Goal: Task Accomplishment & Management: Complete application form

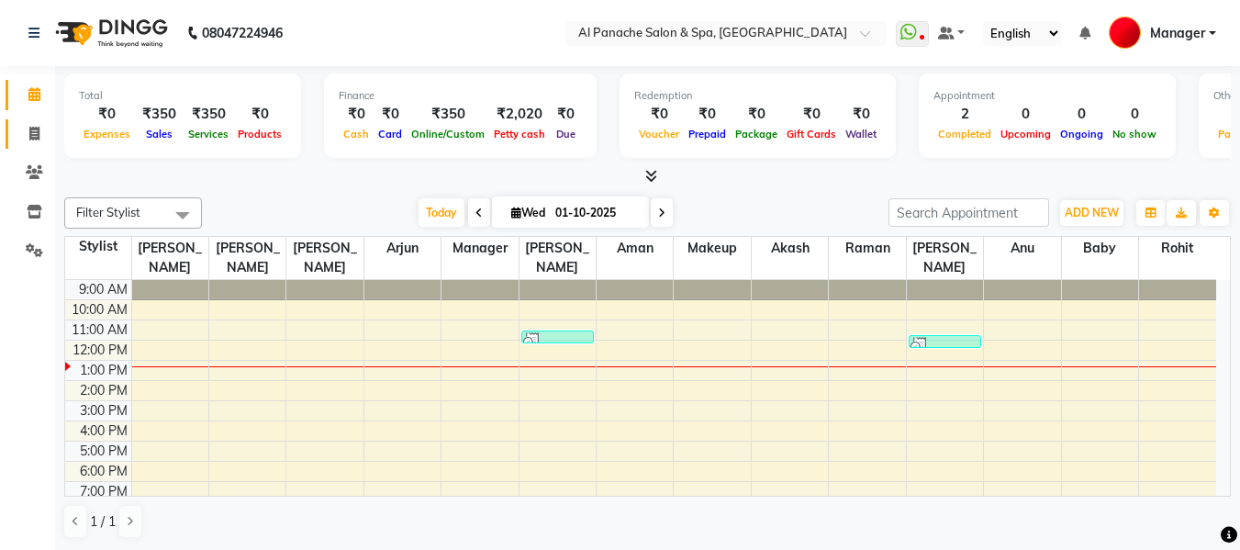
click at [20, 145] on link "Invoice" at bounding box center [28, 134] width 44 height 30
select select "service"
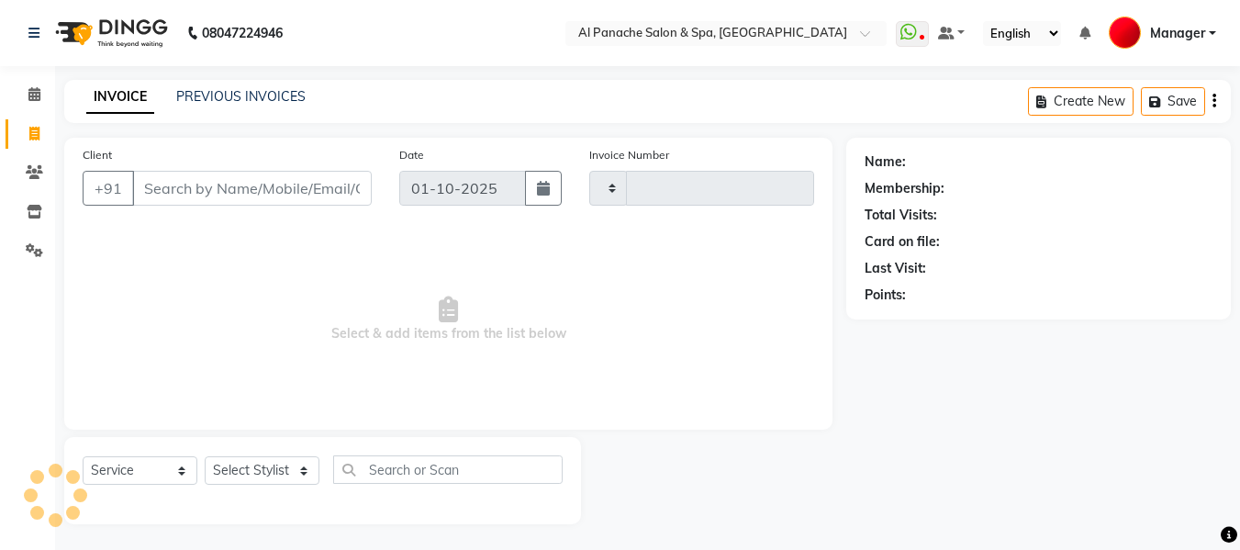
type input "2501"
select select "751"
click at [261, 463] on select "Select Stylist [PERSON_NAME] [PERSON_NAME] Baby [PERSON_NAME] Makeup Manager [P…" at bounding box center [262, 470] width 115 height 28
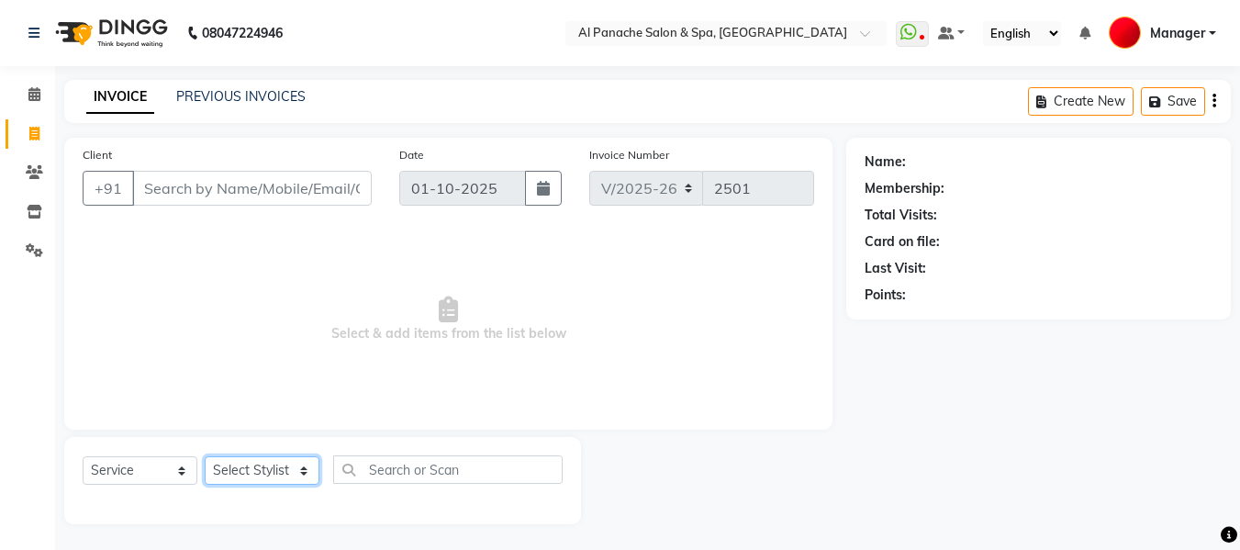
select select "88146"
click at [205, 456] on select "Select Stylist [PERSON_NAME] [PERSON_NAME] Baby [PERSON_NAME] Makeup Manager [P…" at bounding box center [262, 470] width 115 height 28
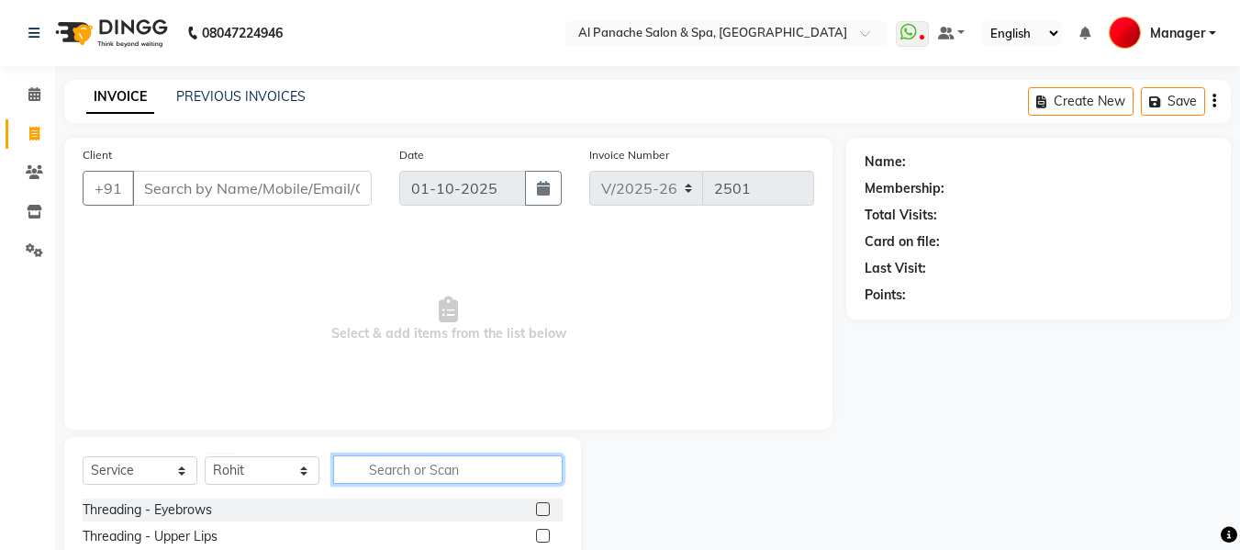
click at [437, 470] on input "text" at bounding box center [448, 469] width 230 height 28
type input "gent"
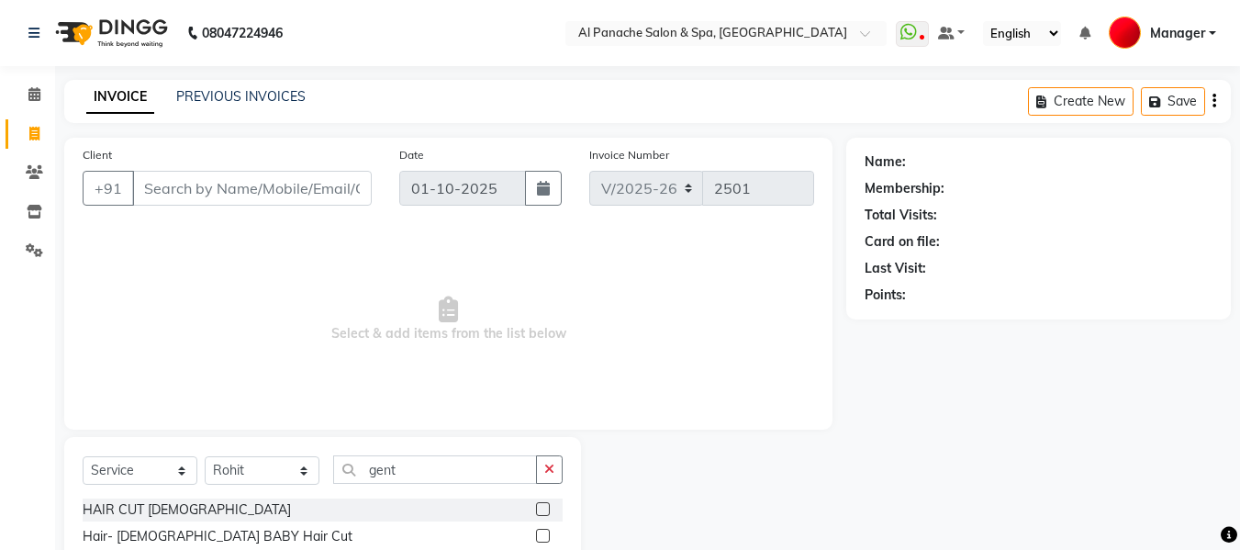
click at [542, 502] on label at bounding box center [543, 509] width 14 height 14
click at [542, 504] on input "checkbox" at bounding box center [542, 510] width 12 height 12
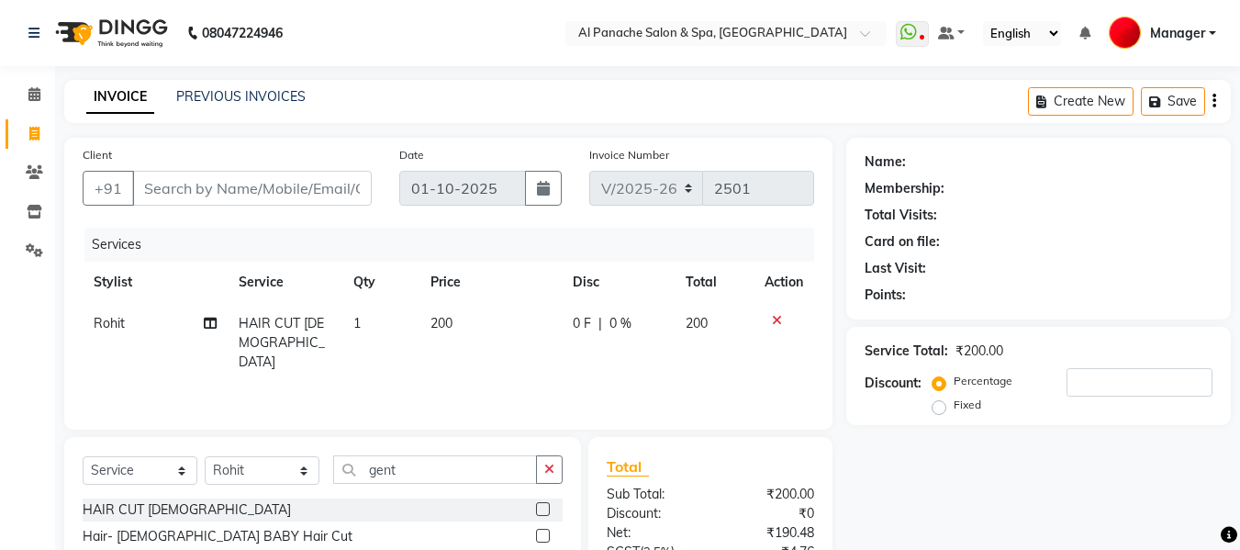
click at [542, 508] on label at bounding box center [543, 509] width 14 height 14
click at [542, 508] on input "checkbox" at bounding box center [542, 510] width 12 height 12
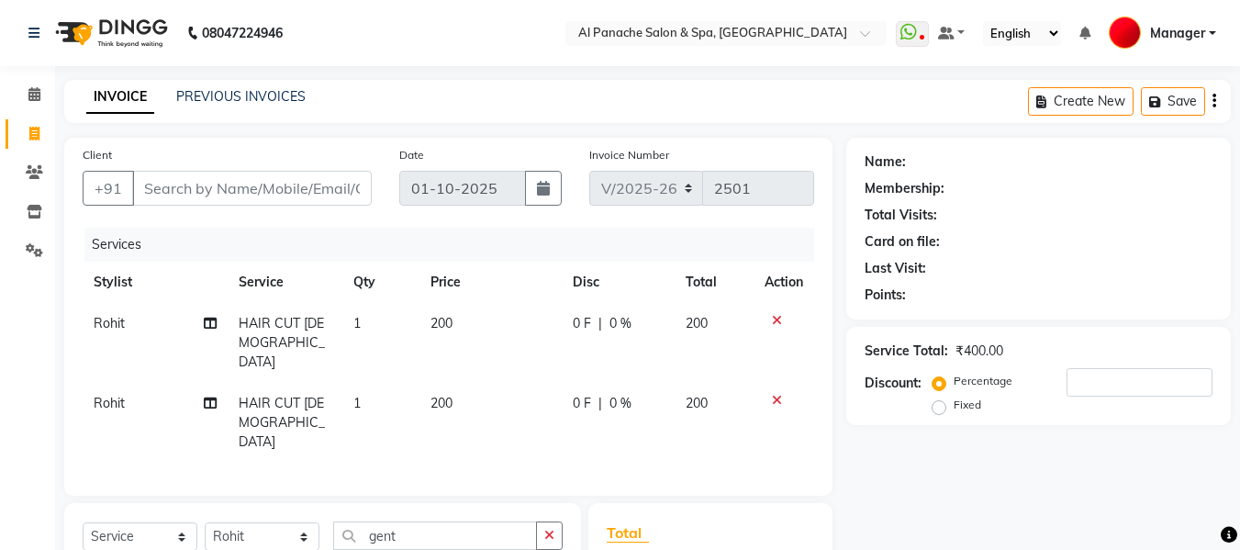
checkbox input "false"
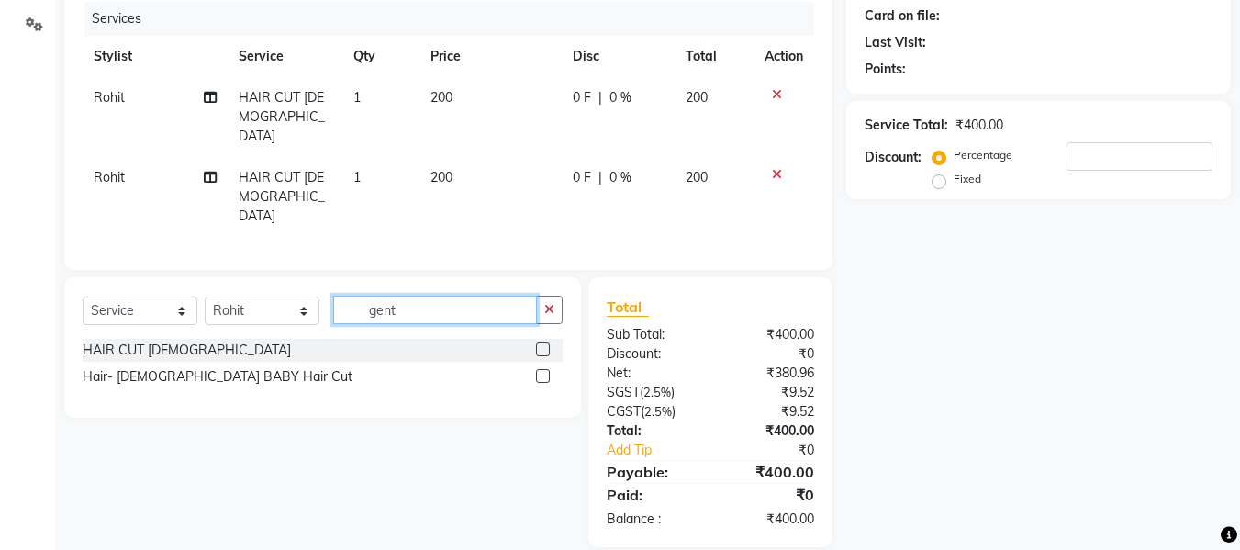
click at [508, 296] on input "gent" at bounding box center [435, 310] width 204 height 28
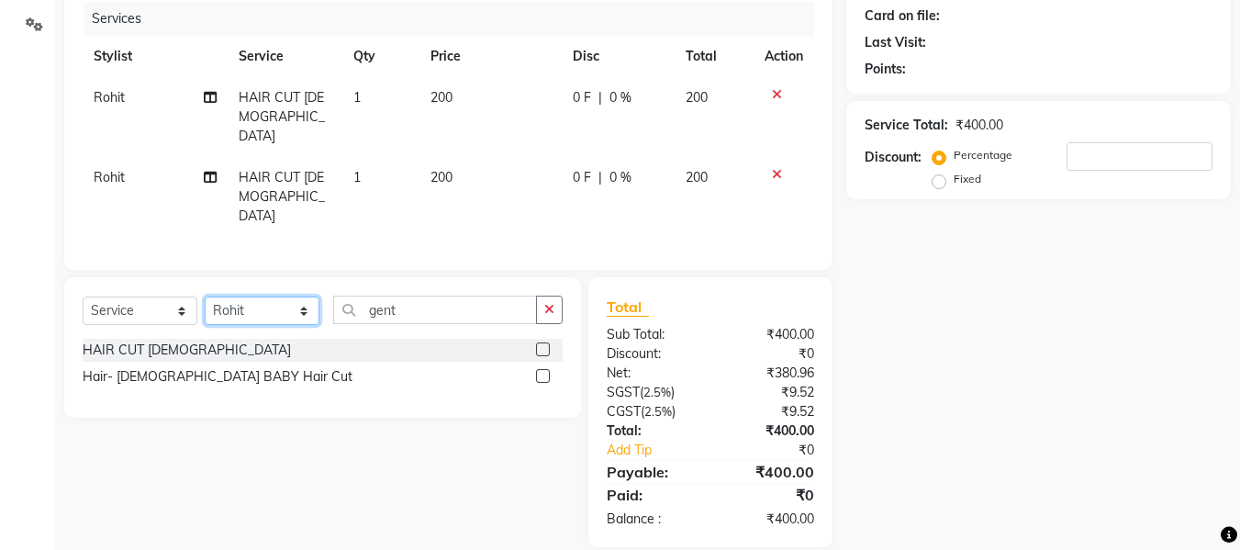
click at [288, 297] on select "Select Stylist [PERSON_NAME] [PERSON_NAME] Baby [PERSON_NAME] Makeup Manager [P…" at bounding box center [262, 311] width 115 height 28
select select "12074"
click at [205, 297] on select "Select Stylist [PERSON_NAME] [PERSON_NAME] Baby [PERSON_NAME] Makeup Manager [P…" at bounding box center [262, 311] width 115 height 28
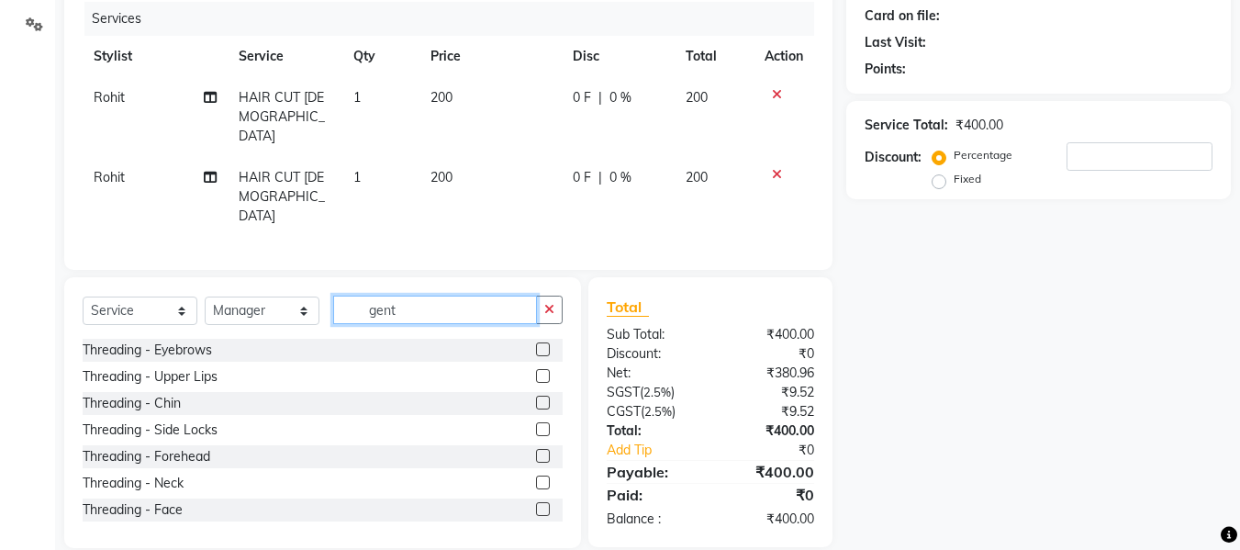
click at [436, 296] on input "gent" at bounding box center [435, 310] width 204 height 28
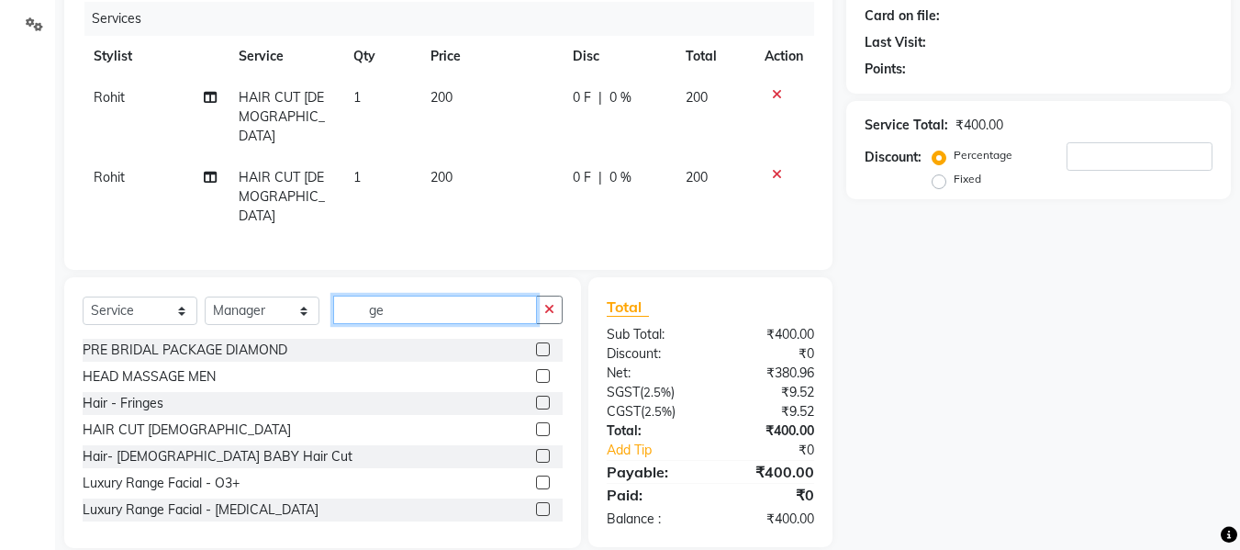
type input "g"
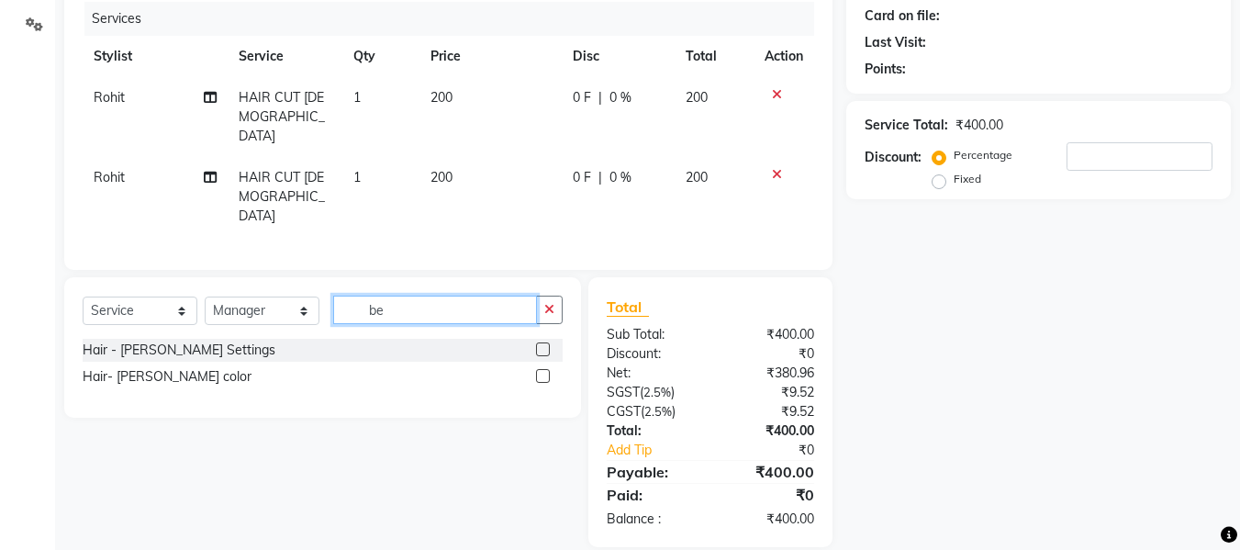
type input "be"
click at [544, 342] on label at bounding box center [543, 349] width 14 height 14
click at [544, 344] on input "checkbox" at bounding box center [542, 350] width 12 height 12
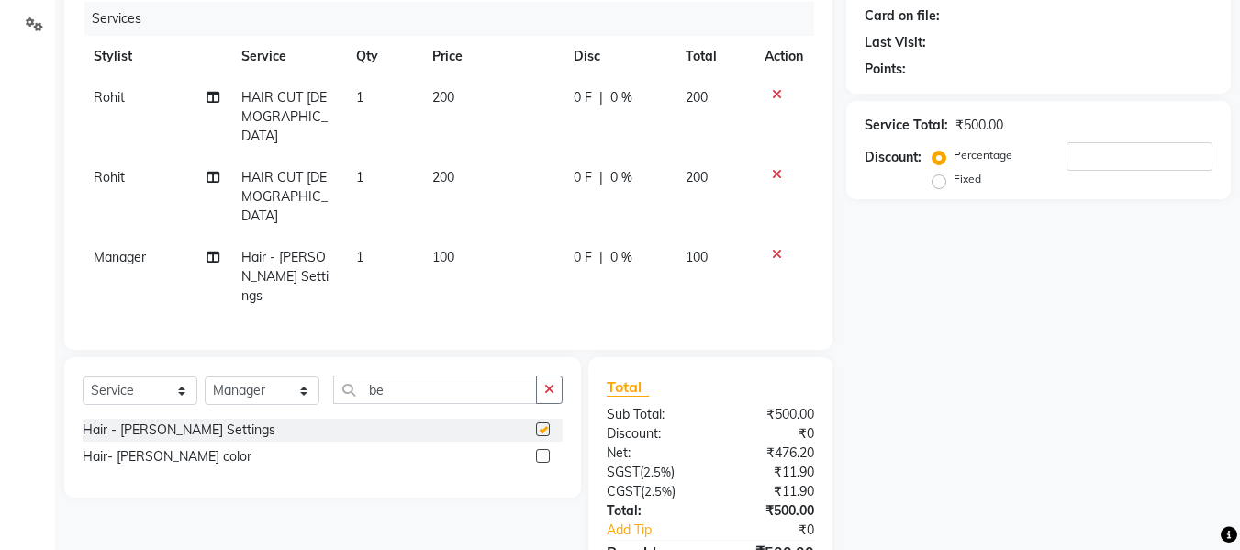
checkbox input "false"
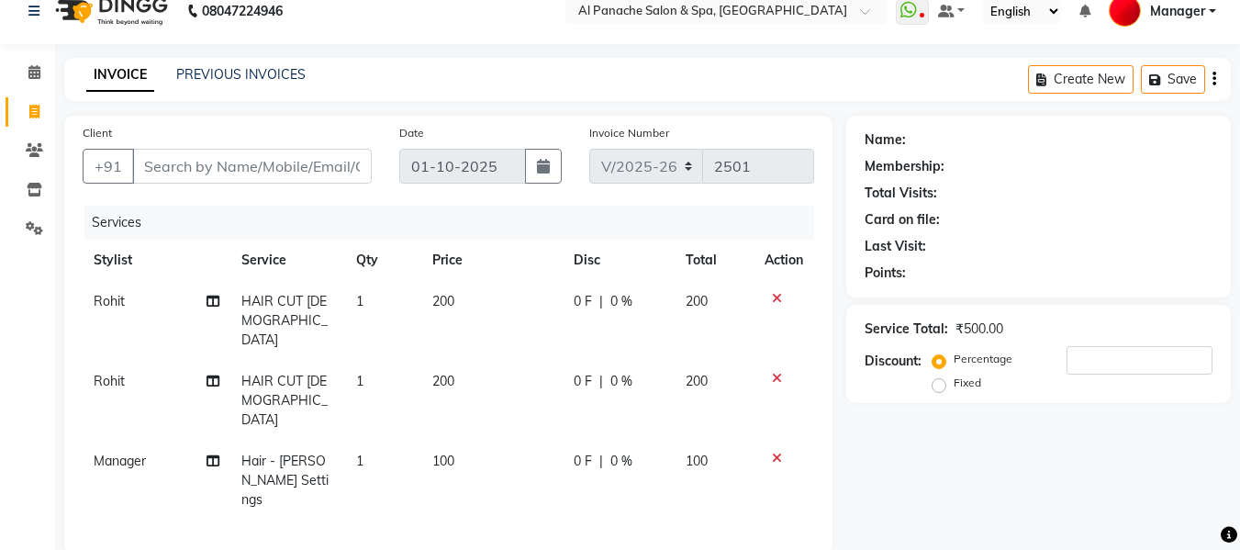
scroll to position [0, 0]
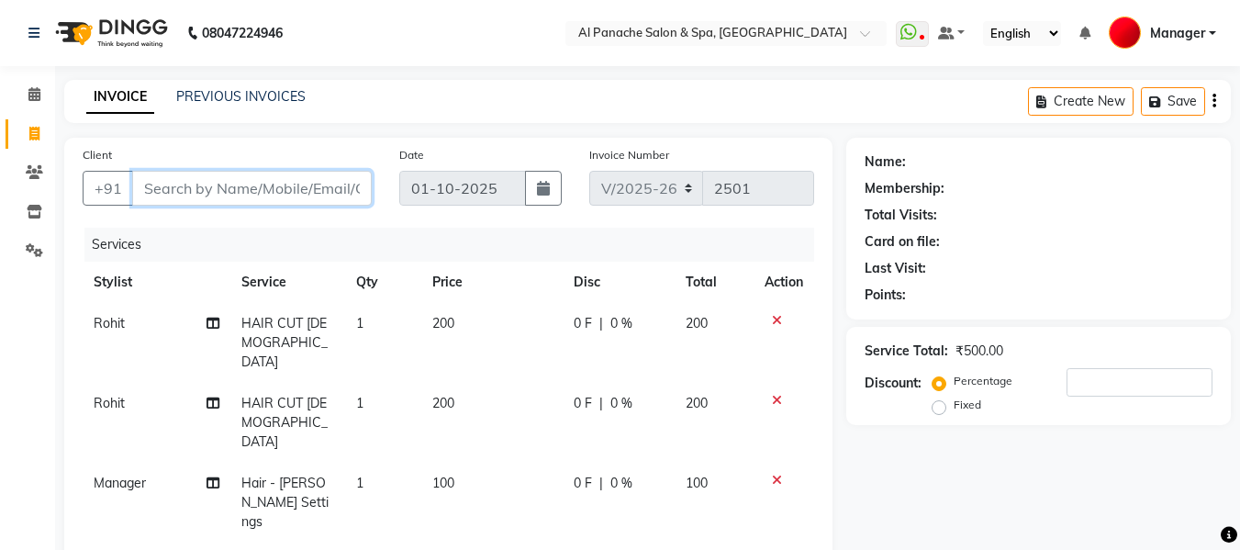
click at [299, 185] on input "Client" at bounding box center [252, 188] width 240 height 35
type input "p"
type input "0"
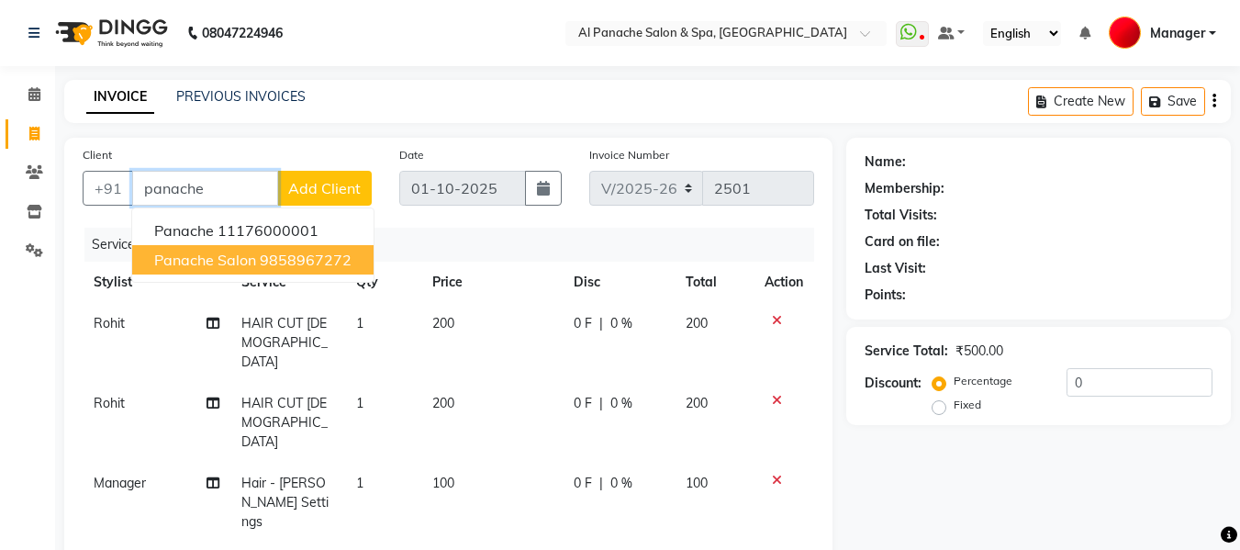
click at [298, 258] on ngb-highlight "9858967272" at bounding box center [306, 260] width 92 height 18
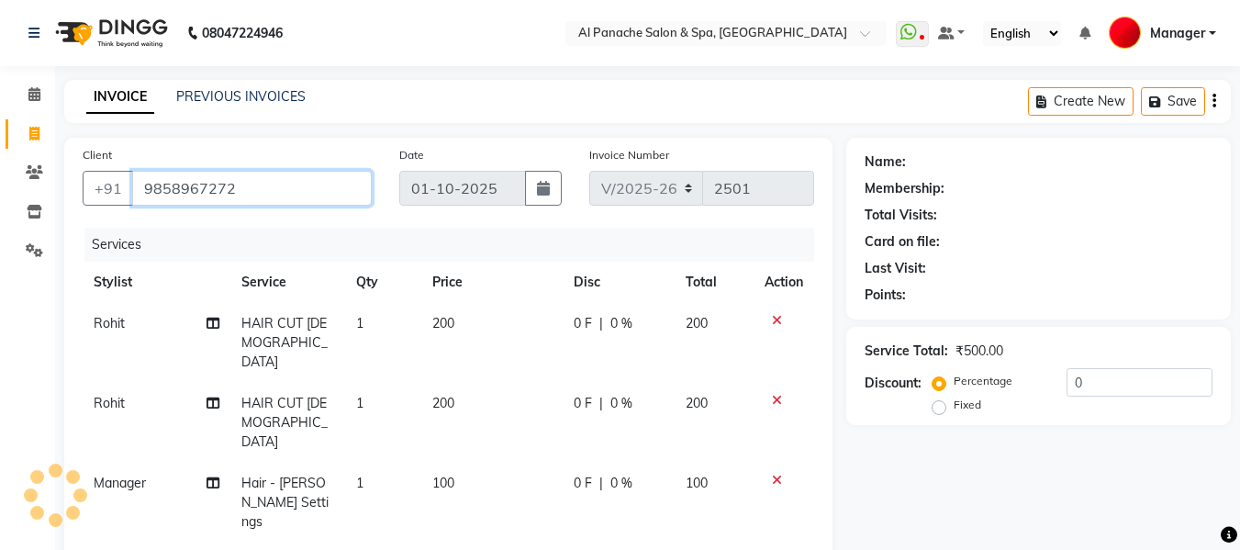
type input "9858967272"
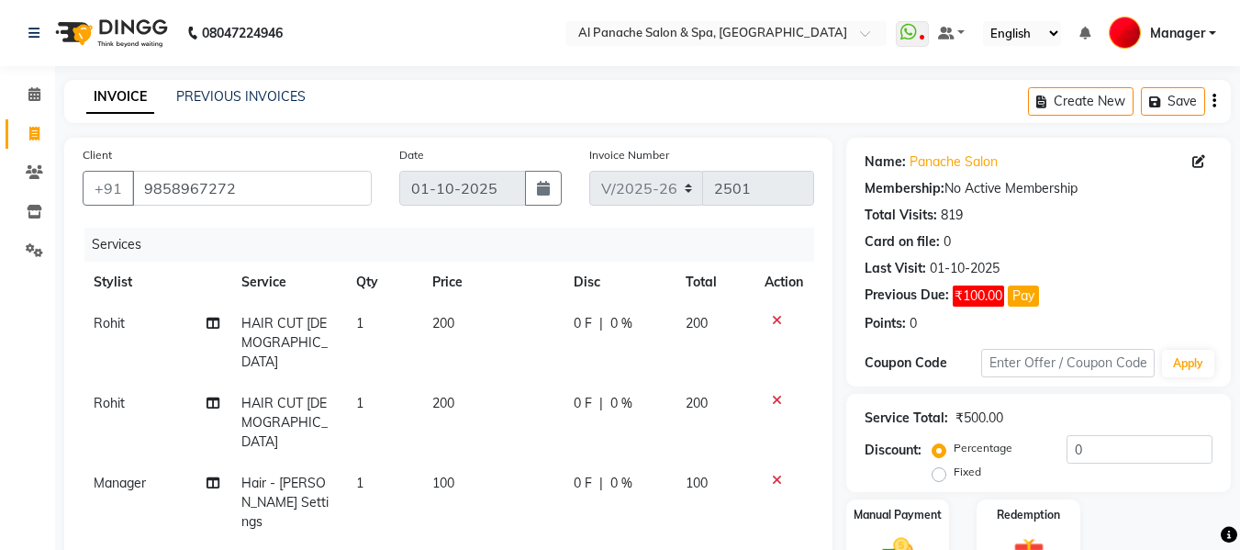
scroll to position [286, 0]
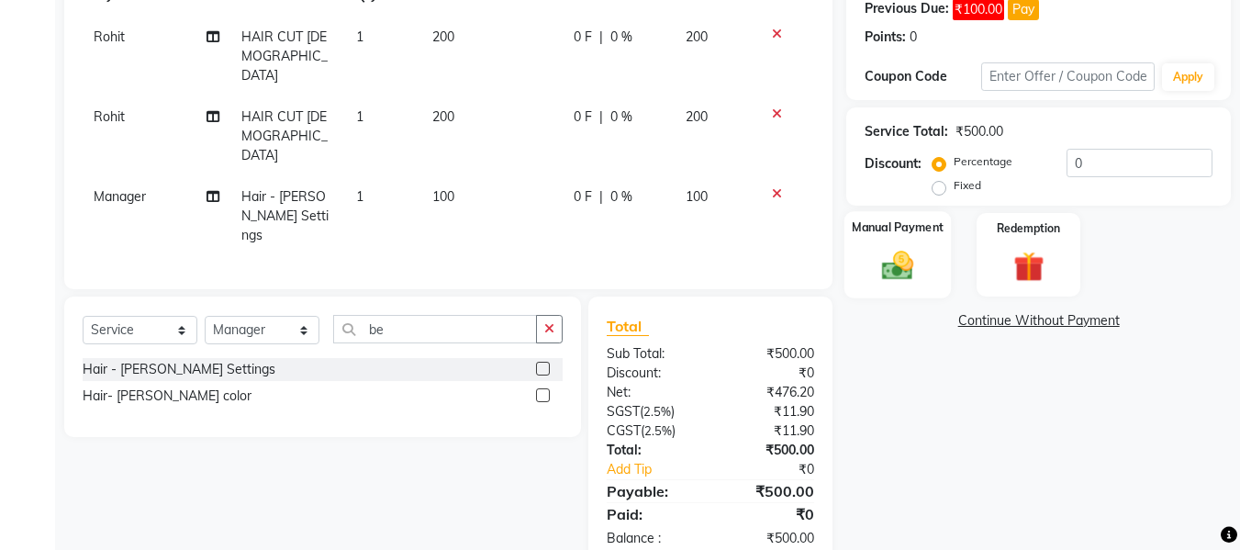
click at [863, 278] on div "Manual Payment" at bounding box center [898, 254] width 107 height 87
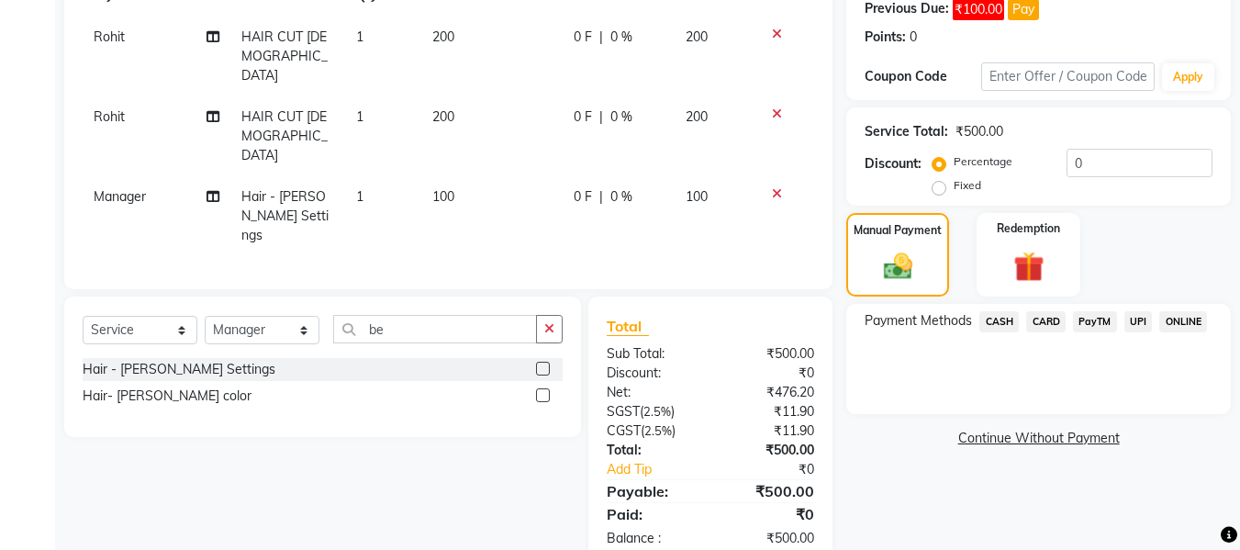
click at [1143, 321] on span "UPI" at bounding box center [1139, 321] width 28 height 21
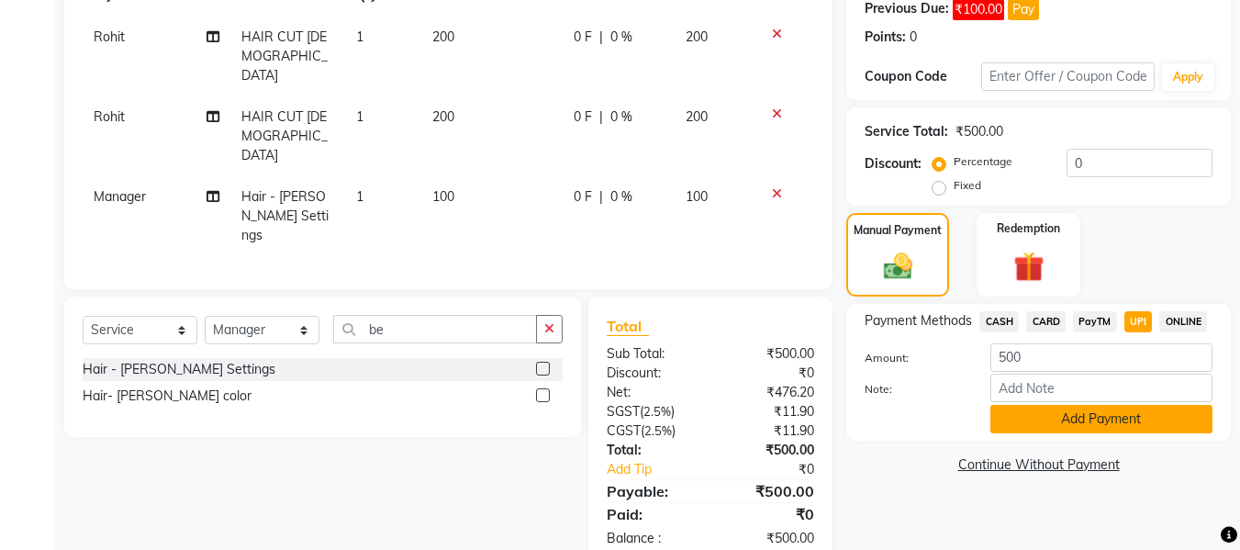
click at [1102, 405] on button "Add Payment" at bounding box center [1102, 419] width 222 height 28
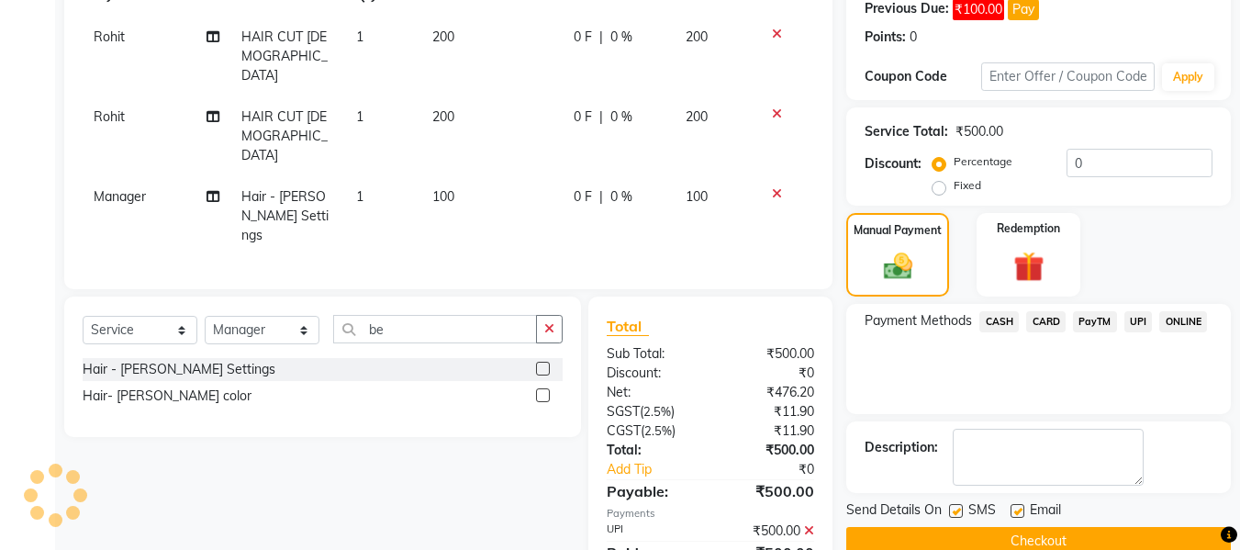
click at [1081, 536] on button "Checkout" at bounding box center [1039, 541] width 385 height 28
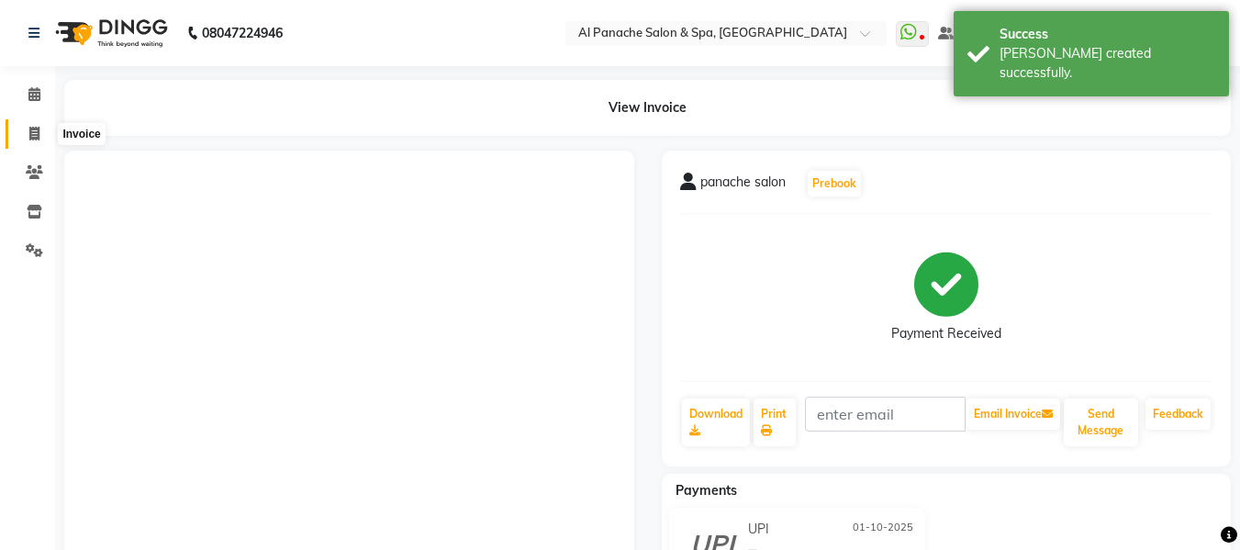
click at [36, 131] on icon at bounding box center [34, 134] width 10 height 14
select select "service"
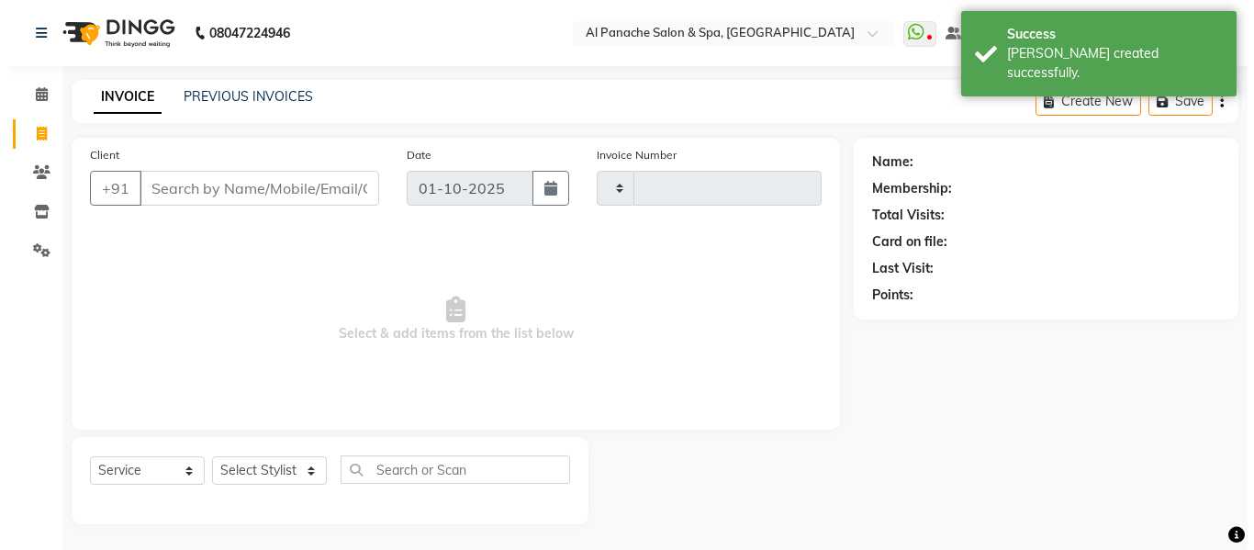
scroll to position [2, 0]
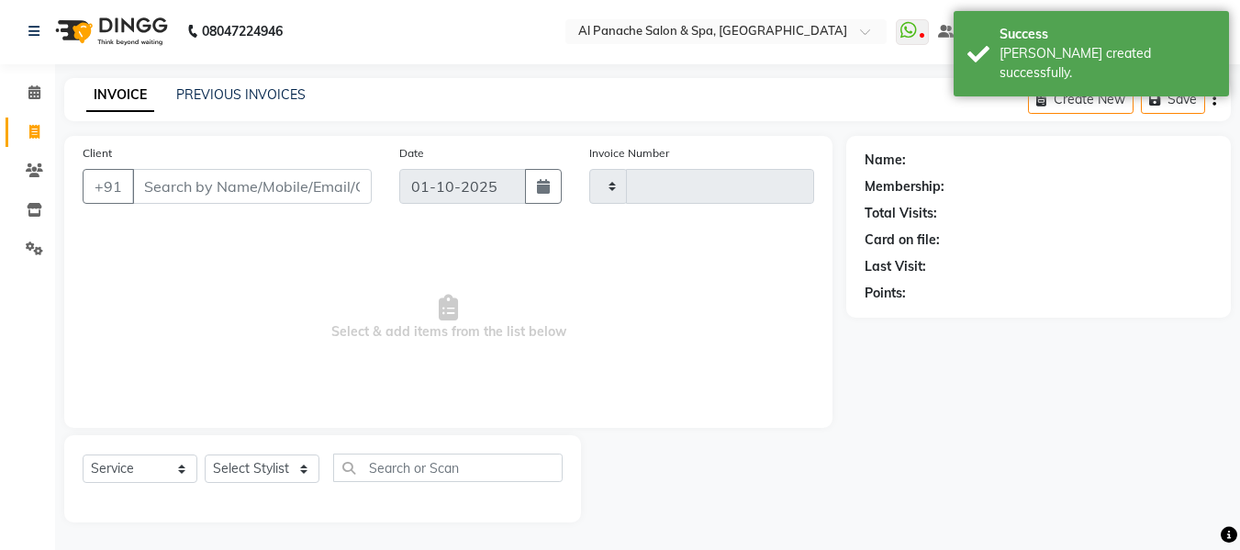
type input "2502"
select select "751"
click at [289, 179] on input "Client" at bounding box center [252, 186] width 240 height 35
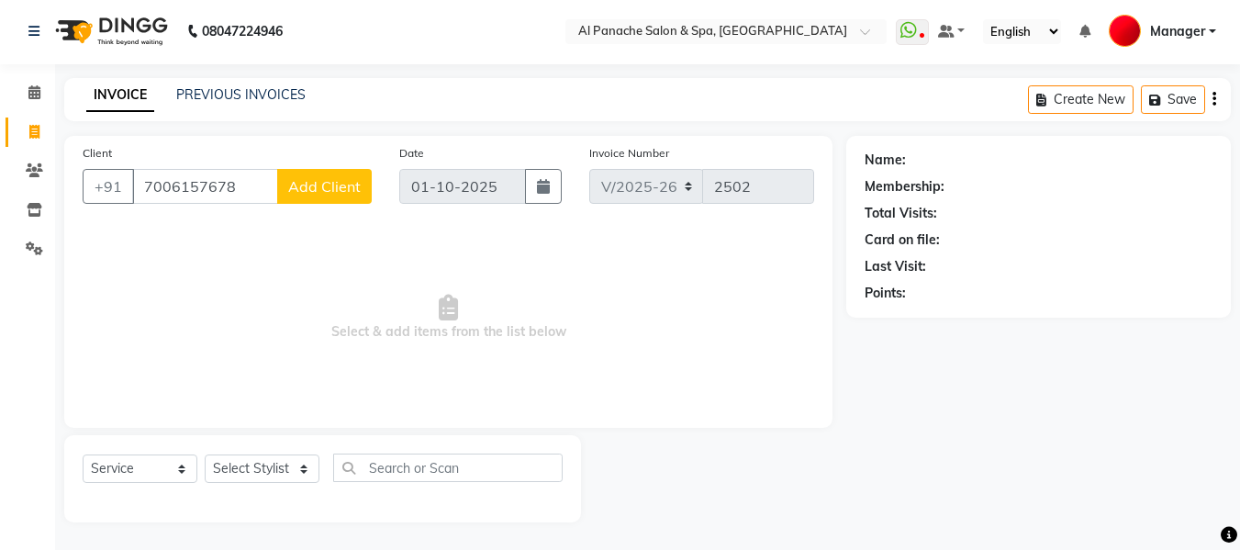
type input "7006157678"
click at [358, 181] on span "Add Client" at bounding box center [324, 186] width 73 height 18
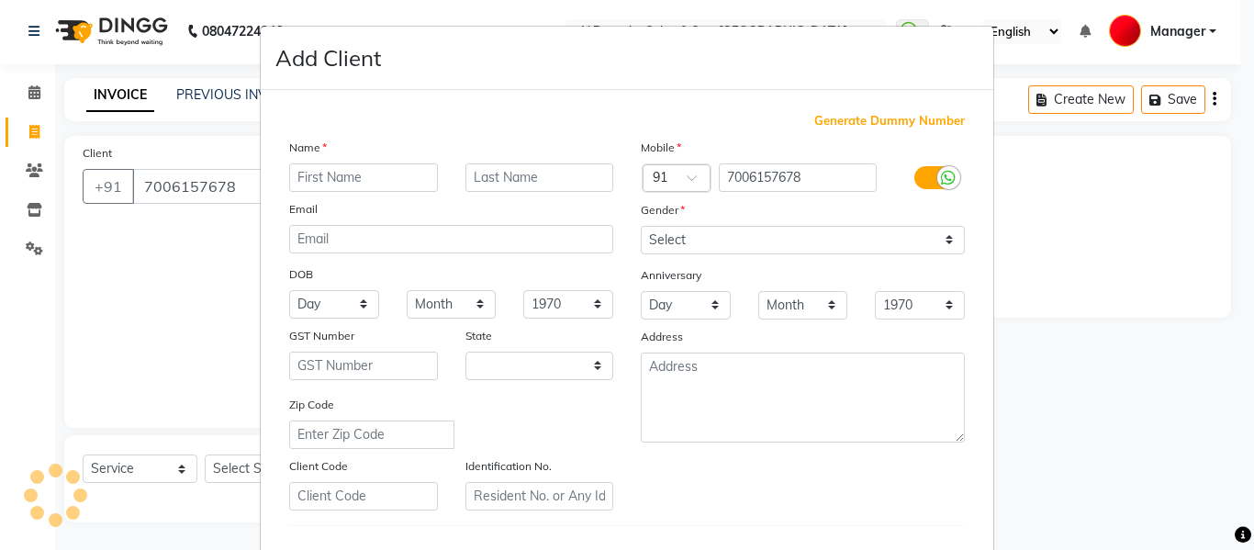
select select "15"
type input "[PERSON_NAME]"
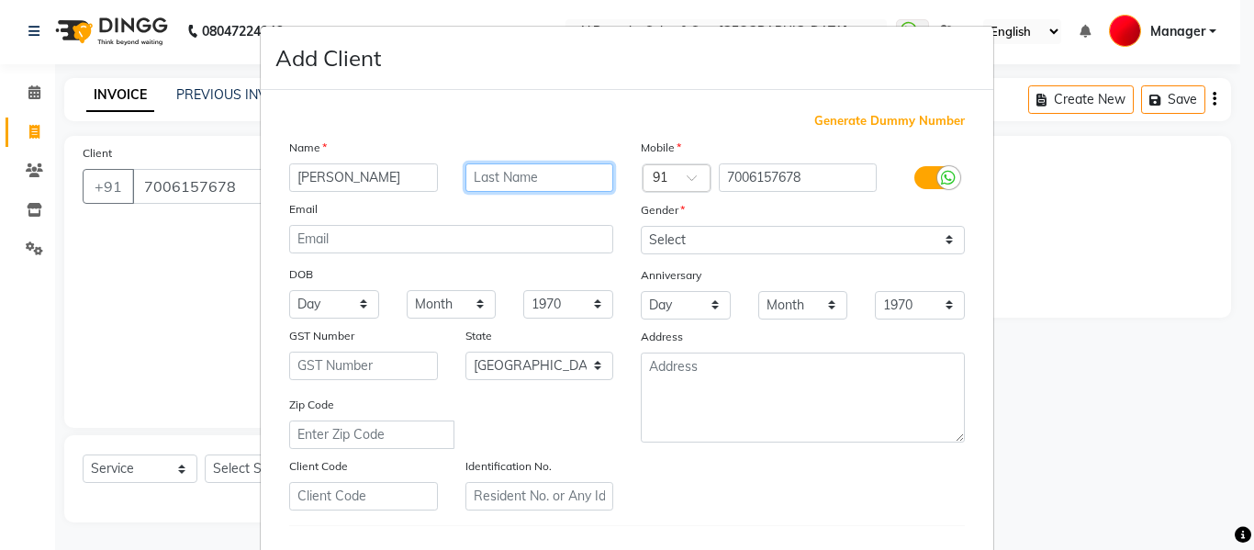
click at [548, 173] on input "text" at bounding box center [540, 177] width 149 height 28
type input "mam"
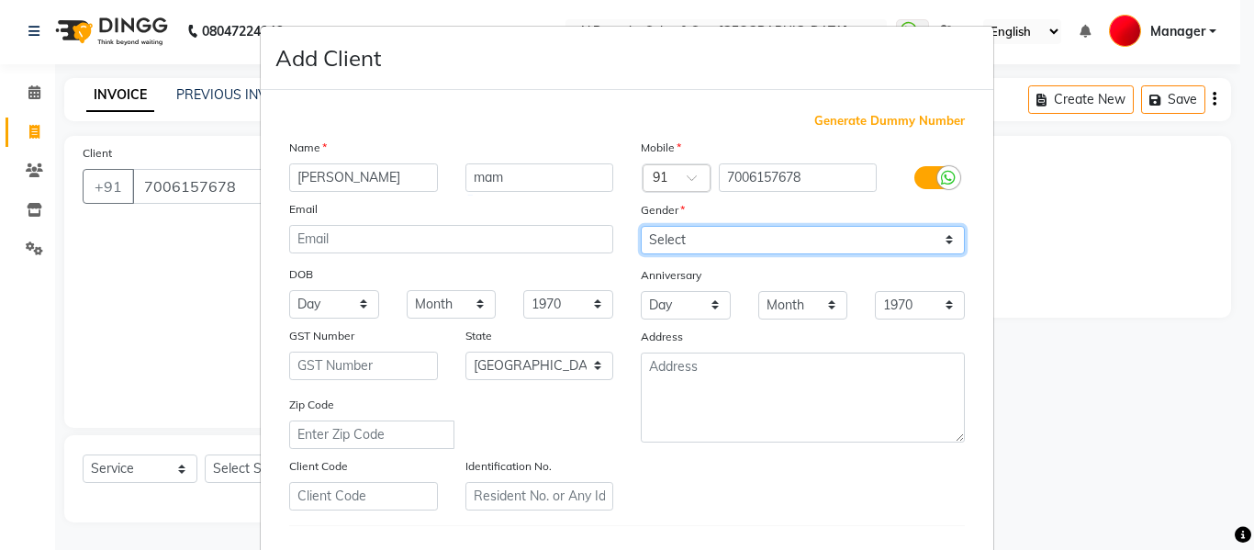
click at [717, 235] on select "Select [DEMOGRAPHIC_DATA] [DEMOGRAPHIC_DATA] Other Prefer Not To Say" at bounding box center [803, 240] width 324 height 28
select select "[DEMOGRAPHIC_DATA]"
click at [641, 226] on select "Select [DEMOGRAPHIC_DATA] [DEMOGRAPHIC_DATA] Other Prefer Not To Say" at bounding box center [803, 240] width 324 height 28
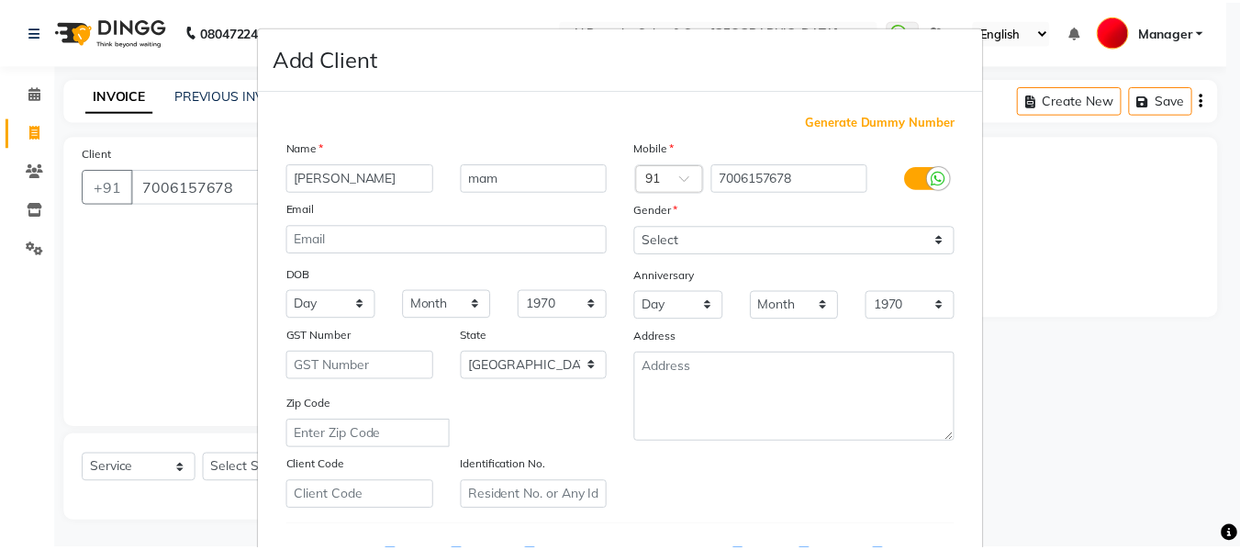
scroll to position [297, 0]
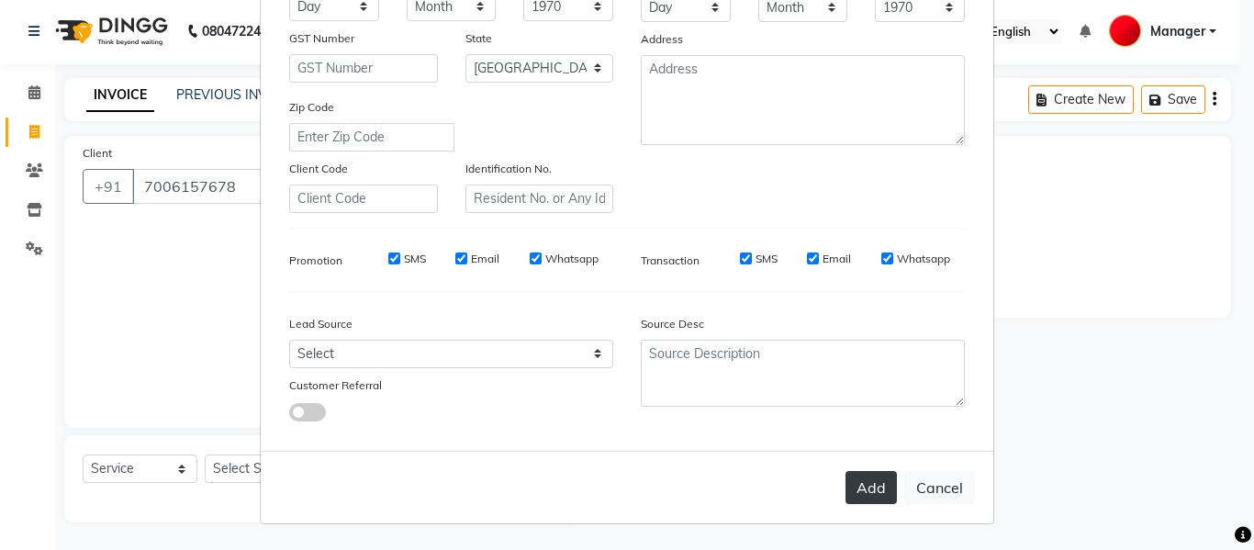
click at [868, 488] on button "Add" at bounding box center [871, 487] width 51 height 33
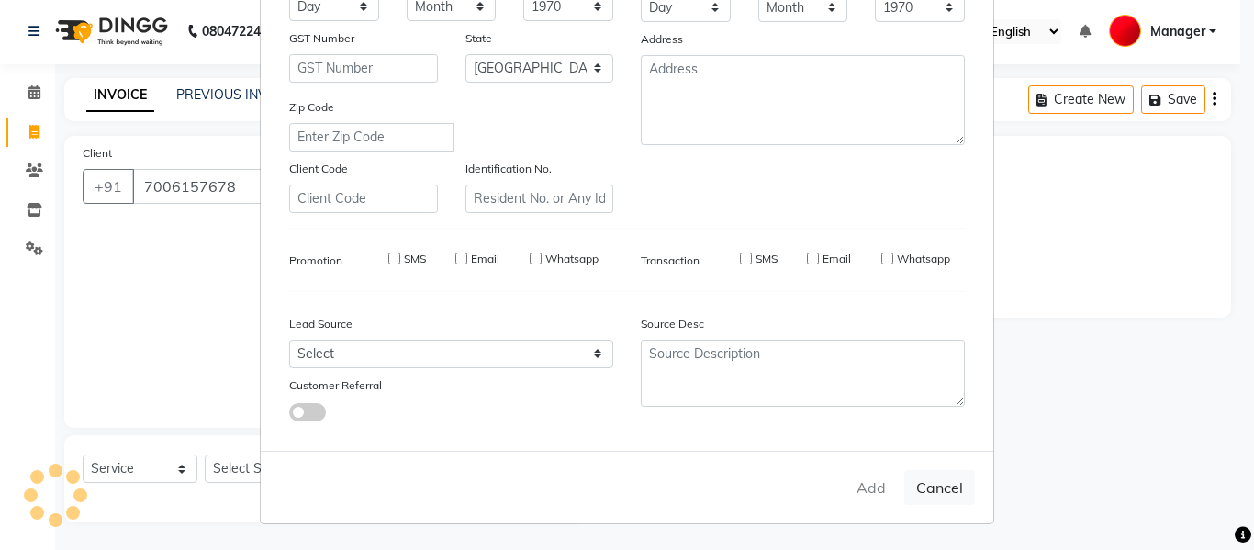
select select
select select "null"
select select
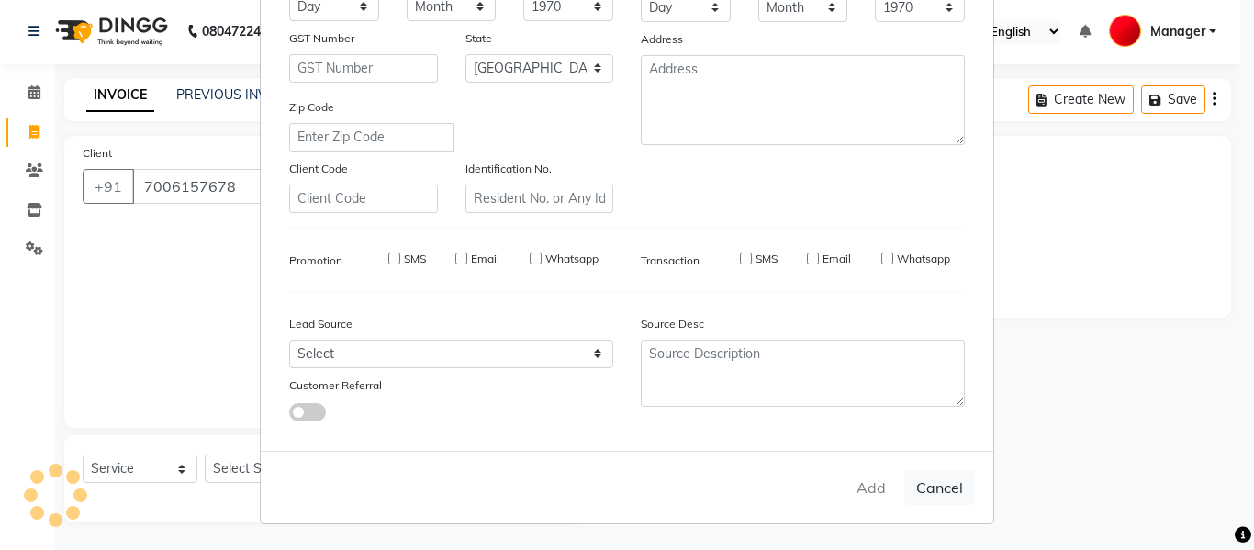
select select
checkbox input "false"
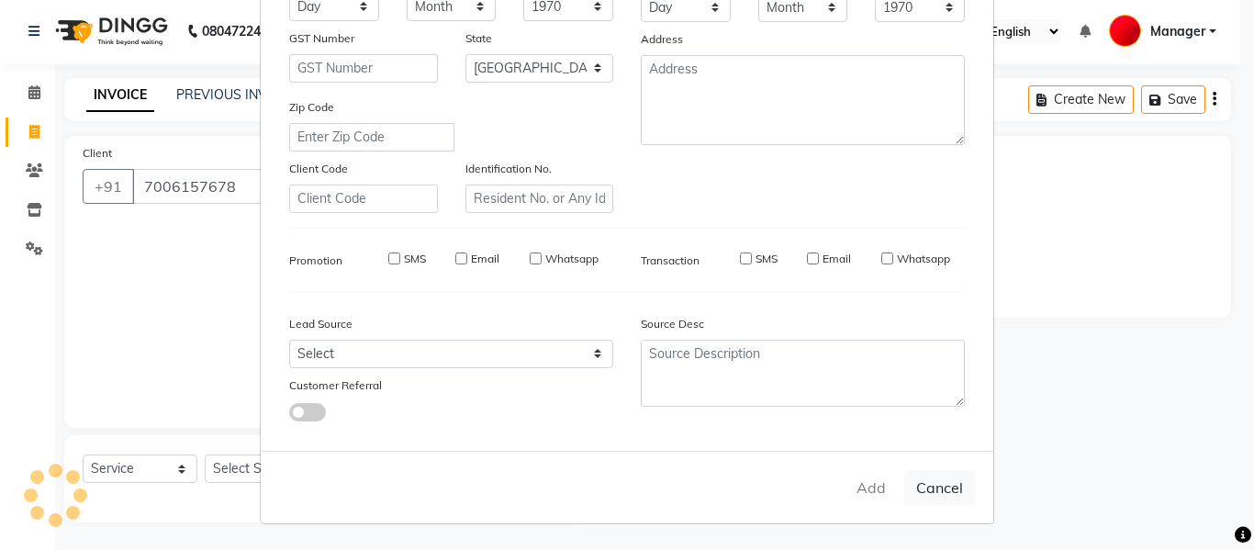
checkbox input "false"
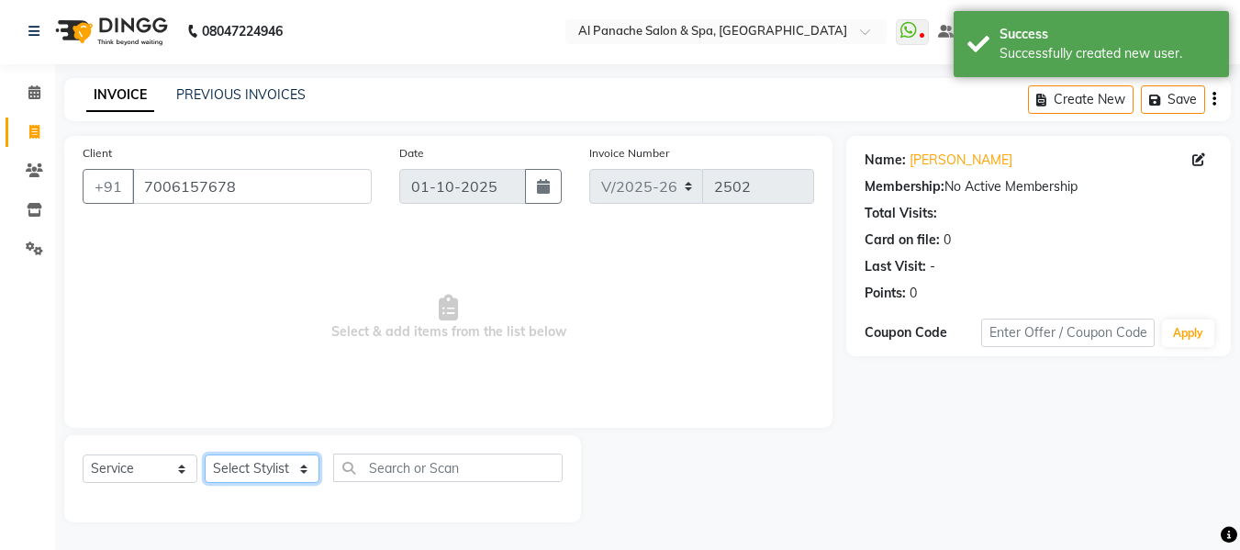
click at [274, 471] on select "Select Stylist [PERSON_NAME] [PERSON_NAME] Baby [PERSON_NAME] Makeup Manager [P…" at bounding box center [262, 469] width 115 height 28
select select "66322"
click at [205, 455] on select "Select Stylist [PERSON_NAME] [PERSON_NAME] Baby [PERSON_NAME] Makeup Manager [P…" at bounding box center [262, 469] width 115 height 28
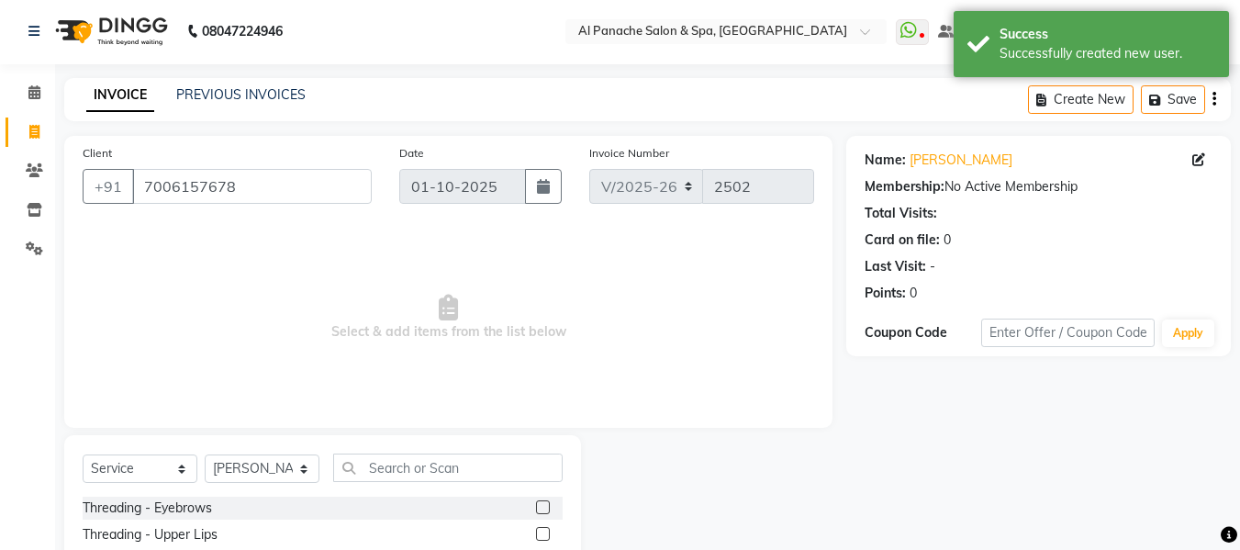
click at [536, 505] on label at bounding box center [543, 507] width 14 height 14
click at [536, 505] on input "checkbox" at bounding box center [542, 508] width 12 height 12
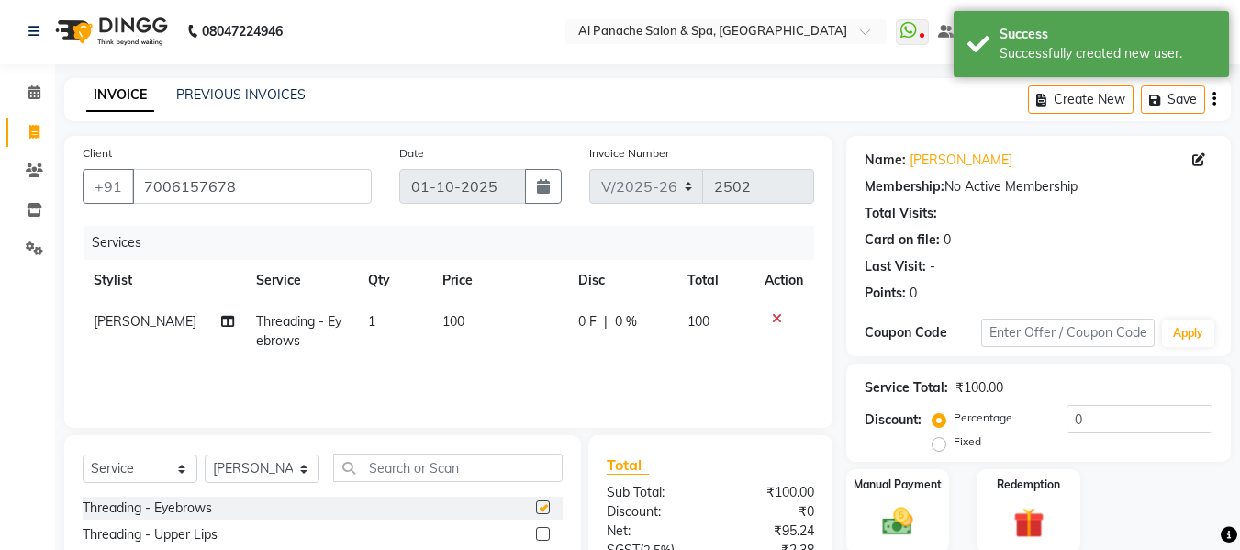
checkbox input "false"
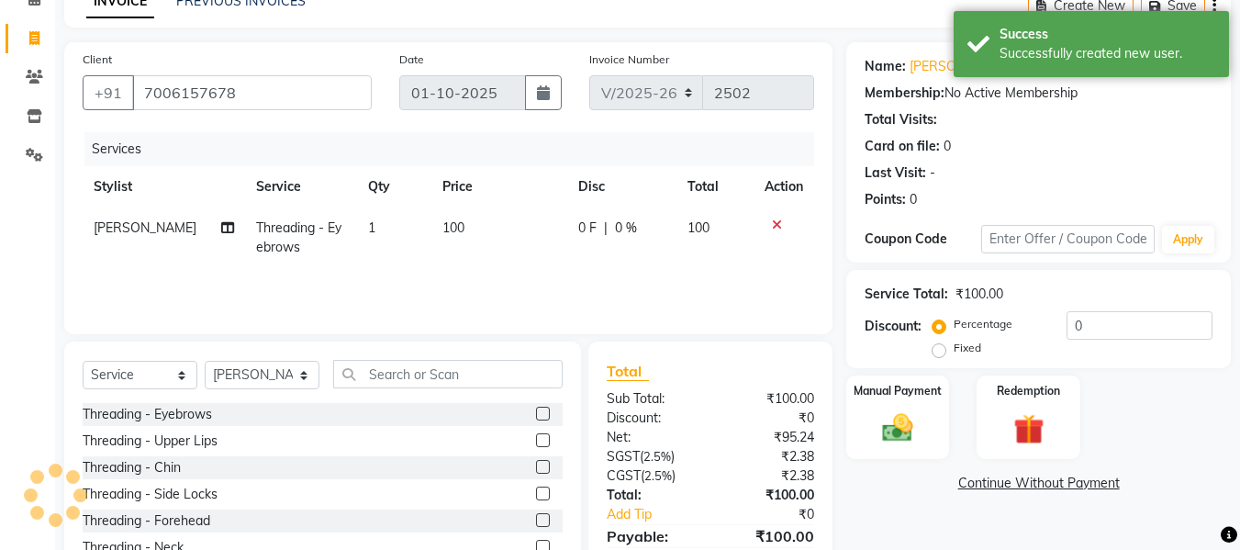
scroll to position [185, 0]
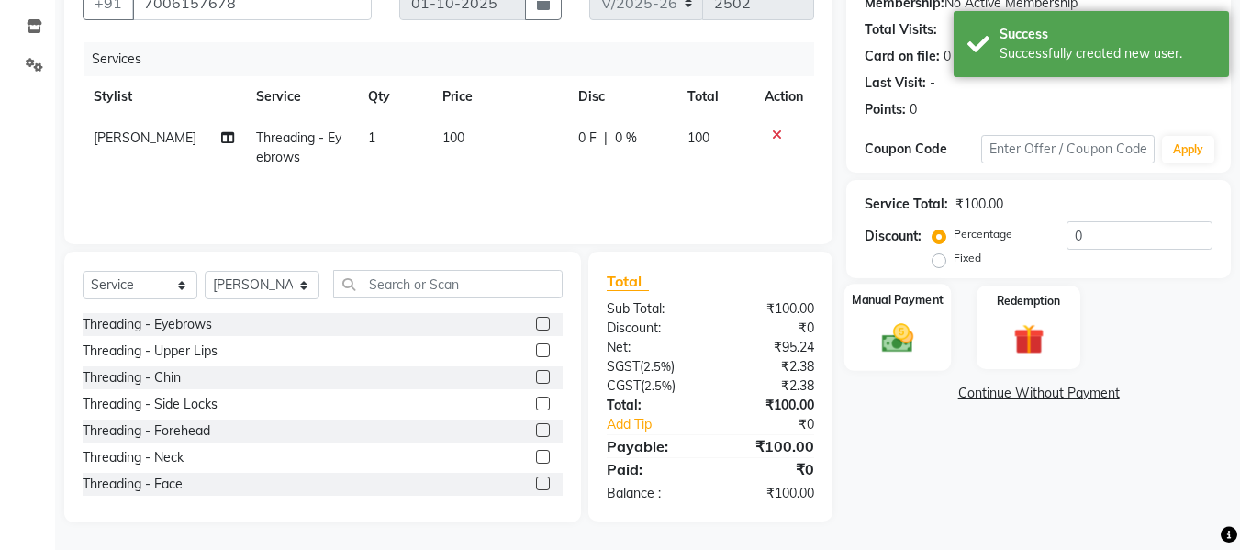
click at [897, 334] on img at bounding box center [897, 338] width 51 height 37
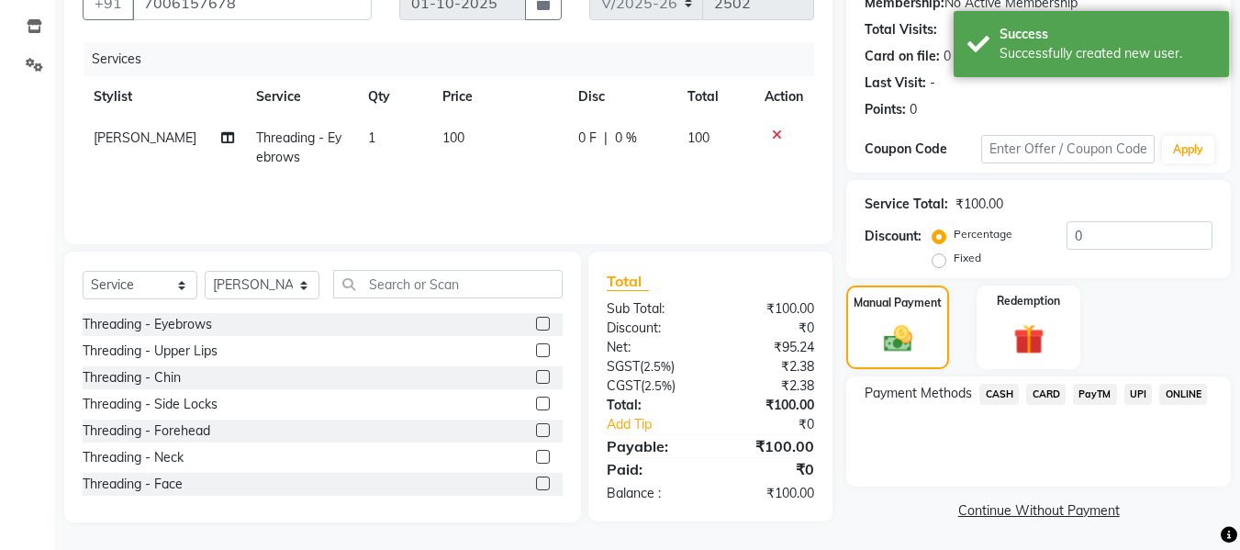
click at [1139, 405] on div "UPI" at bounding box center [1135, 396] width 36 height 25
click at [1137, 399] on span "UPI" at bounding box center [1139, 394] width 28 height 21
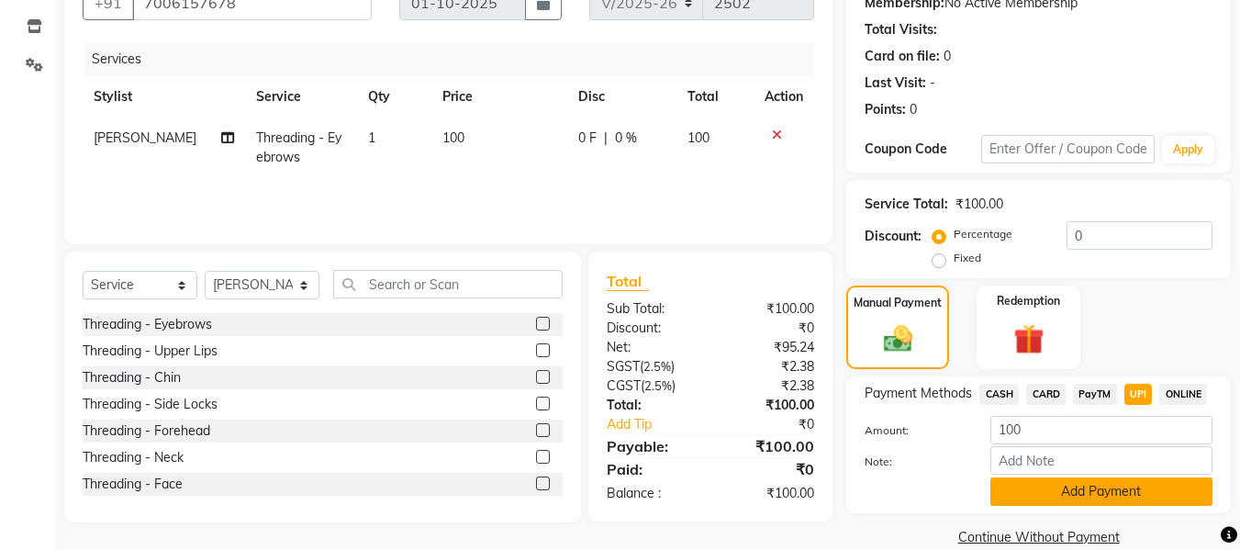
click at [1121, 493] on button "Add Payment" at bounding box center [1102, 491] width 222 height 28
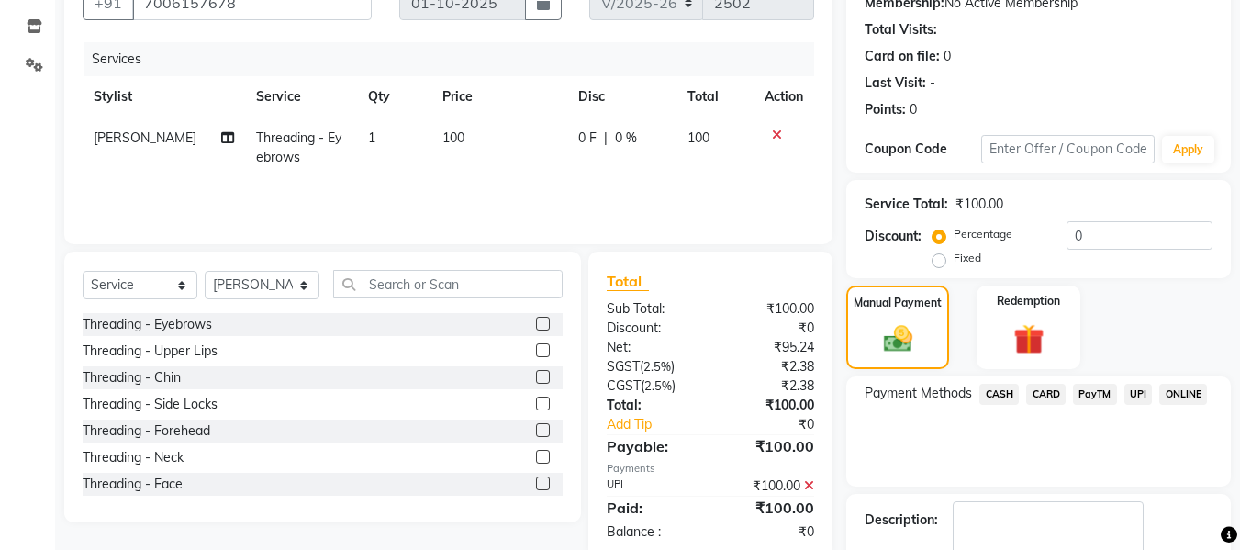
scroll to position [291, 0]
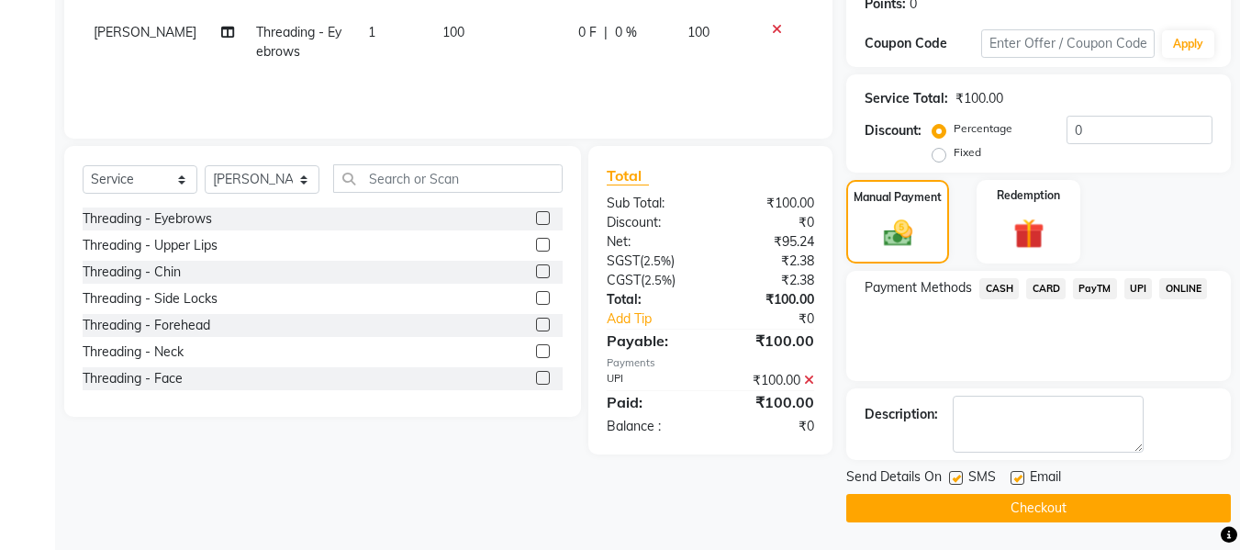
click at [1117, 514] on button "Checkout" at bounding box center [1039, 508] width 385 height 28
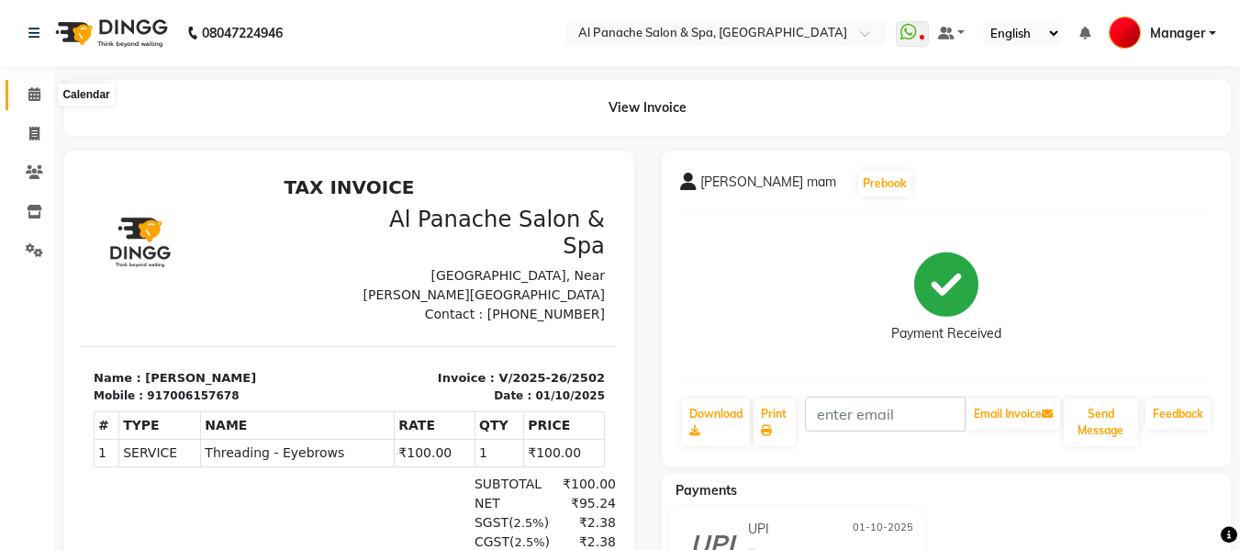
click at [36, 101] on span at bounding box center [34, 94] width 32 height 21
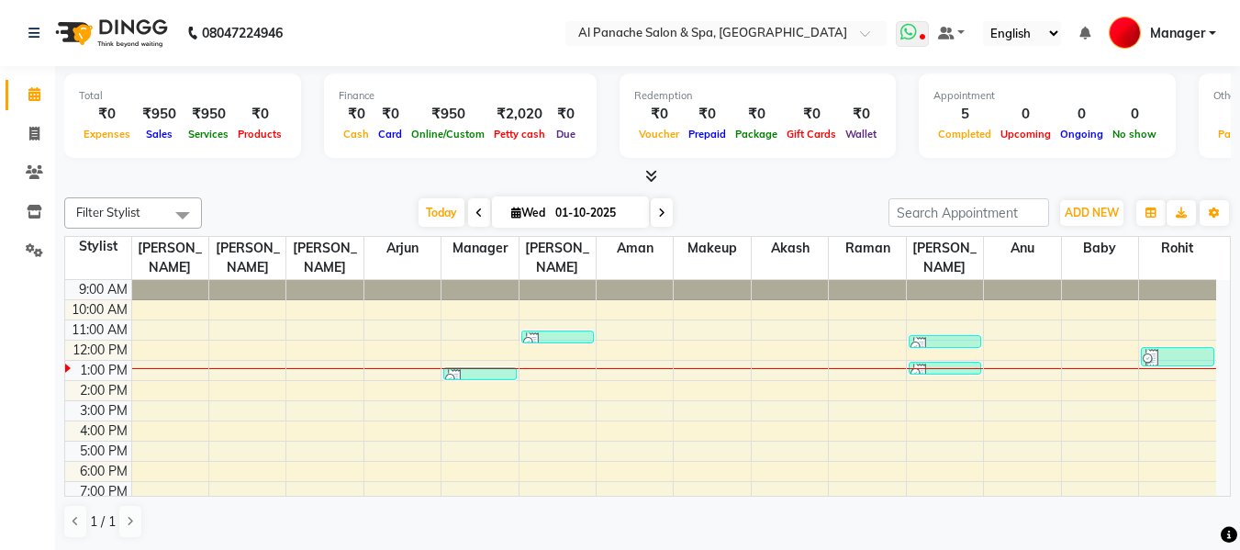
click at [917, 34] on icon at bounding box center [909, 32] width 17 height 18
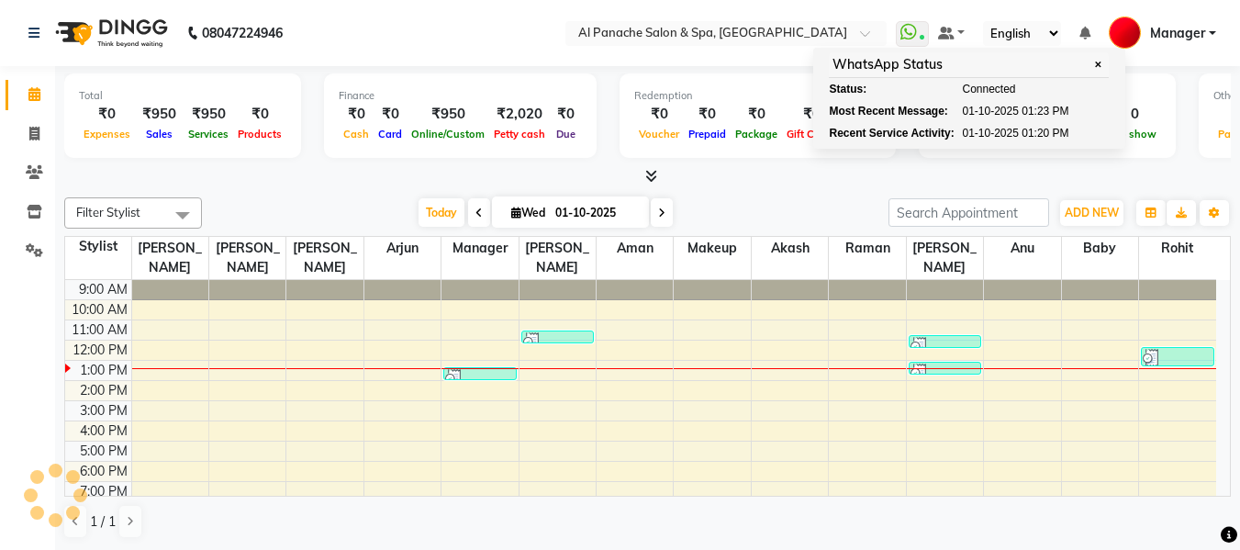
click at [511, 51] on nav "08047224946 Select Location × Al Panache Salon & Spa, [GEOGRAPHIC_DATA] WhatsAp…" at bounding box center [620, 33] width 1240 height 66
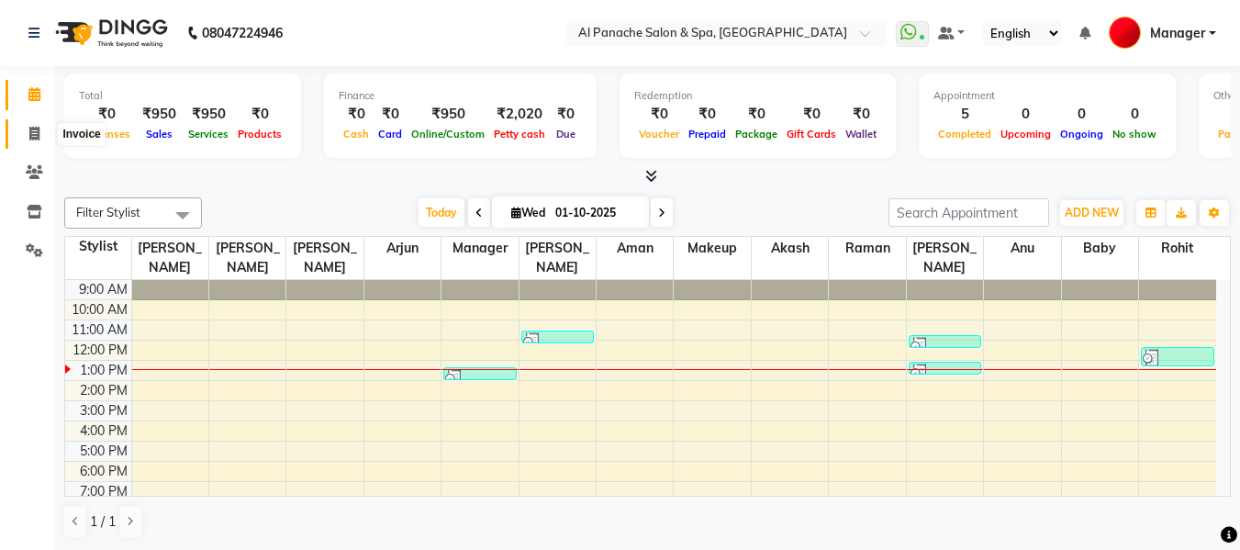
click at [32, 132] on icon at bounding box center [34, 134] width 10 height 14
select select "service"
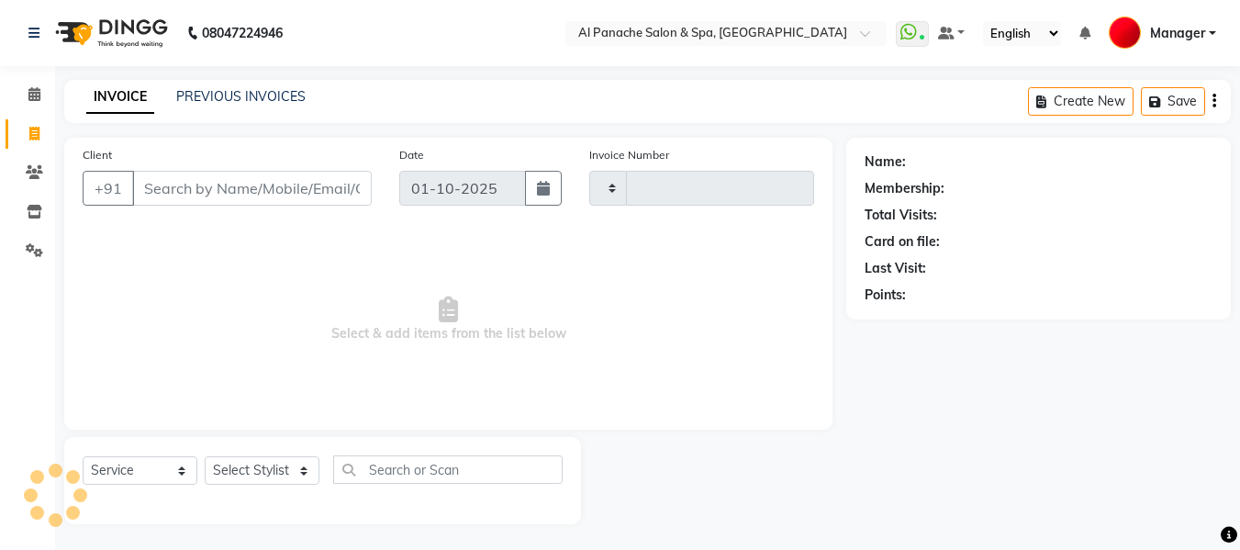
type input "2503"
select select "751"
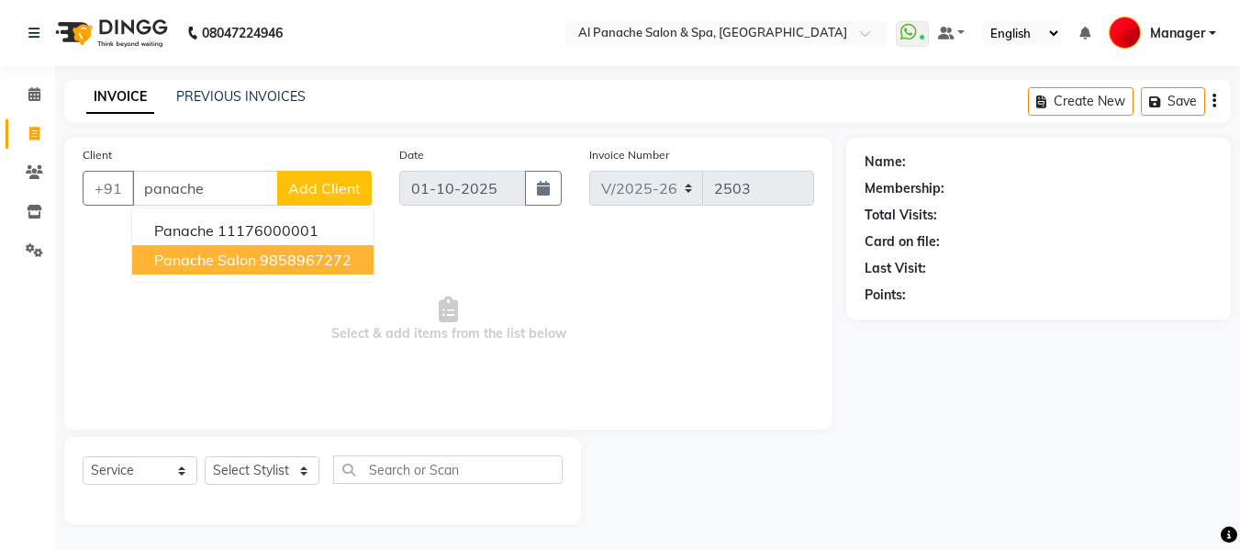
click at [317, 258] on ngb-highlight "9858967272" at bounding box center [306, 260] width 92 height 18
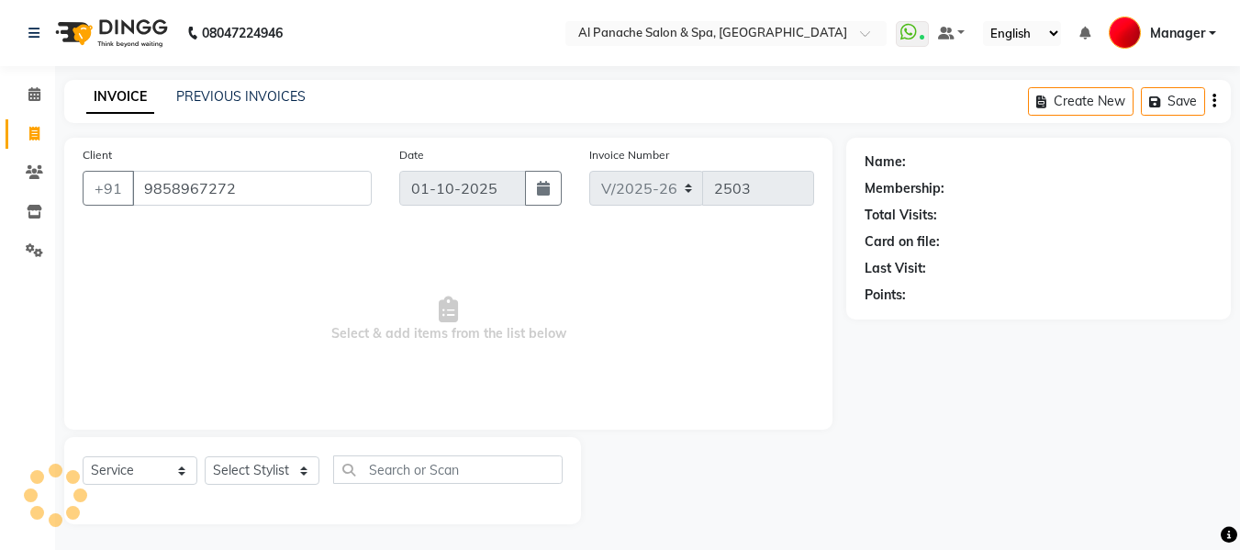
type input "9858967272"
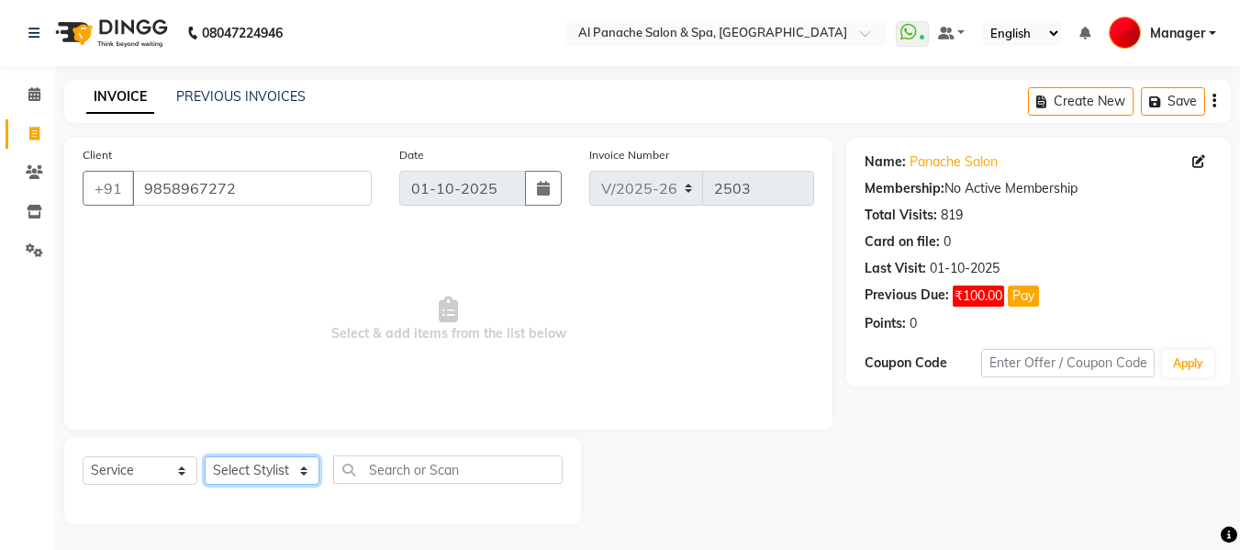
click at [267, 465] on select "Select Stylist [PERSON_NAME] [PERSON_NAME] Baby [PERSON_NAME] Makeup Manager [P…" at bounding box center [262, 470] width 115 height 28
select select "63849"
click at [205, 456] on select "Select Stylist [PERSON_NAME] [PERSON_NAME] Baby [PERSON_NAME] Makeup Manager [P…" at bounding box center [262, 470] width 115 height 28
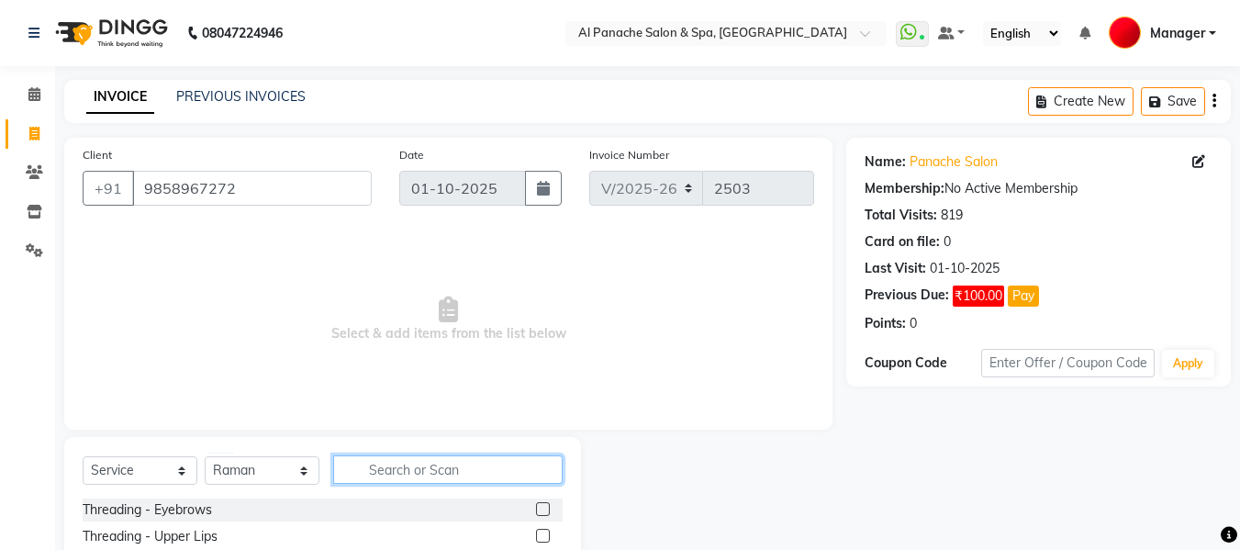
click at [394, 469] on input "text" at bounding box center [448, 469] width 230 height 28
type input "be"
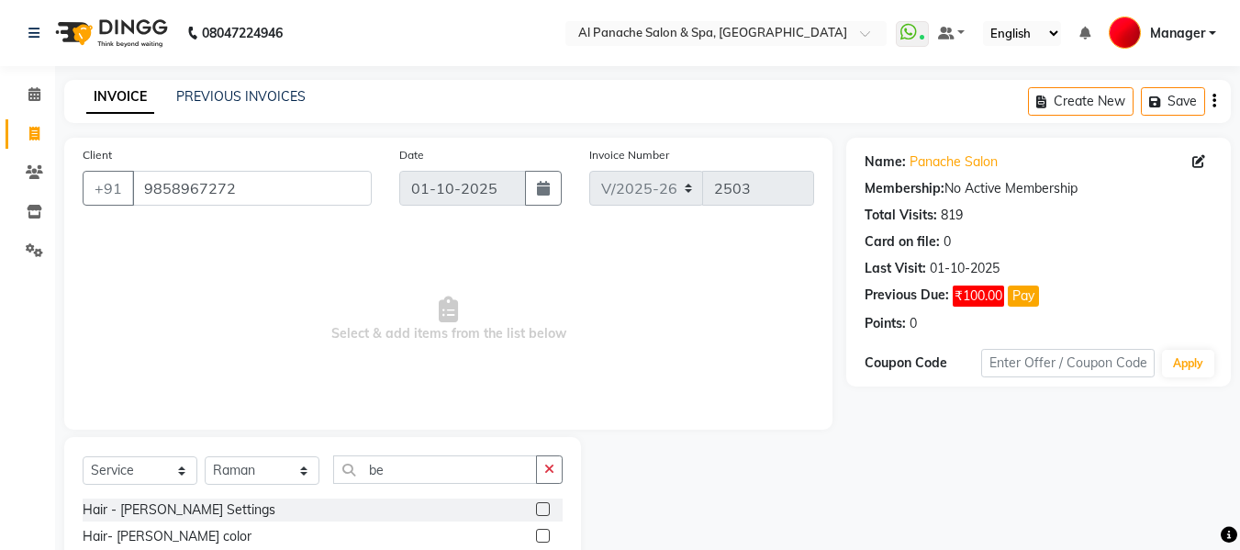
click at [546, 508] on label at bounding box center [543, 509] width 14 height 14
click at [546, 508] on input "checkbox" at bounding box center [542, 510] width 12 height 12
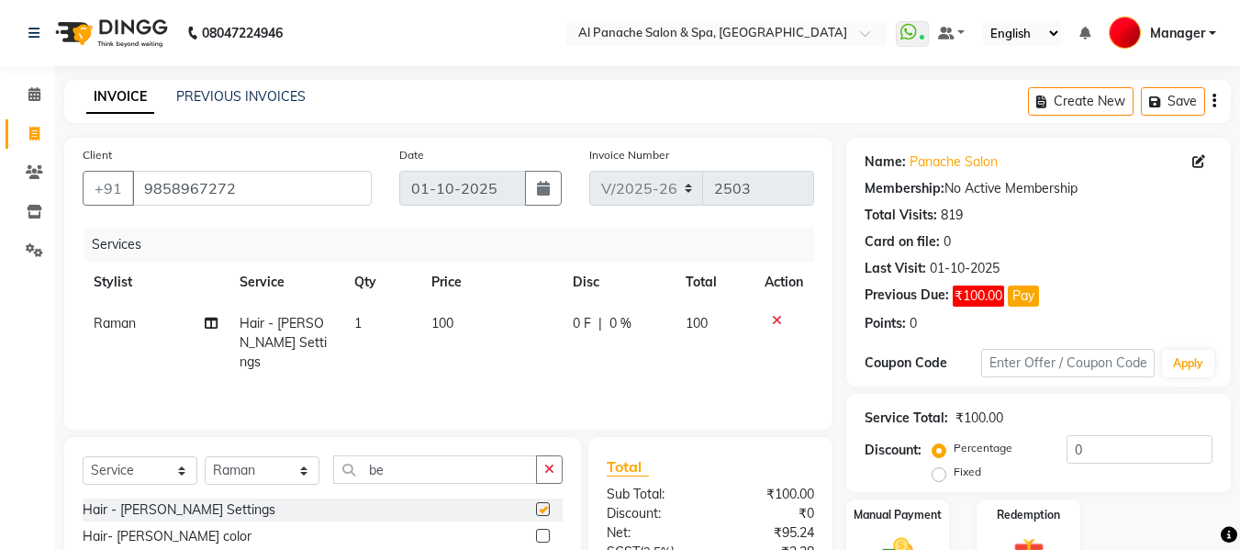
checkbox input "false"
click at [436, 469] on input "be" at bounding box center [435, 469] width 204 height 28
type input "b"
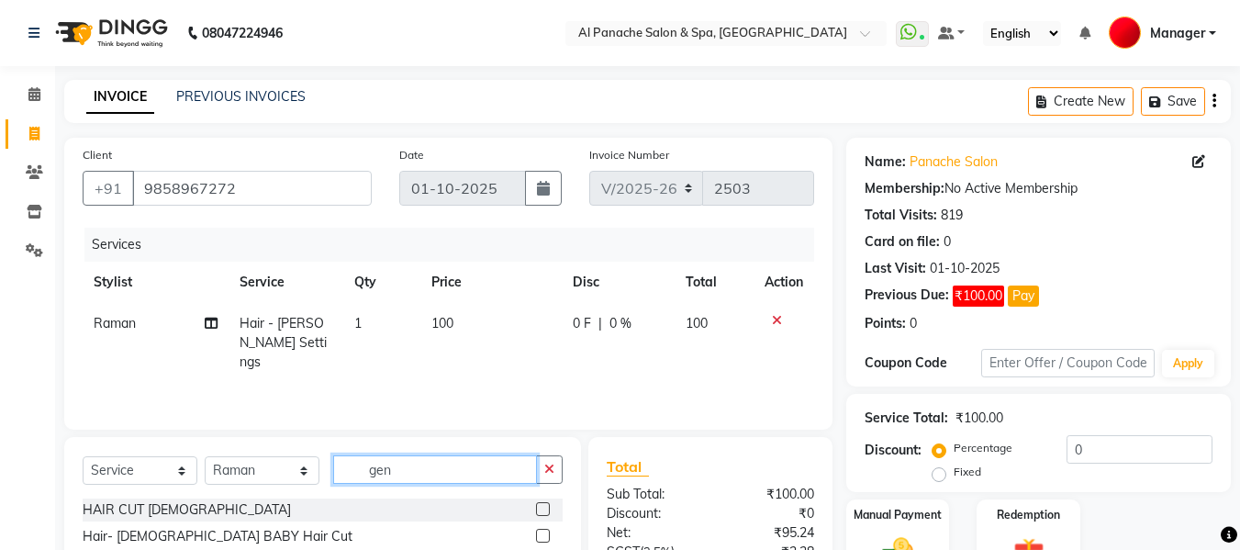
type input "gen"
click at [546, 510] on label at bounding box center [543, 509] width 14 height 14
click at [546, 510] on input "checkbox" at bounding box center [542, 510] width 12 height 12
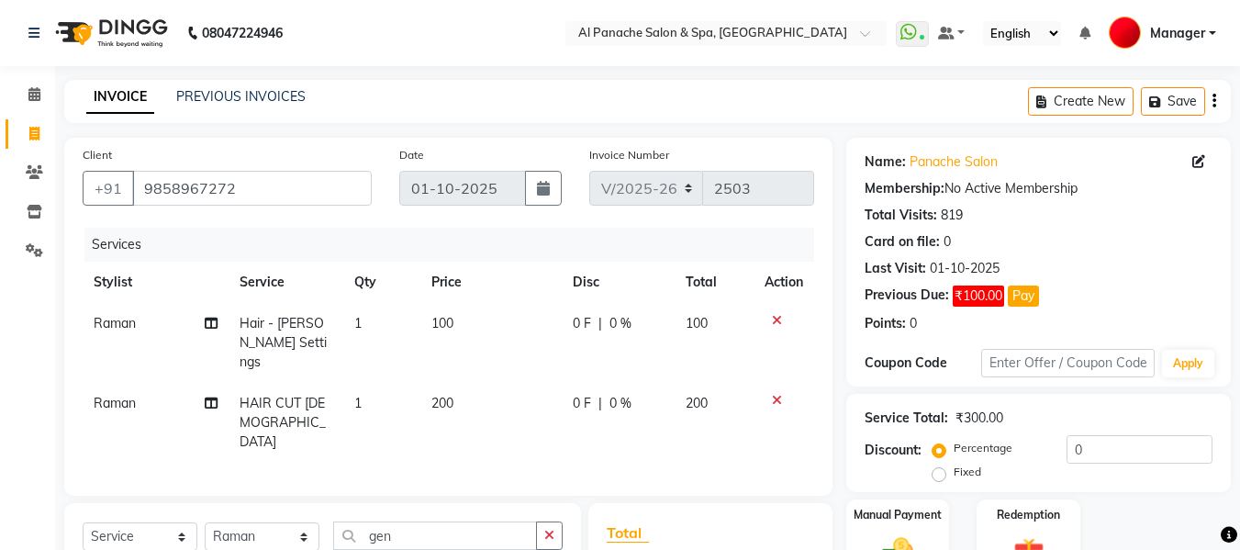
checkbox input "false"
click at [939, 539] on div "Manual Payment" at bounding box center [898, 541] width 107 height 87
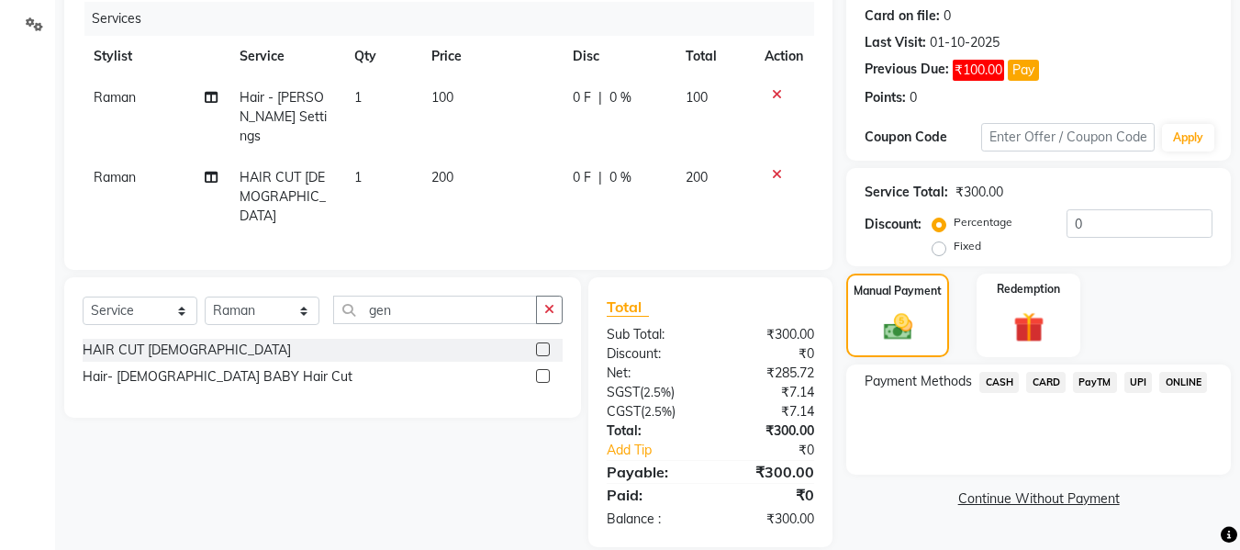
click at [1001, 383] on span "CASH" at bounding box center [999, 382] width 39 height 21
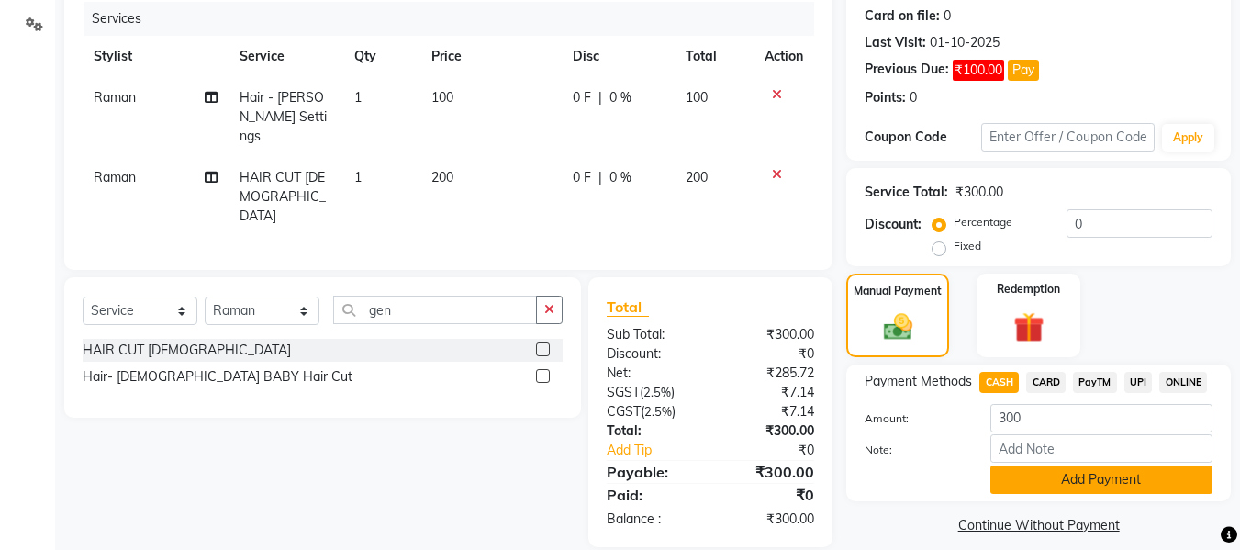
click at [1105, 483] on button "Add Payment" at bounding box center [1102, 480] width 222 height 28
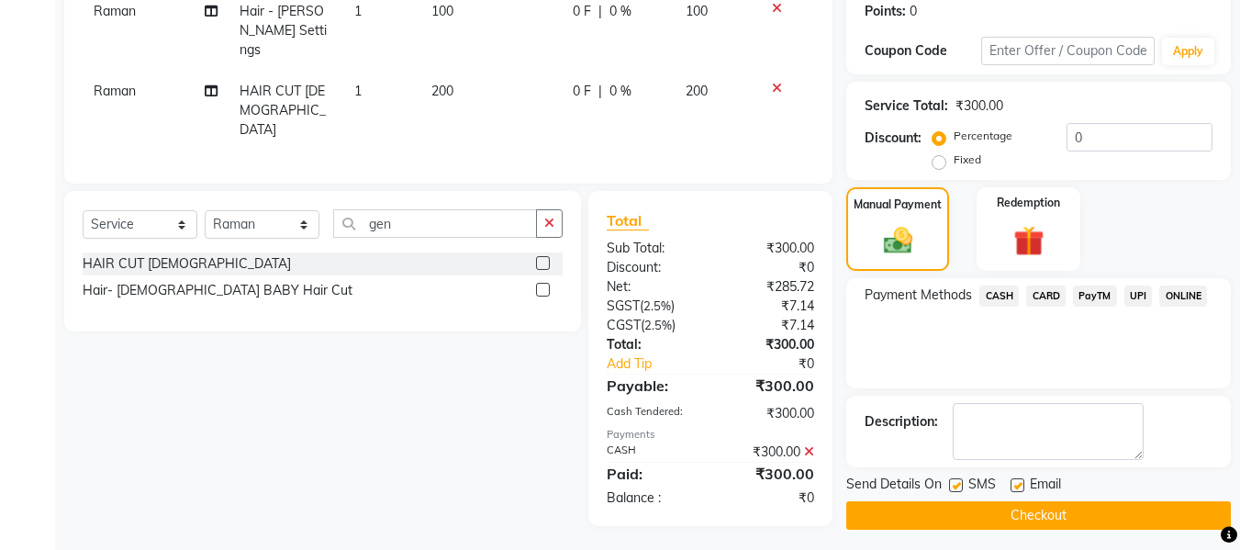
scroll to position [320, 0]
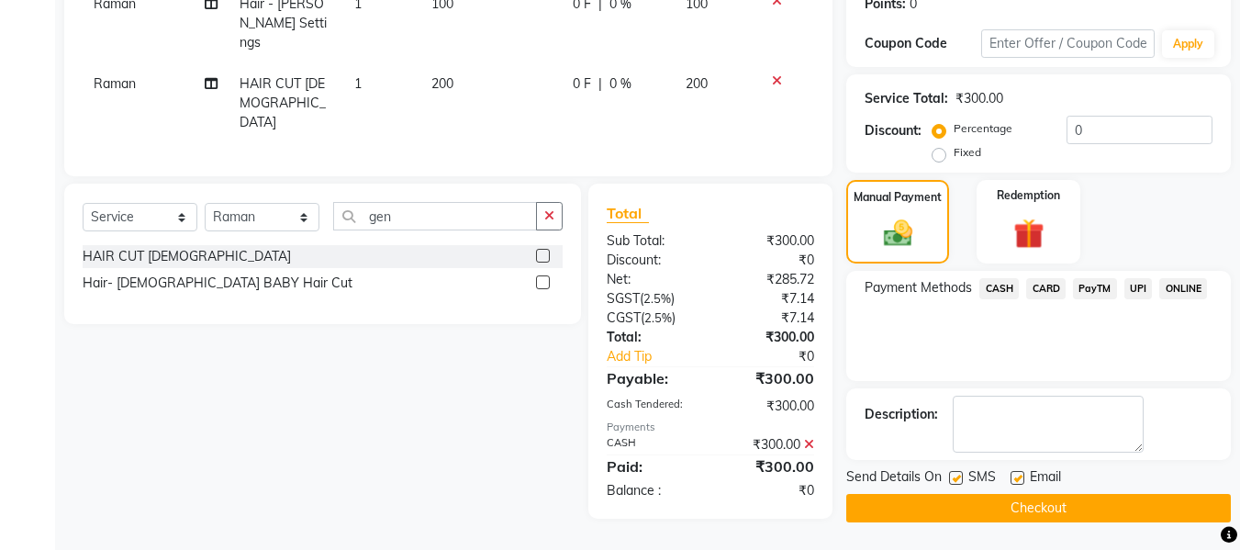
click at [1113, 506] on button "Checkout" at bounding box center [1039, 508] width 385 height 28
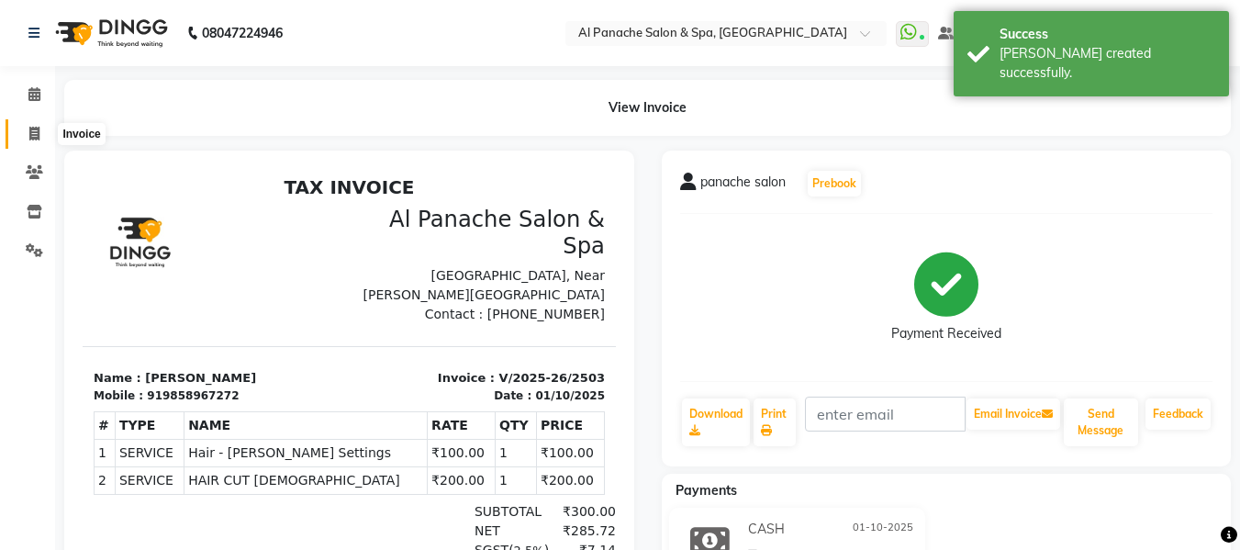
click at [29, 129] on icon at bounding box center [34, 134] width 10 height 14
select select "service"
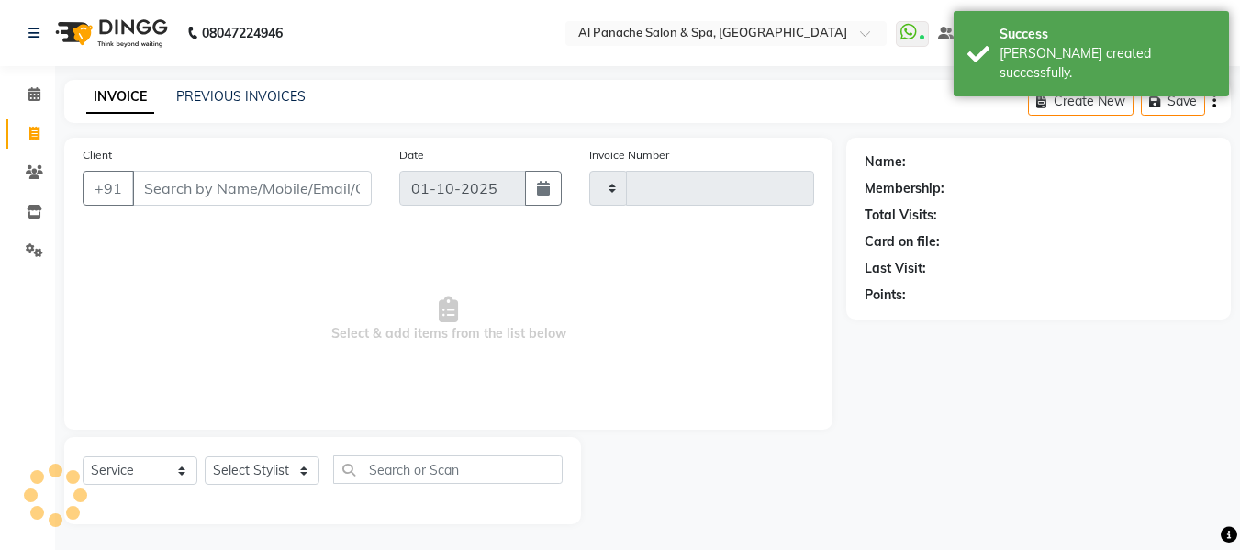
scroll to position [2, 0]
type input "2504"
select select "751"
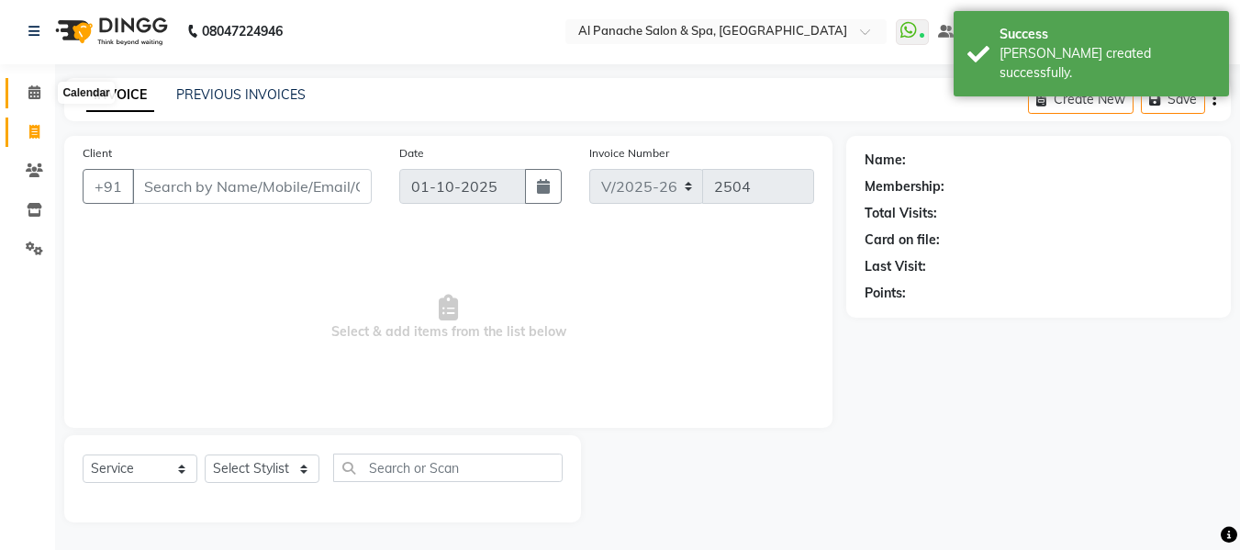
click at [33, 94] on icon at bounding box center [34, 92] width 12 height 14
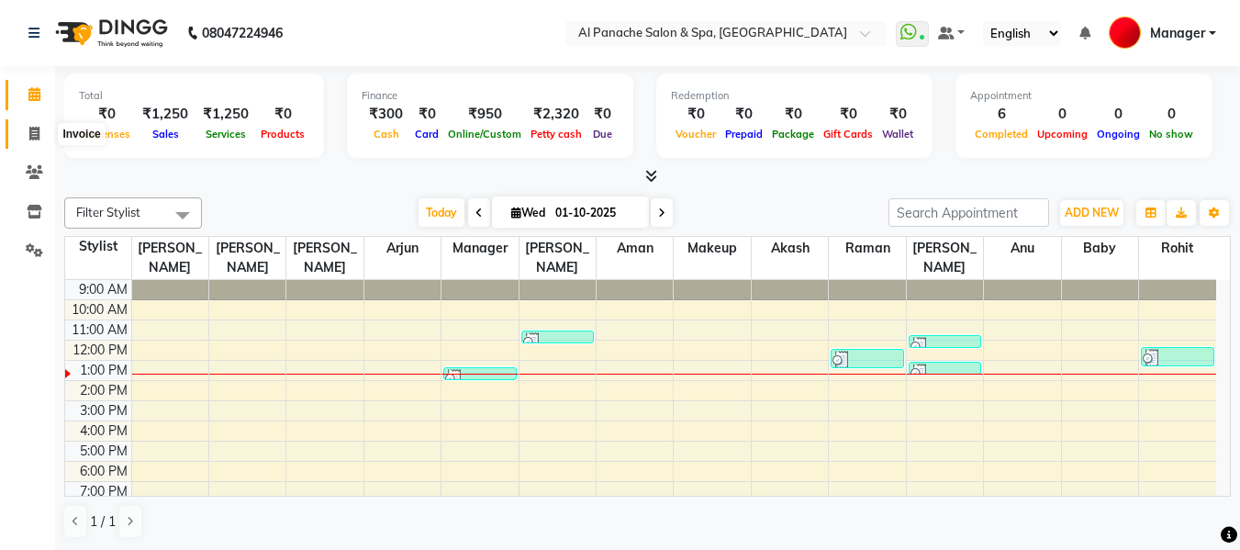
click at [36, 136] on icon at bounding box center [34, 134] width 10 height 14
select select "service"
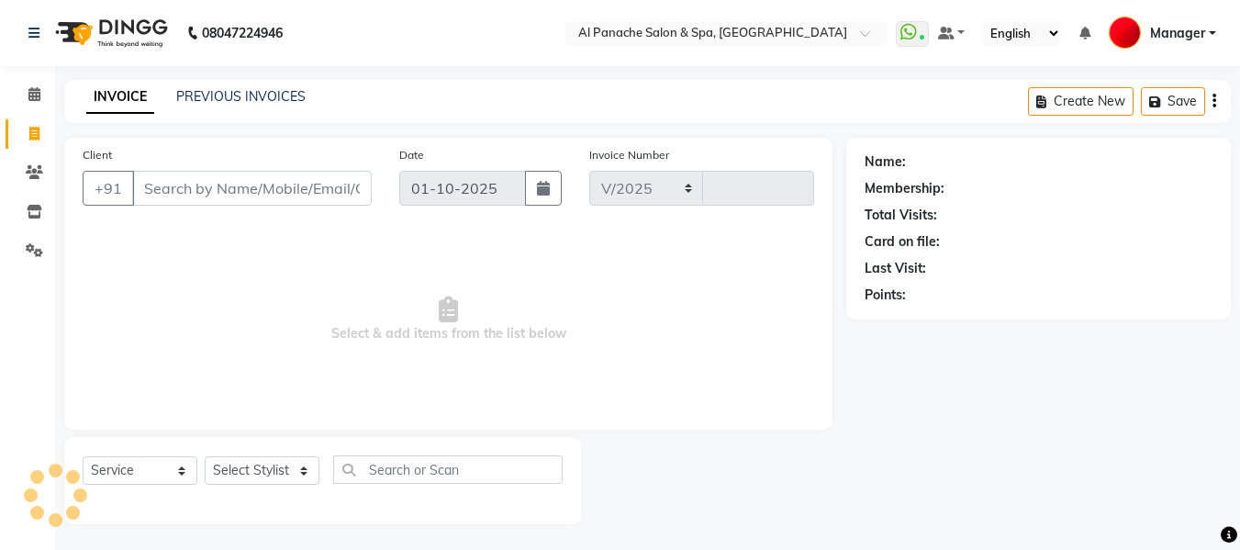
select select "751"
type input "2504"
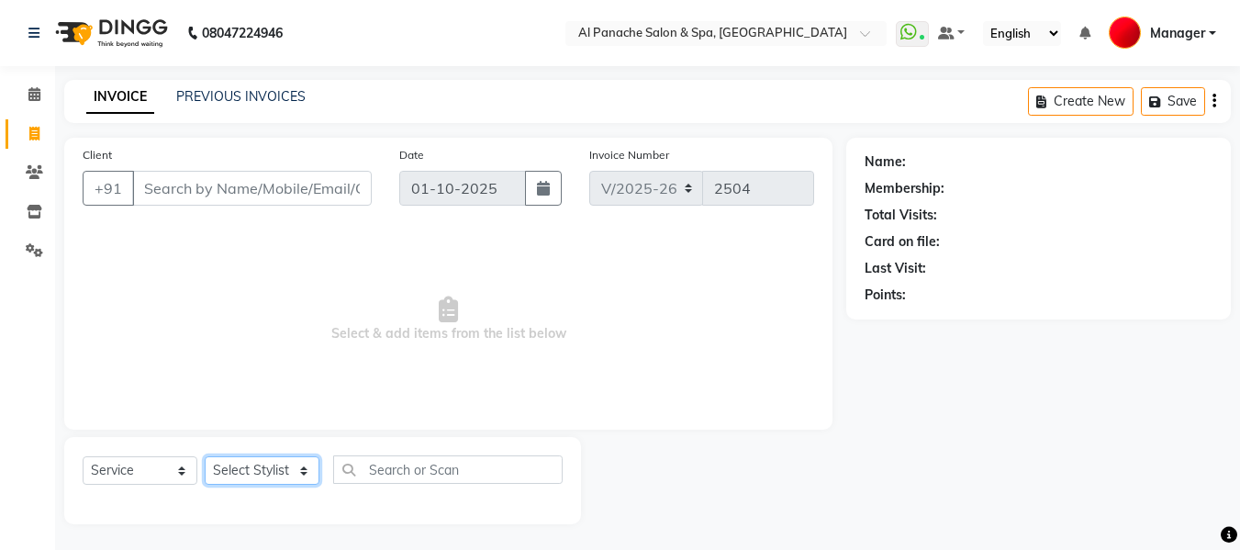
click at [275, 467] on select "Select Stylist [PERSON_NAME] [PERSON_NAME] Baby [PERSON_NAME] Makeup Manager [P…" at bounding box center [262, 470] width 115 height 28
select select "12067"
click at [205, 456] on select "Select Stylist [PERSON_NAME] [PERSON_NAME] Baby [PERSON_NAME] Makeup Manager [P…" at bounding box center [262, 470] width 115 height 28
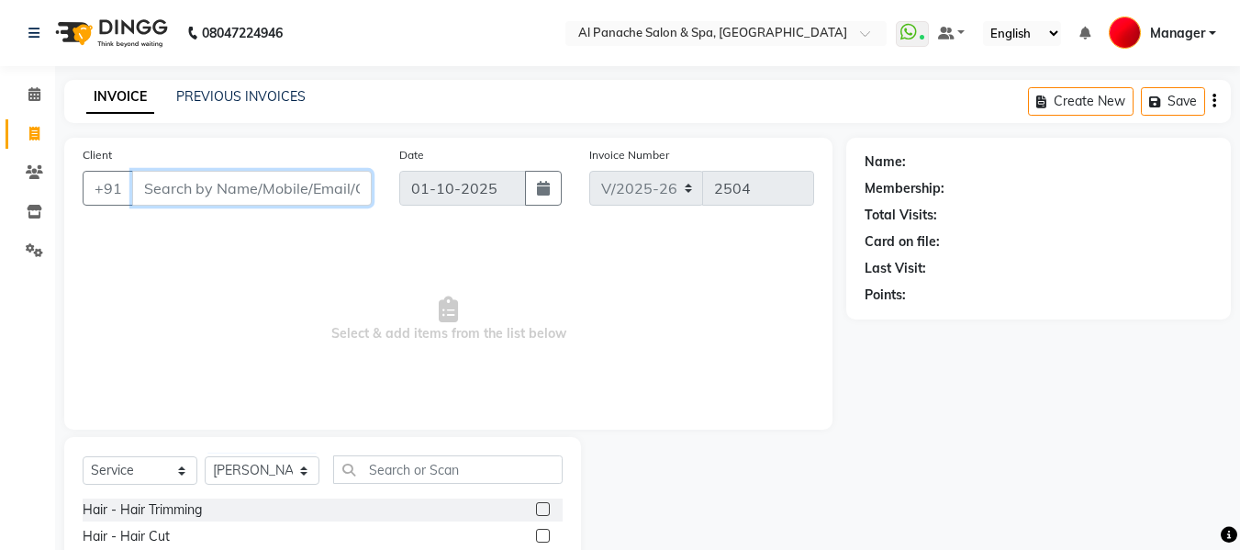
click at [215, 192] on input "Client" at bounding box center [252, 188] width 240 height 35
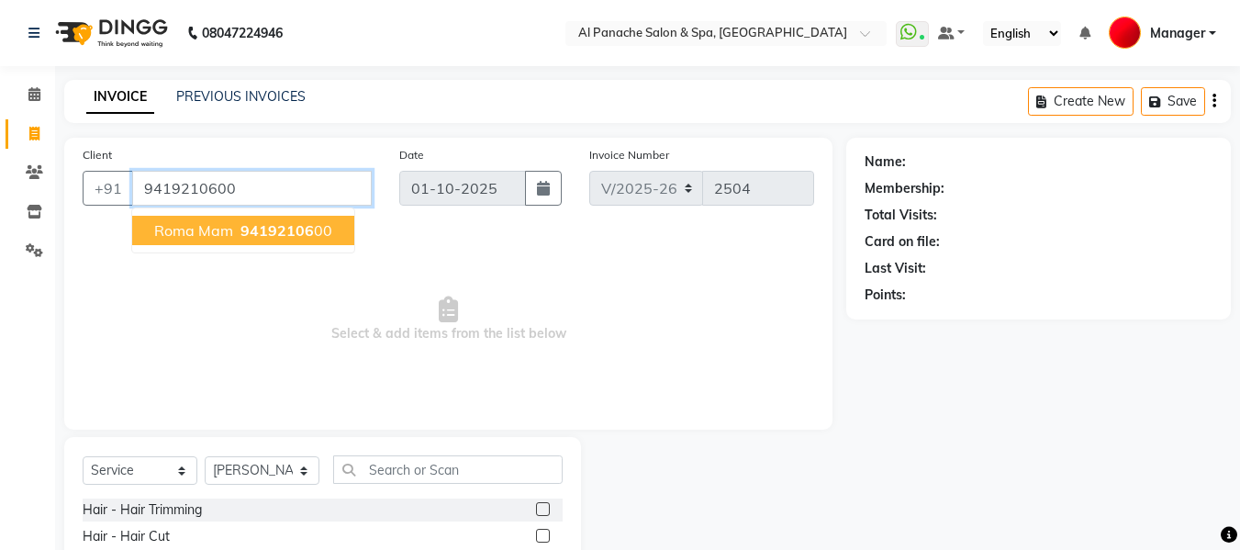
type input "9419210600"
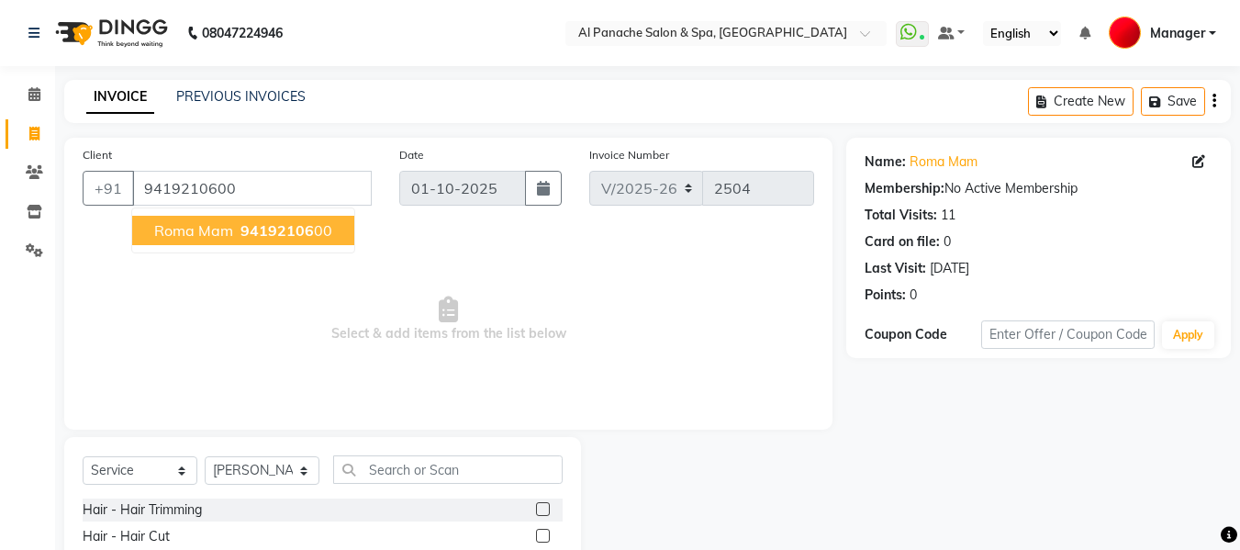
click at [241, 230] on span "94192106" at bounding box center [277, 230] width 73 height 18
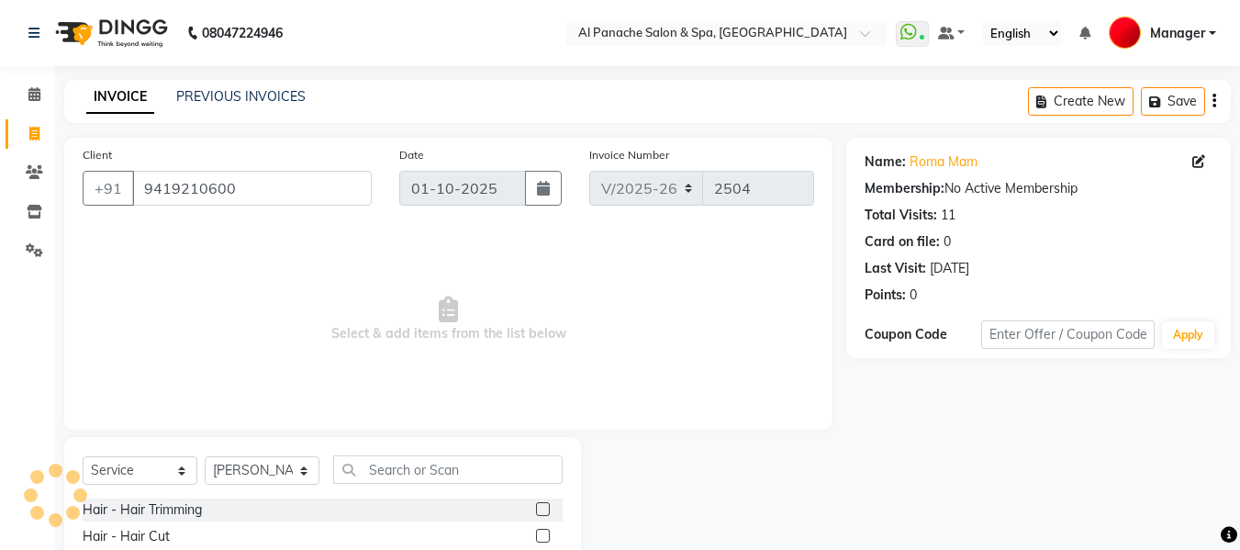
click at [536, 537] on label at bounding box center [543, 536] width 14 height 14
click at [536, 537] on input "checkbox" at bounding box center [542, 537] width 12 height 12
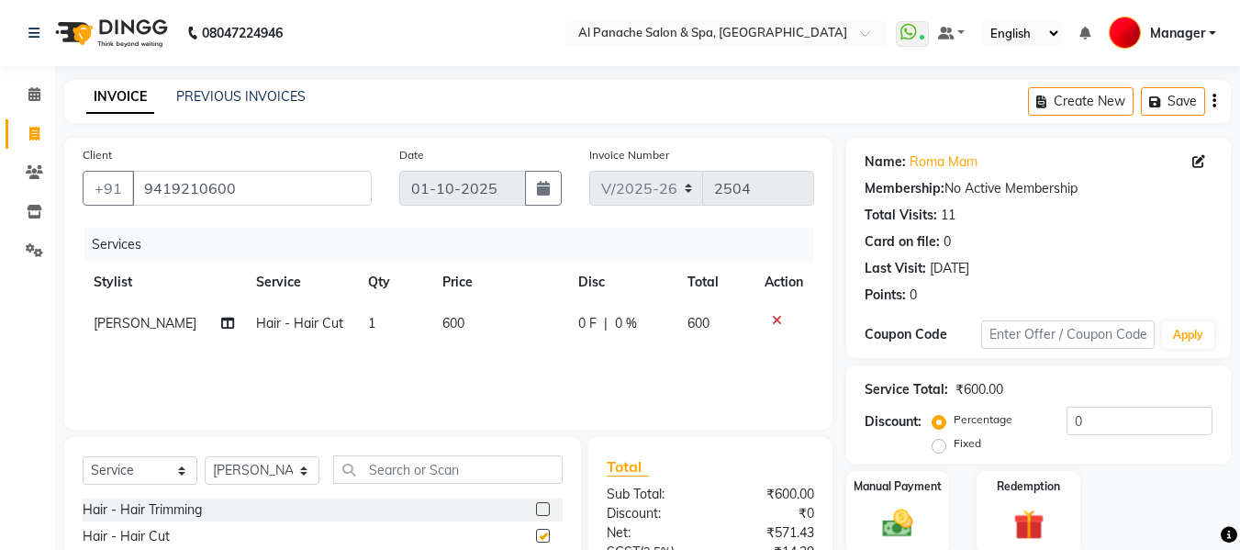
checkbox input "false"
click at [438, 332] on td "600" at bounding box center [500, 323] width 136 height 41
select select "12067"
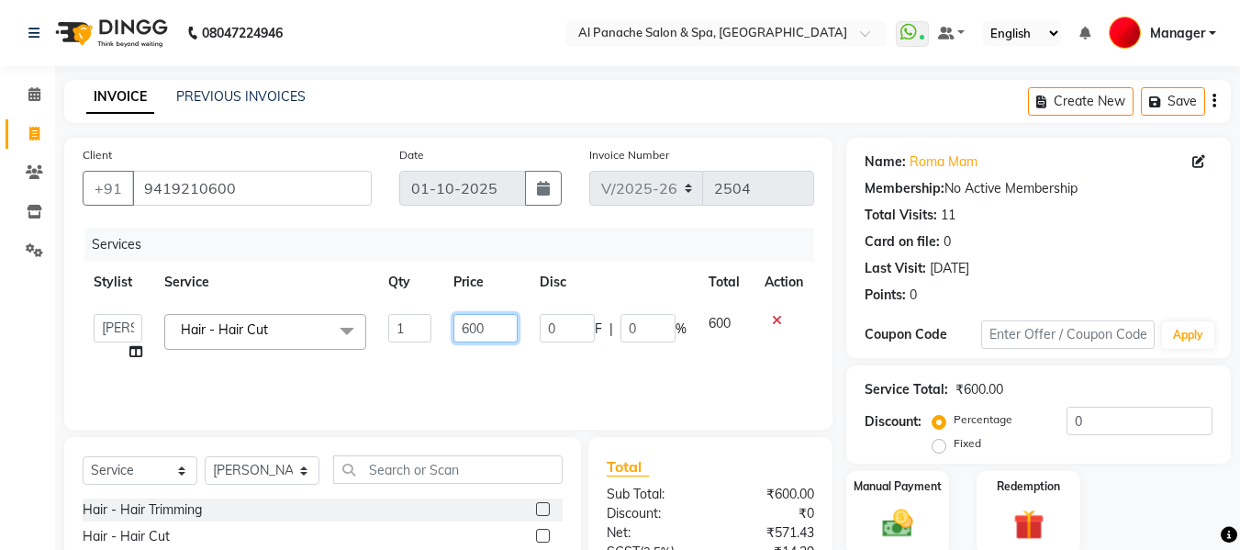
click at [466, 334] on input "600" at bounding box center [485, 328] width 63 height 28
click at [466, 331] on input "600" at bounding box center [485, 328] width 63 height 28
type input "500"
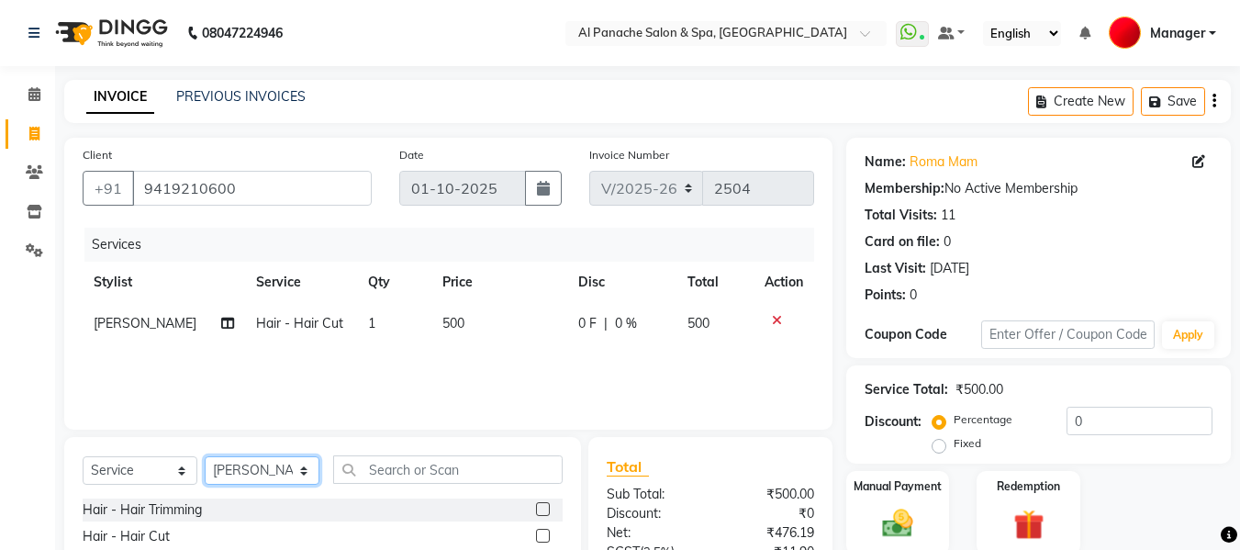
click at [300, 472] on select "Select Stylist [PERSON_NAME] [PERSON_NAME] Baby [PERSON_NAME] Makeup Manager [P…" at bounding box center [262, 470] width 115 height 28
select select "50647"
click at [205, 456] on select "Select Stylist [PERSON_NAME] [PERSON_NAME] Baby [PERSON_NAME] Makeup Manager [P…" at bounding box center [262, 470] width 115 height 28
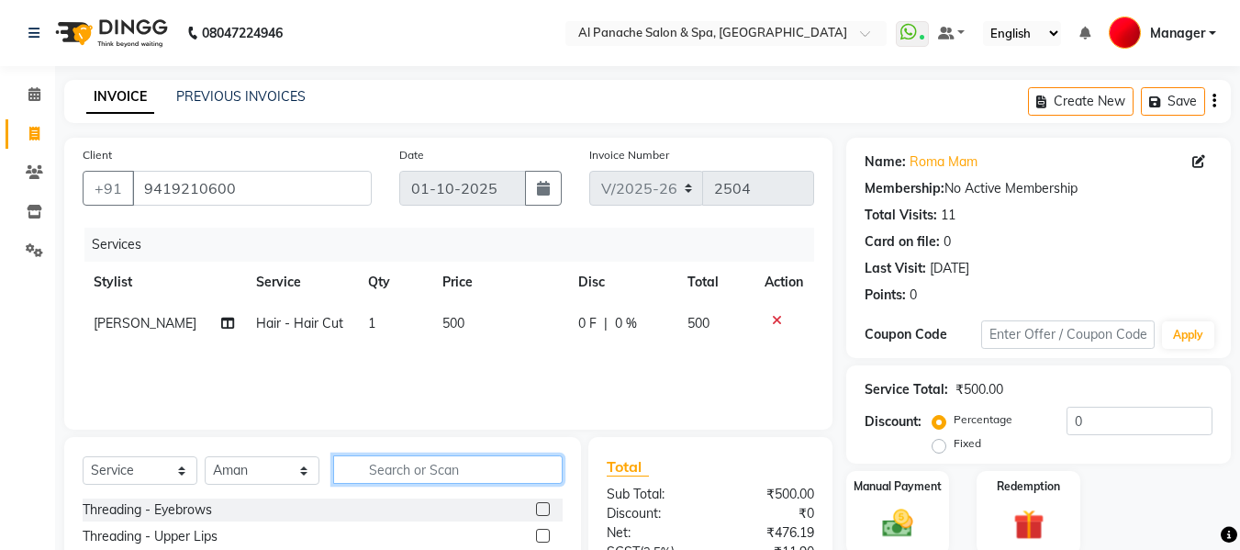
click at [403, 474] on input "text" at bounding box center [448, 469] width 230 height 28
type input "cut"
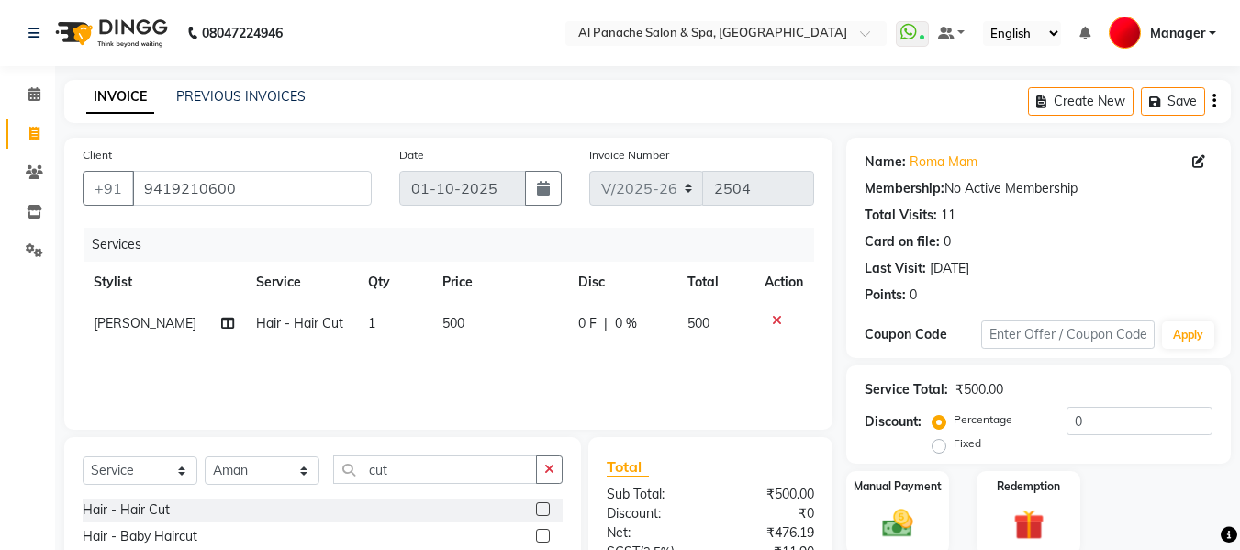
click at [544, 511] on label at bounding box center [543, 509] width 14 height 14
click at [544, 511] on input "checkbox" at bounding box center [542, 510] width 12 height 12
checkbox input "false"
click at [443, 366] on span "600" at bounding box center [454, 364] width 22 height 17
select select "50647"
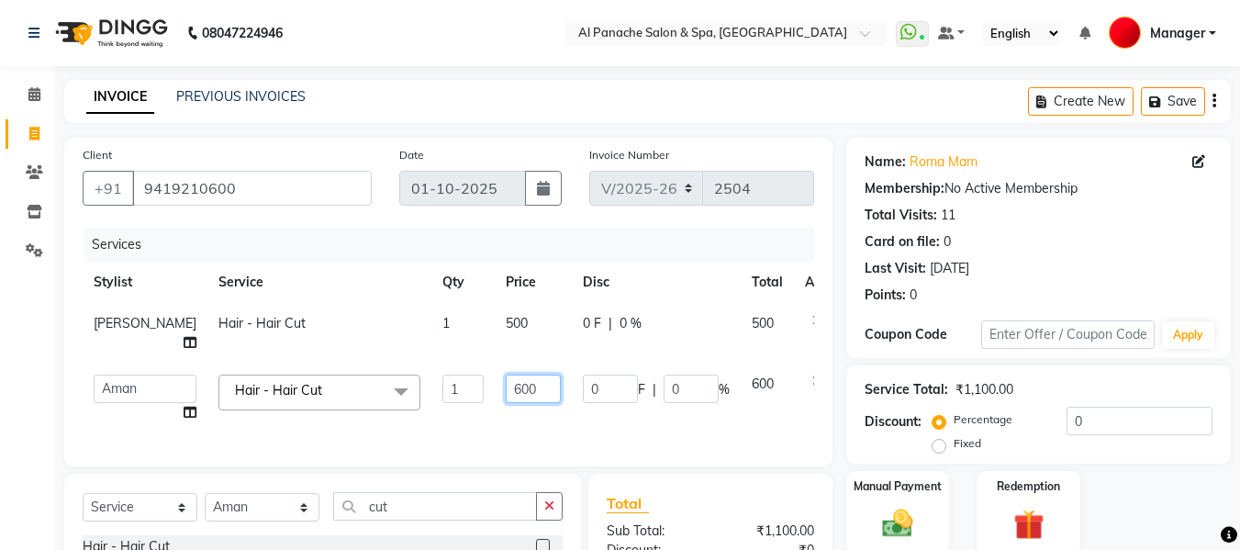
click at [506, 397] on input "600" at bounding box center [533, 389] width 55 height 28
type input "500"
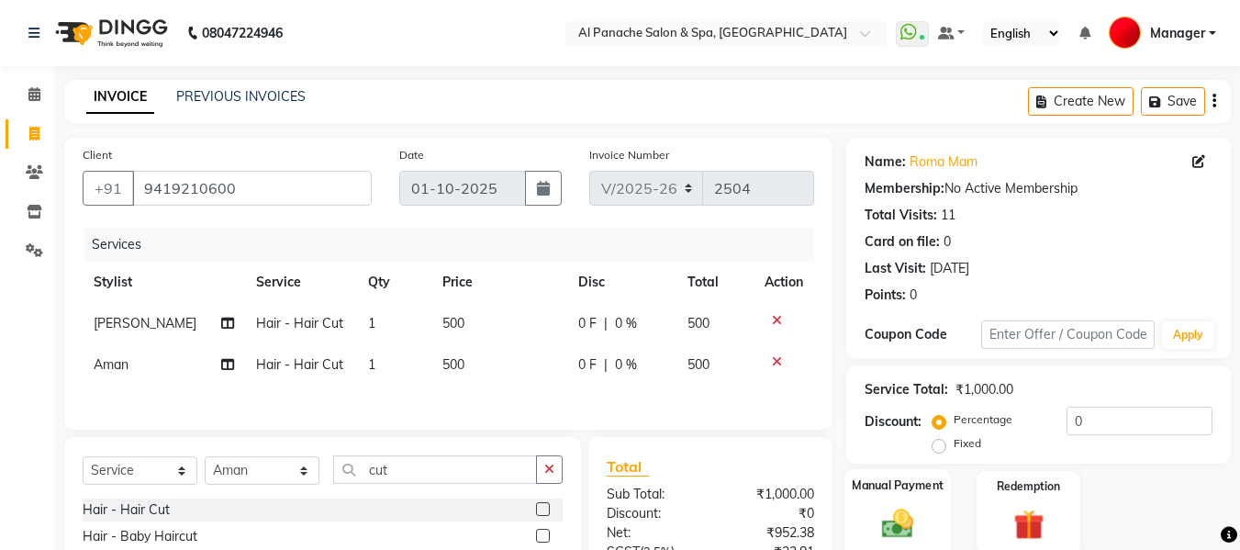
click at [895, 509] on img at bounding box center [897, 523] width 51 height 37
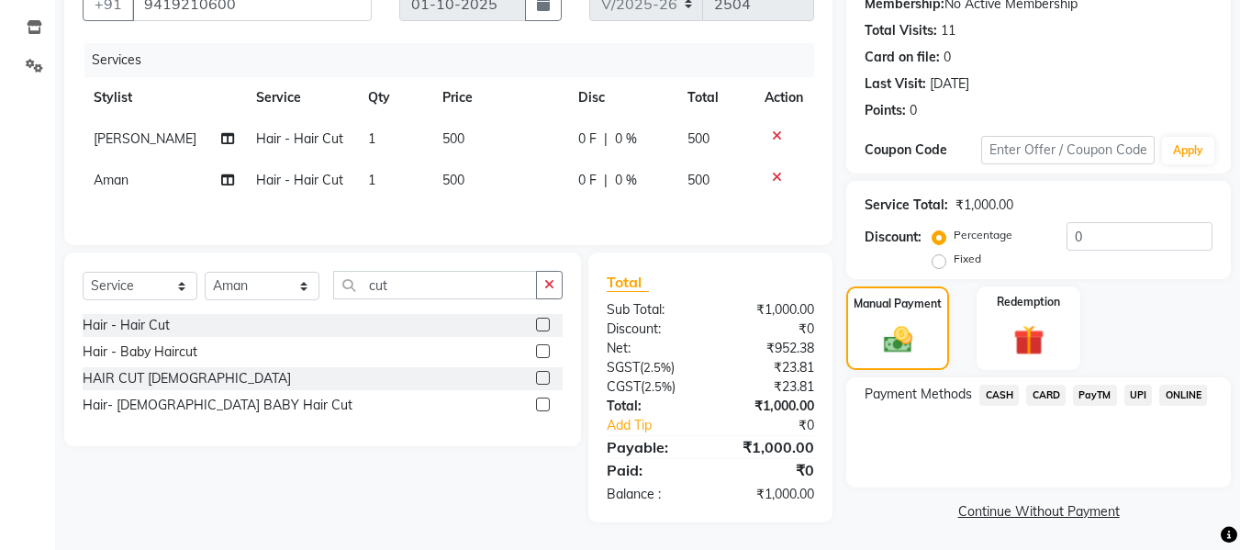
scroll to position [187, 0]
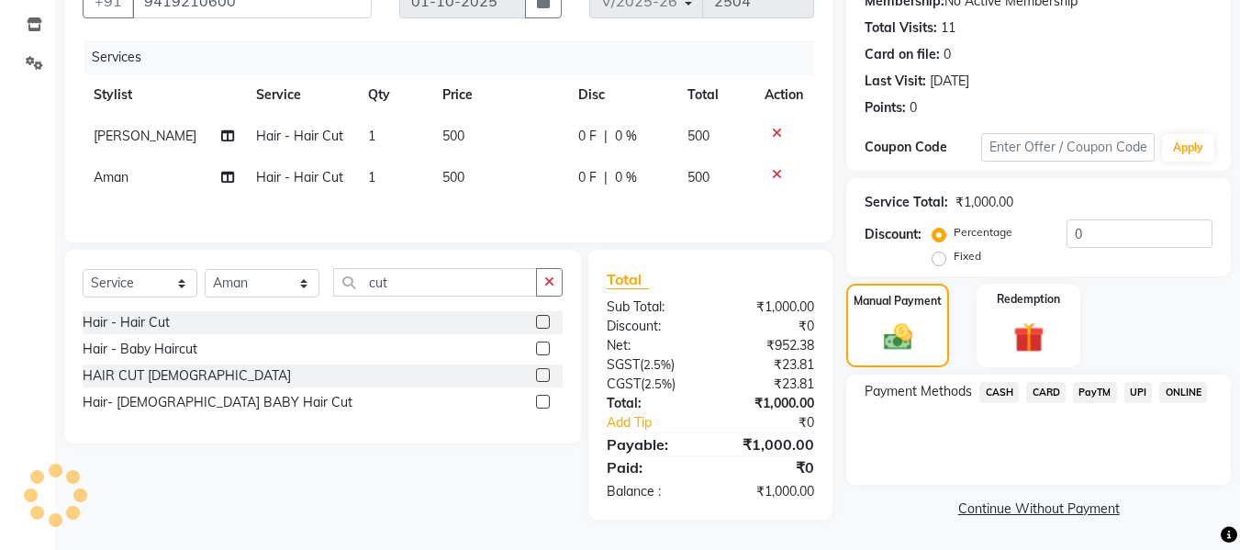
click at [993, 385] on span "CASH" at bounding box center [999, 392] width 39 height 21
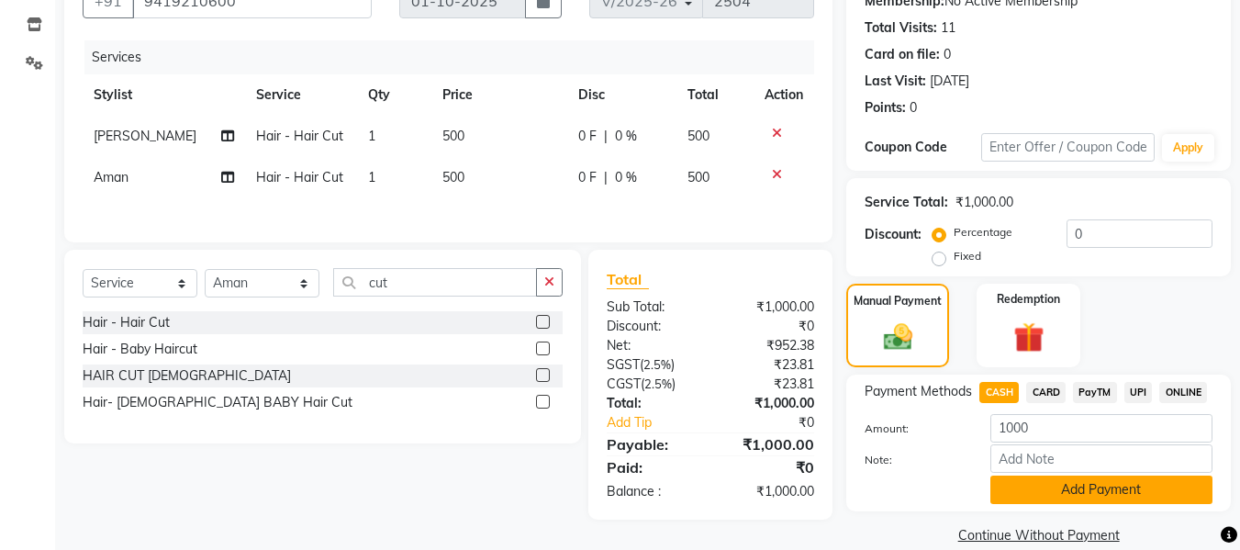
click at [1065, 490] on button "Add Payment" at bounding box center [1102, 490] width 222 height 28
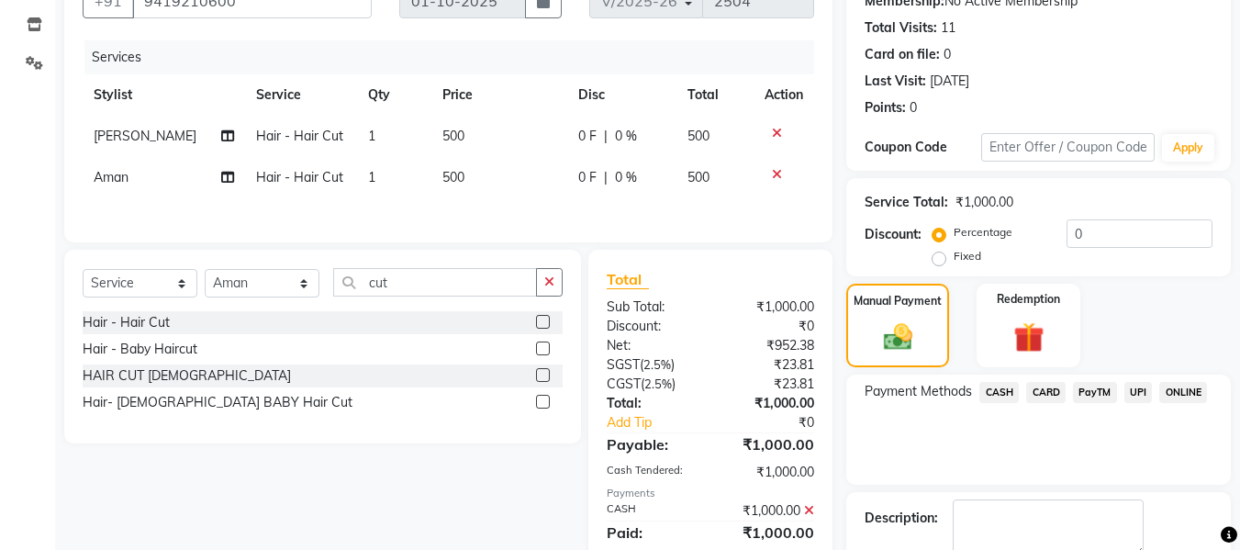
scroll to position [291, 0]
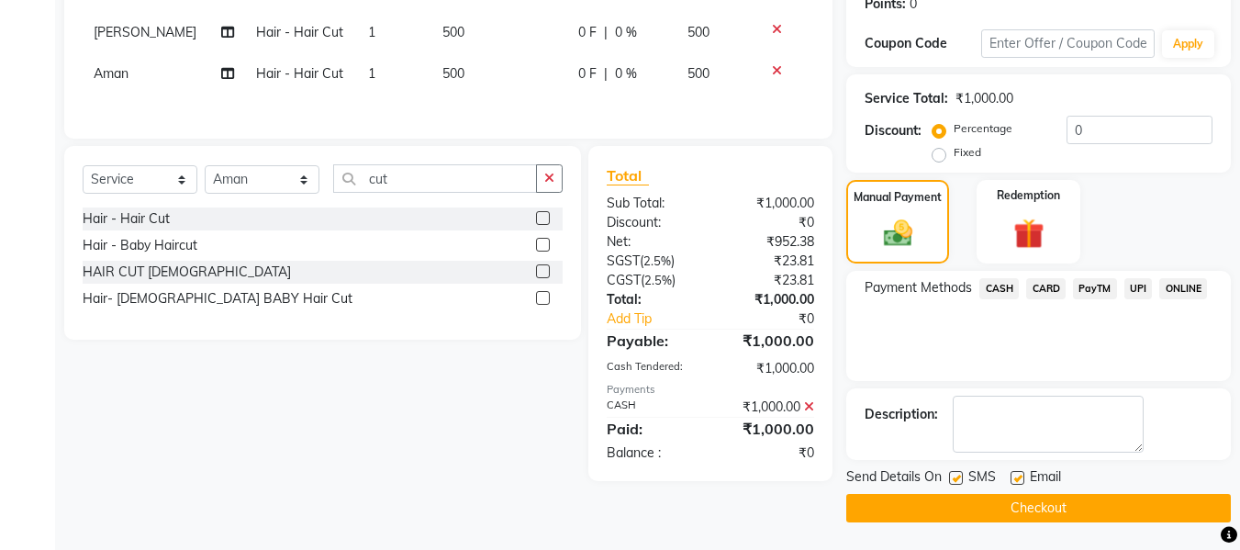
click at [1155, 504] on button "Checkout" at bounding box center [1039, 508] width 385 height 28
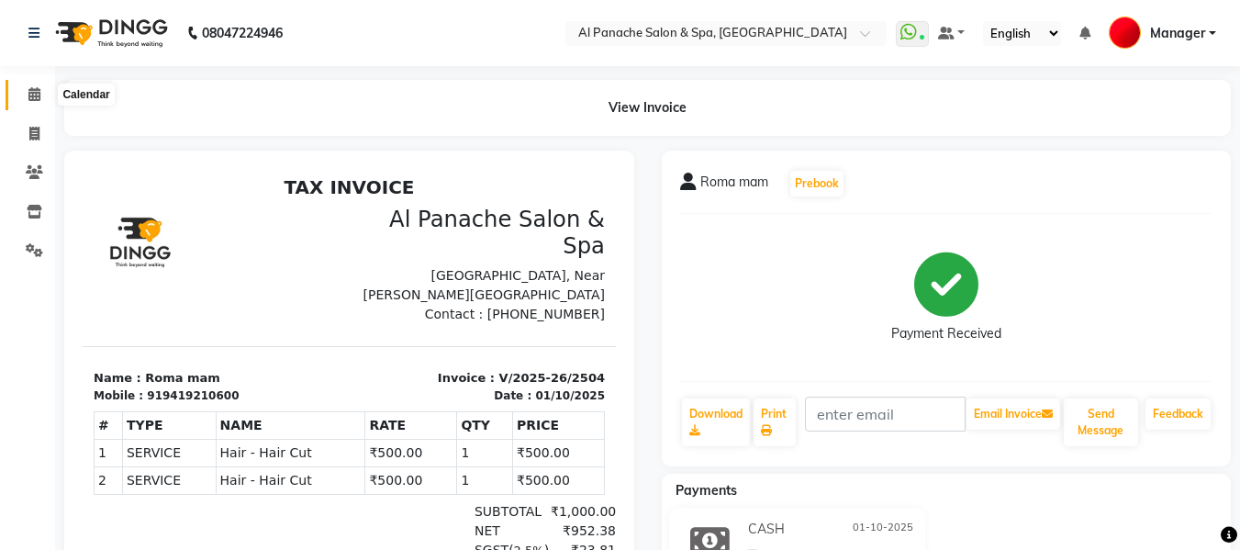
click at [34, 94] on icon at bounding box center [34, 94] width 12 height 14
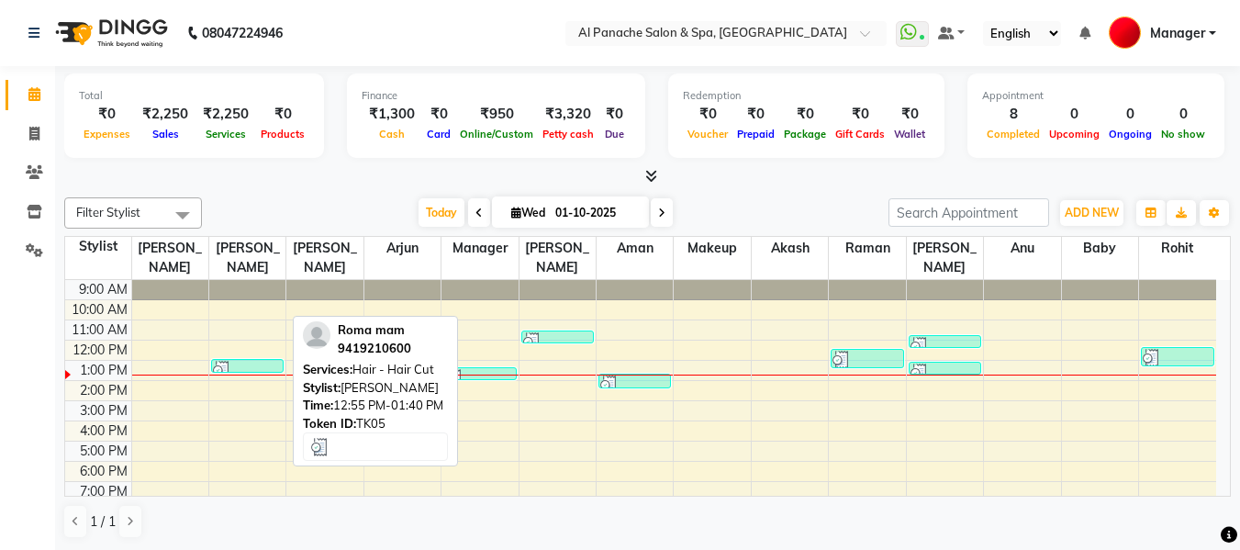
click at [253, 361] on div at bounding box center [247, 370] width 69 height 18
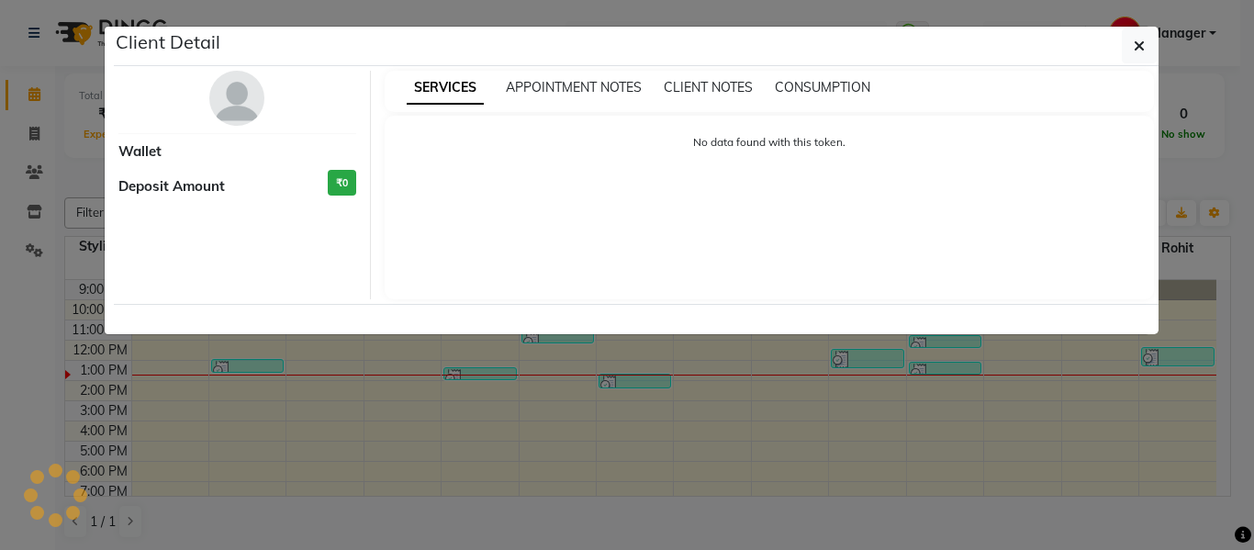
select select "3"
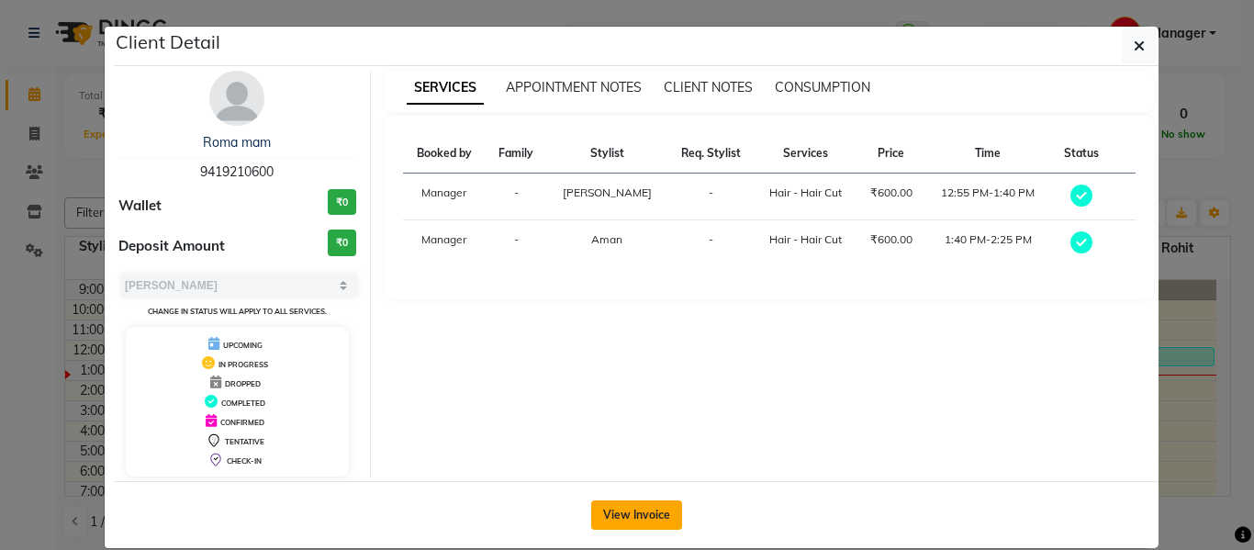
click at [621, 508] on button "View Invoice" at bounding box center [636, 514] width 91 height 29
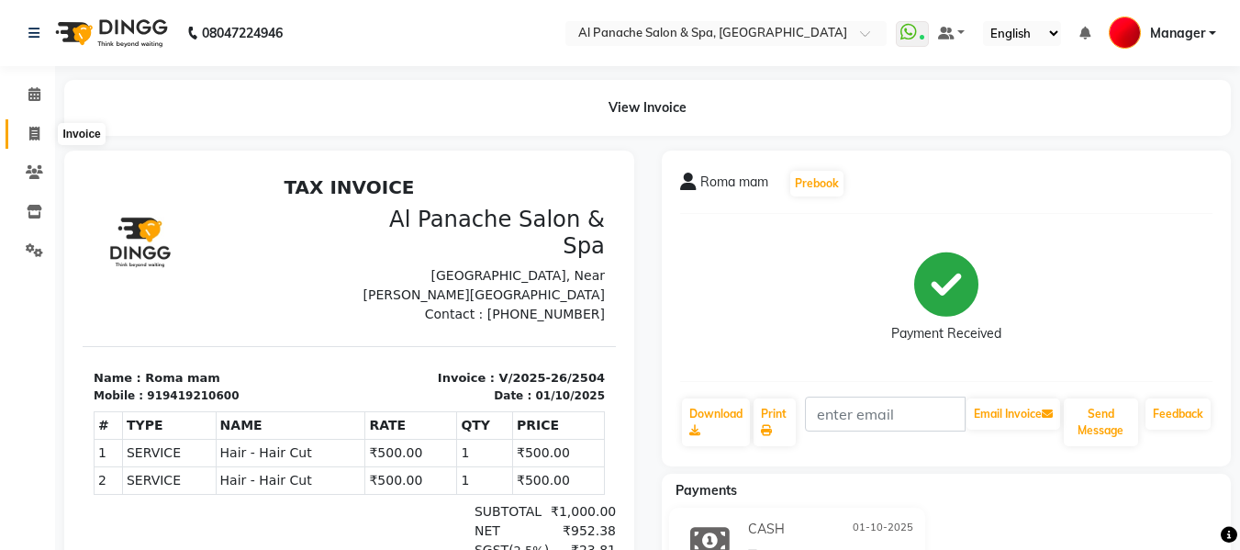
click at [34, 129] on icon at bounding box center [34, 134] width 10 height 14
select select "service"
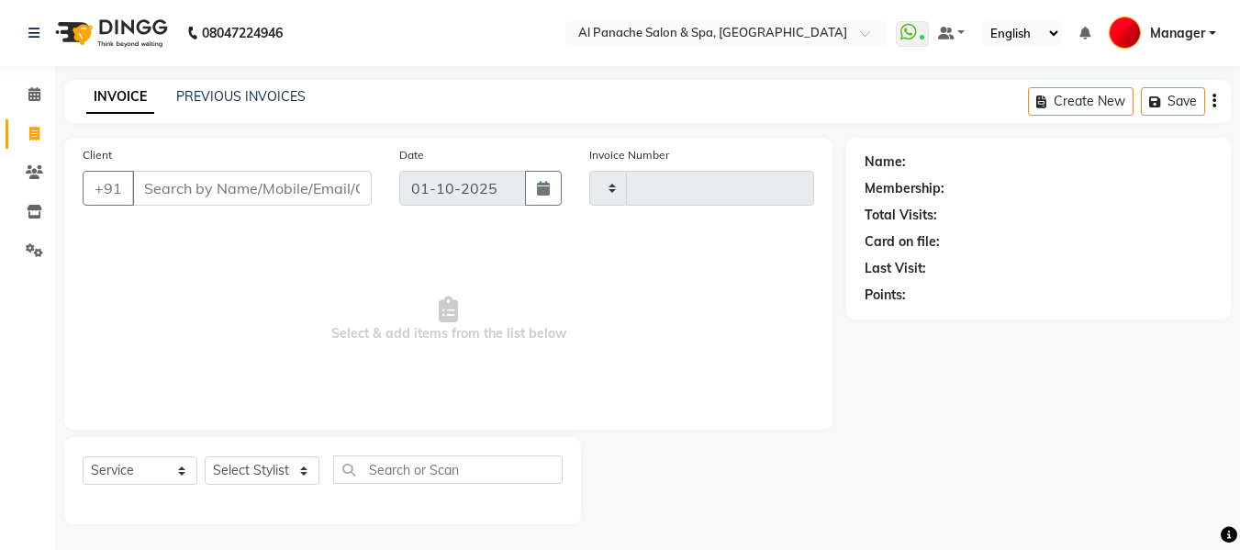
scroll to position [2, 0]
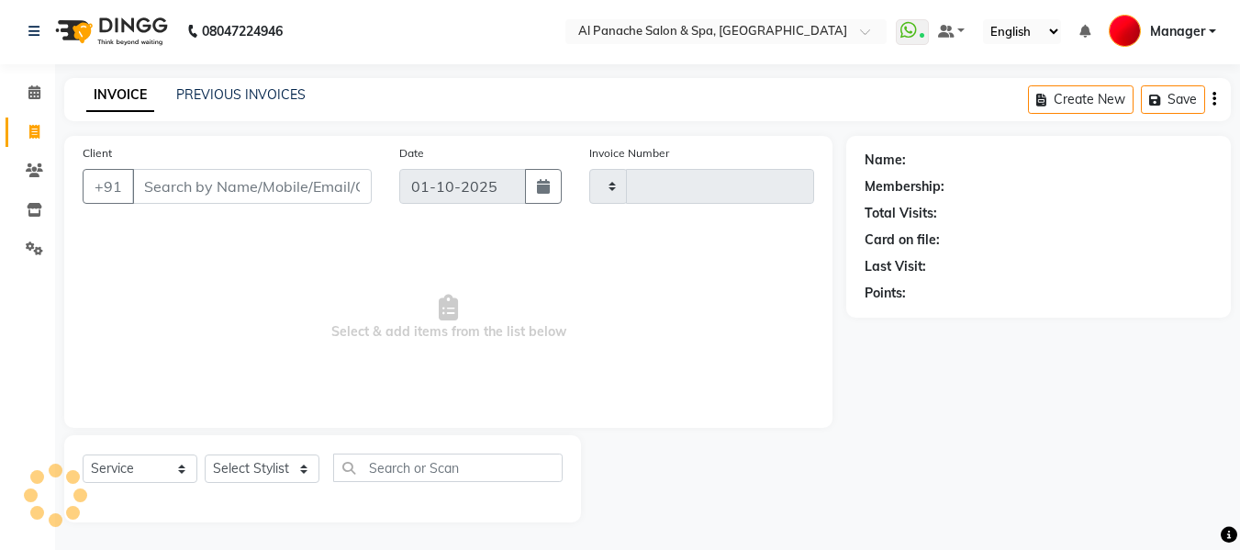
type input "2505"
select select "751"
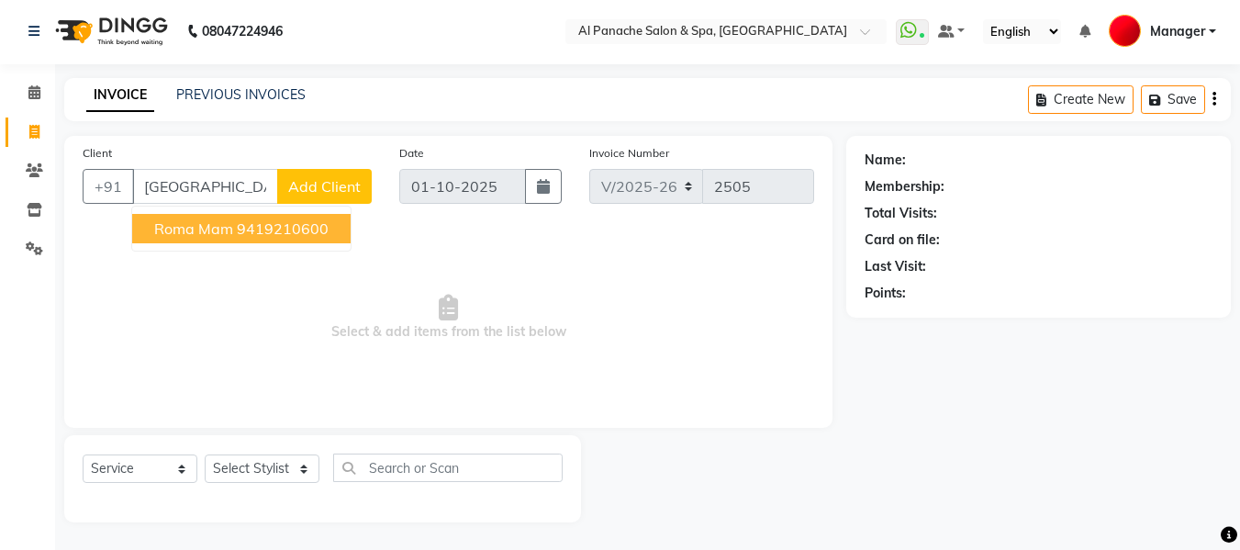
click at [288, 225] on ngb-highlight "9419210600" at bounding box center [283, 228] width 92 height 18
type input "9419210600"
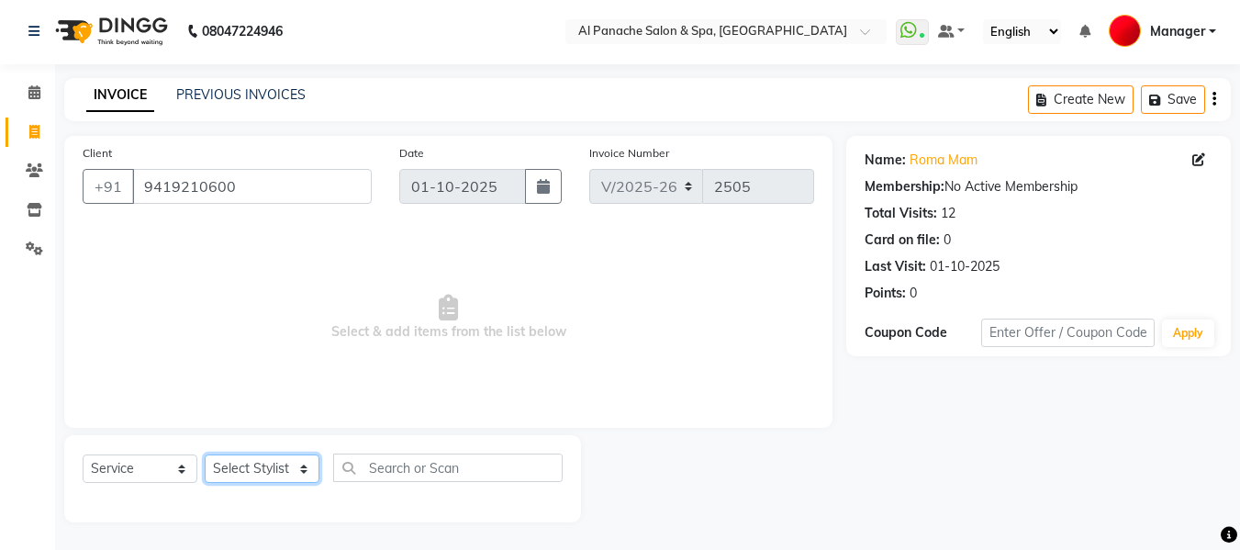
click at [262, 477] on select "Select Stylist [PERSON_NAME] [PERSON_NAME] Baby [PERSON_NAME] Makeup Manager [P…" at bounding box center [262, 469] width 115 height 28
select select "12074"
click at [205, 455] on select "Select Stylist [PERSON_NAME] [PERSON_NAME] Baby [PERSON_NAME] Makeup Manager [P…" at bounding box center [262, 469] width 115 height 28
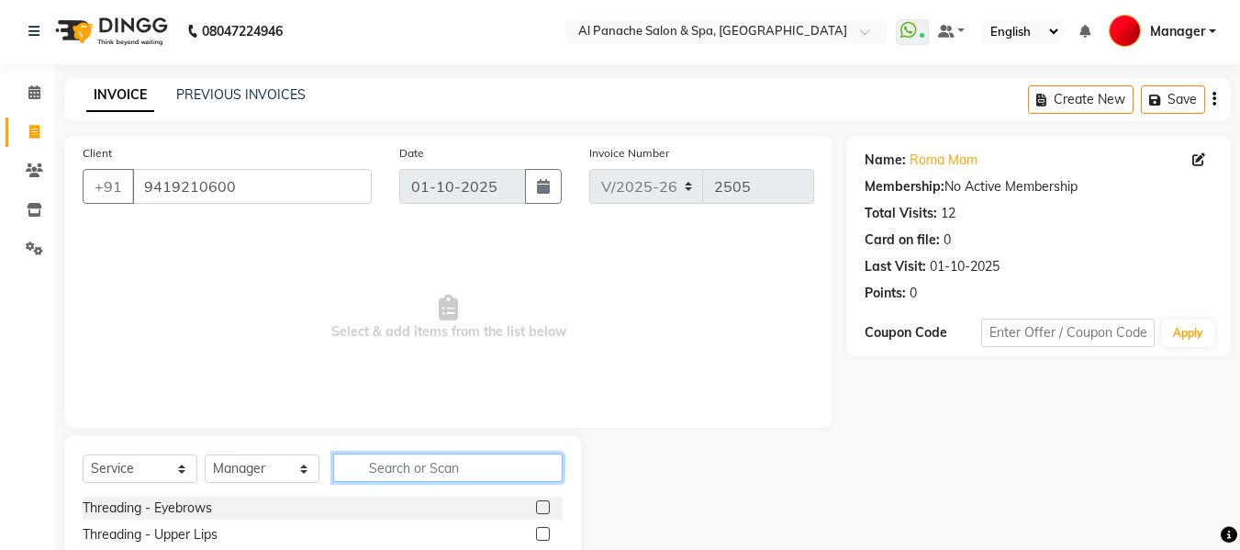
click at [435, 471] on input "text" at bounding box center [448, 468] width 230 height 28
type input "adv"
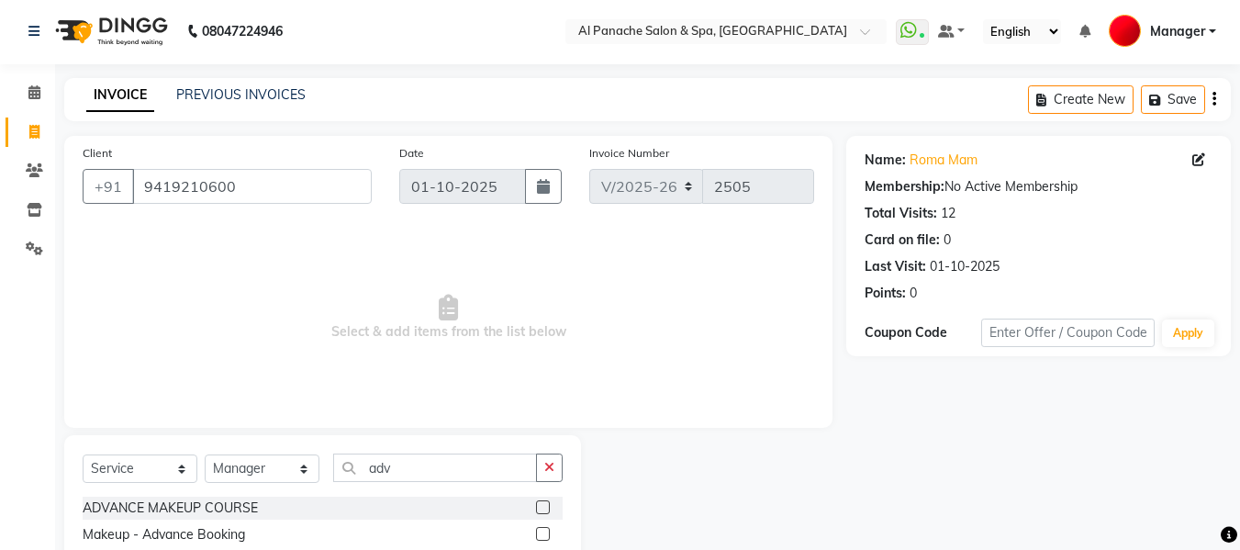
click at [544, 530] on label at bounding box center [543, 534] width 14 height 14
click at [544, 530] on input "checkbox" at bounding box center [542, 535] width 12 height 12
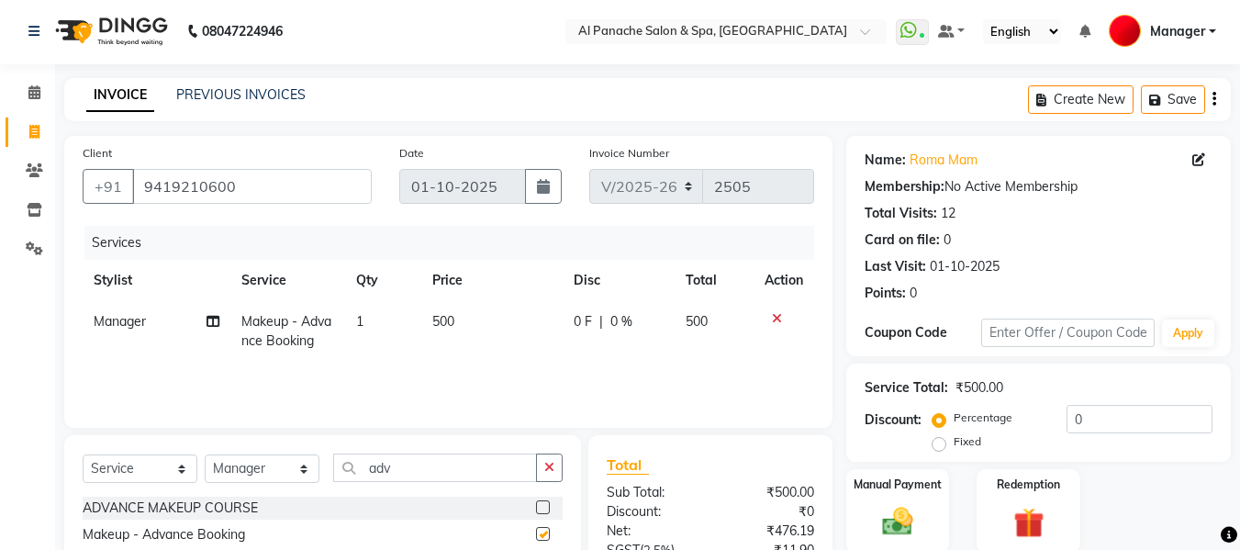
checkbox input "false"
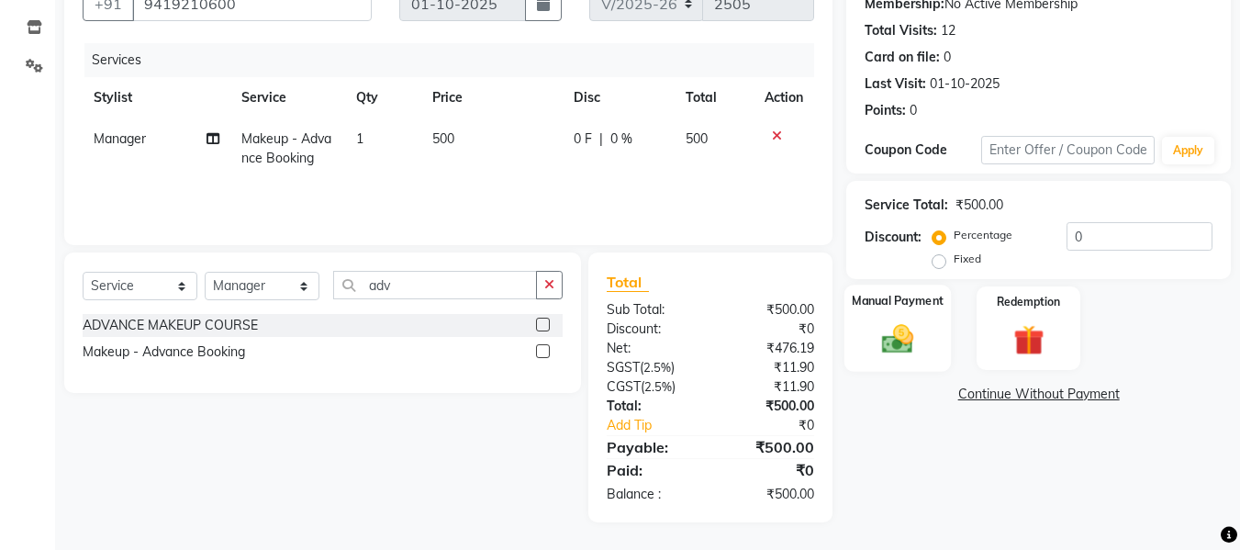
click at [908, 343] on img at bounding box center [897, 338] width 51 height 37
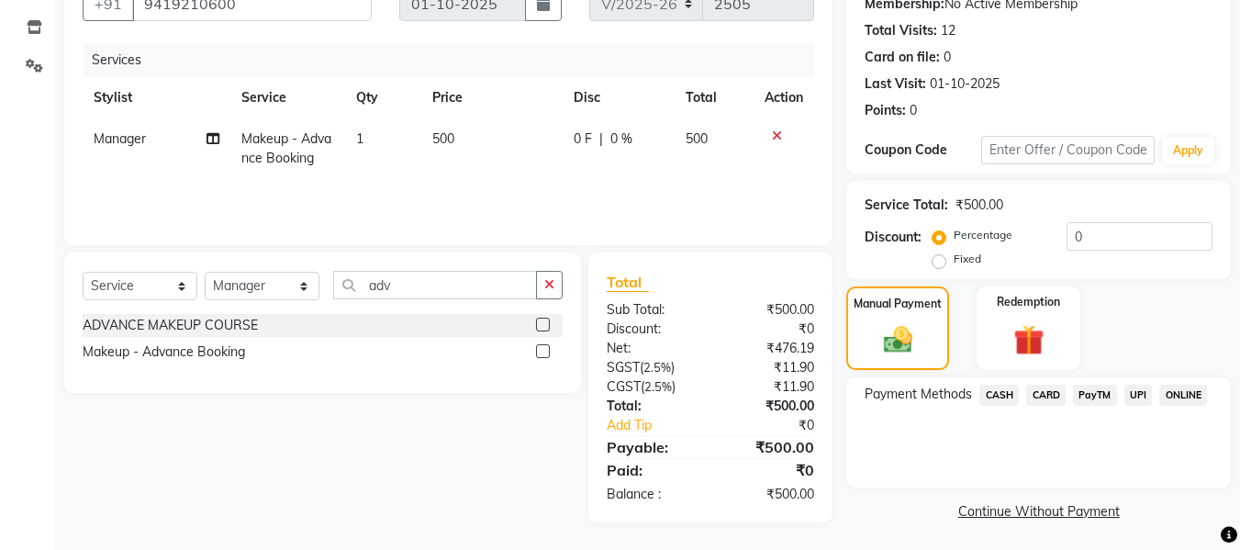
click at [1000, 396] on span "CASH" at bounding box center [999, 395] width 39 height 21
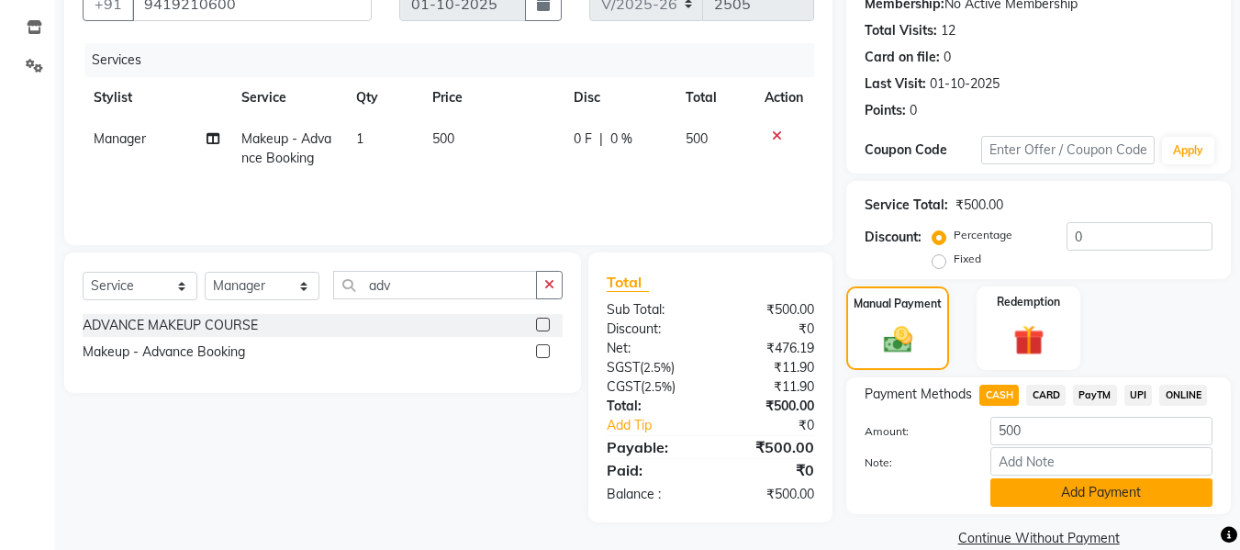
click at [1155, 497] on button "Add Payment" at bounding box center [1102, 492] width 222 height 28
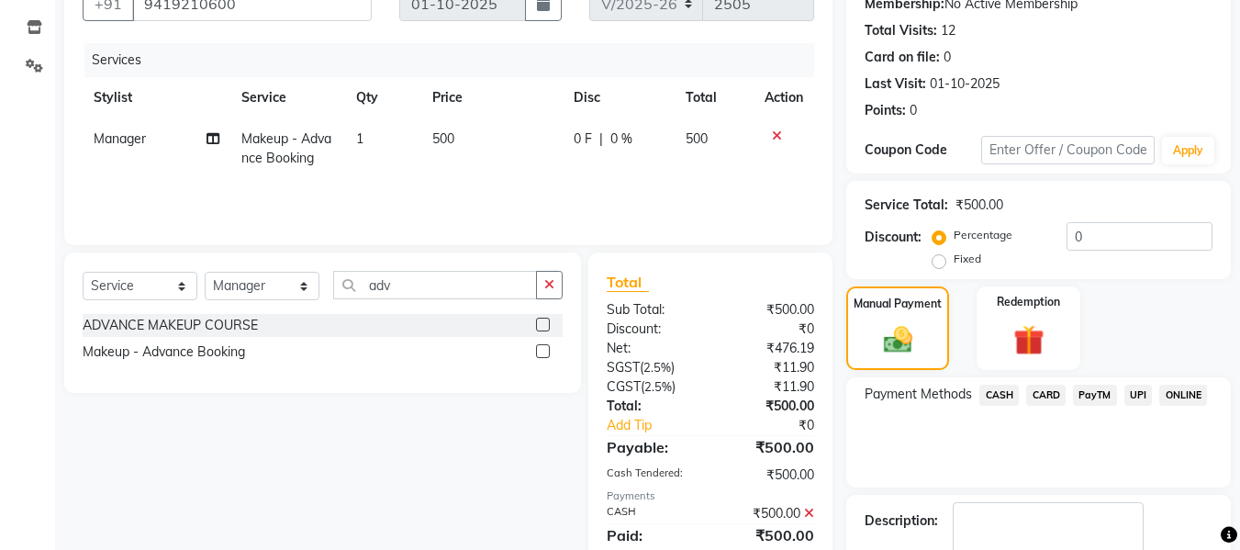
scroll to position [291, 0]
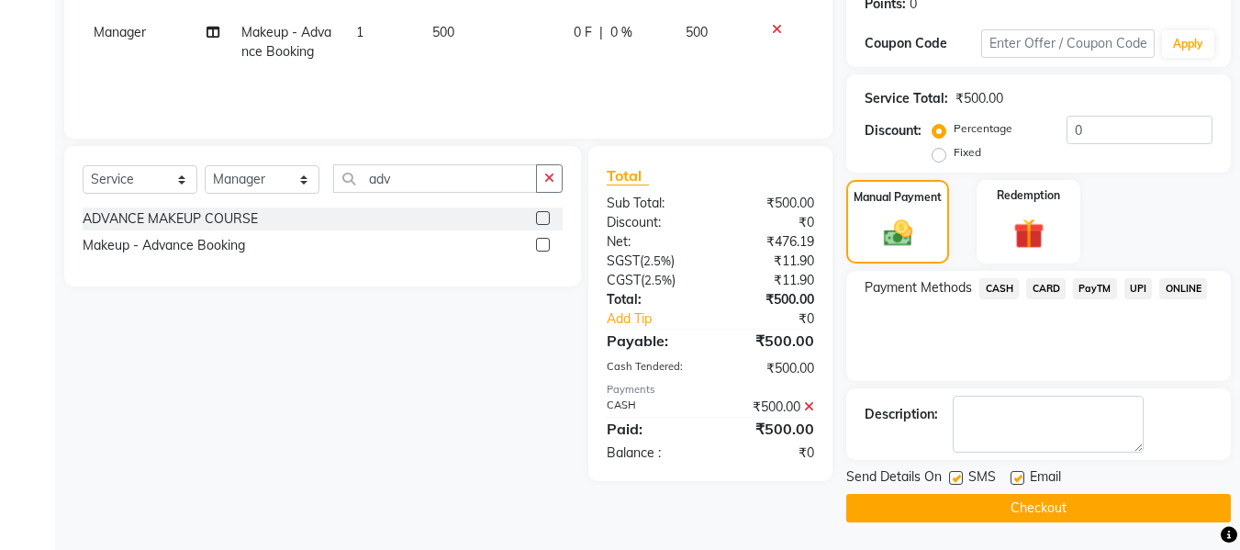
click at [1153, 515] on button "Checkout" at bounding box center [1039, 508] width 385 height 28
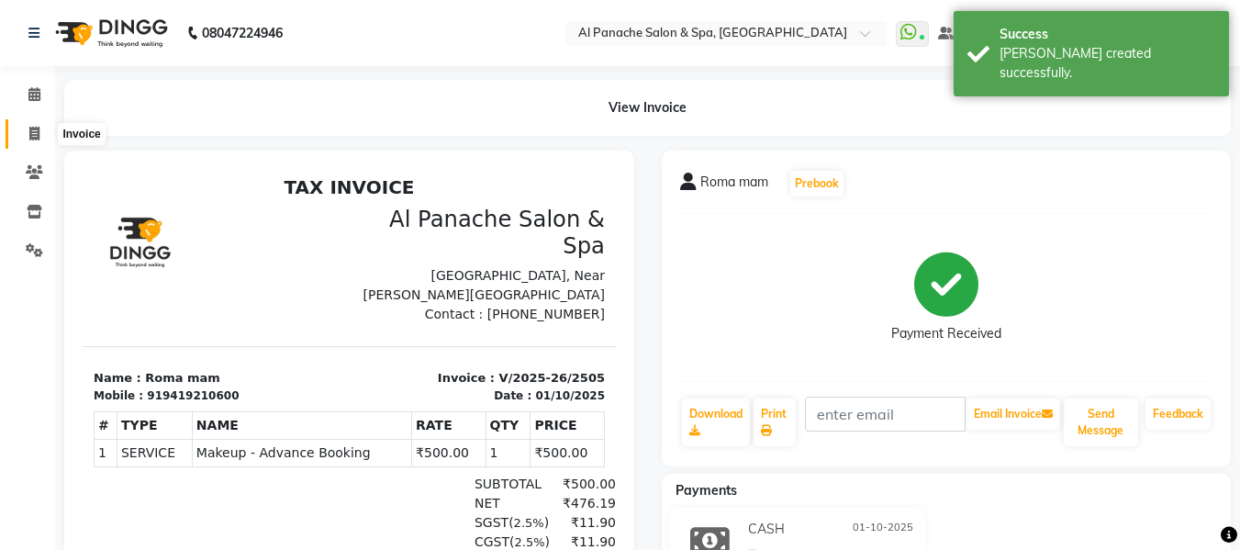
click at [30, 133] on icon at bounding box center [34, 134] width 10 height 14
select select "service"
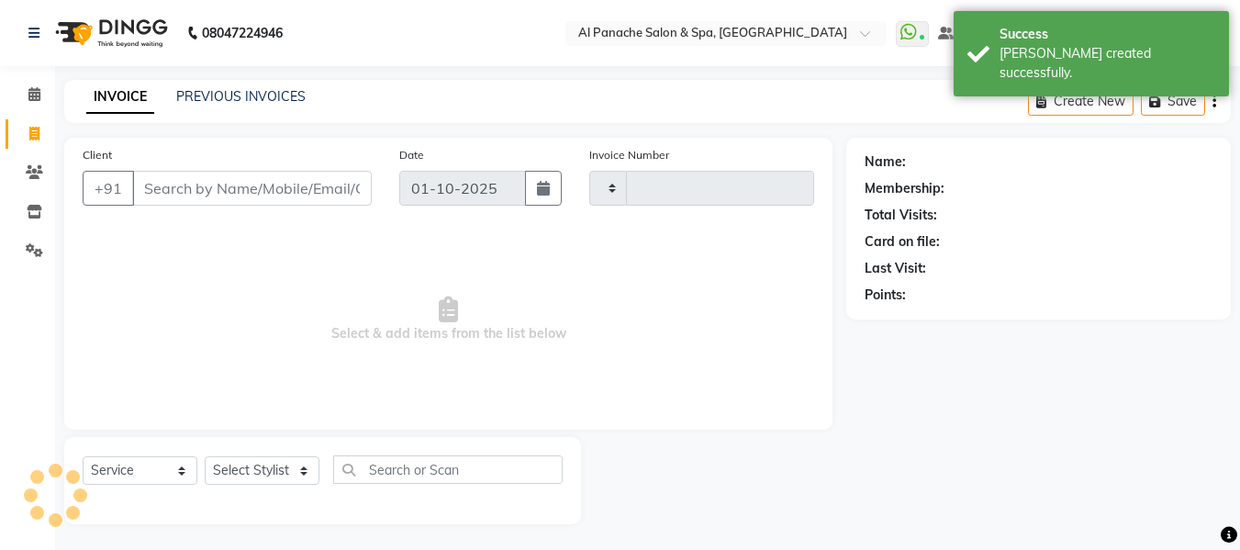
scroll to position [2, 0]
type input "2506"
select select "751"
click at [30, 93] on icon at bounding box center [34, 92] width 12 height 14
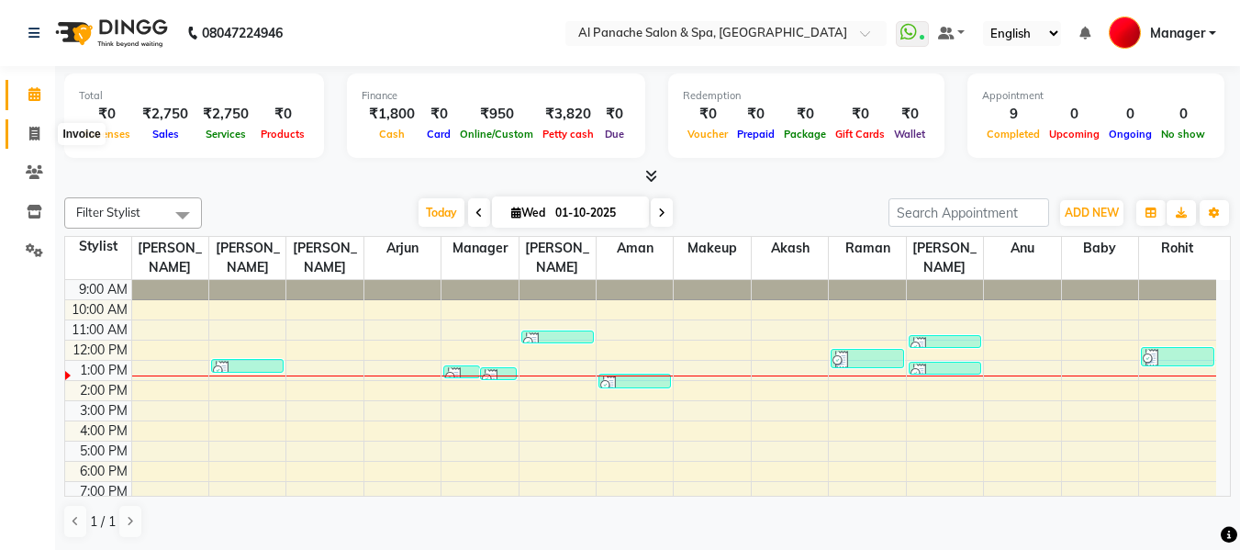
click at [26, 136] on span at bounding box center [34, 134] width 32 height 21
select select "service"
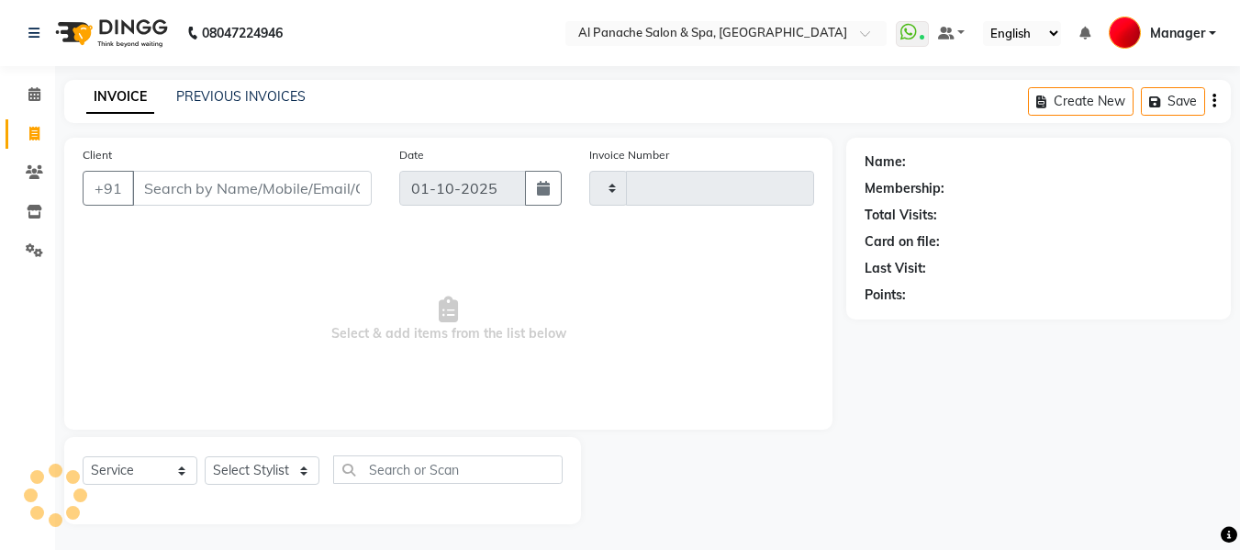
type input "2506"
select select "751"
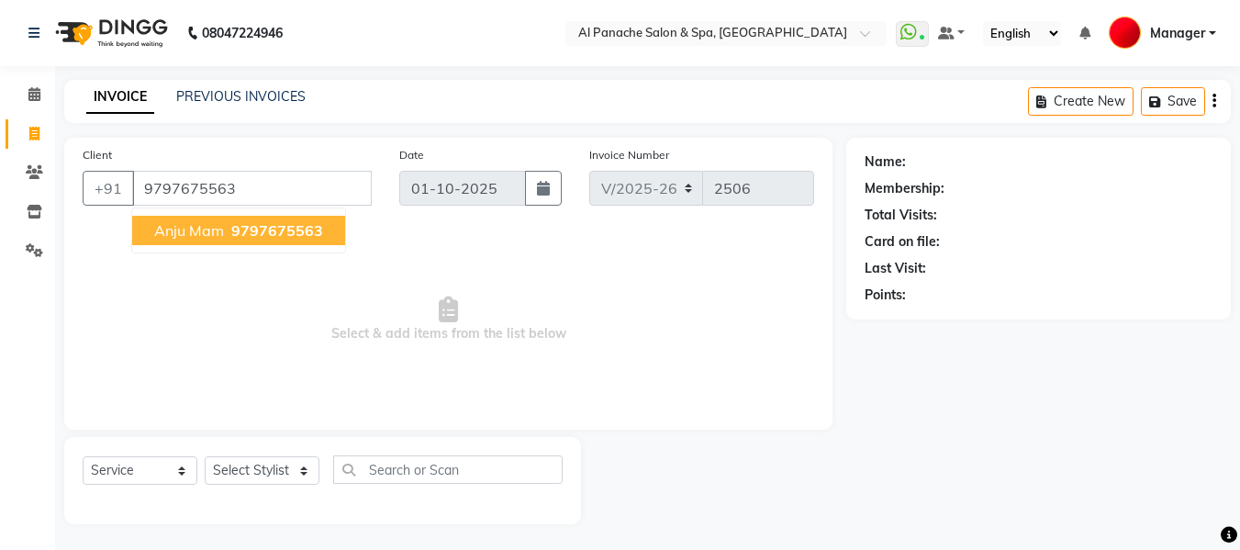
type input "9797675563"
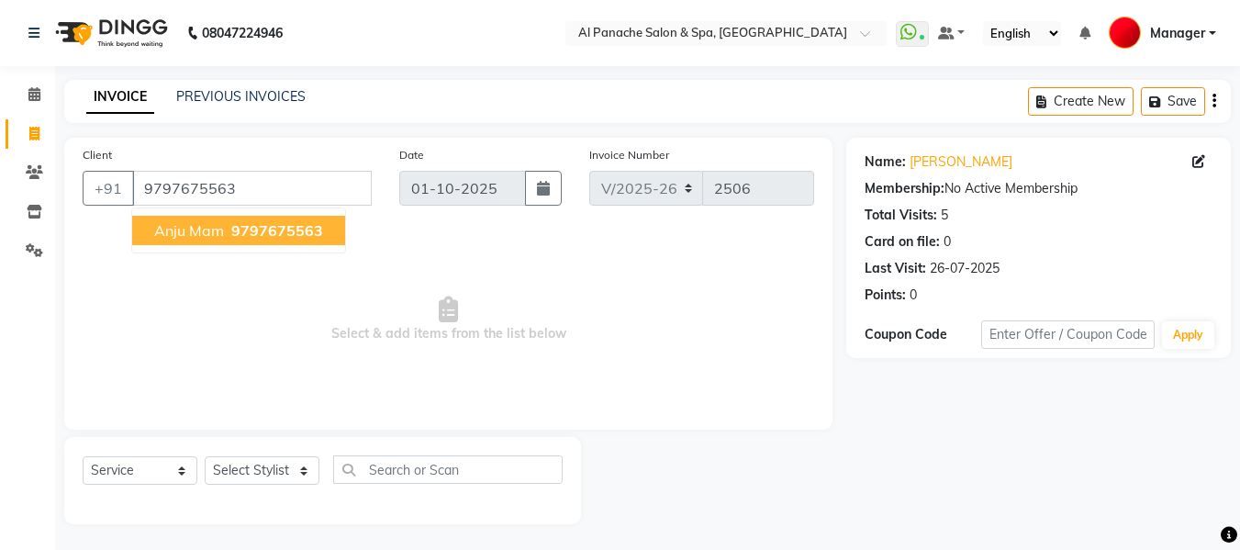
click at [291, 229] on span "9797675563" at bounding box center [277, 230] width 92 height 18
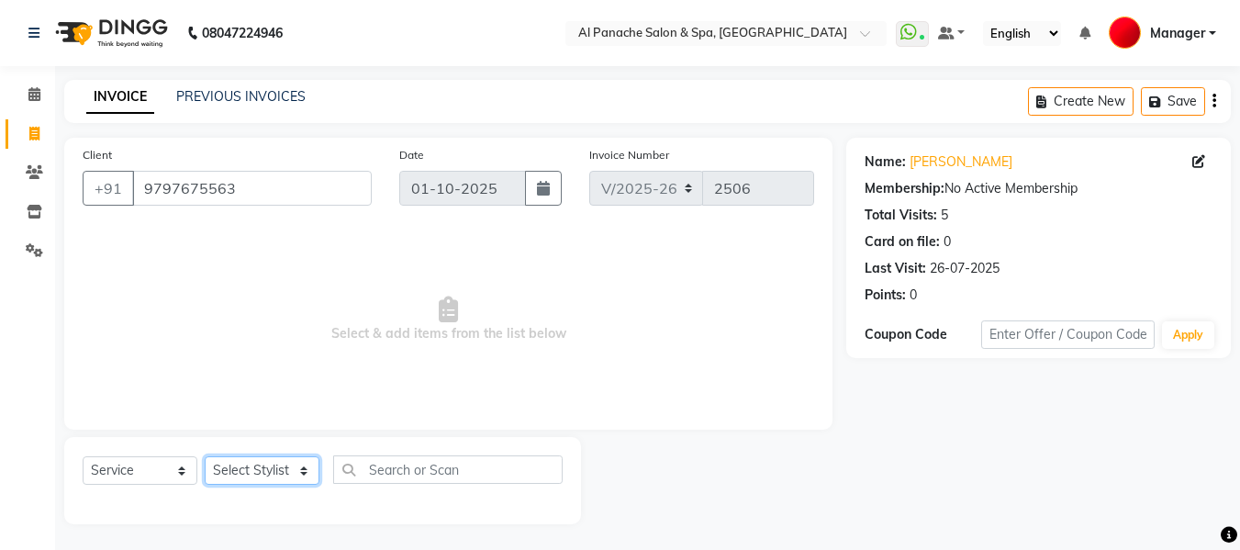
click at [252, 463] on select "Select Stylist [PERSON_NAME] [PERSON_NAME] Baby [PERSON_NAME] Makeup Manager [P…" at bounding box center [262, 470] width 115 height 28
select select "31034"
click at [205, 456] on select "Select Stylist [PERSON_NAME] [PERSON_NAME] Baby [PERSON_NAME] Makeup Manager [P…" at bounding box center [262, 470] width 115 height 28
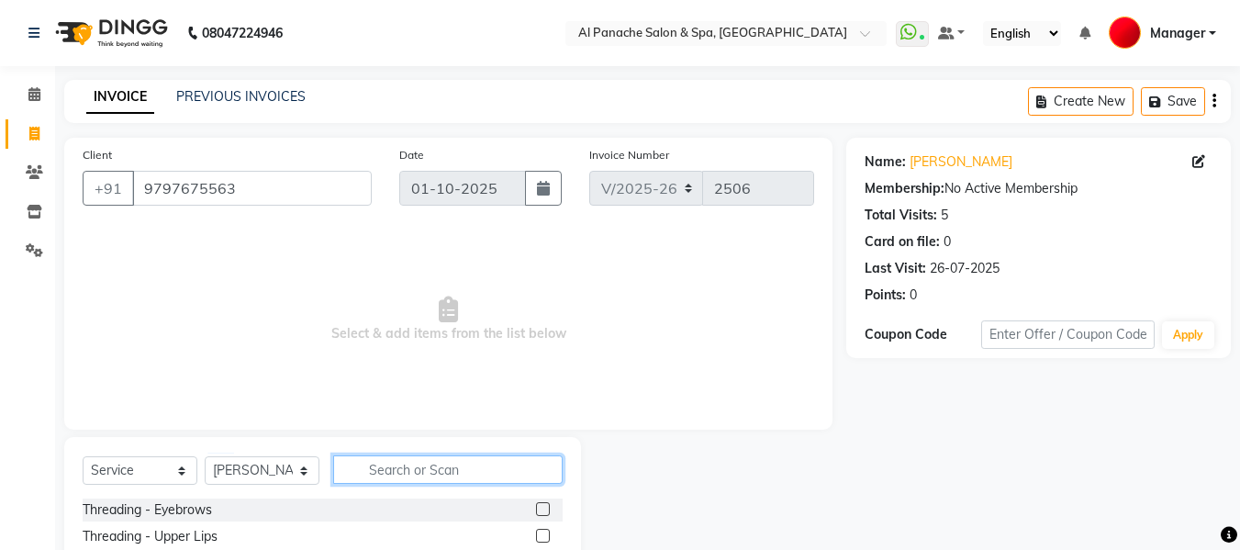
click at [441, 472] on input "text" at bounding box center [448, 469] width 230 height 28
type input "skin"
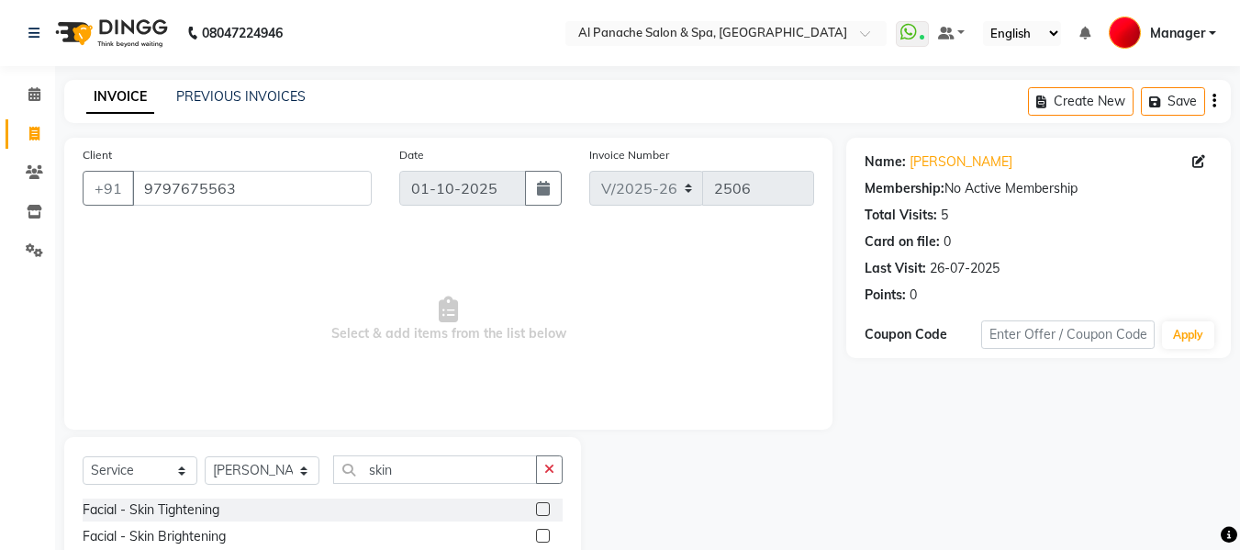
click at [536, 533] on label at bounding box center [543, 536] width 14 height 14
click at [536, 533] on input "checkbox" at bounding box center [542, 537] width 12 height 12
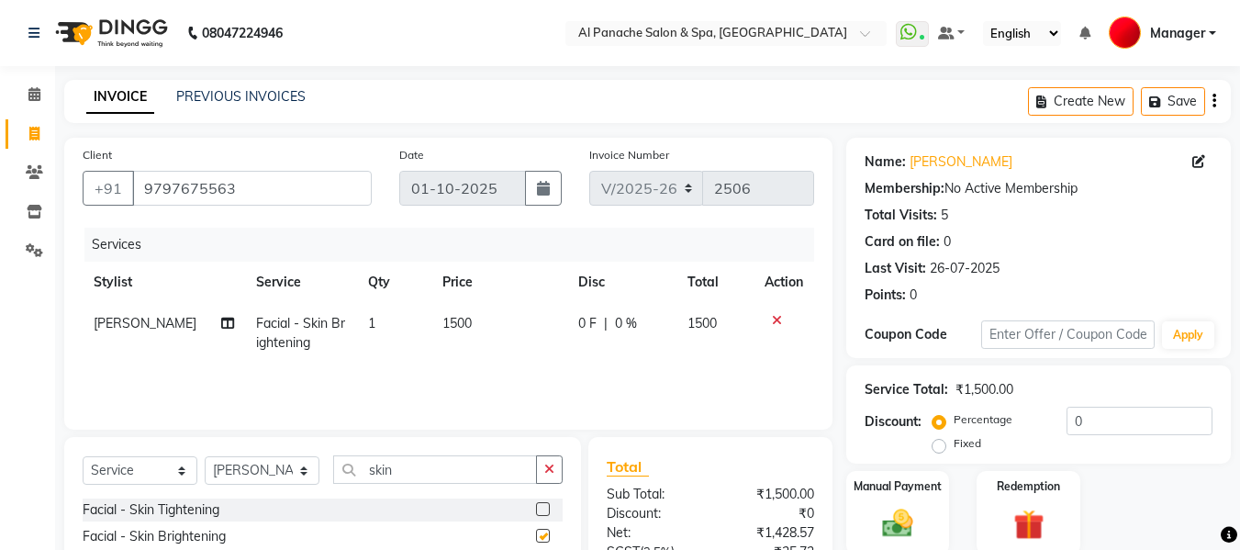
checkbox input "false"
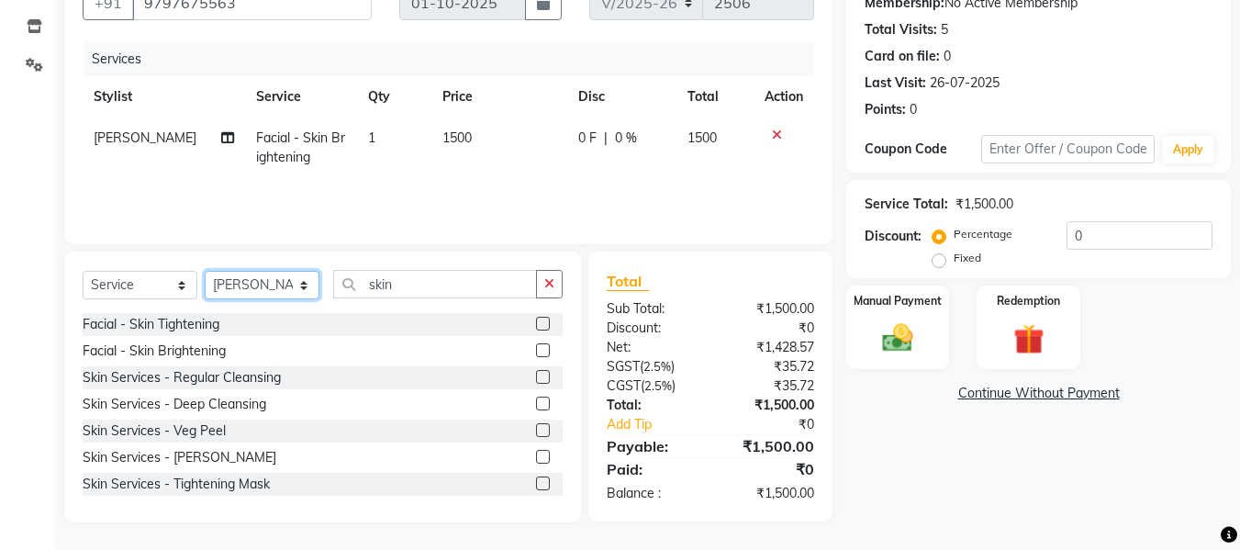
click at [279, 292] on select "Select Stylist [PERSON_NAME] [PERSON_NAME] Baby [PERSON_NAME] Makeup Manager [P…" at bounding box center [262, 285] width 115 height 28
select select "12068"
click at [205, 271] on select "Select Stylist [PERSON_NAME] [PERSON_NAME] Baby [PERSON_NAME] Makeup Manager [P…" at bounding box center [262, 285] width 115 height 28
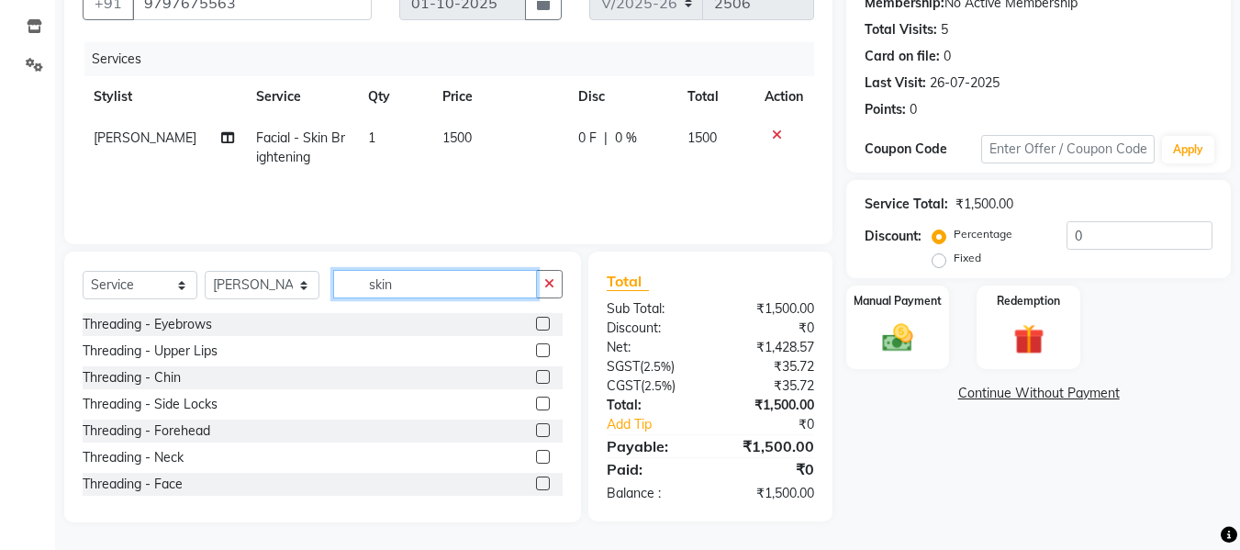
click at [426, 285] on input "skin" at bounding box center [435, 284] width 204 height 28
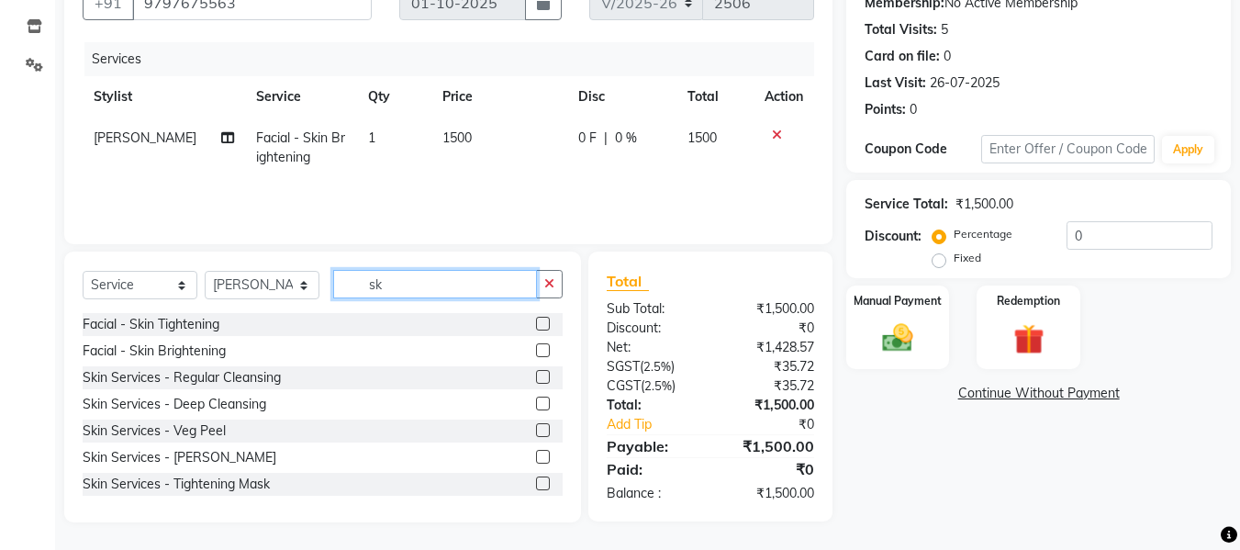
type input "s"
type input "waxing"
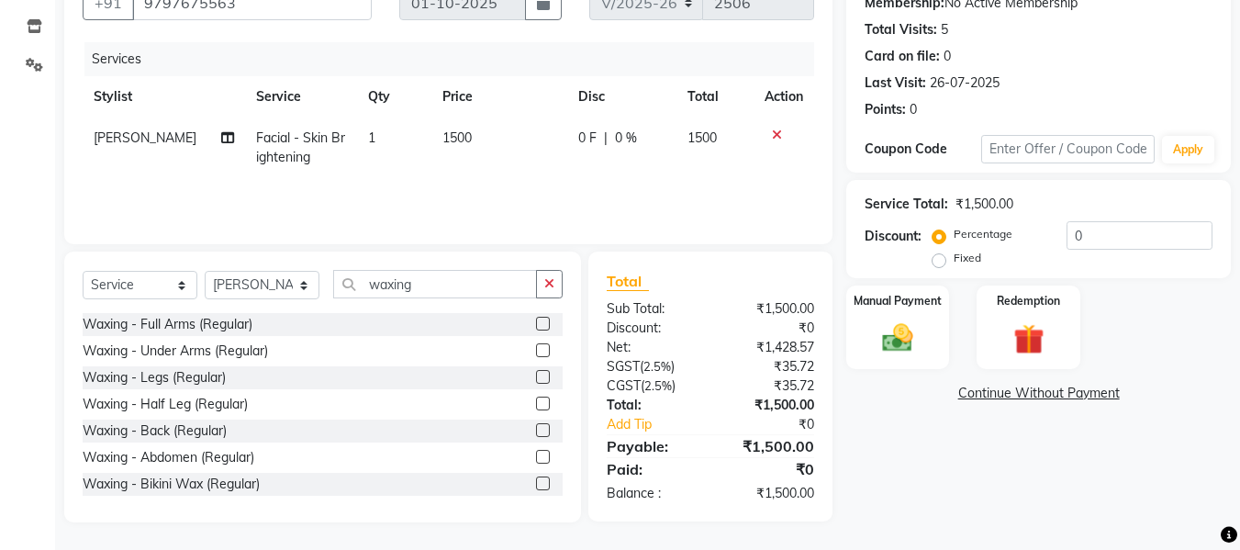
click at [536, 322] on label at bounding box center [543, 324] width 14 height 14
click at [536, 322] on input "checkbox" at bounding box center [542, 325] width 12 height 12
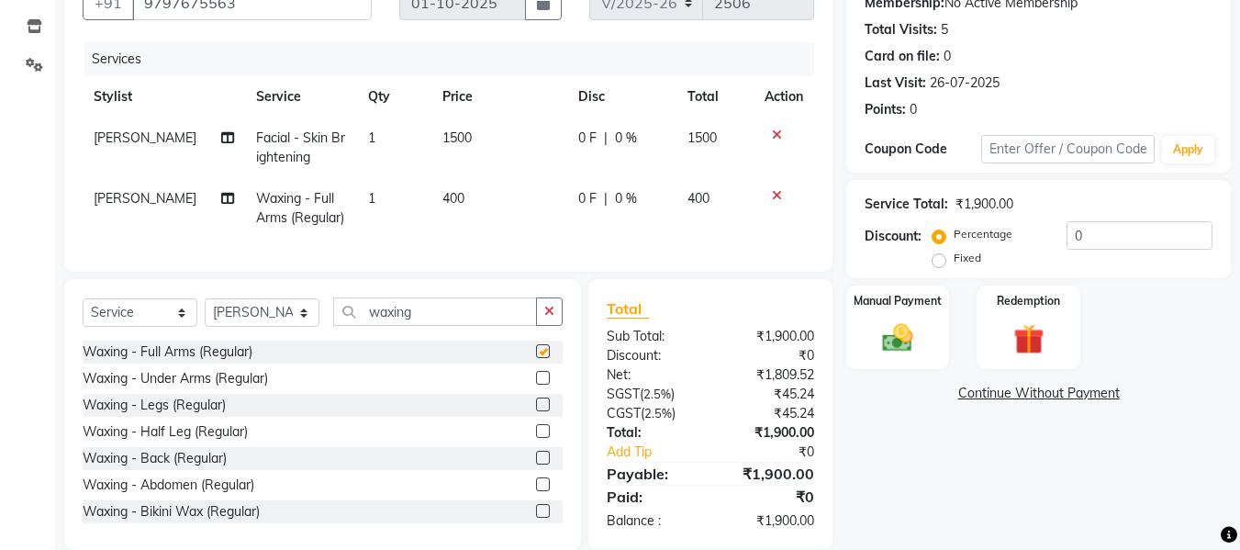
checkbox input "false"
click at [536, 438] on label at bounding box center [543, 431] width 14 height 14
click at [536, 438] on input "checkbox" at bounding box center [542, 432] width 12 height 12
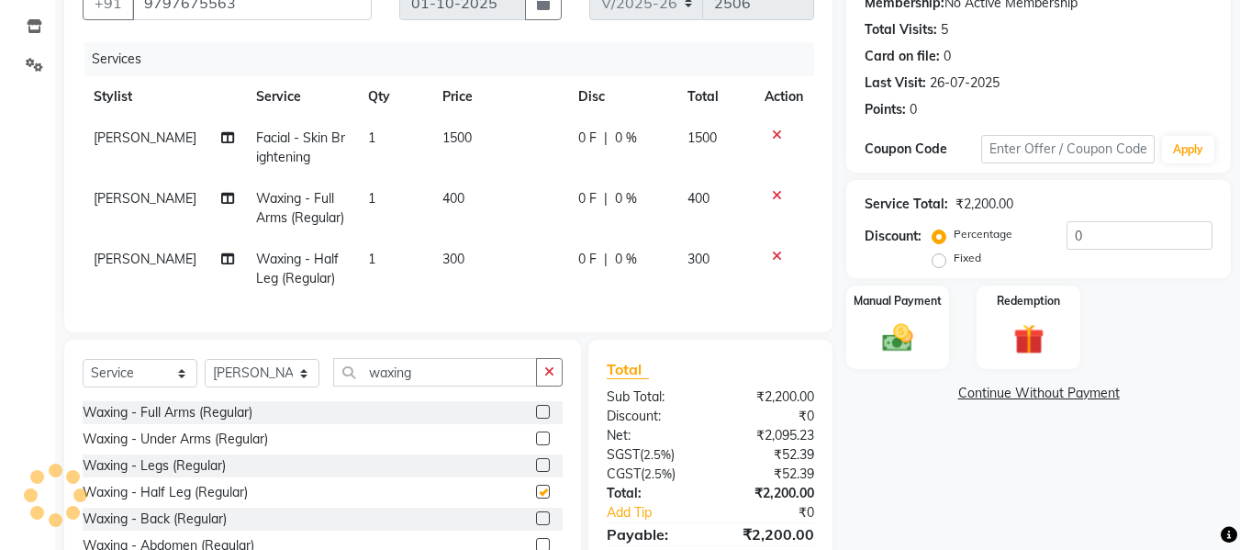
checkbox input "false"
click at [920, 336] on img at bounding box center [897, 338] width 51 height 37
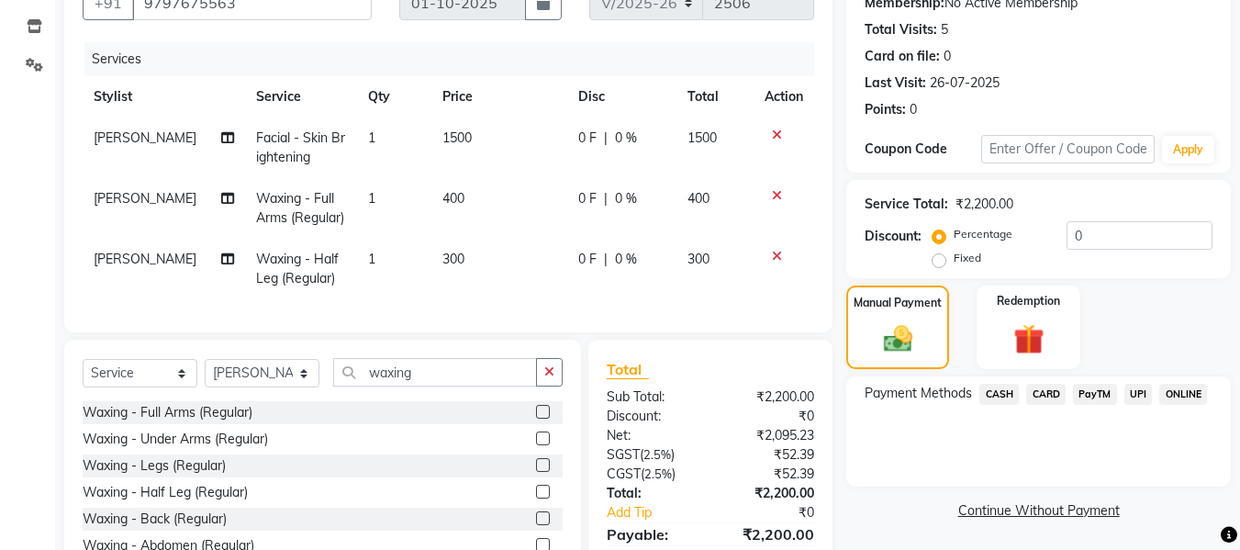
click at [1134, 388] on span "UPI" at bounding box center [1139, 394] width 28 height 21
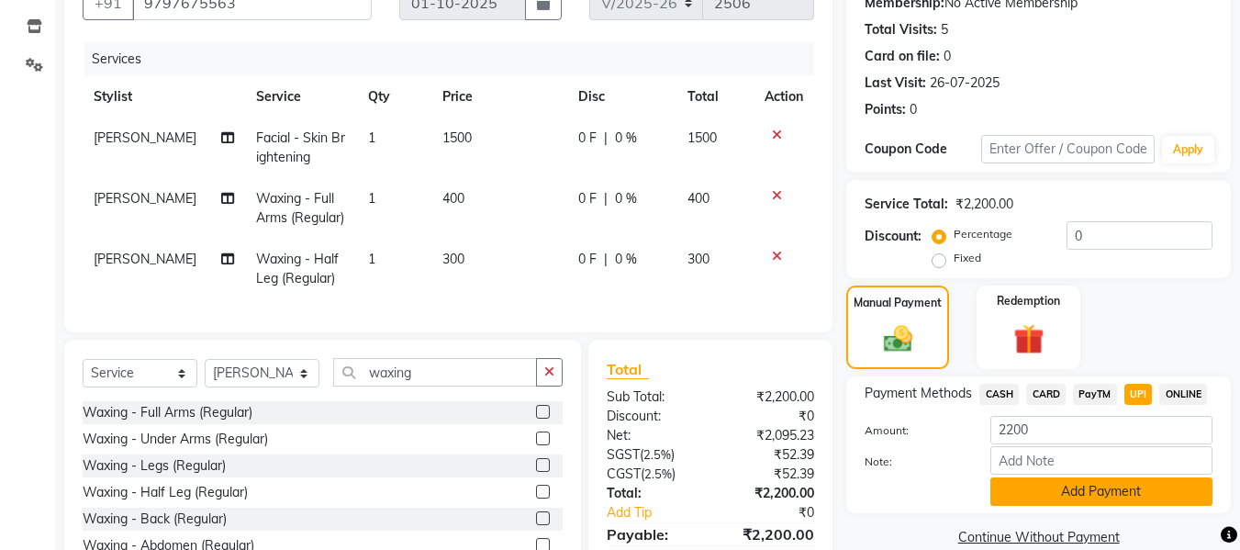
click at [1100, 483] on button "Add Payment" at bounding box center [1102, 491] width 222 height 28
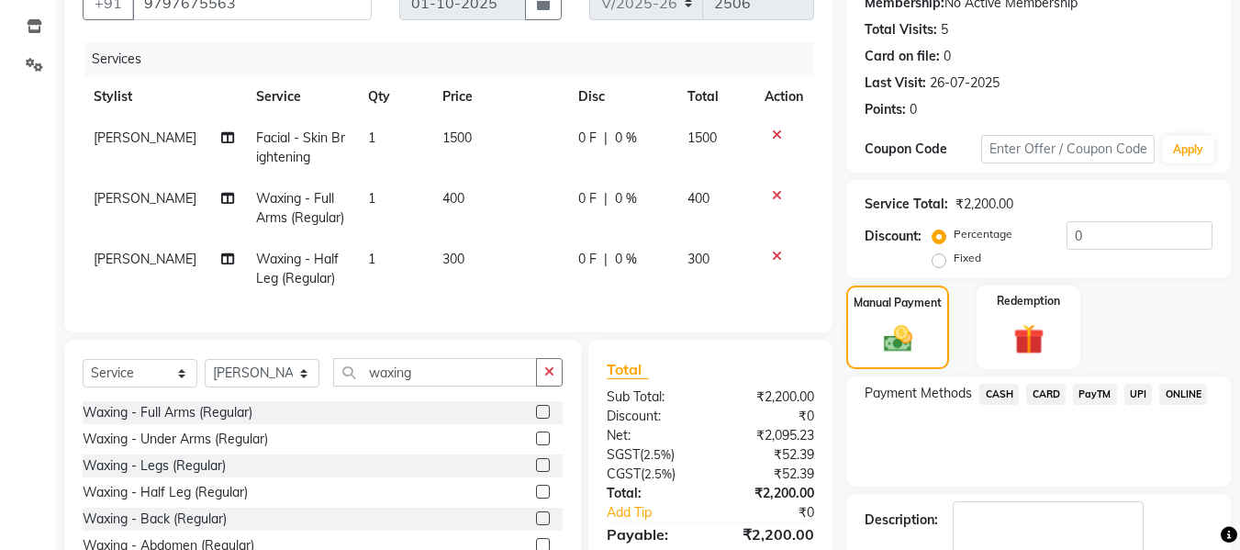
scroll to position [325, 0]
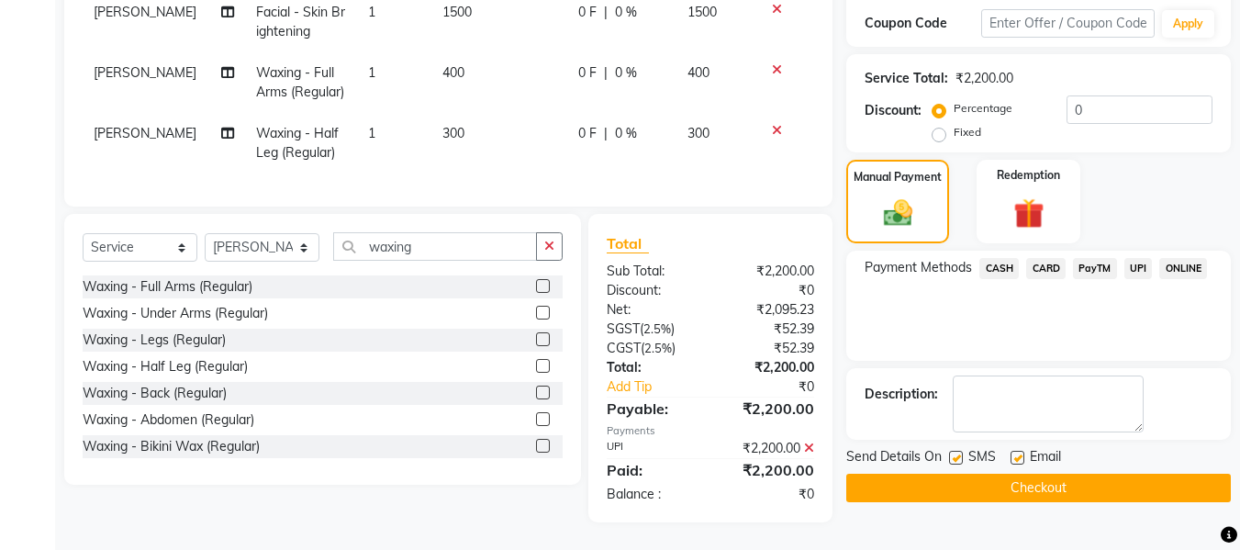
click at [1139, 474] on button "Checkout" at bounding box center [1039, 488] width 385 height 28
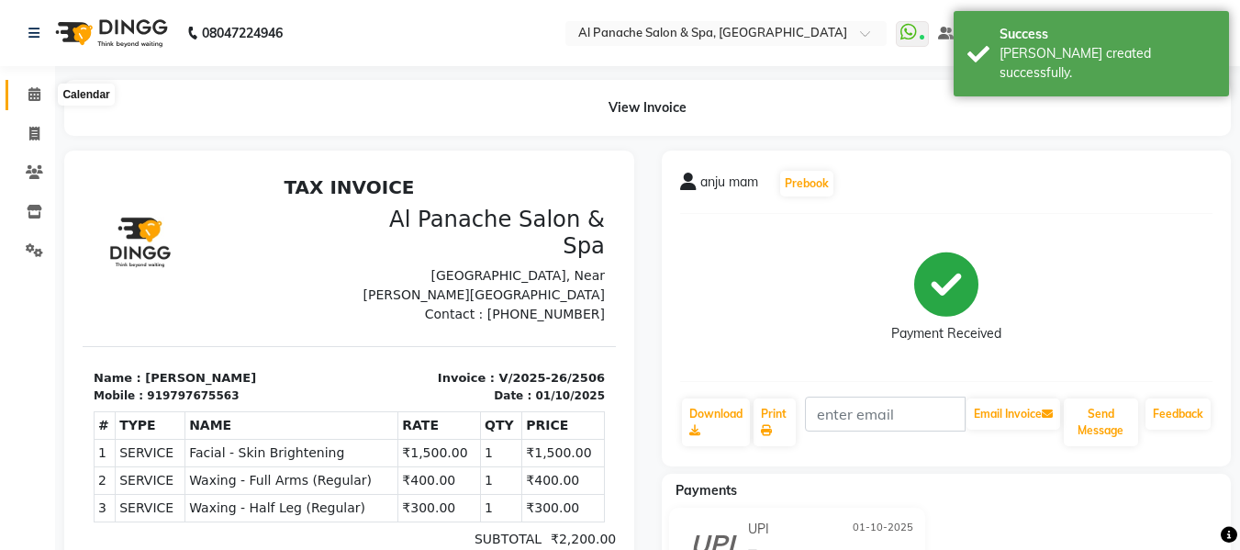
click at [24, 95] on span at bounding box center [34, 94] width 32 height 21
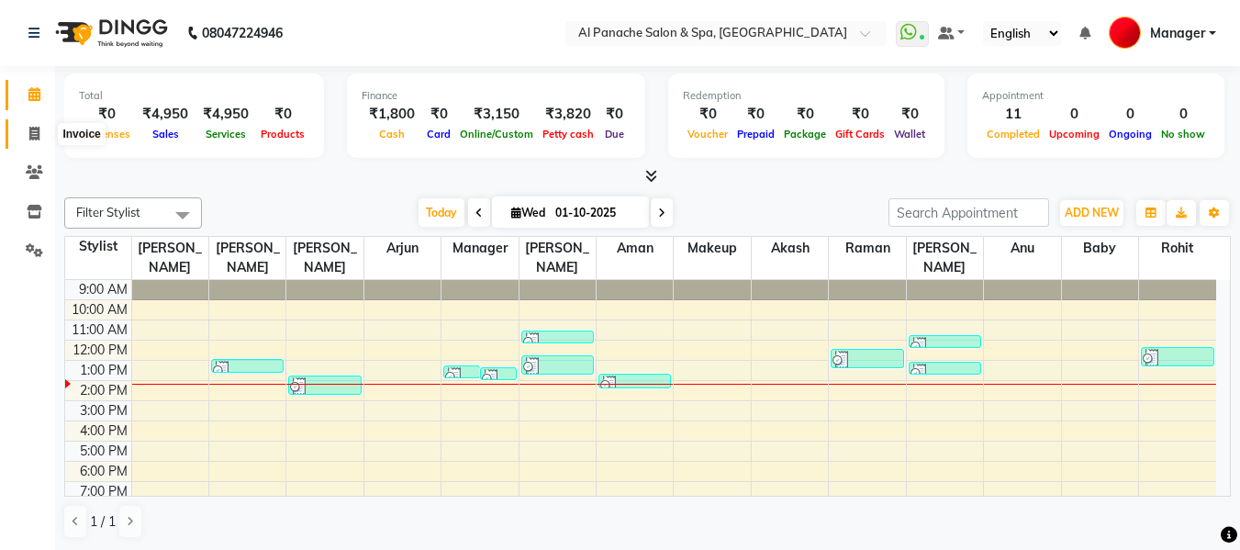
click at [29, 136] on icon at bounding box center [34, 134] width 10 height 14
select select "service"
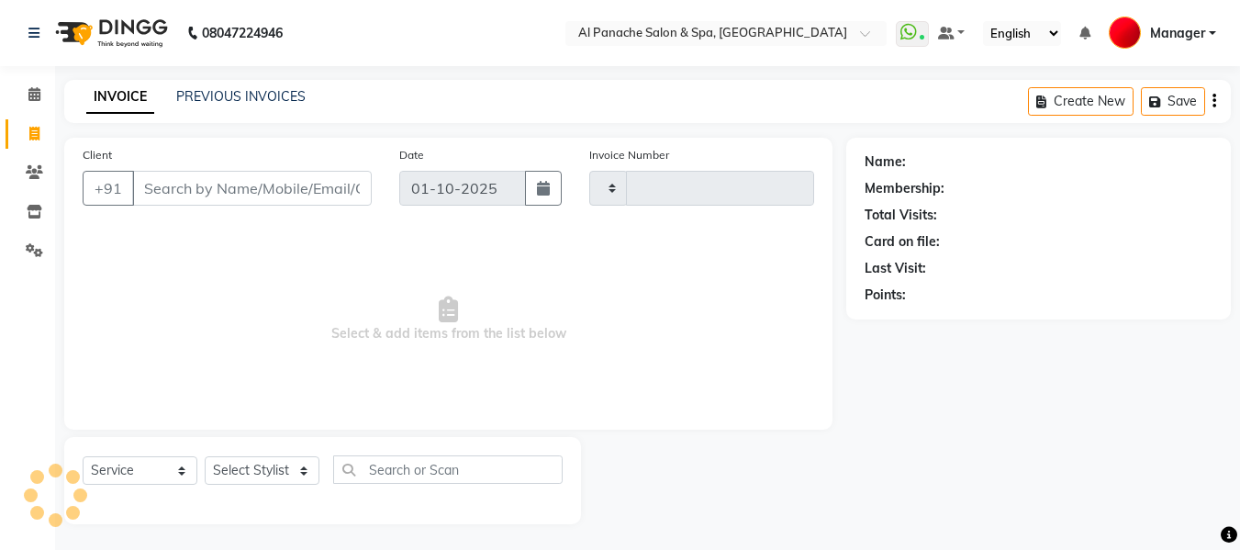
type input "2507"
select select "751"
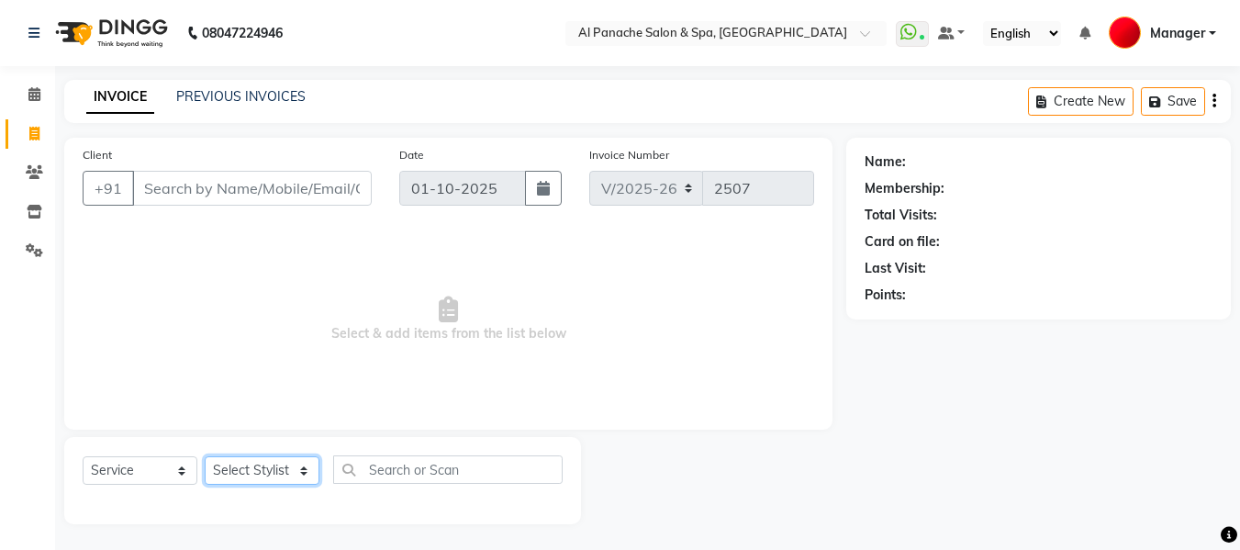
click at [264, 467] on select "Select Stylist [PERSON_NAME] [PERSON_NAME] Baby [PERSON_NAME] Makeup Manager [P…" at bounding box center [262, 470] width 115 height 28
select select "63849"
click at [205, 456] on select "Select Stylist [PERSON_NAME] [PERSON_NAME] Baby [PERSON_NAME] Makeup Manager [P…" at bounding box center [262, 470] width 115 height 28
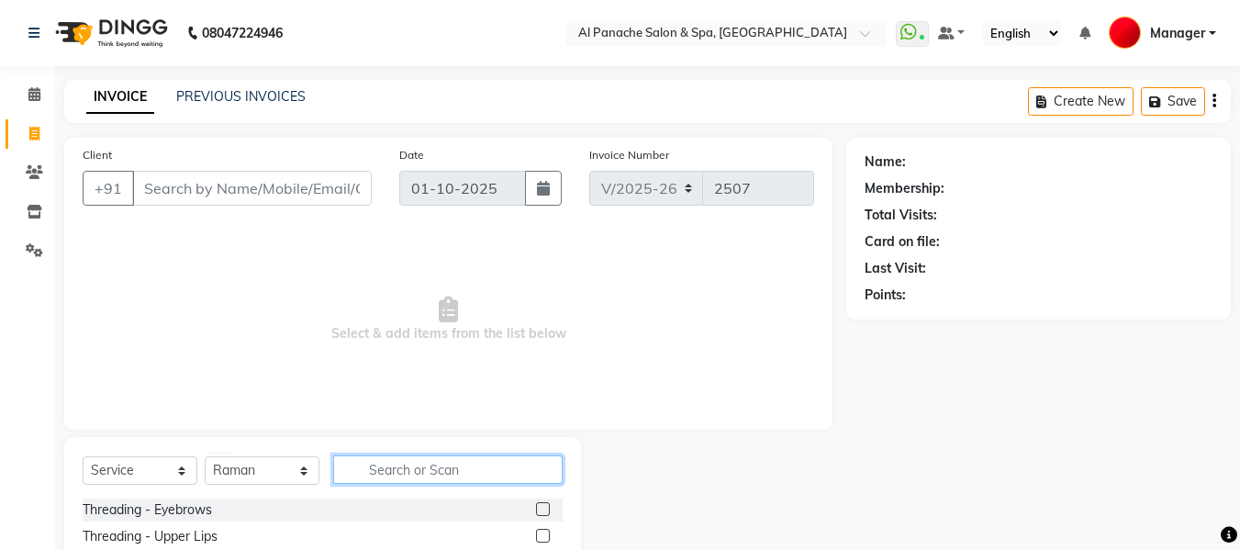
click at [426, 477] on input "text" at bounding box center [448, 469] width 230 height 28
type input "clea"
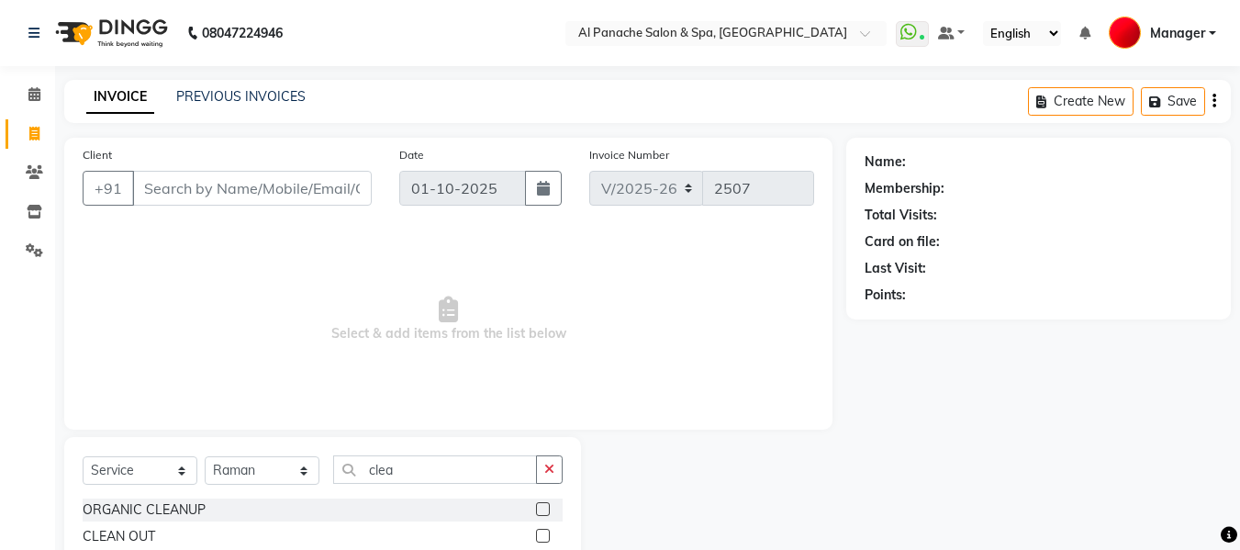
click at [536, 534] on label at bounding box center [543, 536] width 14 height 14
click at [536, 534] on input "checkbox" at bounding box center [542, 537] width 12 height 12
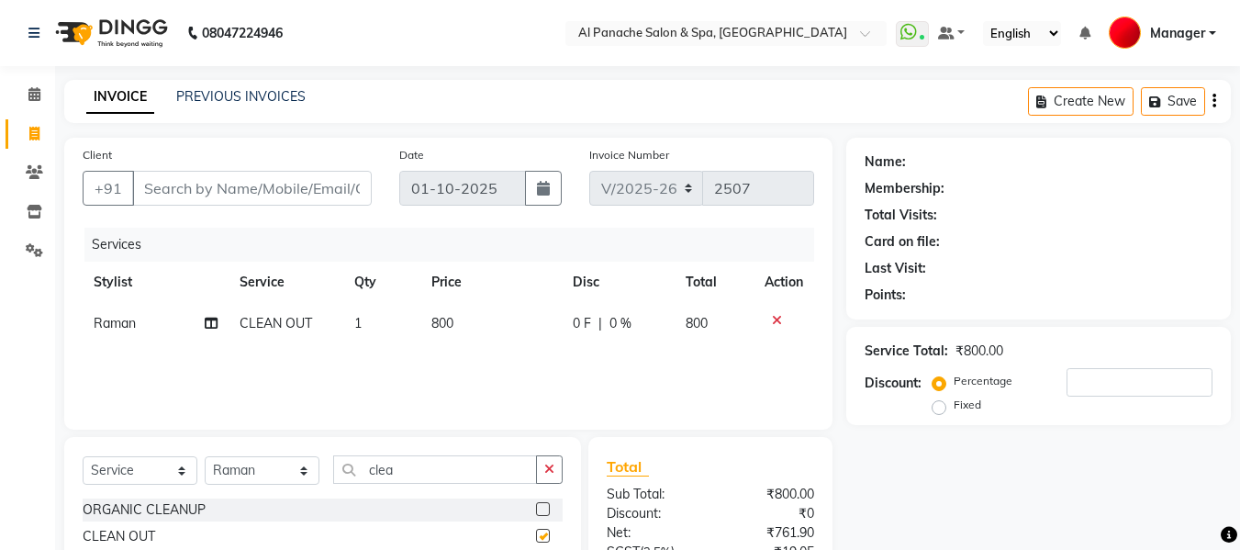
checkbox input "false"
click at [213, 188] on input "Client" at bounding box center [252, 188] width 240 height 35
type input "p"
type input "0"
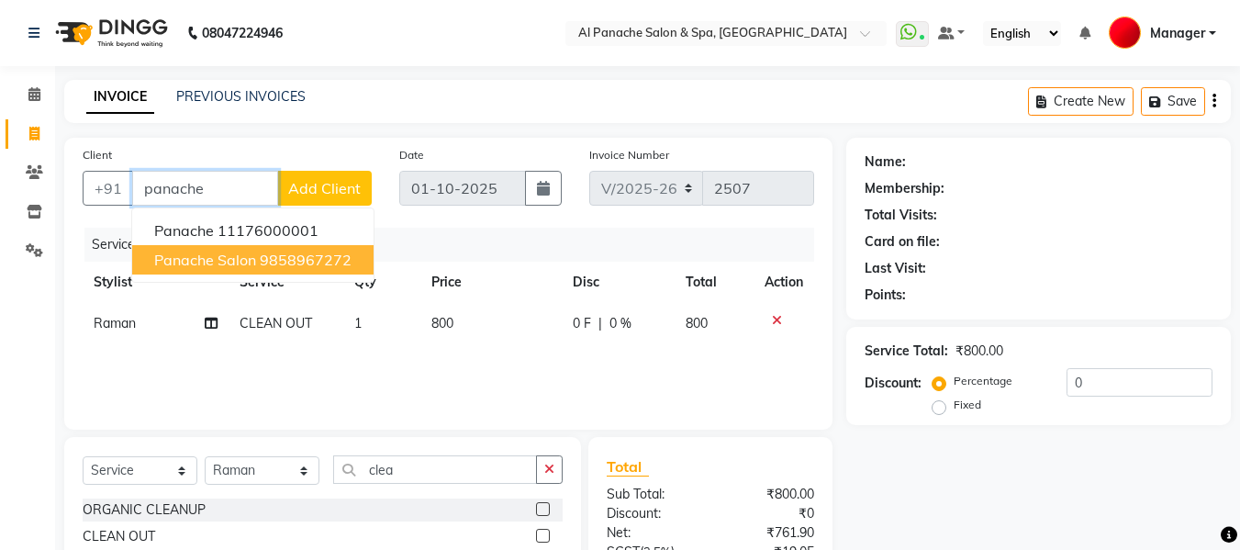
click at [266, 264] on ngb-highlight "9858967272" at bounding box center [306, 260] width 92 height 18
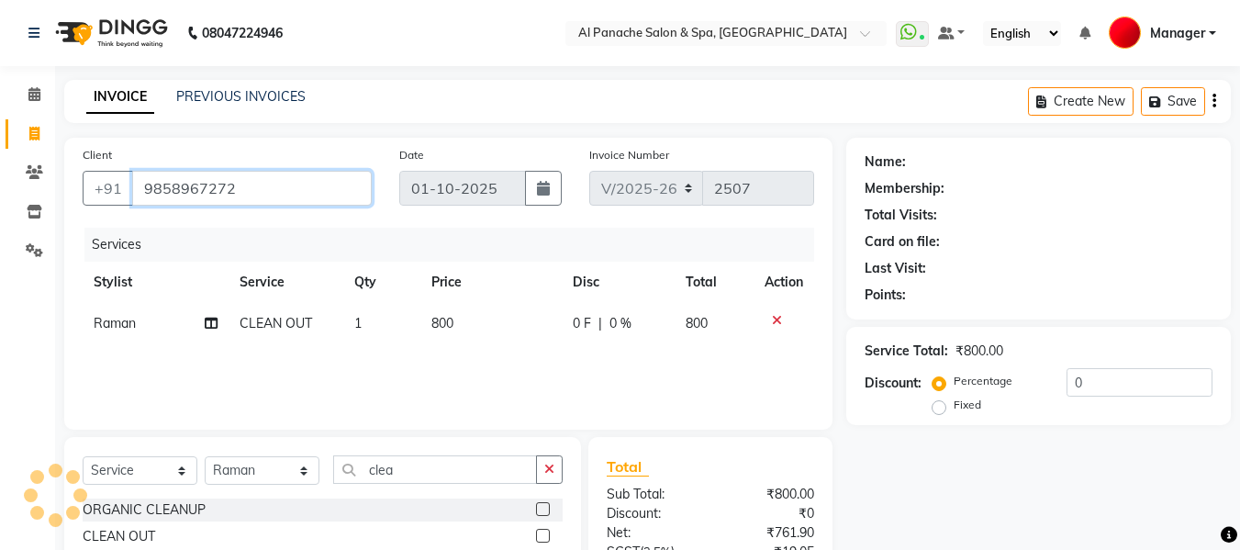
type input "9858967272"
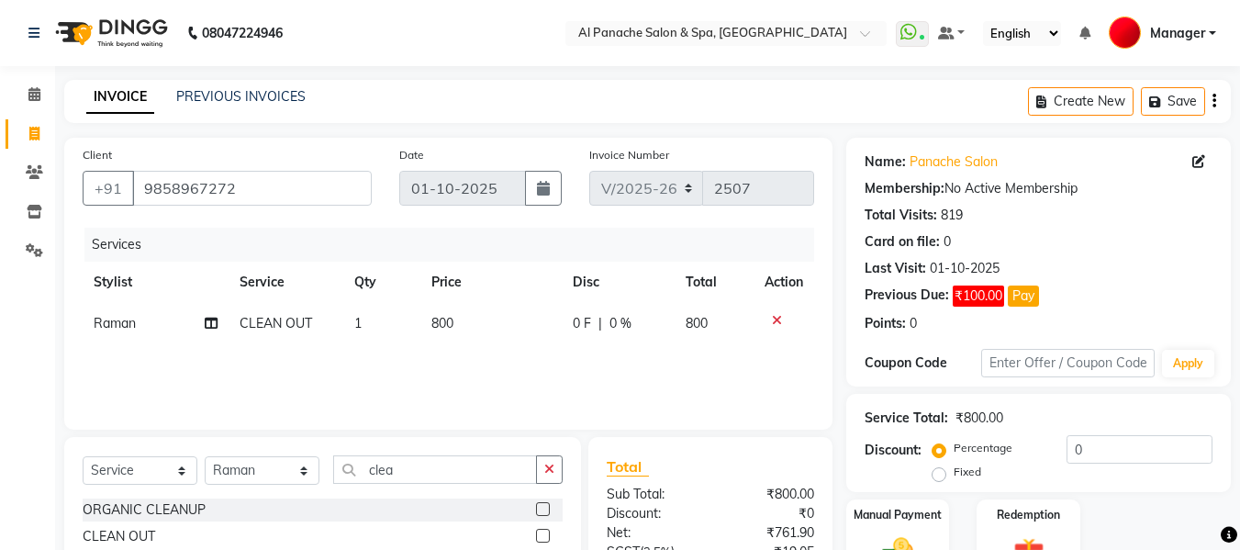
scroll to position [185, 0]
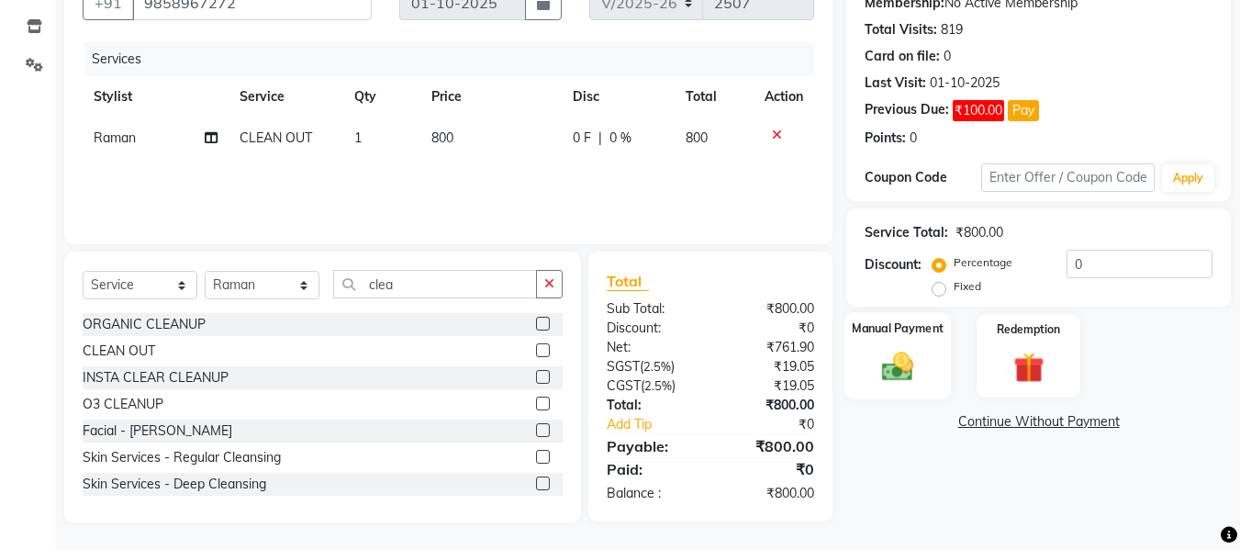
click at [925, 346] on div "Manual Payment" at bounding box center [898, 355] width 107 height 87
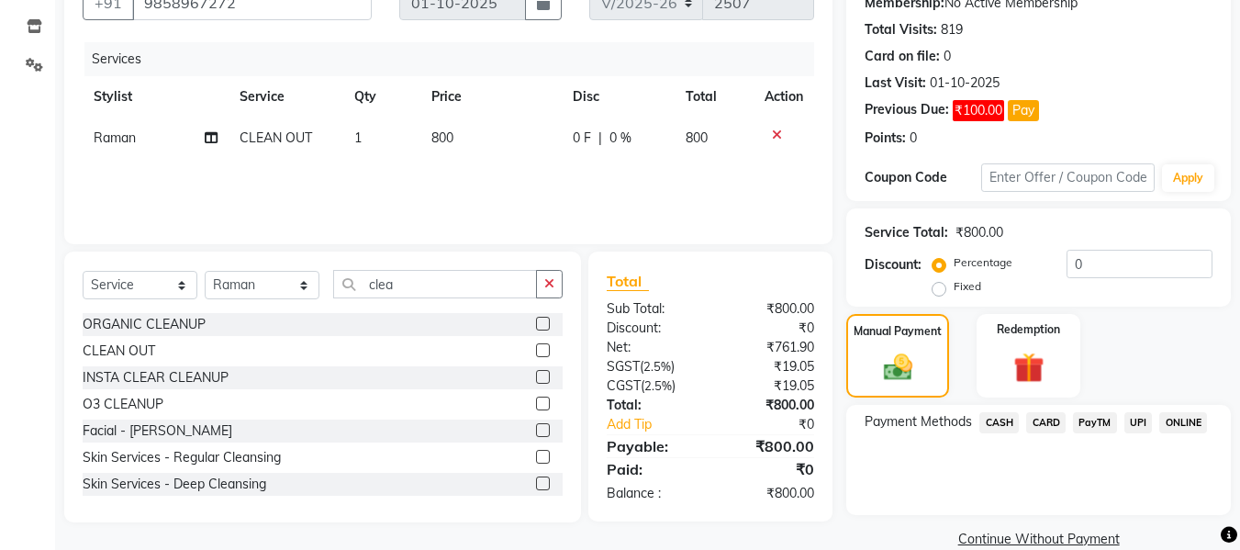
click at [1130, 420] on span "UPI" at bounding box center [1139, 422] width 28 height 21
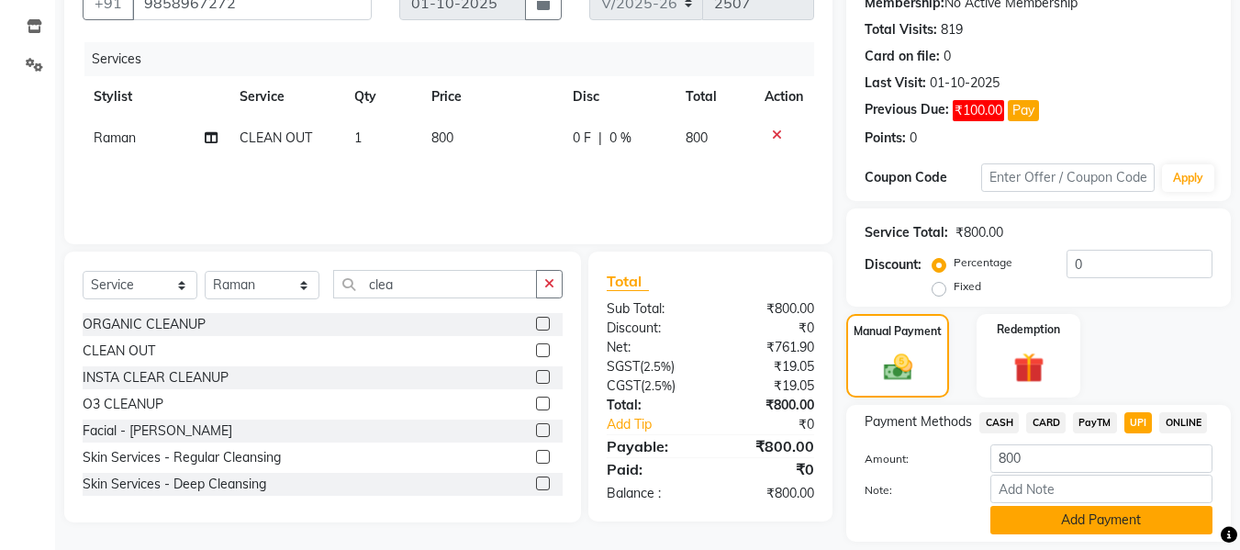
click at [1155, 519] on button "Add Payment" at bounding box center [1102, 520] width 222 height 28
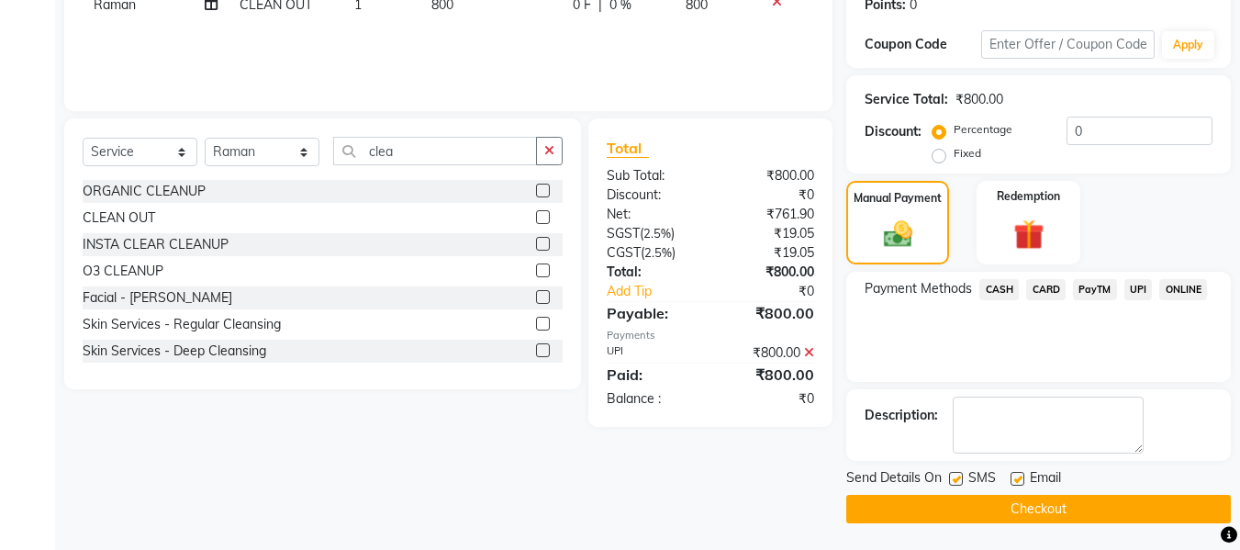
scroll to position [320, 0]
click at [1080, 499] on button "Checkout" at bounding box center [1039, 508] width 385 height 28
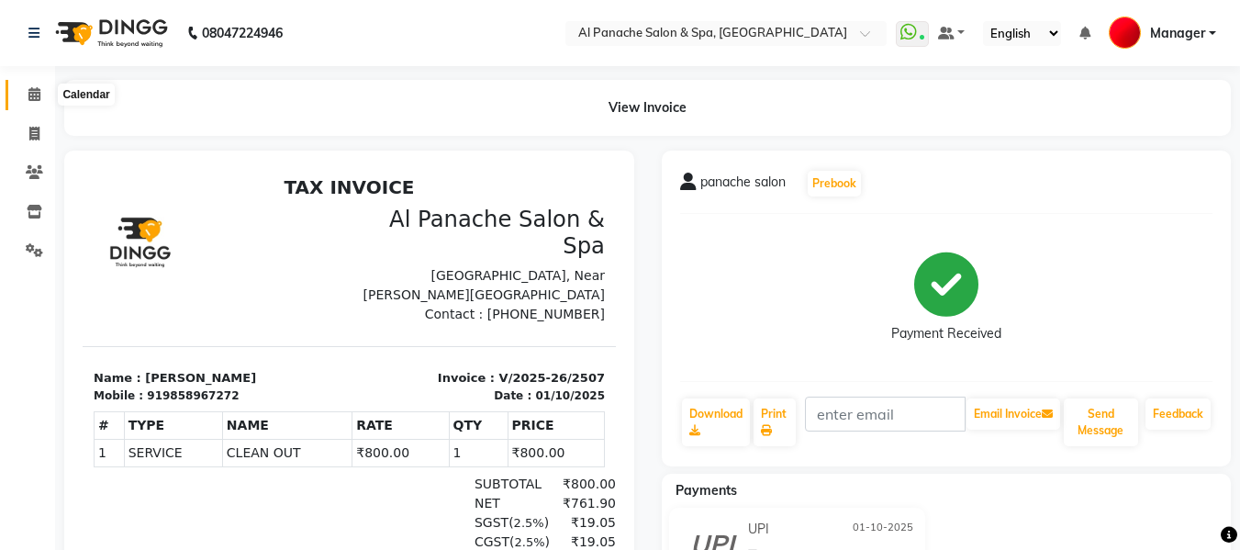
click at [33, 101] on span at bounding box center [34, 94] width 32 height 21
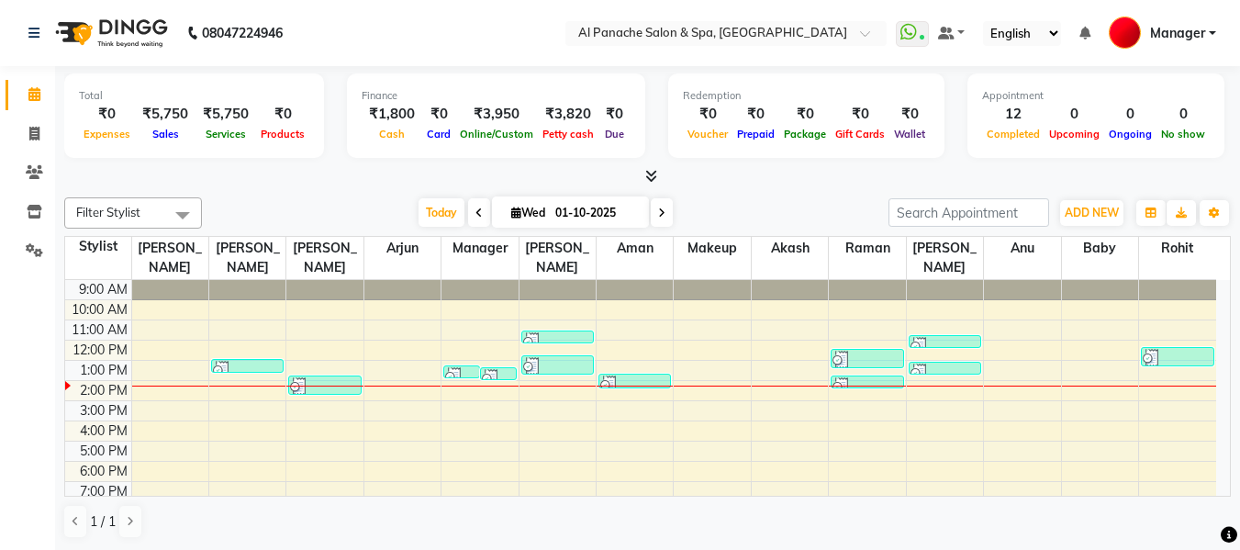
scroll to position [1, 0]
click at [33, 101] on span at bounding box center [34, 94] width 32 height 21
click at [29, 131] on icon at bounding box center [34, 133] width 10 height 14
select select "service"
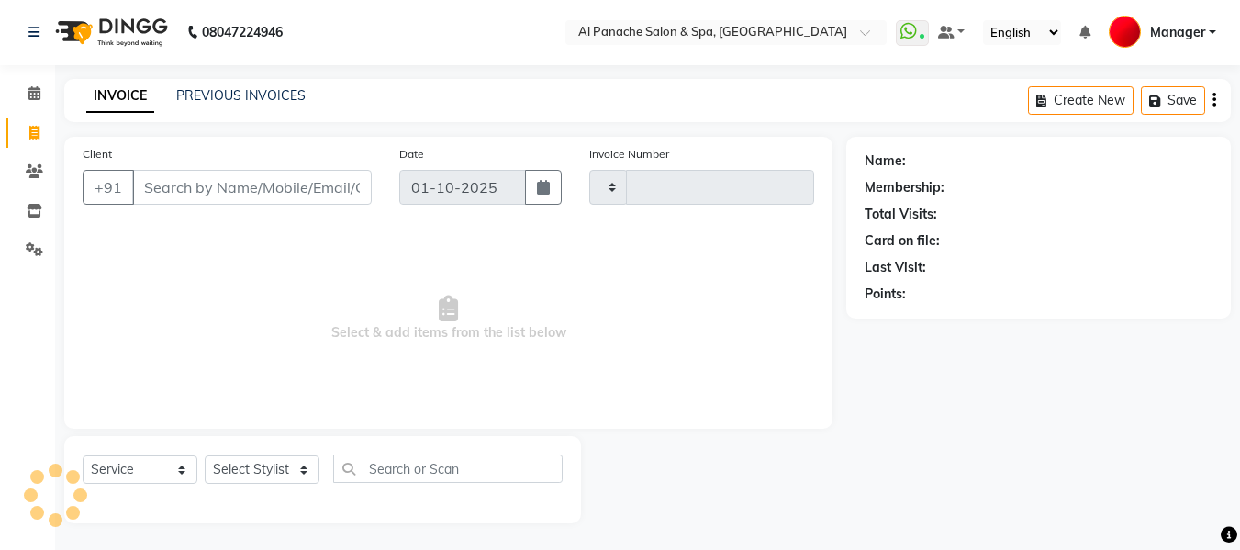
type input "2508"
select select "751"
click at [273, 468] on select "Select Stylist [PERSON_NAME] [PERSON_NAME] Baby [PERSON_NAME] Makeup Manager [P…" at bounding box center [262, 469] width 115 height 28
select select "66322"
click at [205, 455] on select "Select Stylist [PERSON_NAME] [PERSON_NAME] Baby [PERSON_NAME] Makeup Manager [P…" at bounding box center [262, 469] width 115 height 28
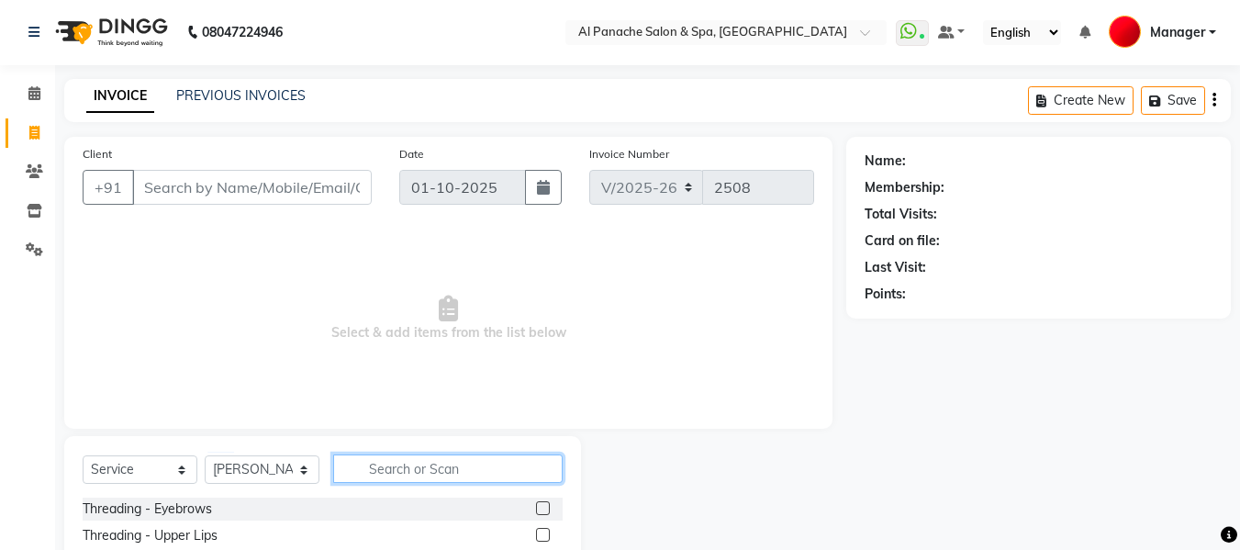
click at [438, 468] on input "text" at bounding box center [448, 469] width 230 height 28
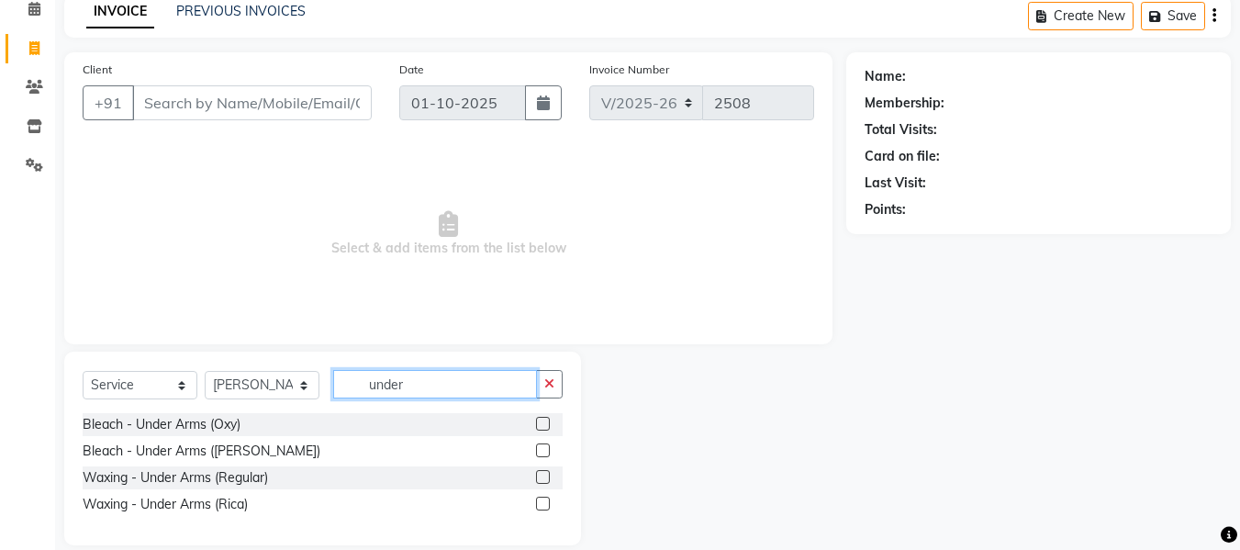
scroll to position [108, 0]
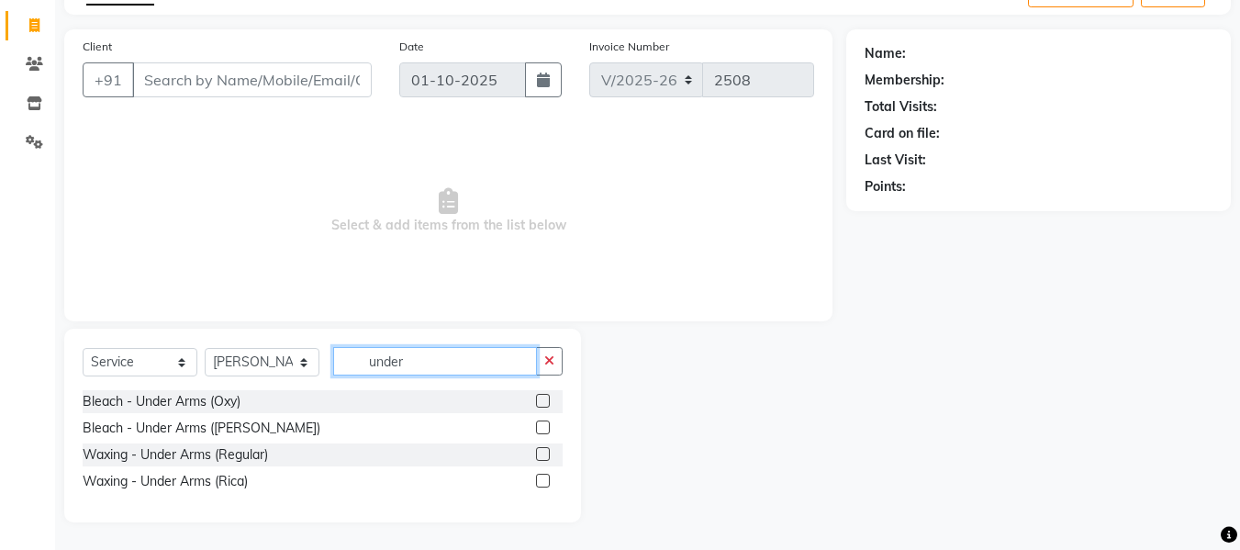
type input "under"
click at [540, 483] on label at bounding box center [543, 481] width 14 height 14
click at [540, 483] on input "checkbox" at bounding box center [542, 482] width 12 height 12
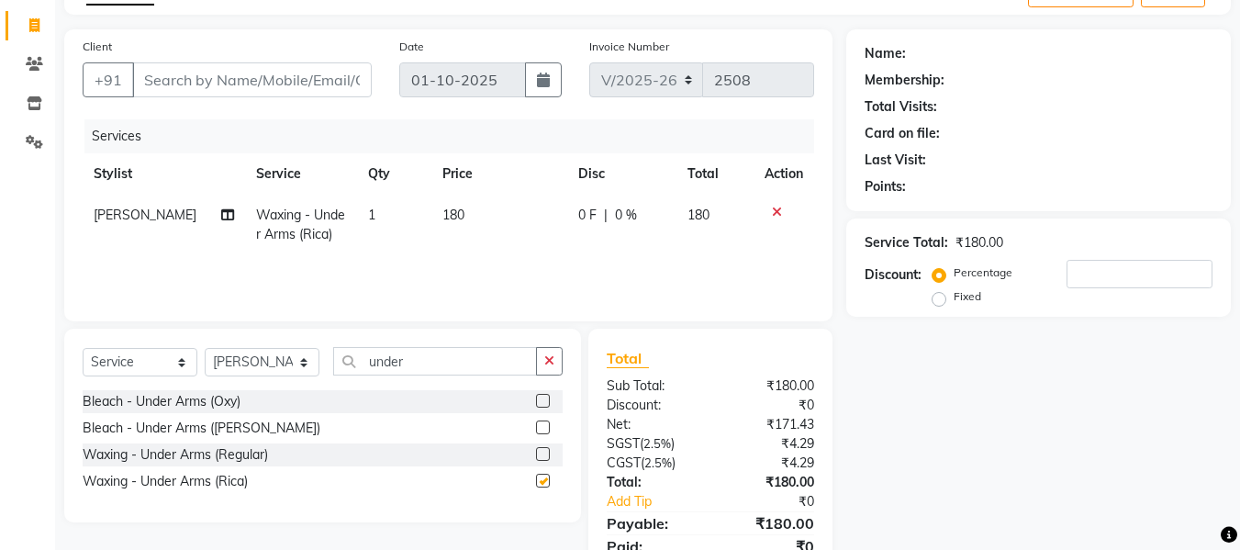
checkbox input "false"
click at [248, 79] on input "Client" at bounding box center [252, 79] width 240 height 35
type input "p"
type input "0"
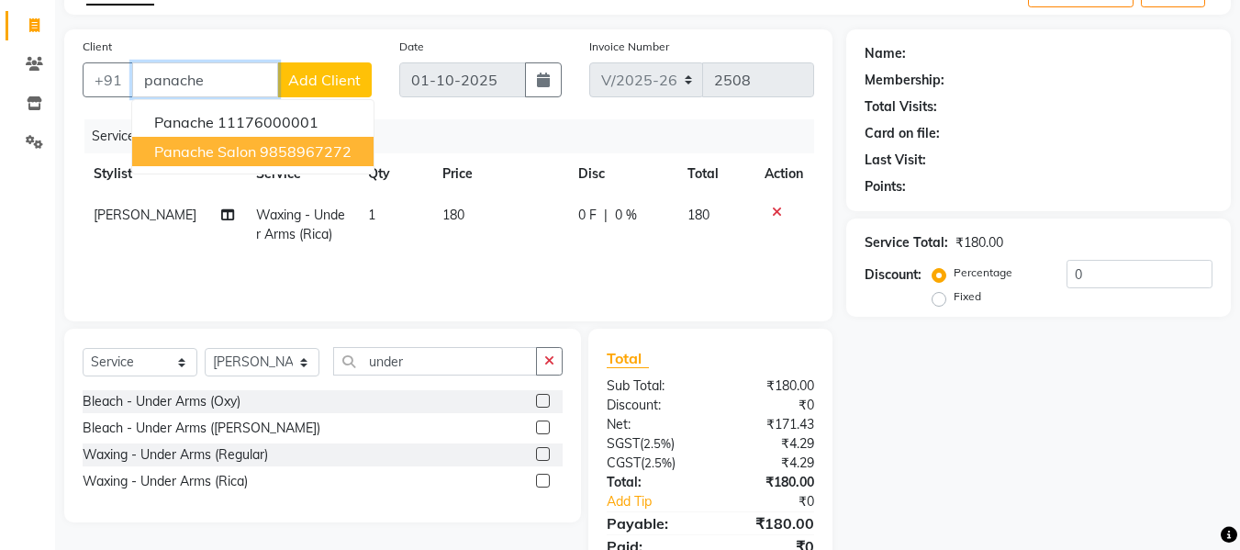
click at [315, 161] on button "panache salon 9858967272" at bounding box center [252, 151] width 241 height 29
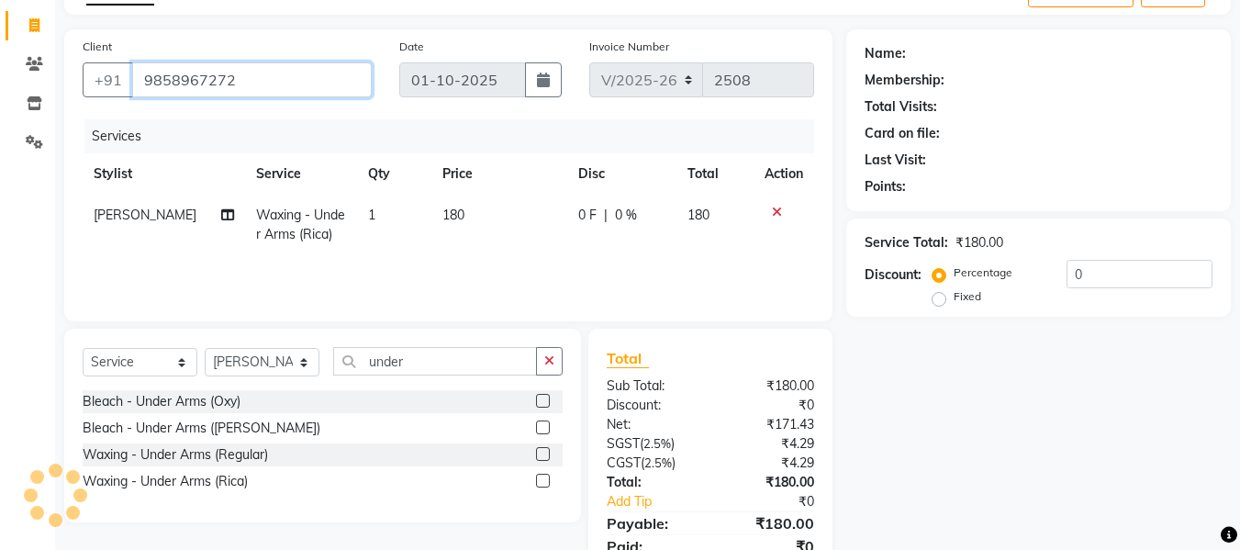
type input "9858967272"
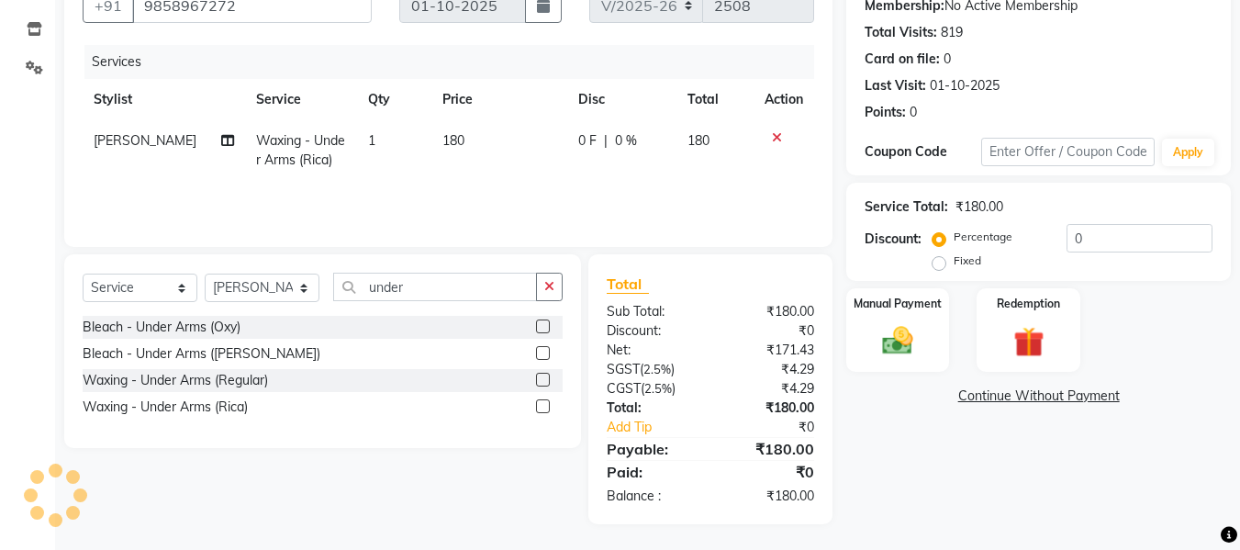
scroll to position [185, 0]
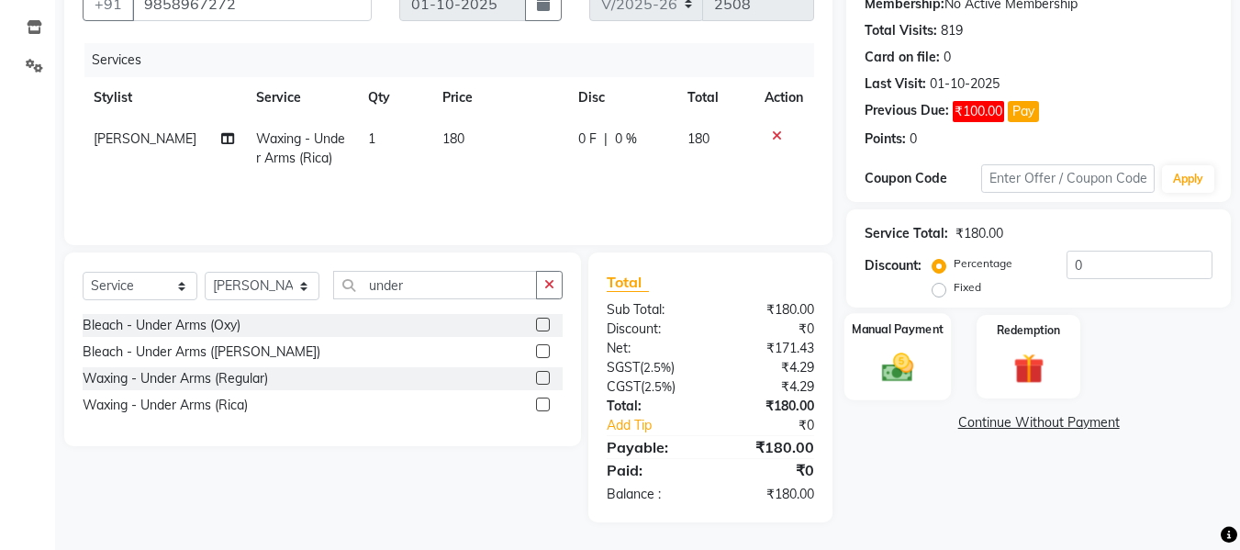
click at [897, 329] on label "Manual Payment" at bounding box center [898, 328] width 92 height 17
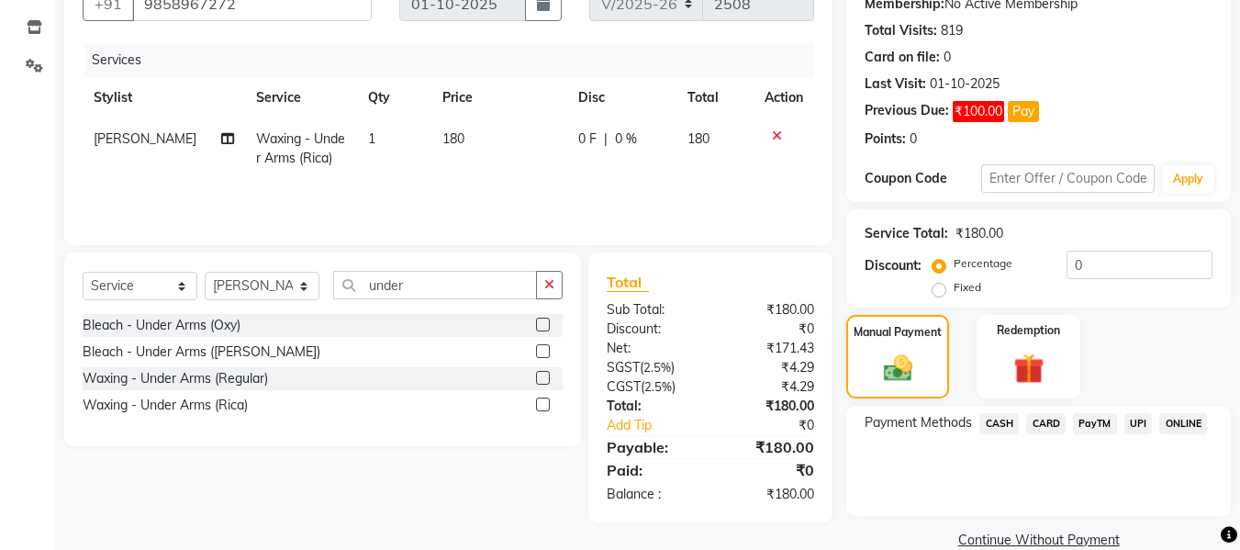
click at [1002, 424] on span "CASH" at bounding box center [999, 423] width 39 height 21
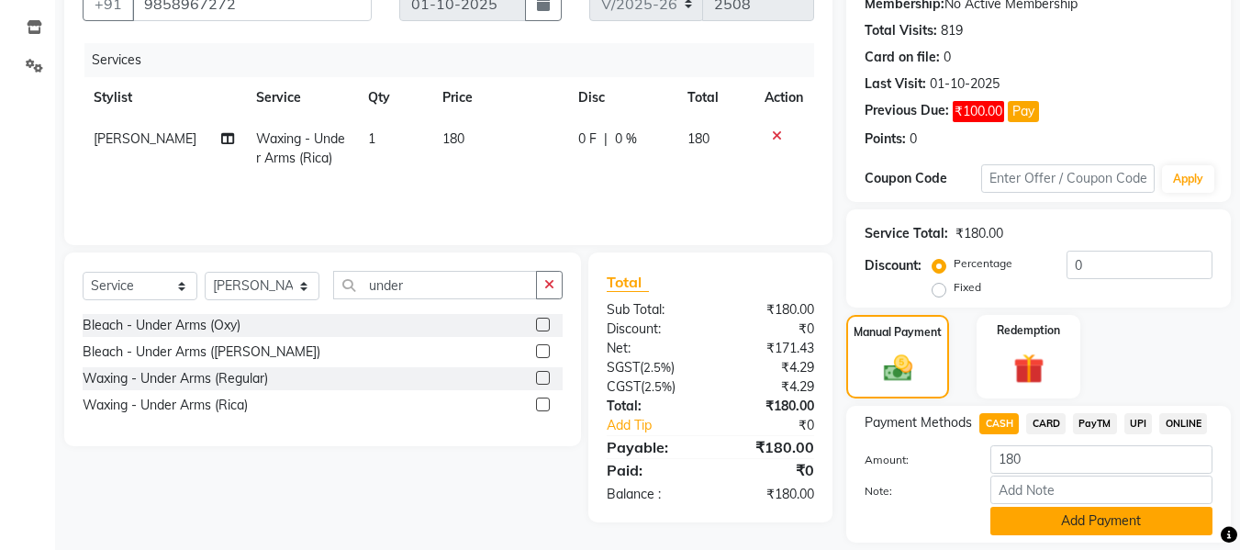
click at [1105, 522] on button "Add Payment" at bounding box center [1102, 521] width 222 height 28
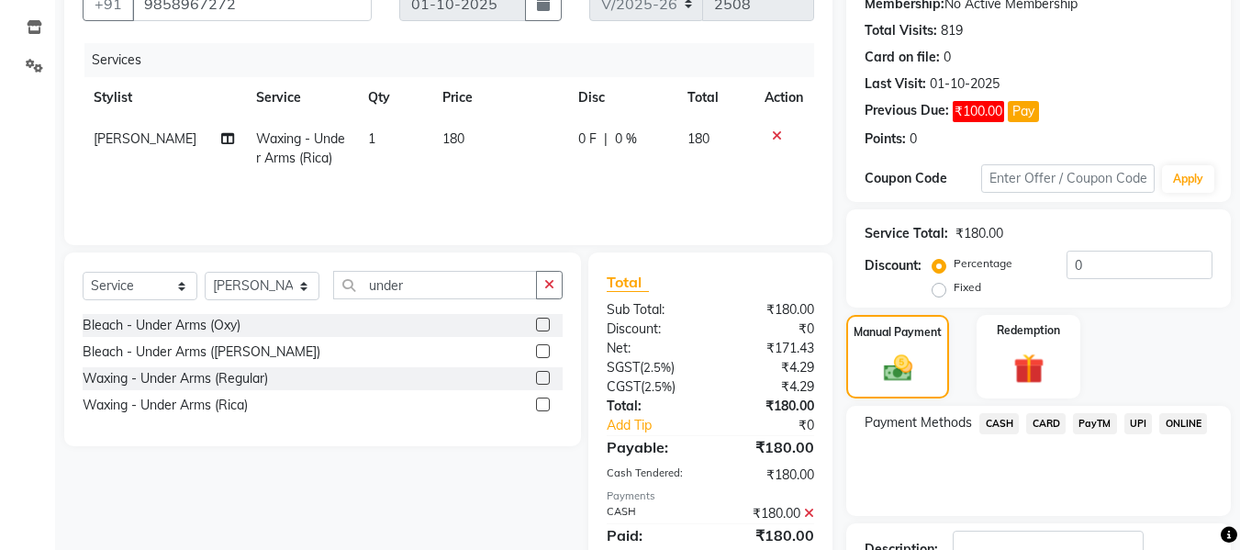
scroll to position [320, 0]
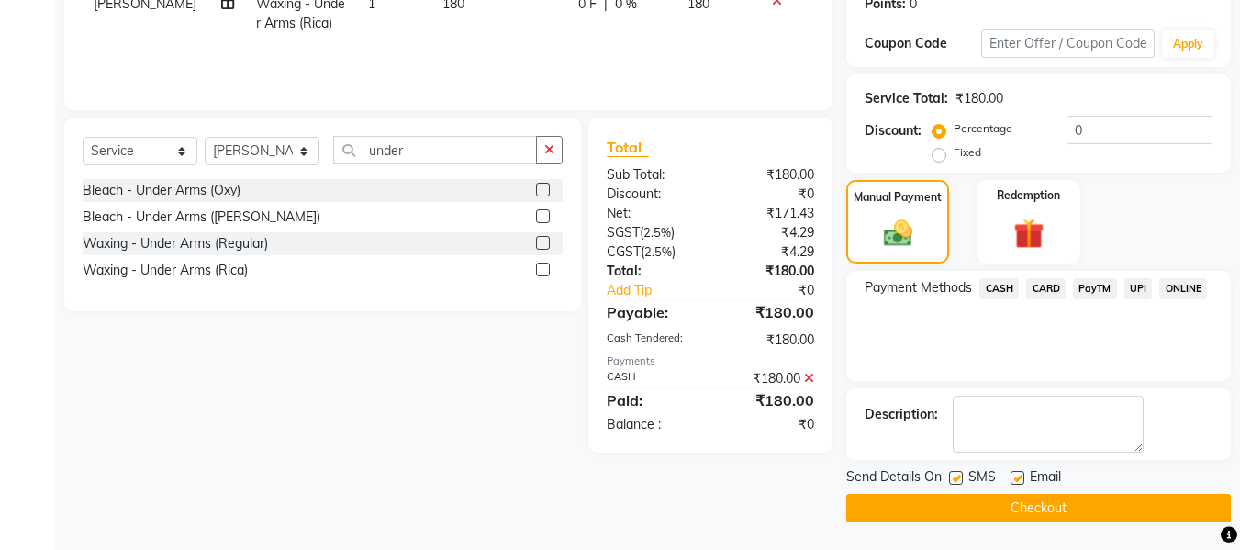
click at [1089, 506] on button "Checkout" at bounding box center [1039, 508] width 385 height 28
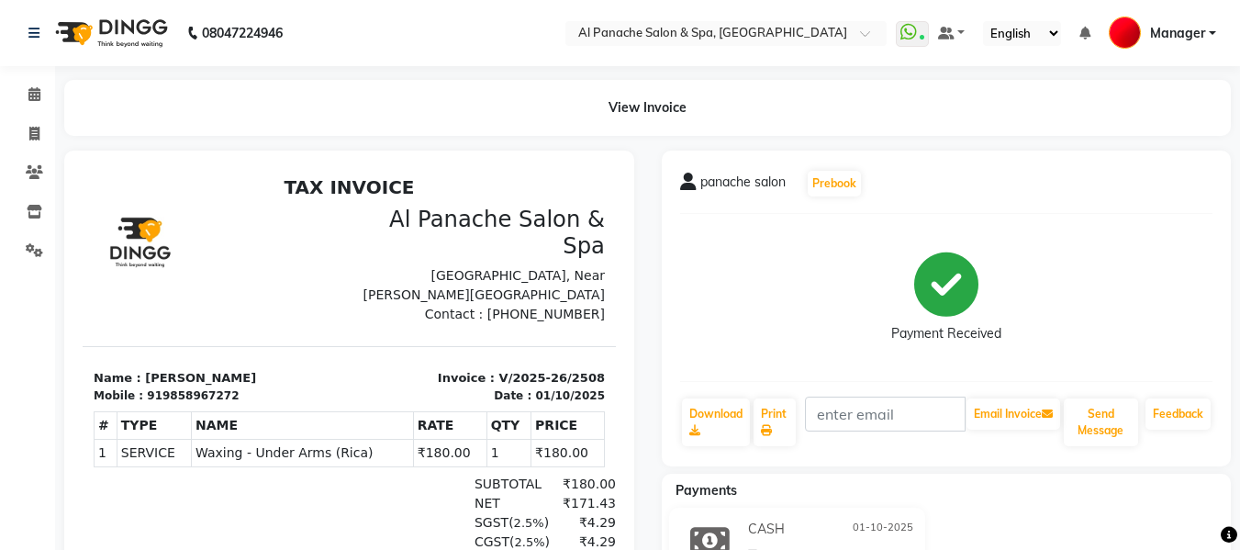
click at [1089, 506] on div "Payments CASH [DATE] ₹180.00 Added on [DATE]" at bounding box center [947, 542] width 570 height 137
click at [26, 92] on span at bounding box center [34, 94] width 32 height 21
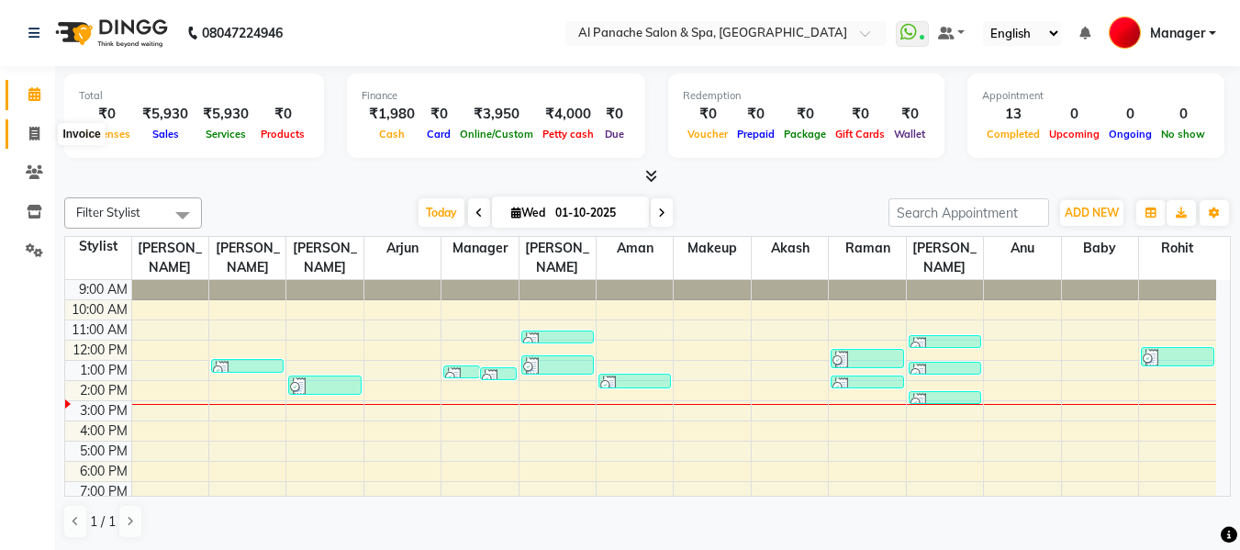
click at [34, 132] on icon at bounding box center [34, 134] width 10 height 14
select select "service"
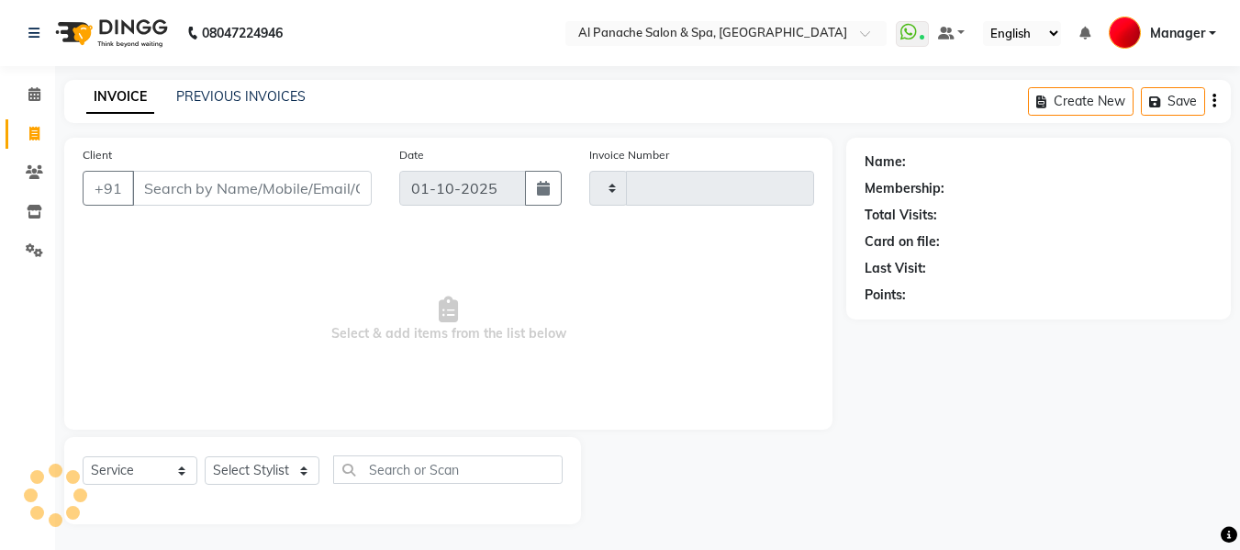
type input "2509"
select select "751"
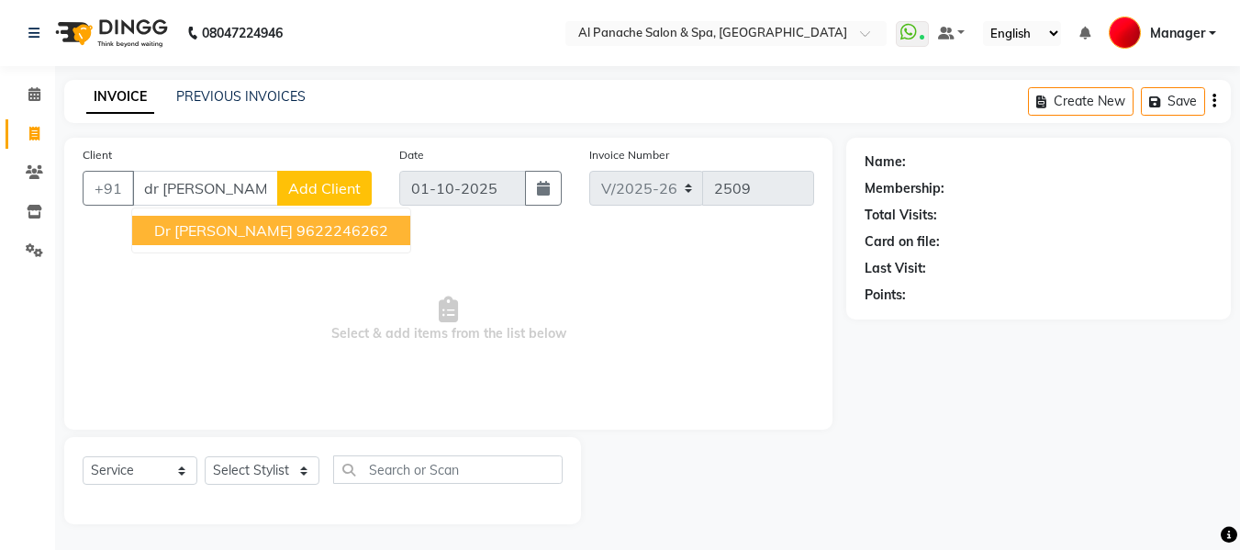
click at [297, 239] on ngb-highlight "9622246262" at bounding box center [343, 230] width 92 height 18
type input "9622246262"
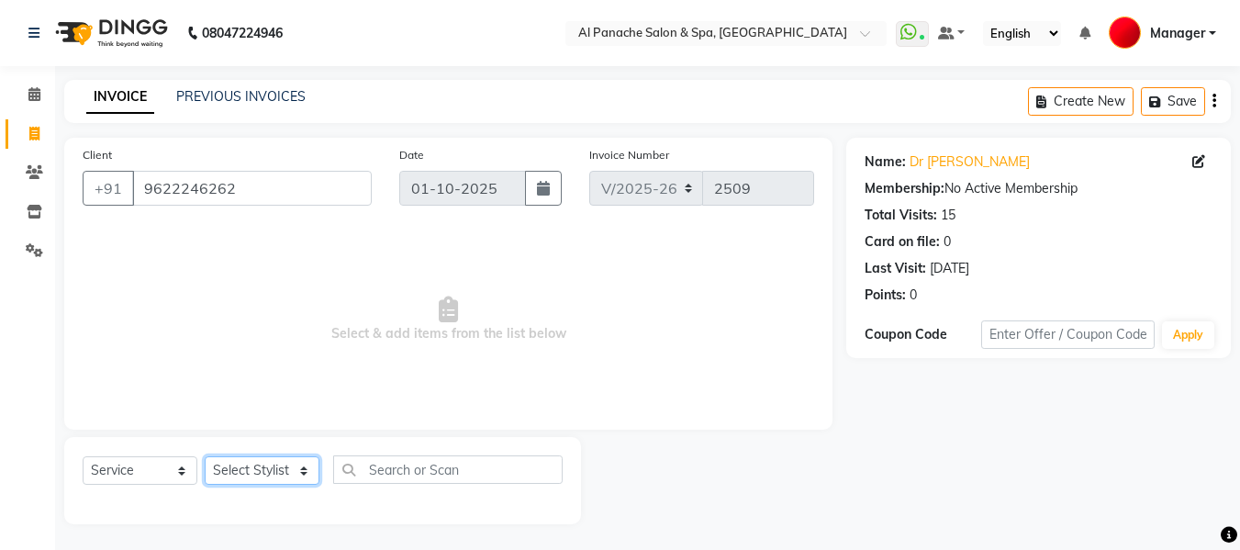
click at [261, 483] on select "Select Stylist [PERSON_NAME] [PERSON_NAME] Baby [PERSON_NAME] Makeup Manager [P…" at bounding box center [262, 470] width 115 height 28
select select "12067"
click at [205, 456] on select "Select Stylist [PERSON_NAME] [PERSON_NAME] Baby [PERSON_NAME] Makeup Manager [P…" at bounding box center [262, 470] width 115 height 28
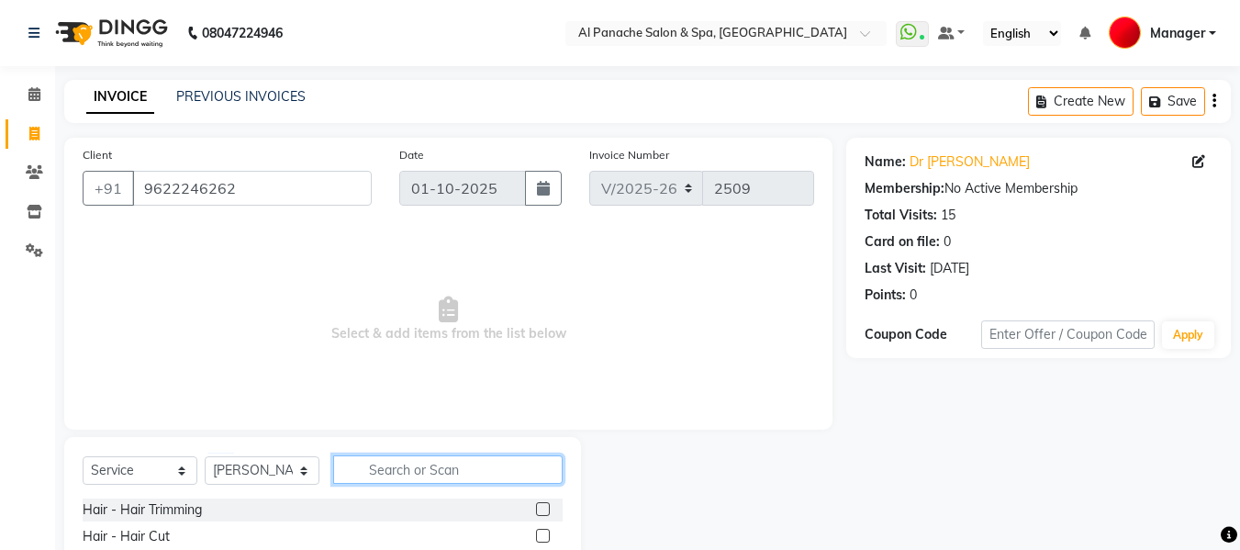
click at [452, 470] on input "text" at bounding box center [448, 469] width 230 height 28
type input "tou"
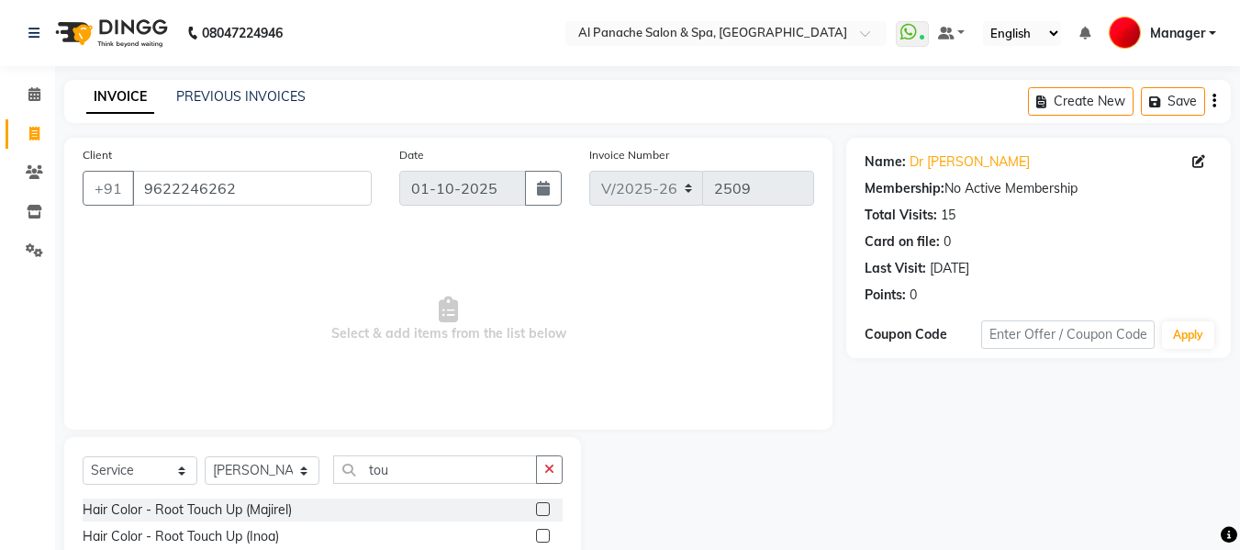
click at [543, 530] on label at bounding box center [543, 536] width 14 height 14
click at [543, 531] on input "checkbox" at bounding box center [542, 537] width 12 height 12
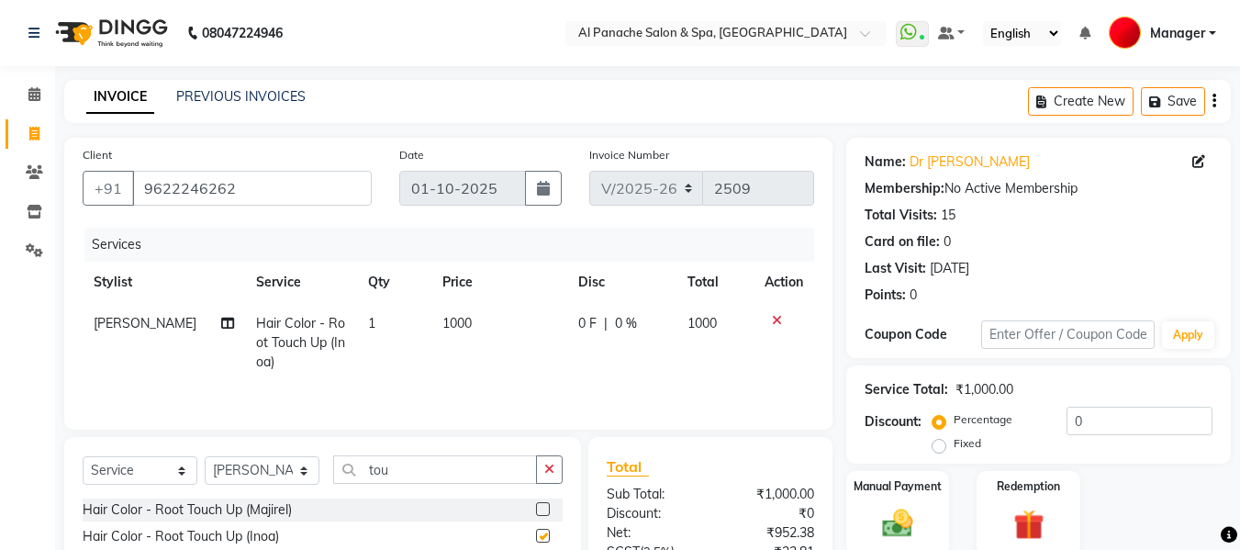
checkbox input "false"
click at [443, 317] on span "1000" at bounding box center [457, 323] width 29 height 17
select select "12067"
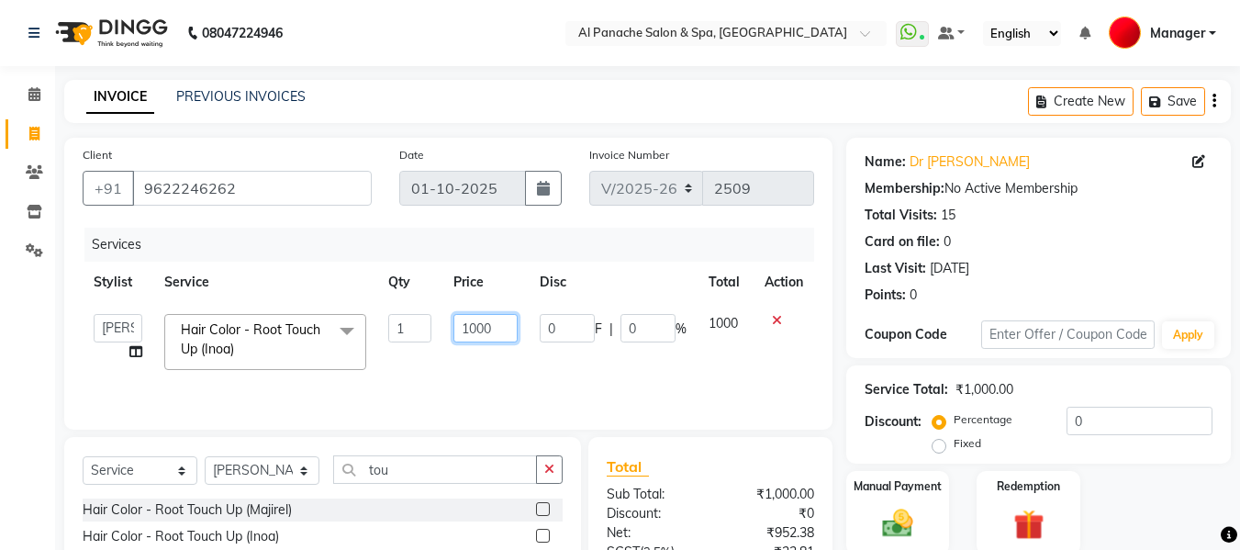
click at [466, 328] on input "1000" at bounding box center [485, 328] width 63 height 28
click at [471, 332] on input "1000" at bounding box center [485, 328] width 63 height 28
type input "3000"
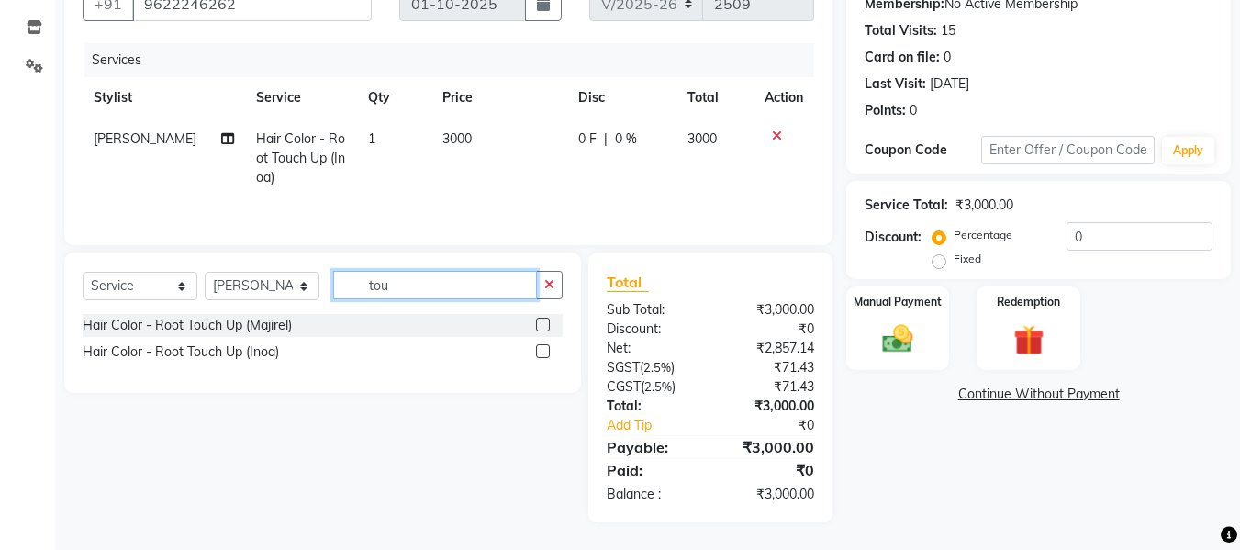
click at [455, 271] on input "tou" at bounding box center [435, 285] width 204 height 28
type input "t"
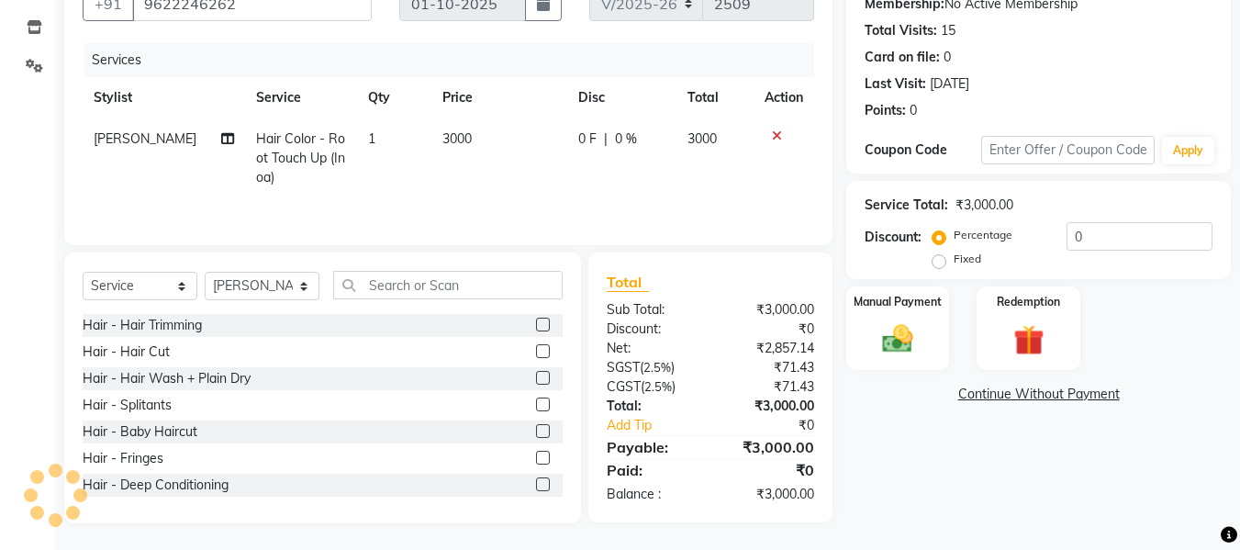
click at [536, 349] on label at bounding box center [543, 351] width 14 height 14
click at [536, 349] on input "checkbox" at bounding box center [542, 352] width 12 height 12
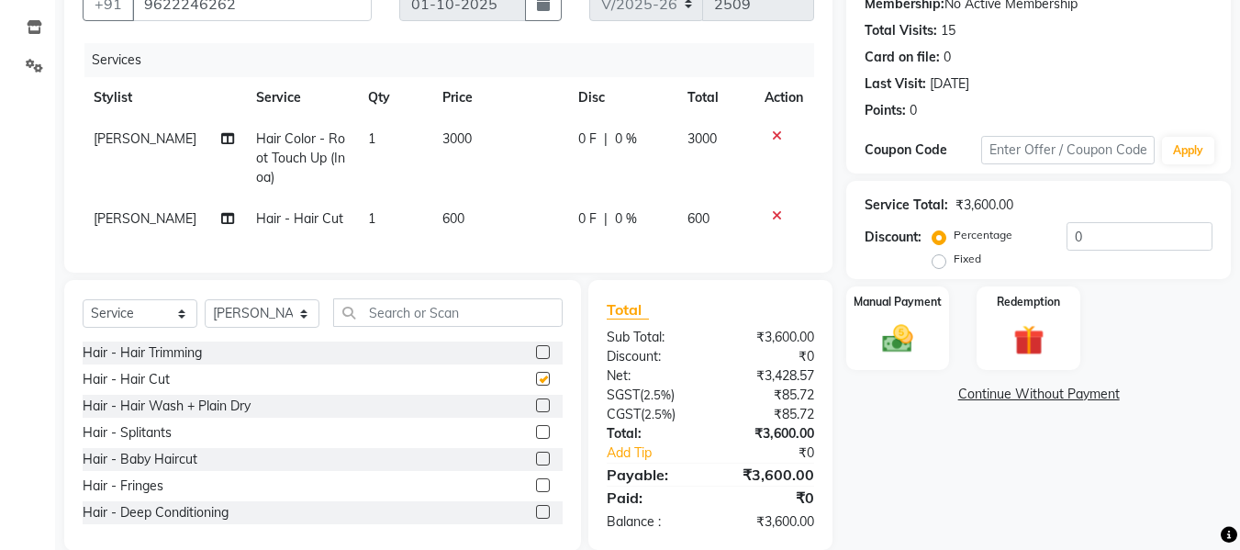
checkbox input "false"
click at [883, 339] on img at bounding box center [897, 338] width 51 height 37
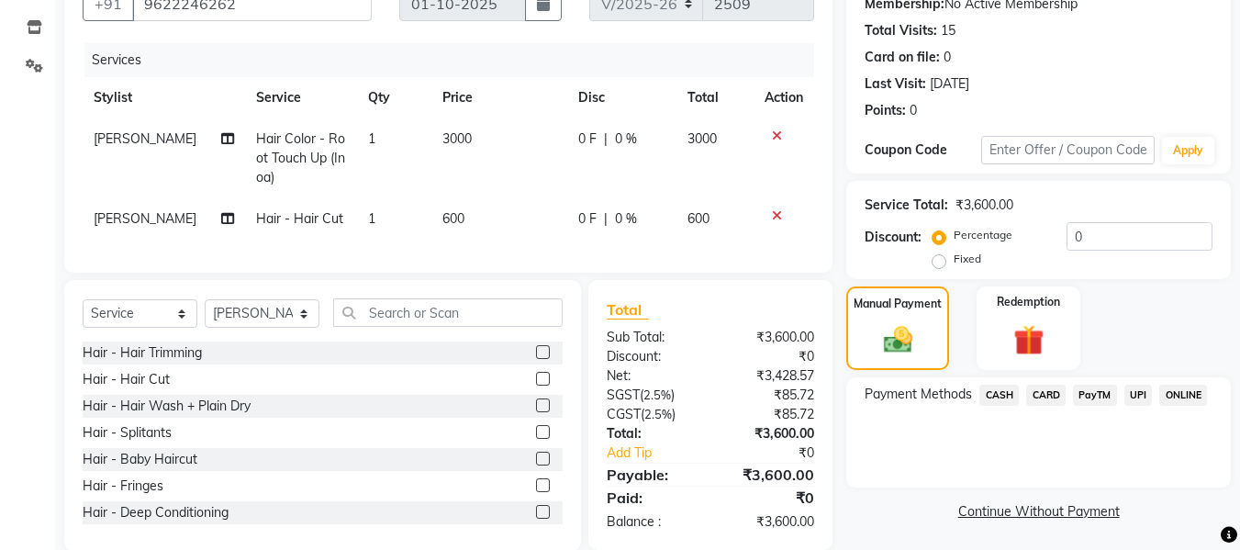
click at [1043, 394] on span "CARD" at bounding box center [1046, 395] width 39 height 21
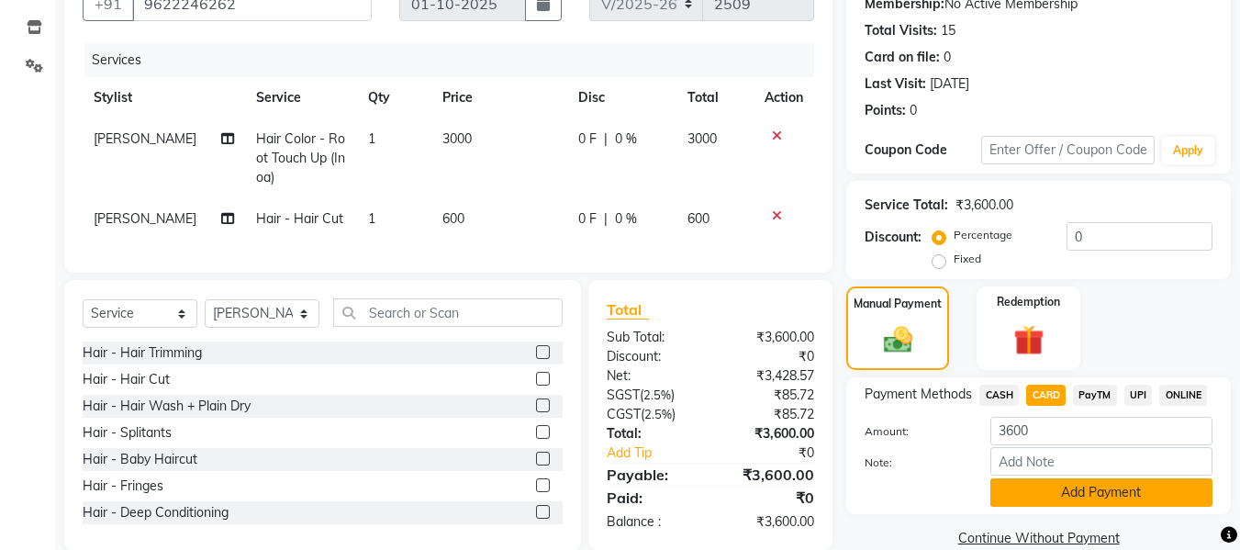
click at [1129, 493] on button "Add Payment" at bounding box center [1102, 492] width 222 height 28
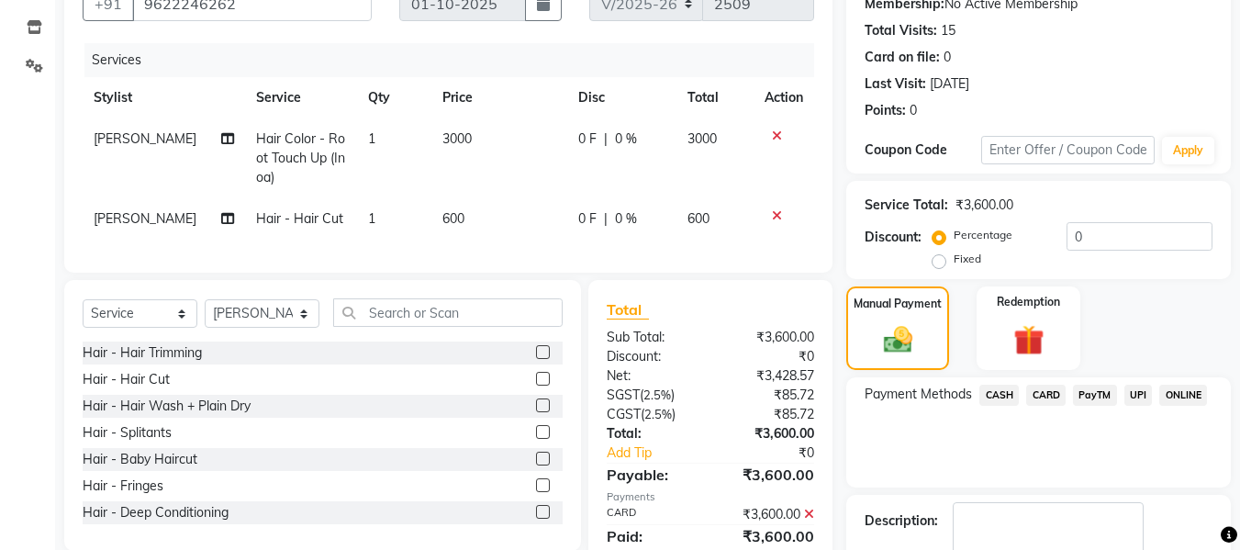
scroll to position [291, 0]
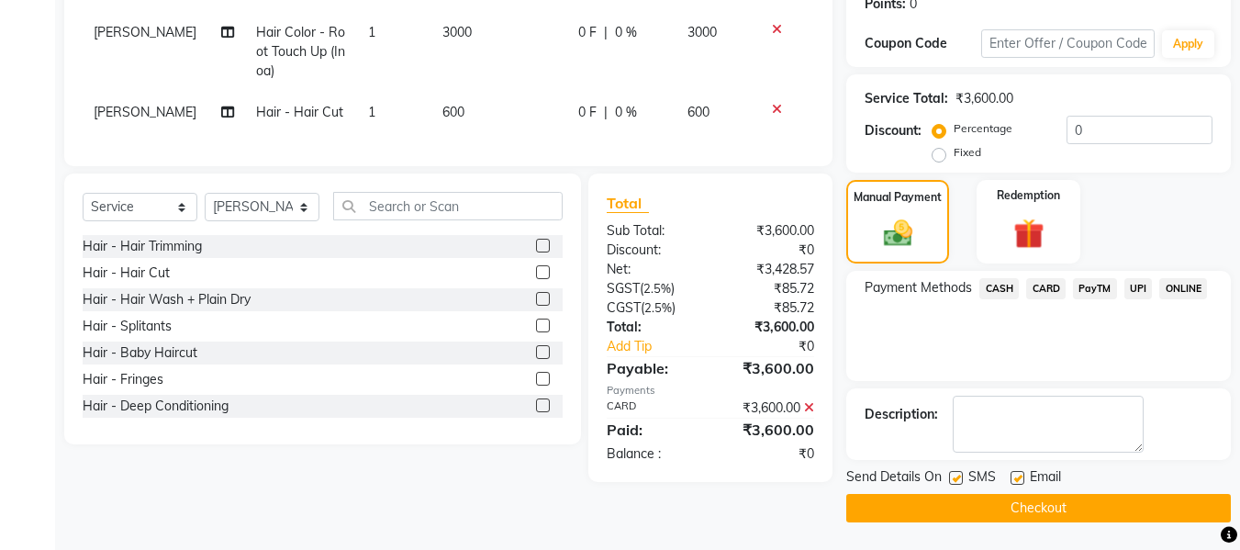
click at [1132, 504] on button "Checkout" at bounding box center [1039, 508] width 385 height 28
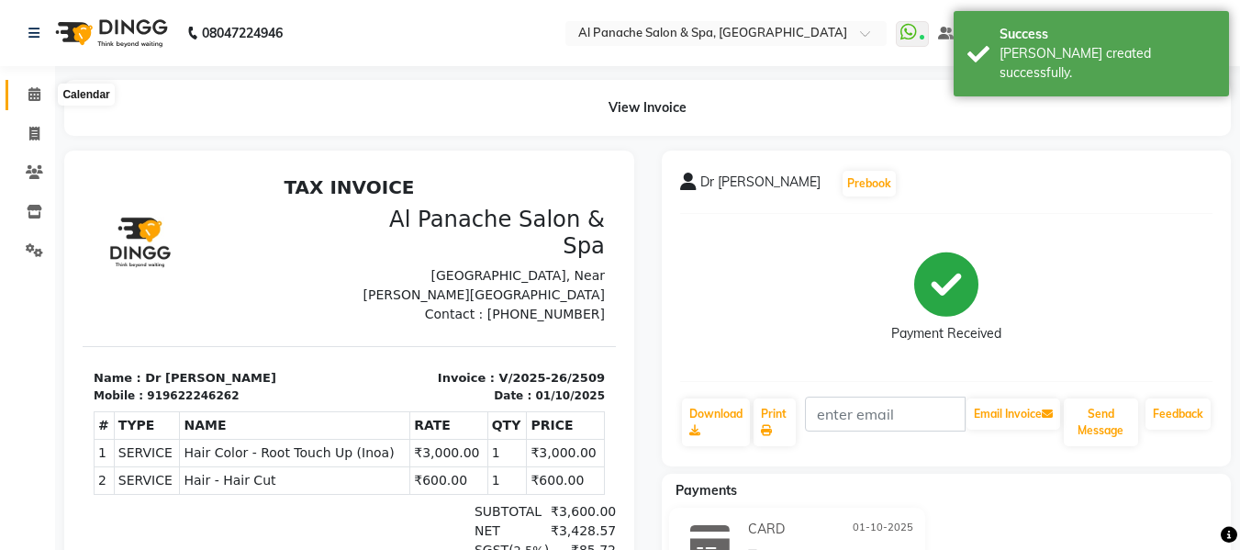
click at [23, 97] on span at bounding box center [34, 94] width 32 height 21
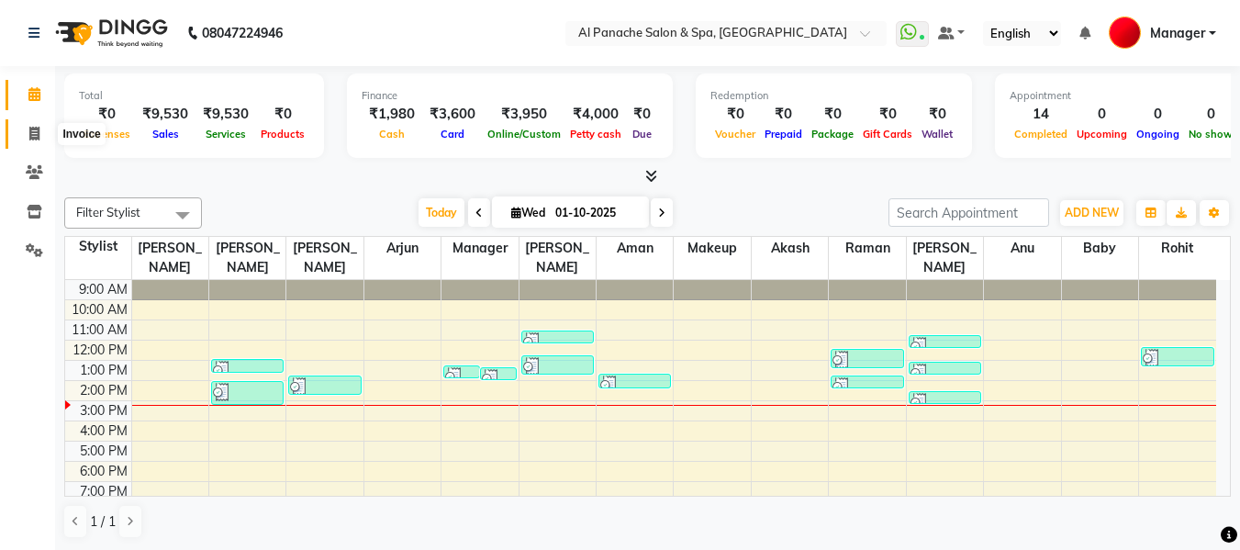
click at [29, 129] on icon at bounding box center [34, 134] width 10 height 14
select select "751"
select select "service"
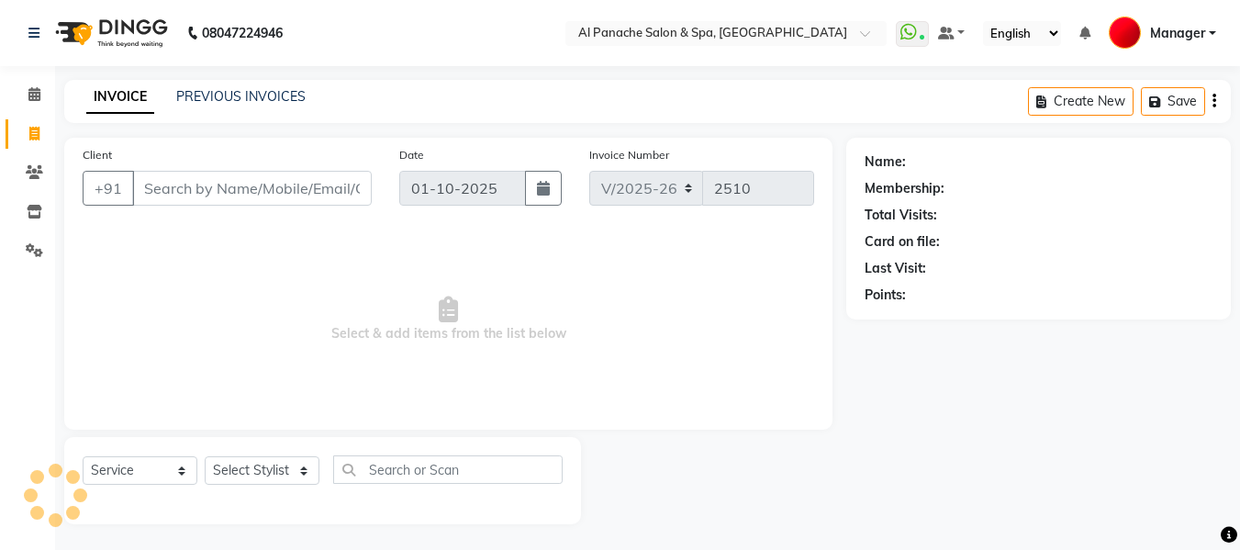
click at [290, 191] on input "Client" at bounding box center [252, 188] width 240 height 35
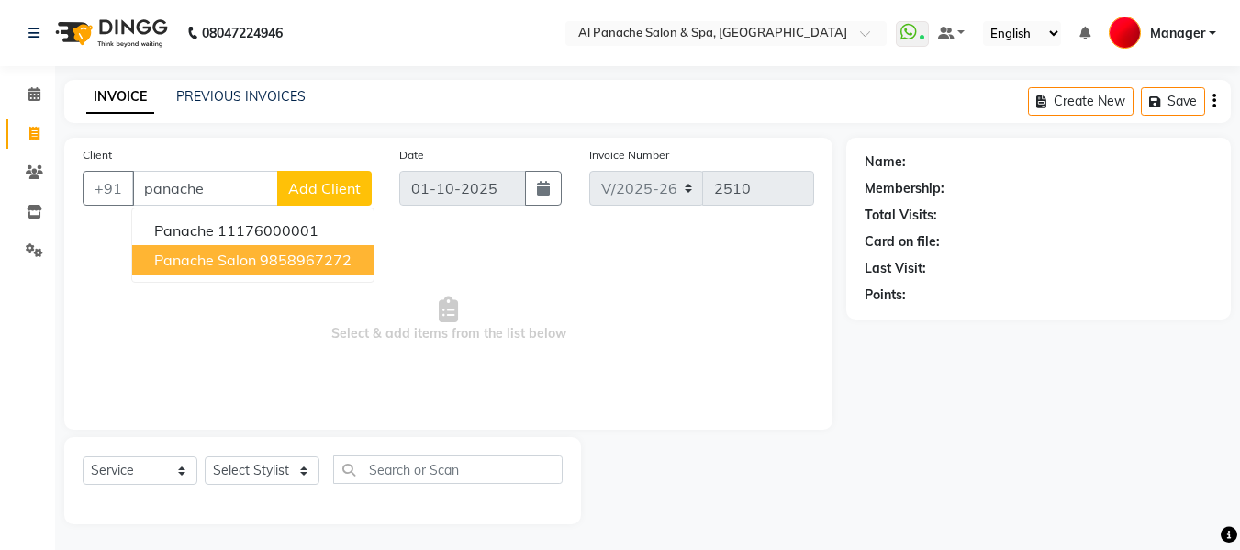
click at [241, 260] on span "panache salon" at bounding box center [205, 260] width 102 height 18
type input "9858967272"
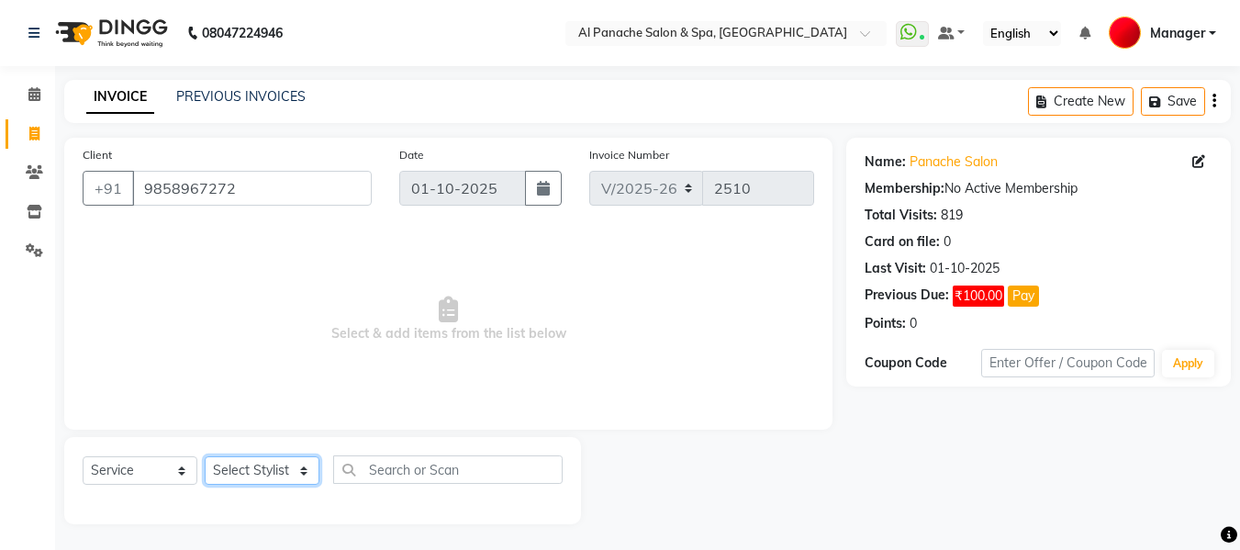
click at [259, 482] on select "Select Stylist [PERSON_NAME] [PERSON_NAME] Baby [PERSON_NAME] Makeup Manager [P…" at bounding box center [262, 470] width 115 height 28
select select "88146"
click at [205, 456] on select "Select Stylist [PERSON_NAME] [PERSON_NAME] Baby [PERSON_NAME] Makeup Manager [P…" at bounding box center [262, 470] width 115 height 28
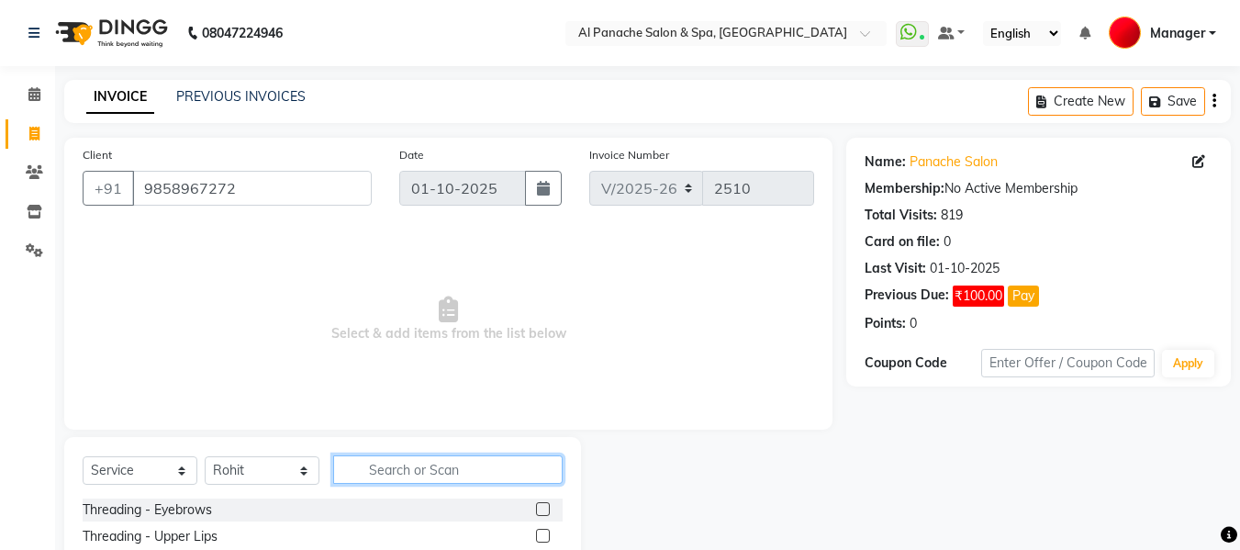
click at [432, 475] on input "text" at bounding box center [448, 469] width 230 height 28
type input "be"
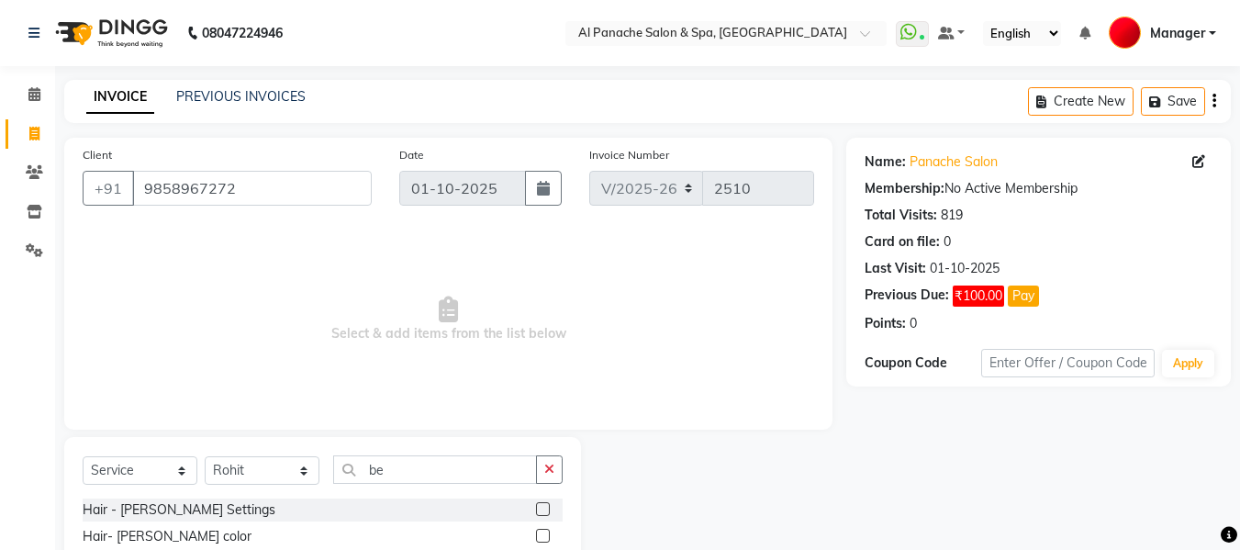
click at [543, 506] on label at bounding box center [543, 509] width 14 height 14
click at [543, 506] on input "checkbox" at bounding box center [542, 510] width 12 height 12
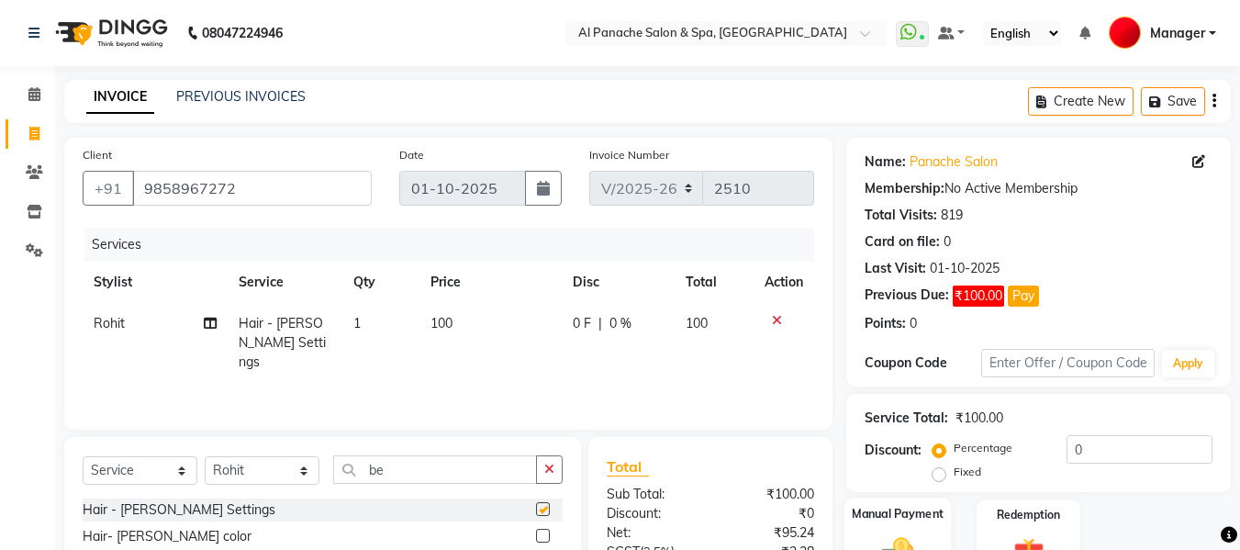
checkbox input "false"
click at [903, 526] on div "Manual Payment" at bounding box center [898, 541] width 107 height 87
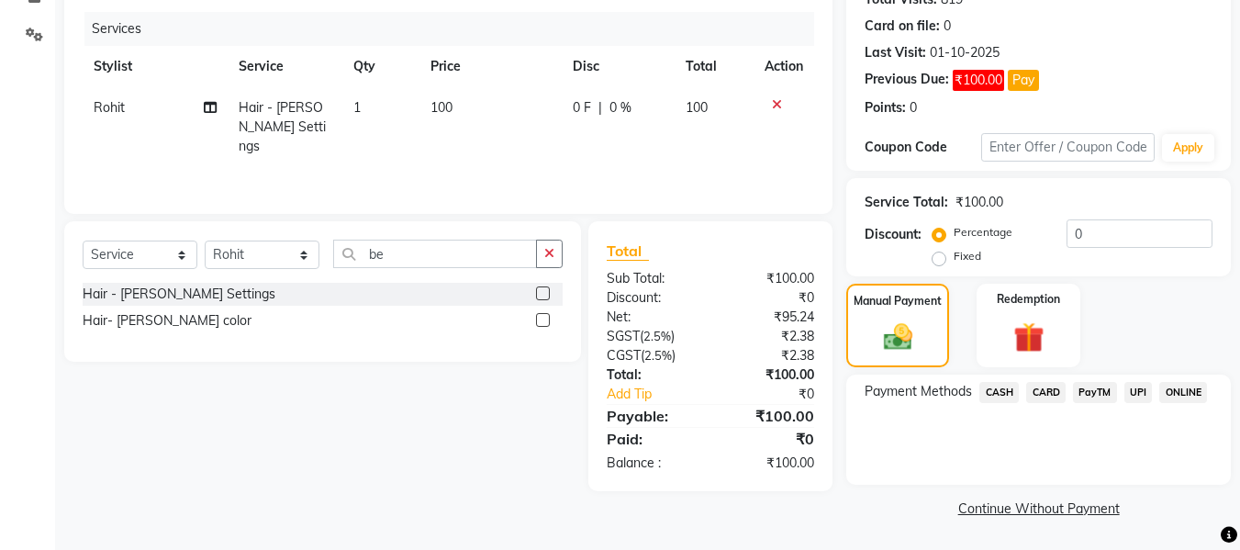
click at [998, 393] on span "CASH" at bounding box center [999, 392] width 39 height 21
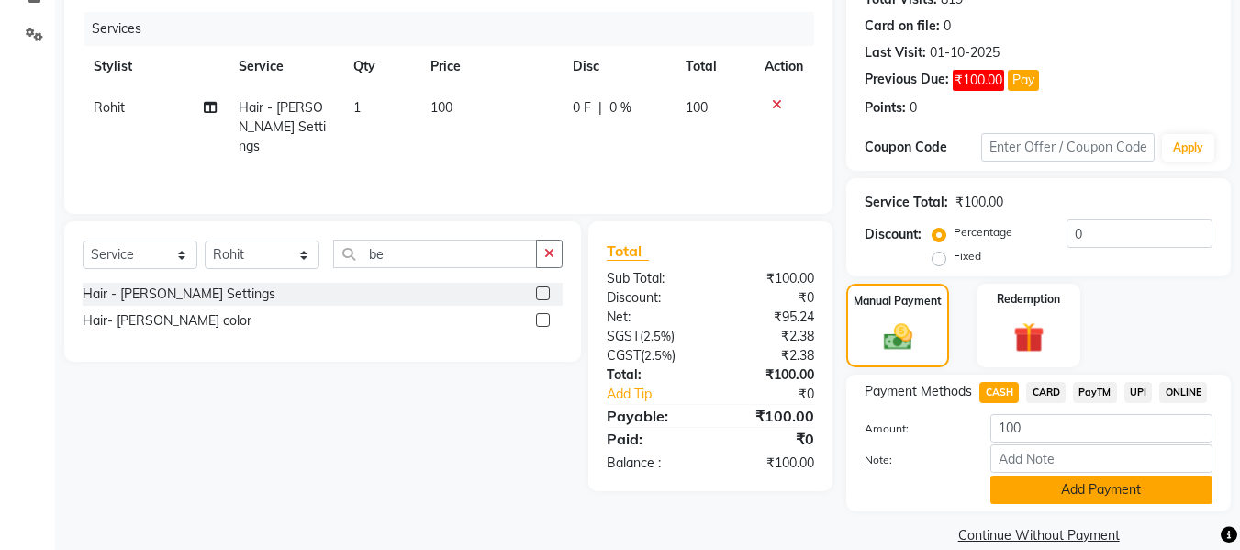
click at [1082, 490] on button "Add Payment" at bounding box center [1102, 490] width 222 height 28
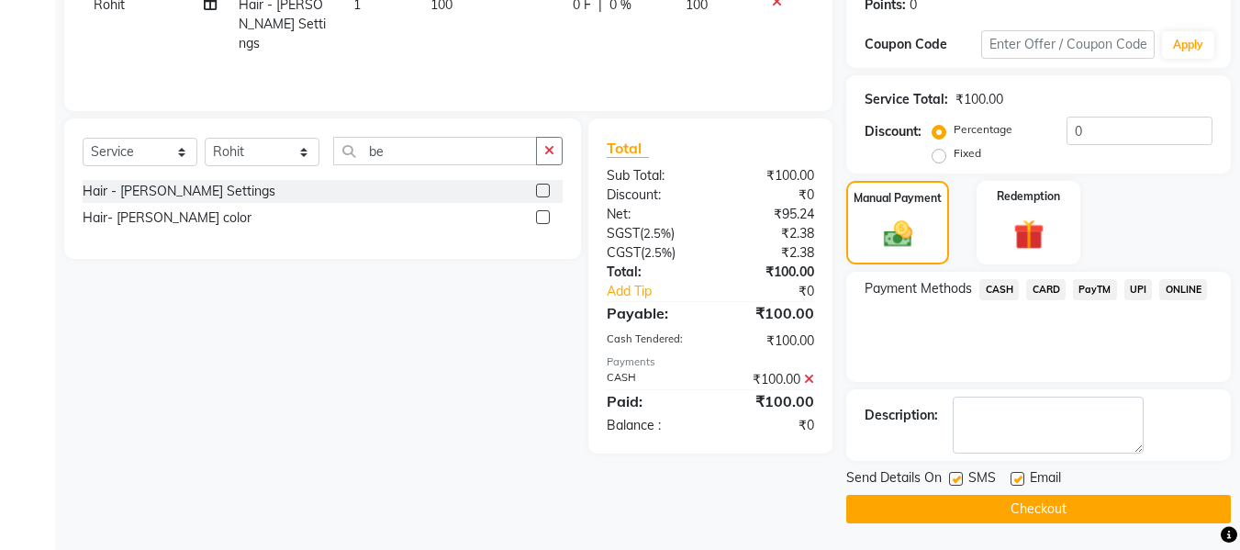
scroll to position [320, 0]
click at [1145, 515] on button "Checkout" at bounding box center [1039, 508] width 385 height 28
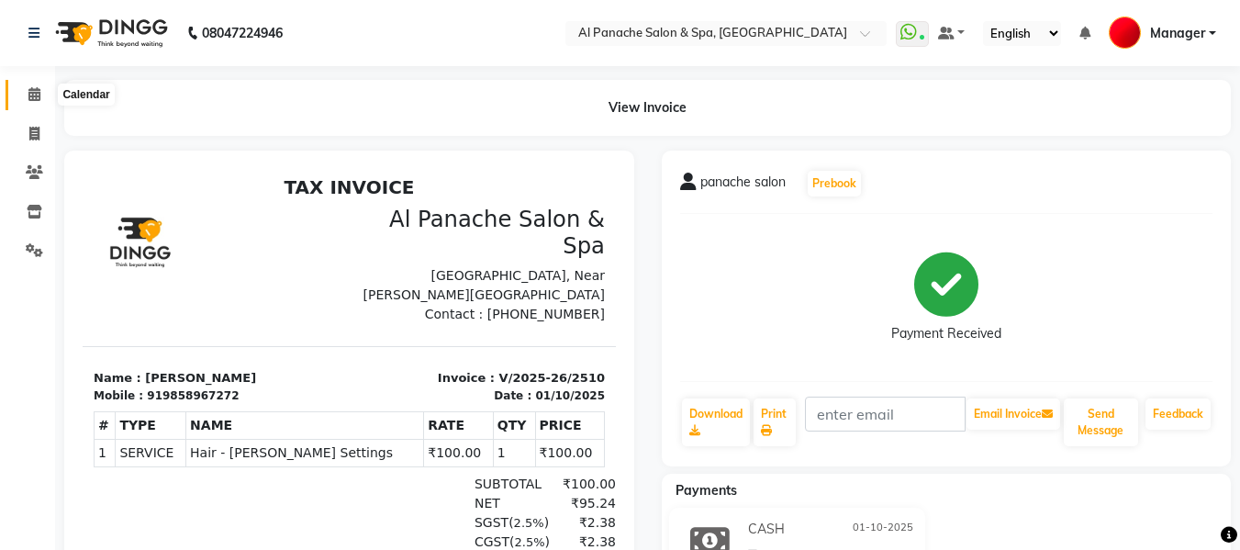
click at [30, 96] on icon at bounding box center [34, 94] width 12 height 14
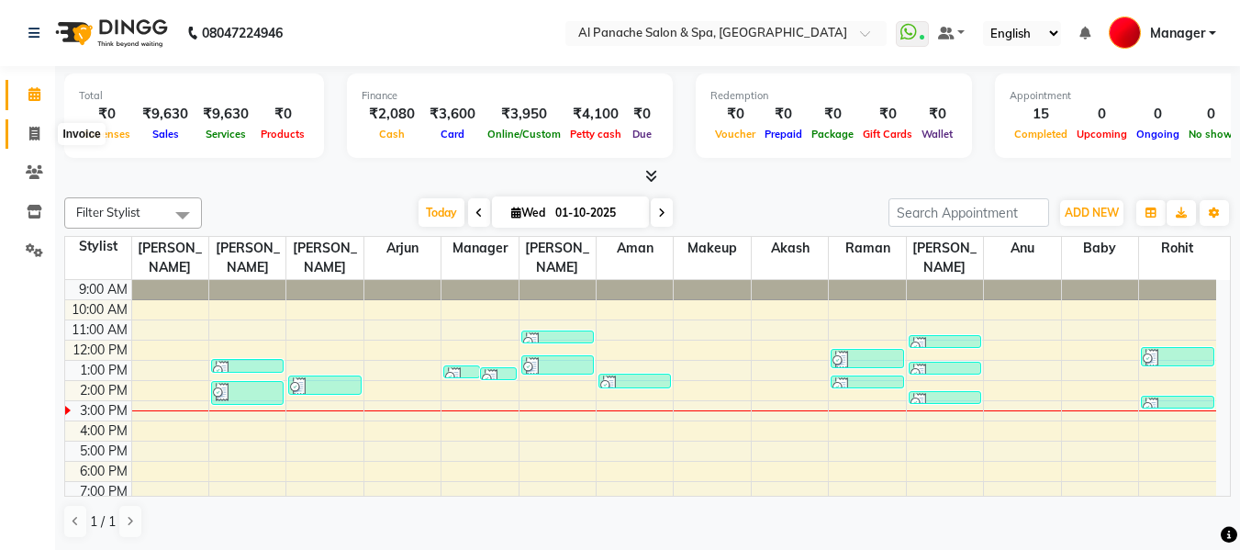
click at [29, 134] on icon at bounding box center [34, 134] width 10 height 14
select select "service"
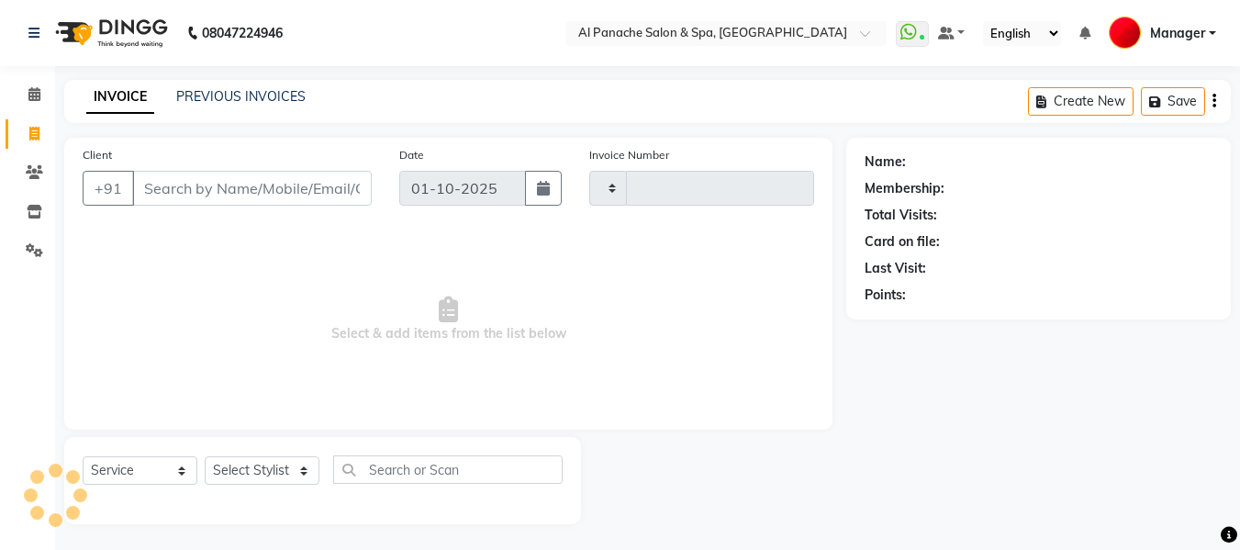
type input "2511"
select select "751"
click at [290, 196] on input "Client" at bounding box center [252, 188] width 240 height 35
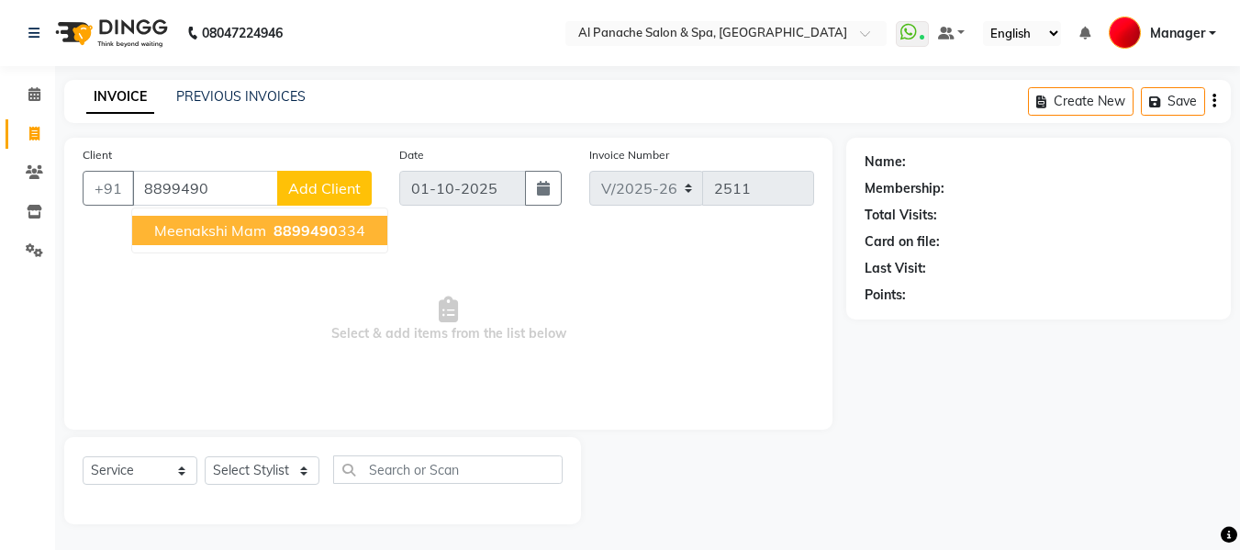
click at [303, 230] on span "8899490" at bounding box center [306, 230] width 64 height 18
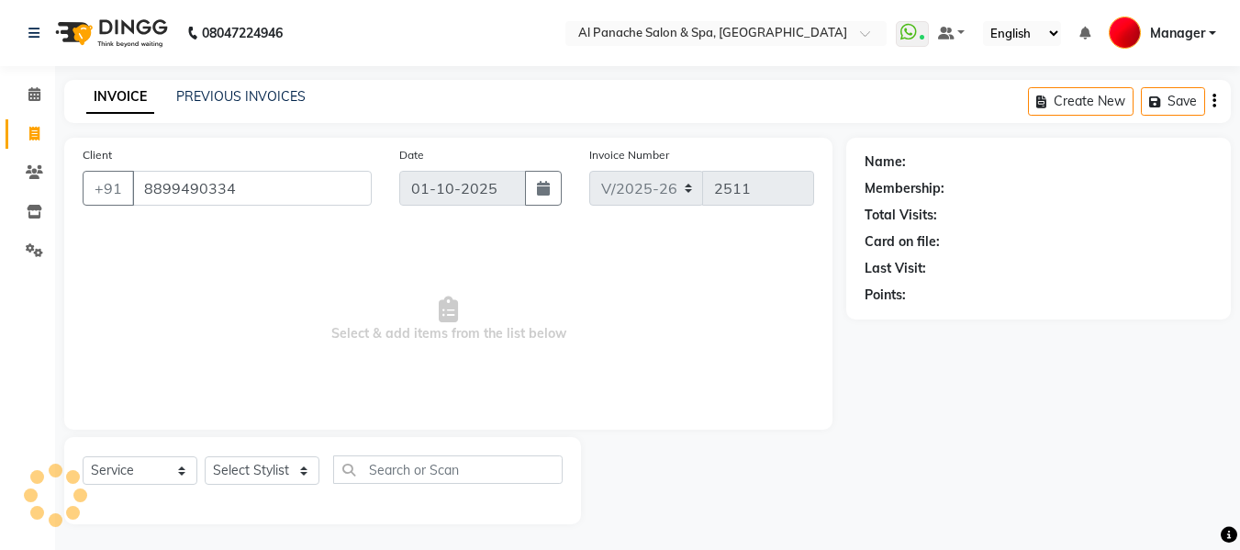
type input "8899490334"
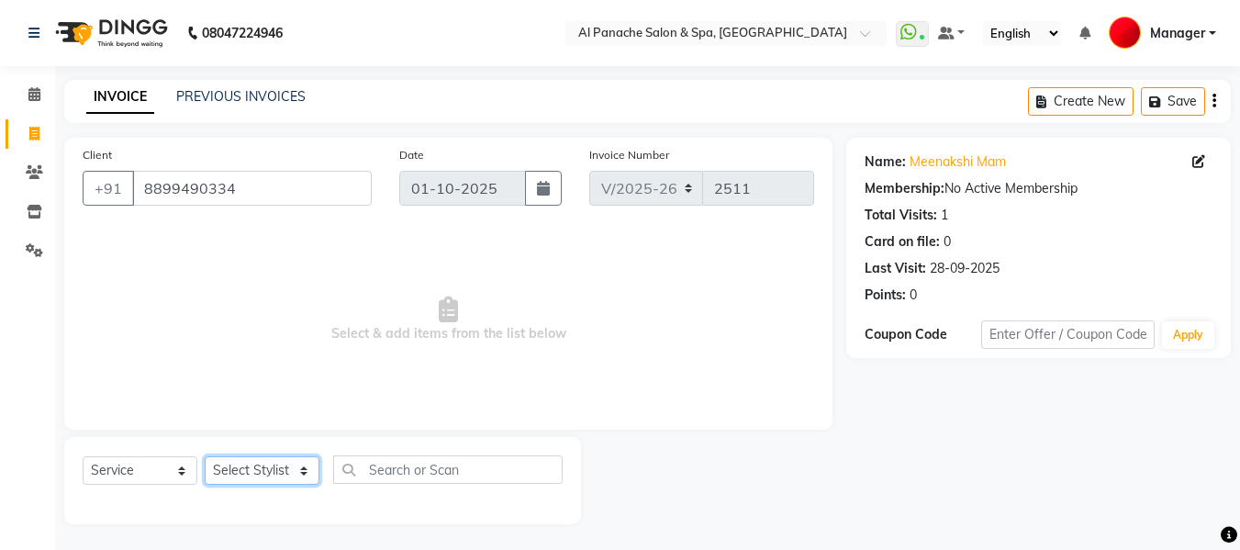
click at [256, 467] on select "Select Stylist [PERSON_NAME] [PERSON_NAME] Baby [PERSON_NAME] Makeup Manager [P…" at bounding box center [262, 470] width 115 height 28
select select "50648"
click at [205, 456] on select "Select Stylist [PERSON_NAME] [PERSON_NAME] Baby [PERSON_NAME] Makeup Manager [P…" at bounding box center [262, 470] width 115 height 28
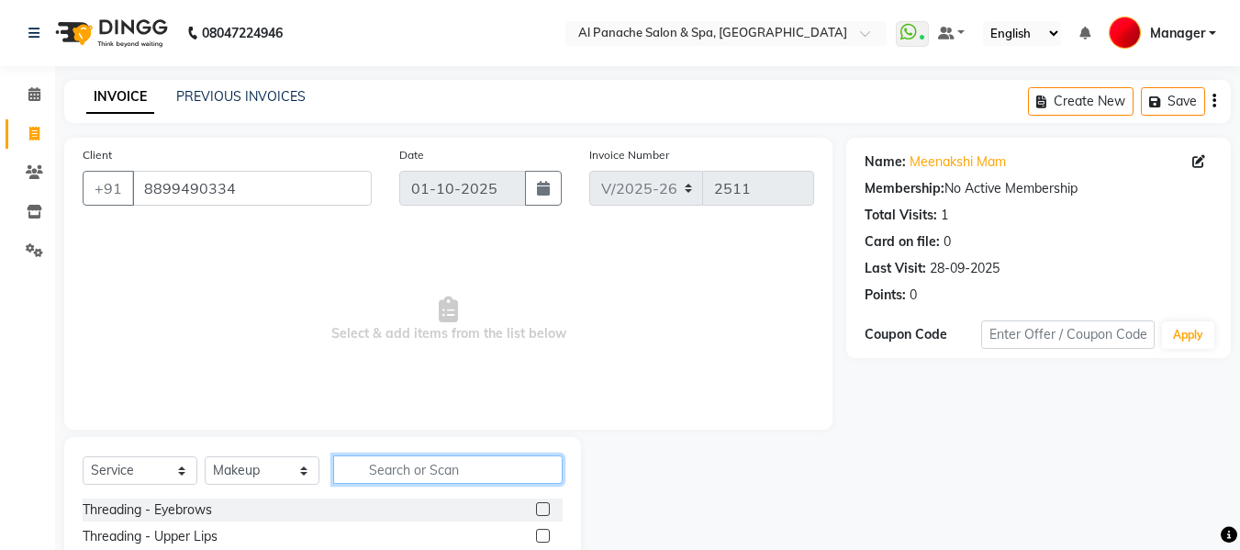
click at [439, 473] on input "text" at bounding box center [448, 469] width 230 height 28
type input "sign"
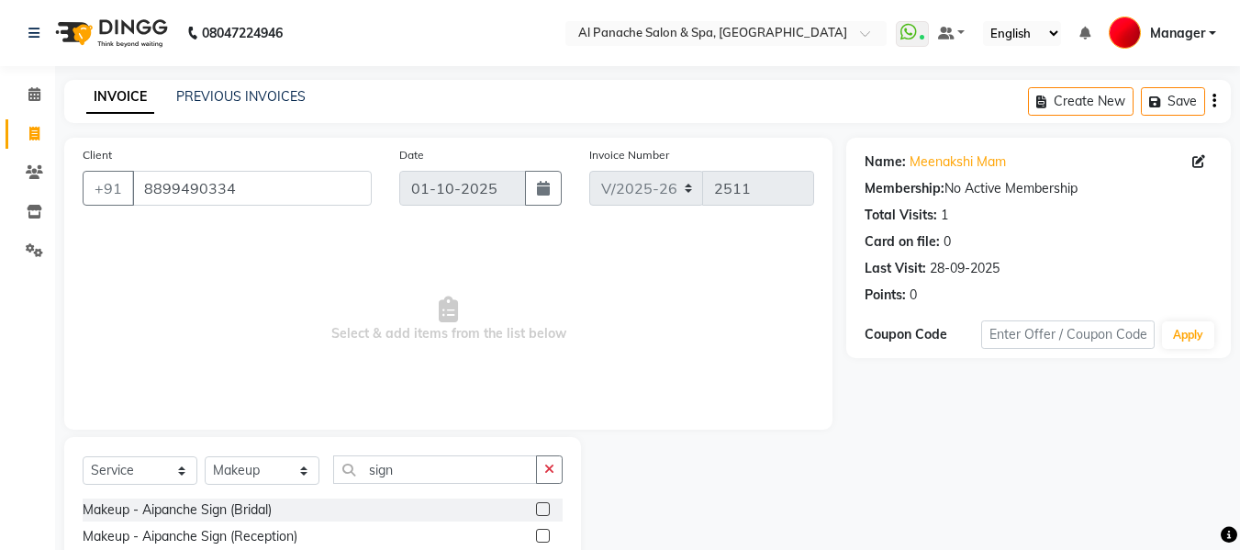
click at [544, 506] on label at bounding box center [543, 509] width 14 height 14
click at [544, 506] on input "checkbox" at bounding box center [542, 510] width 12 height 12
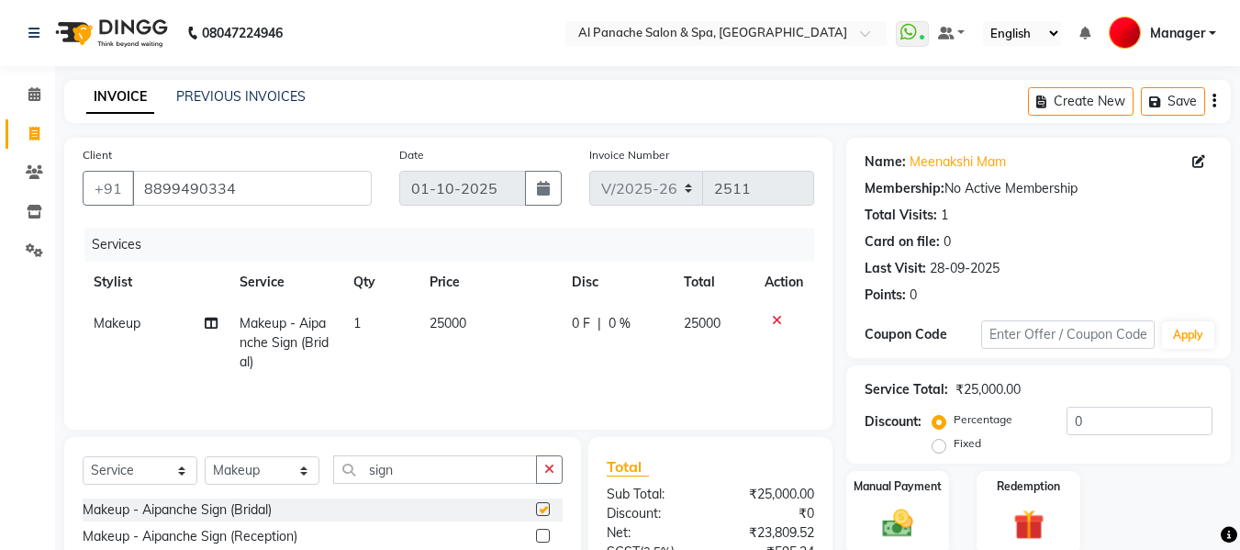
checkbox input "false"
click at [444, 324] on span "25000" at bounding box center [448, 323] width 37 height 17
select select "50648"
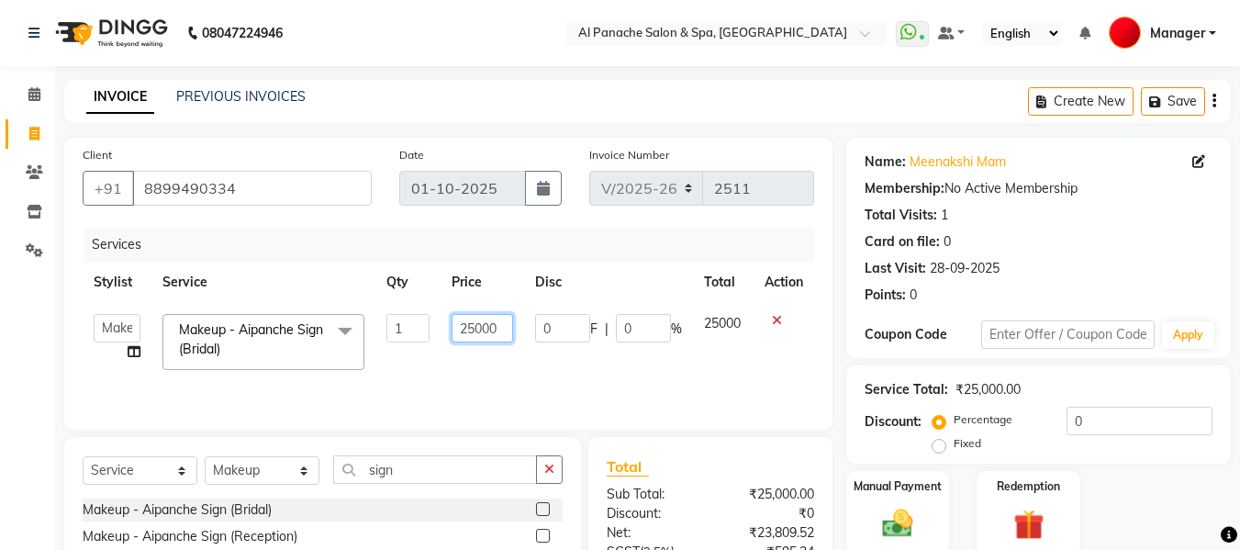
click at [474, 330] on input "25000" at bounding box center [483, 328] width 62 height 28
type input "13000"
click at [447, 465] on input "sign" at bounding box center [435, 469] width 204 height 28
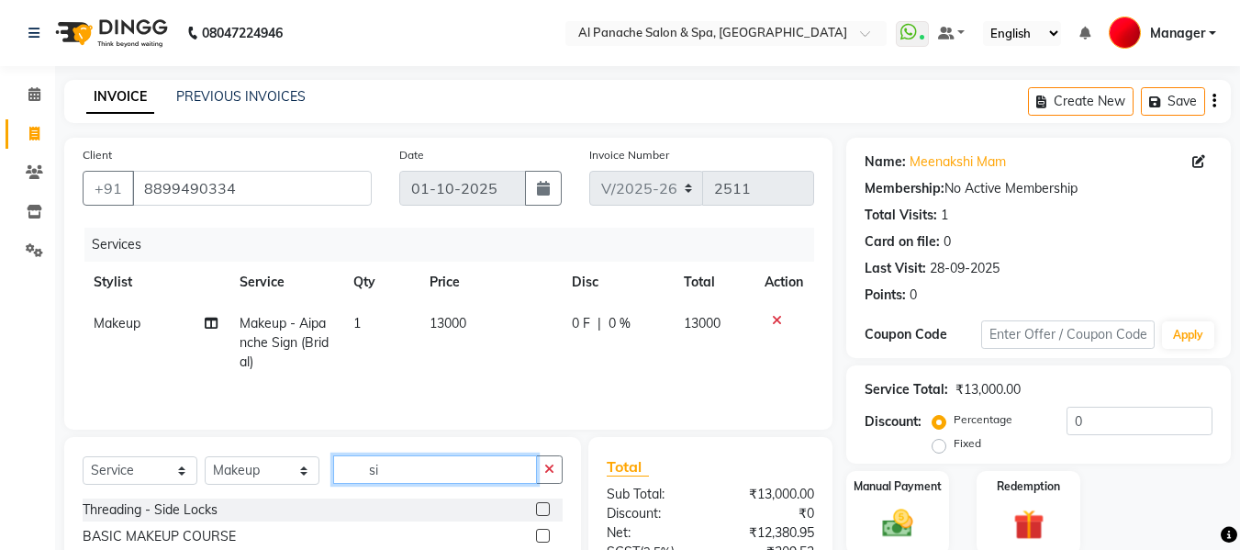
type input "s"
type input "party"
click at [537, 508] on label at bounding box center [543, 509] width 14 height 14
click at [537, 508] on input "checkbox" at bounding box center [542, 510] width 12 height 12
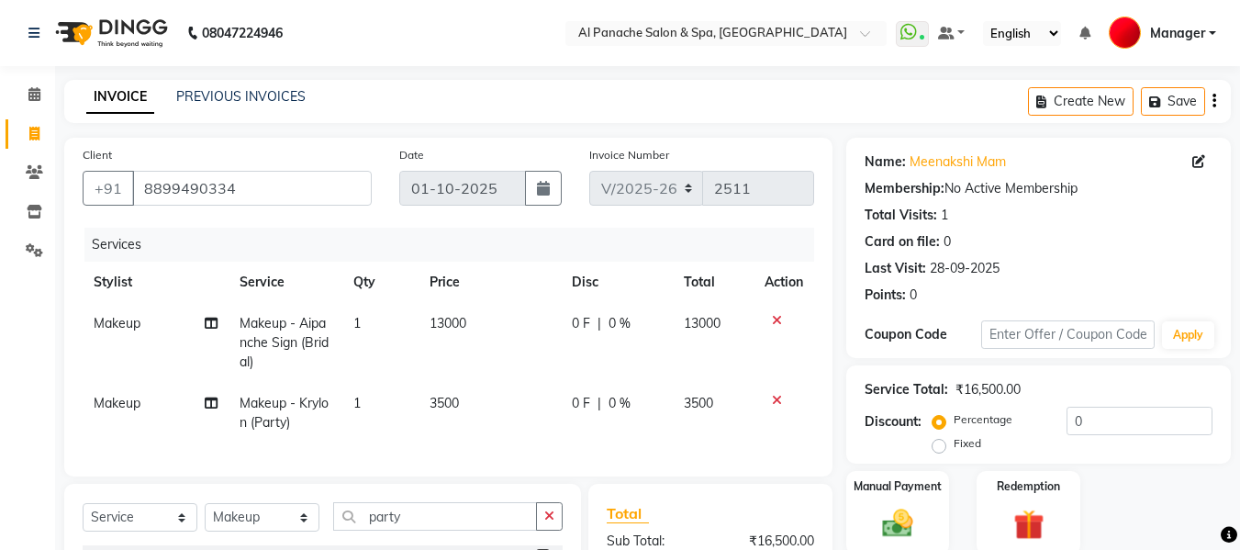
checkbox input "false"
click at [437, 403] on span "3500" at bounding box center [444, 403] width 29 height 17
select select "50648"
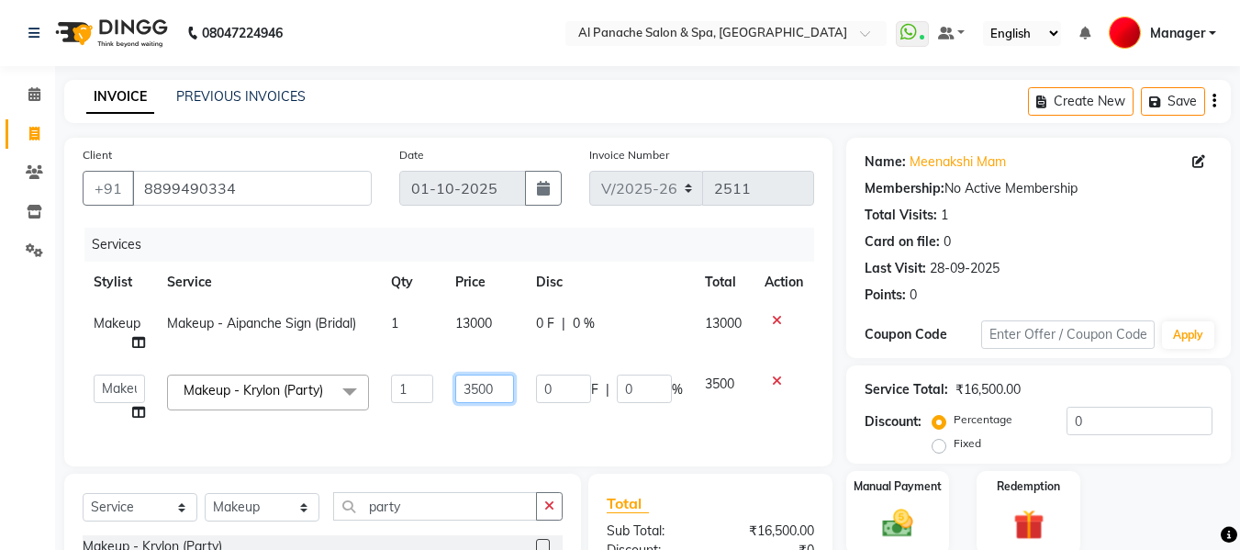
click at [476, 389] on input "3500" at bounding box center [484, 389] width 59 height 28
type input "5000"
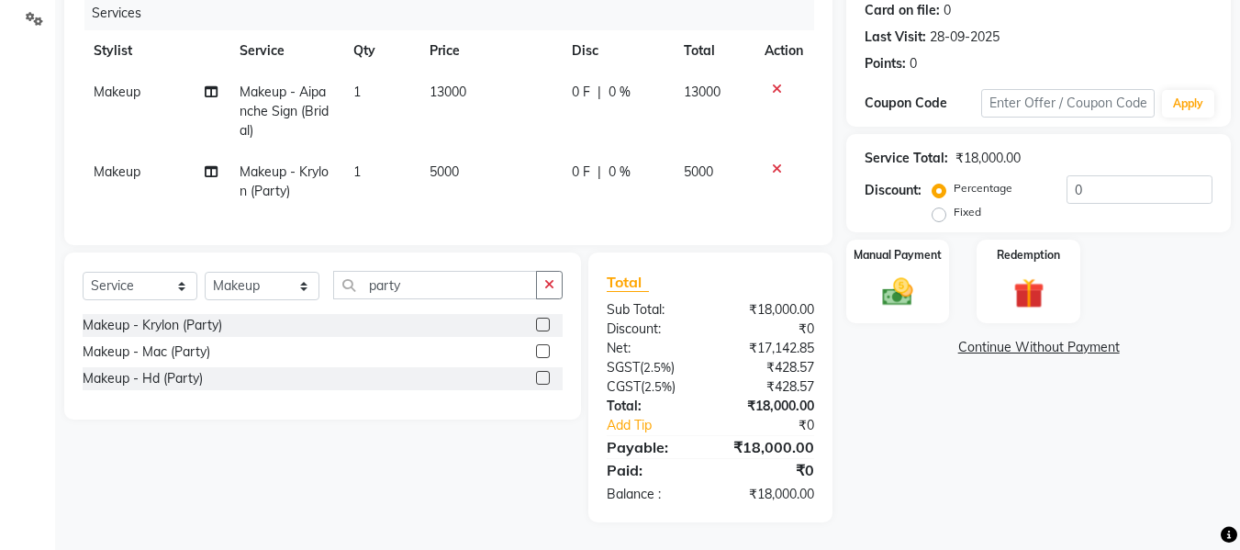
click at [900, 419] on div "Name: [PERSON_NAME] Membership: No Active Membership Total Visits: 1 Card on fi…" at bounding box center [1046, 214] width 398 height 616
click at [903, 283] on img at bounding box center [897, 292] width 51 height 37
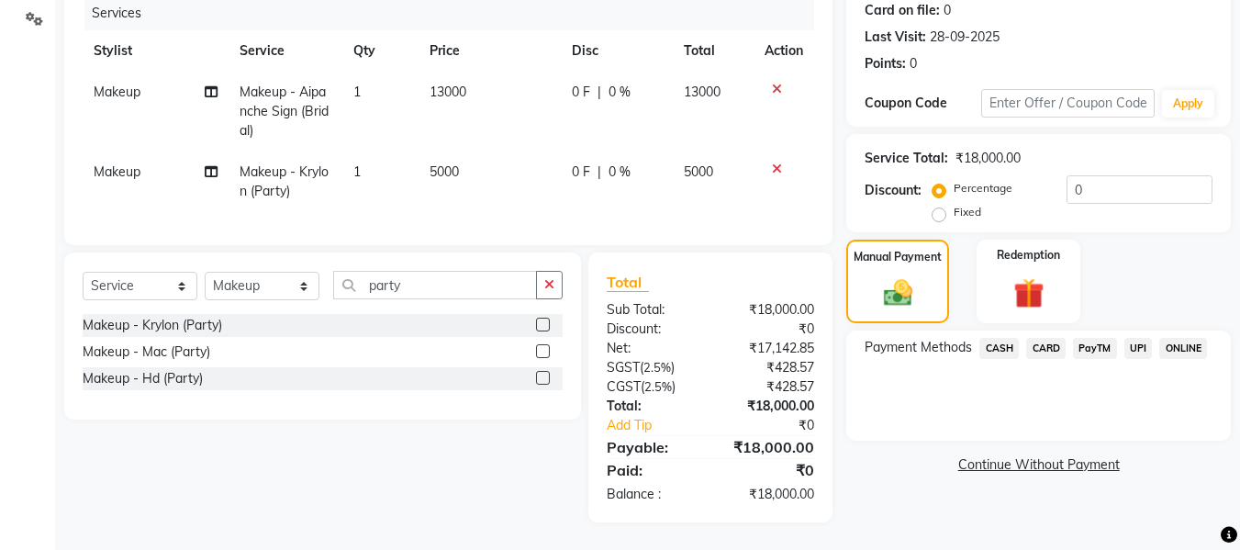
click at [777, 163] on icon at bounding box center [777, 169] width 10 height 13
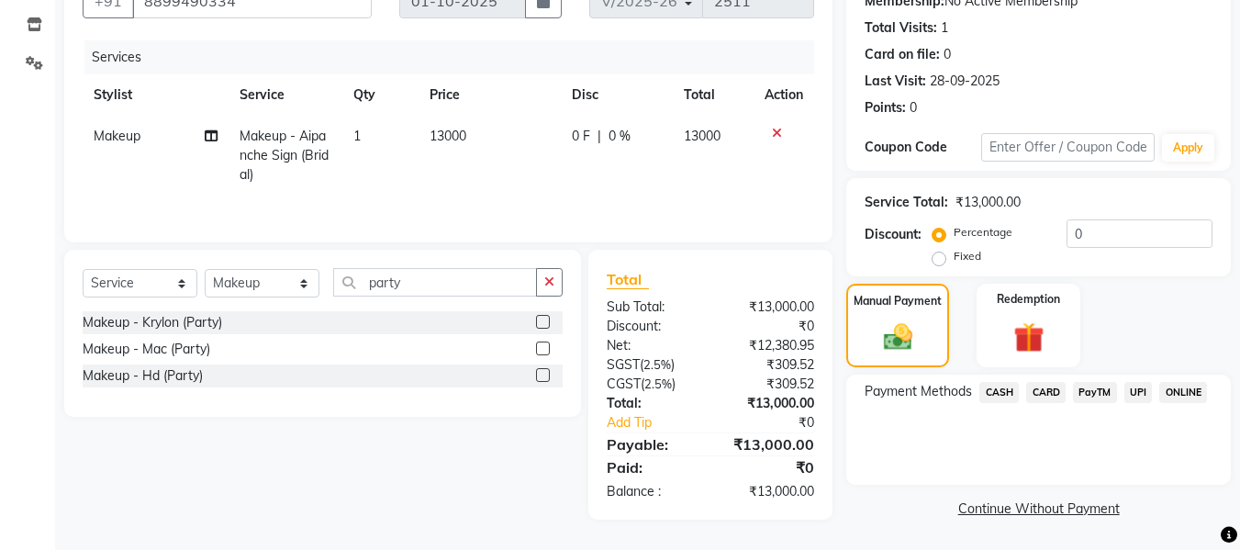
click at [997, 395] on span "CASH" at bounding box center [999, 392] width 39 height 21
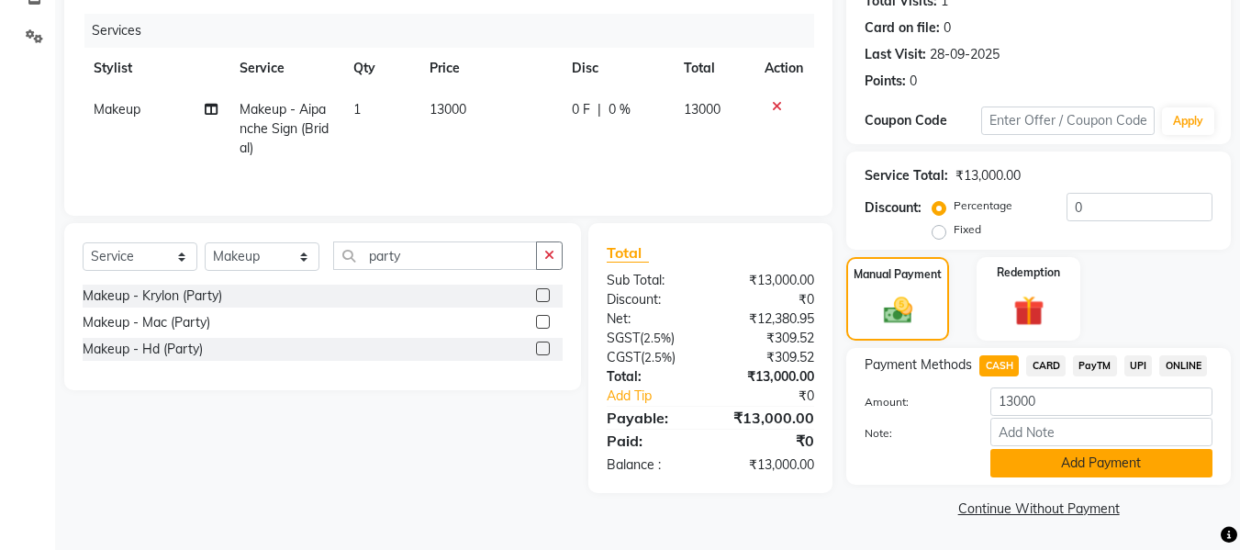
click at [1139, 469] on button "Add Payment" at bounding box center [1102, 463] width 222 height 28
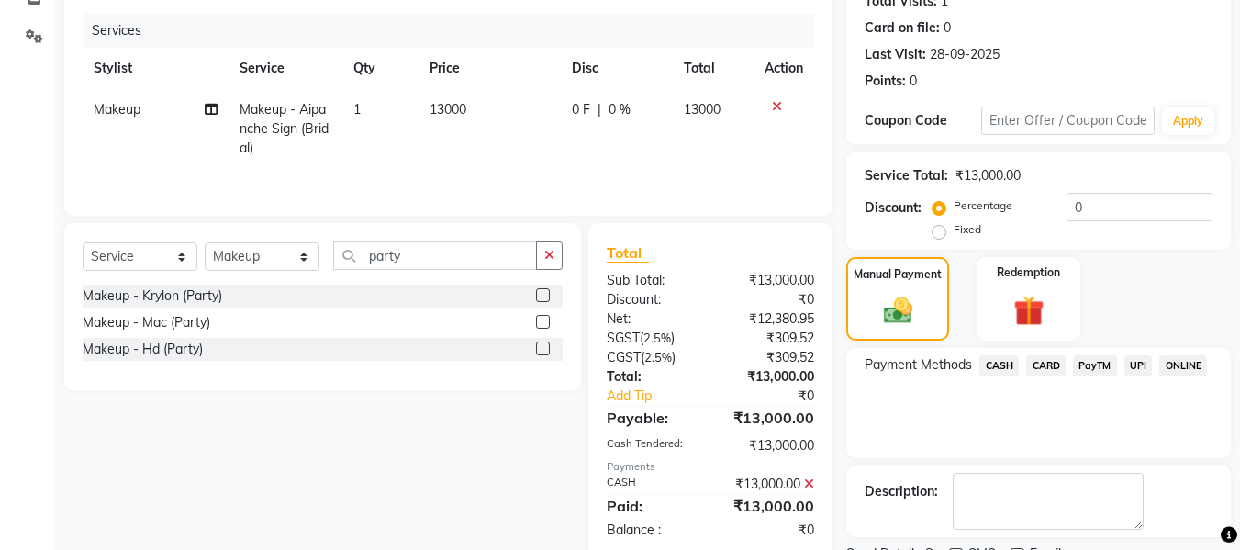
scroll to position [291, 0]
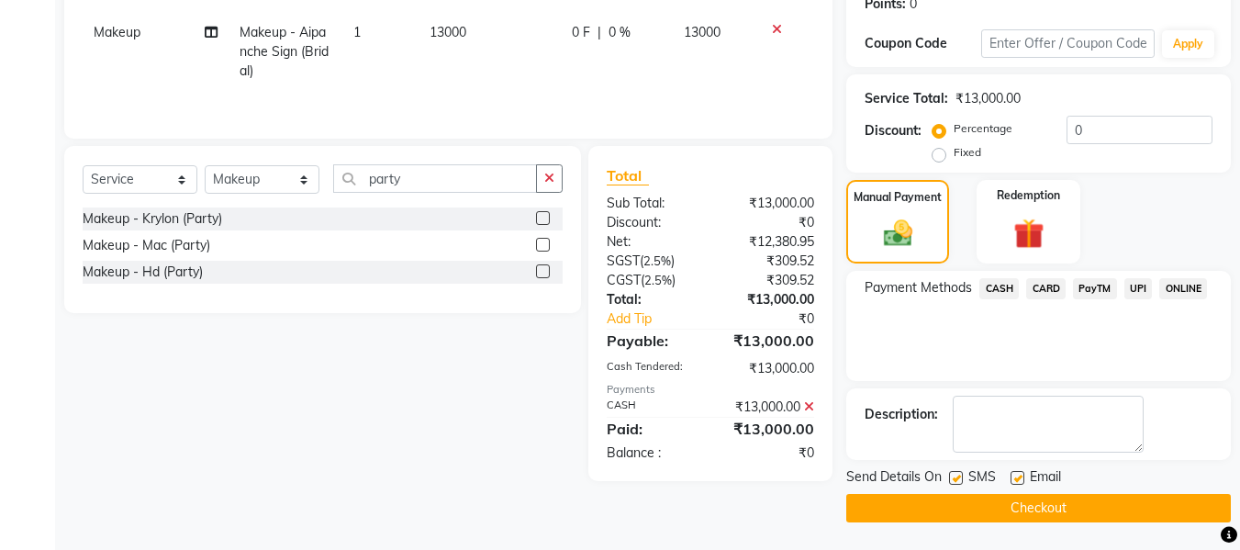
click at [1101, 504] on button "Checkout" at bounding box center [1039, 508] width 385 height 28
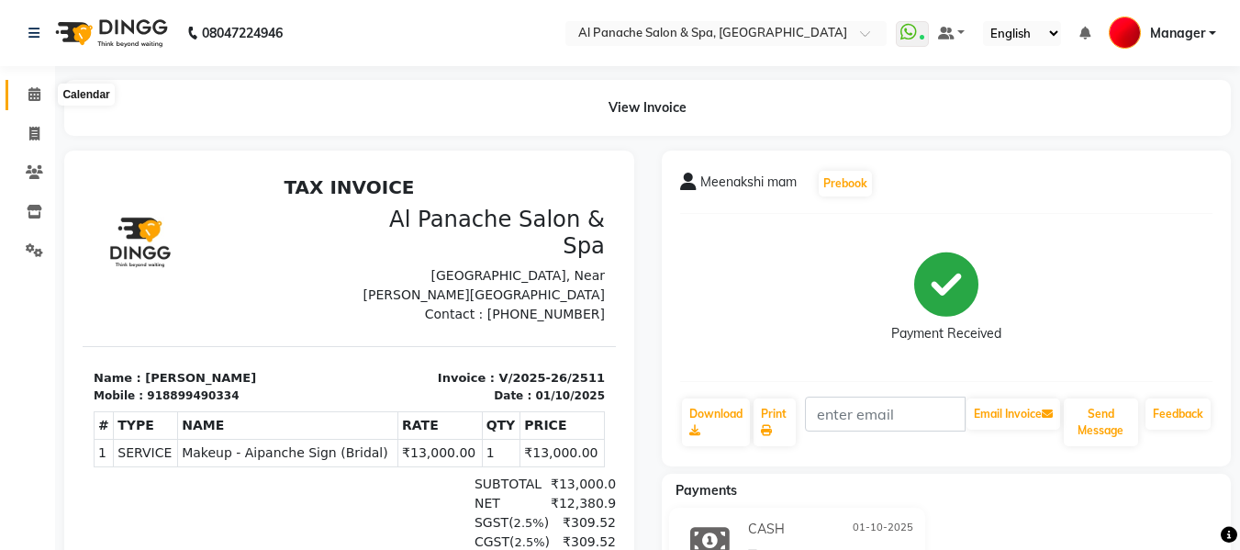
click at [43, 98] on span at bounding box center [34, 94] width 32 height 21
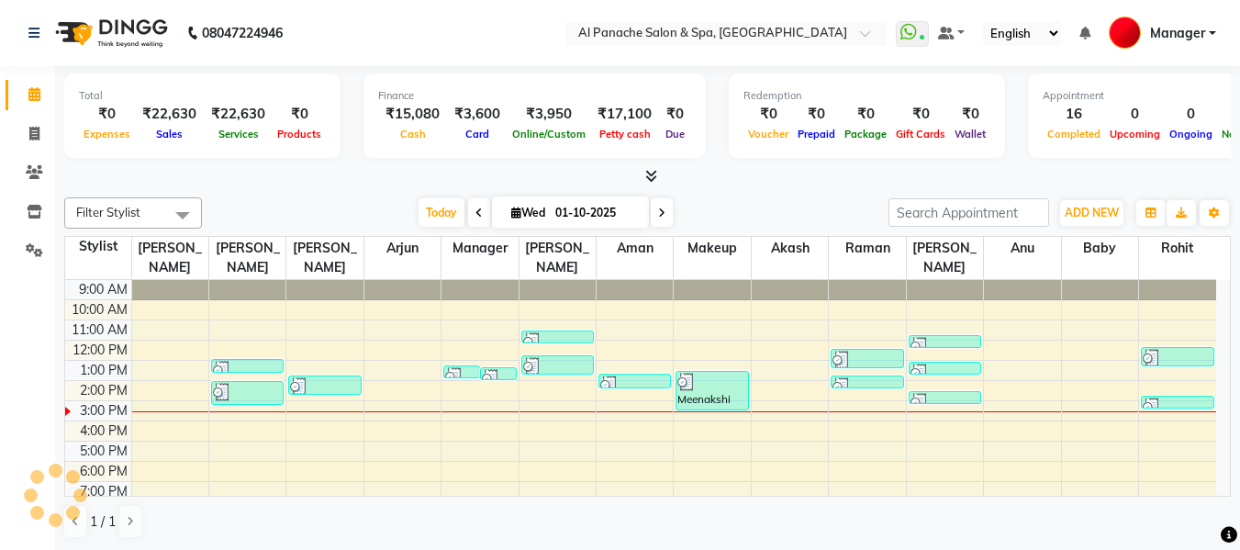
scroll to position [27, 0]
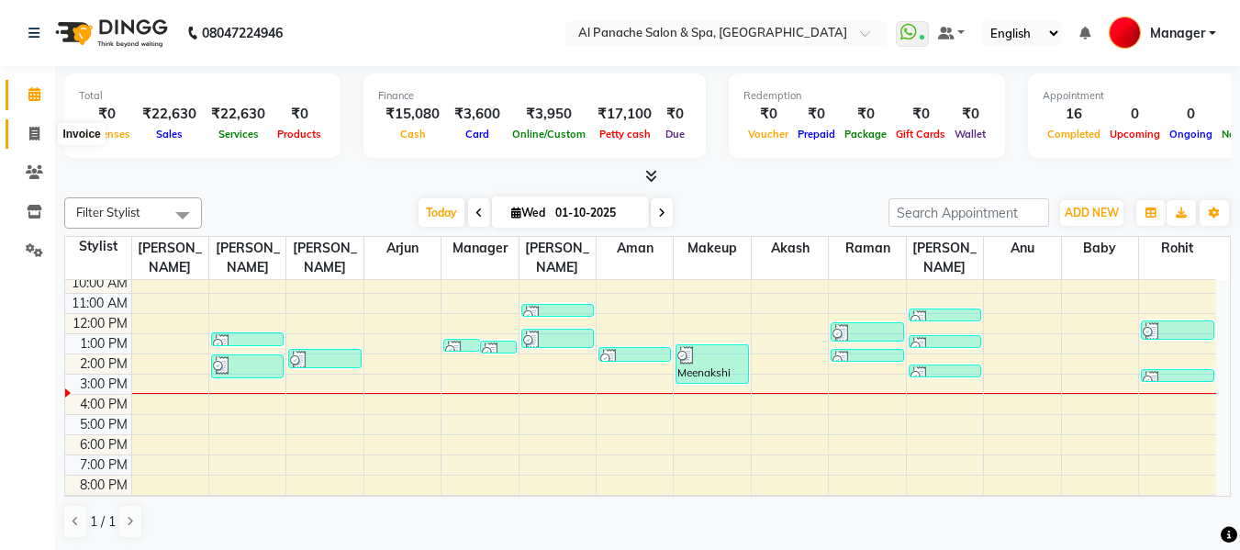
click at [23, 137] on span at bounding box center [34, 134] width 32 height 21
select select "service"
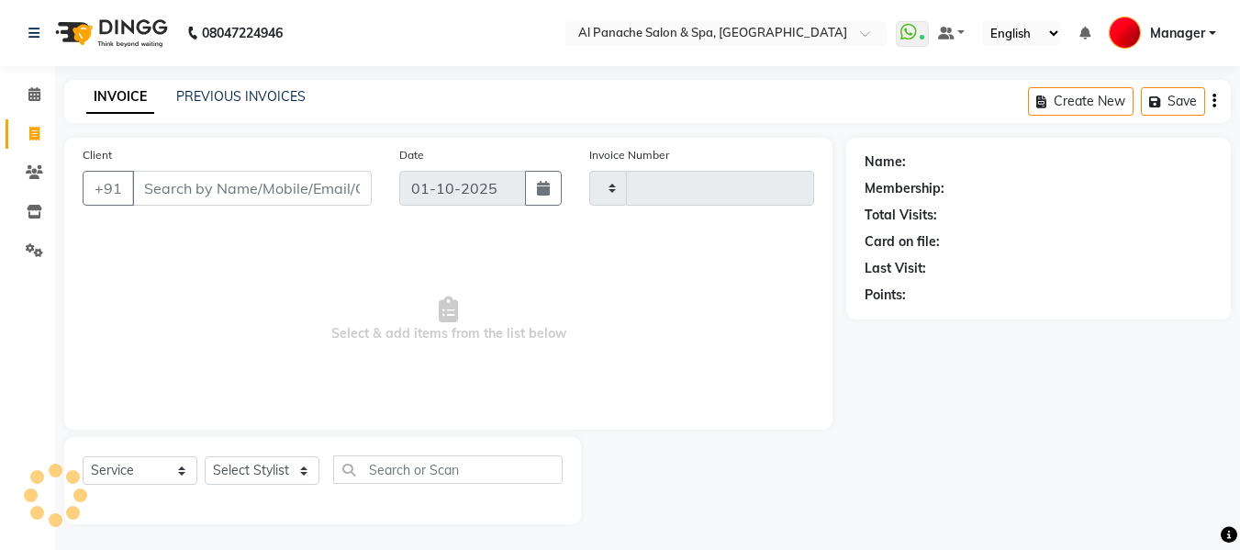
type input "2512"
select select "751"
click at [248, 192] on input "Client" at bounding box center [252, 188] width 240 height 35
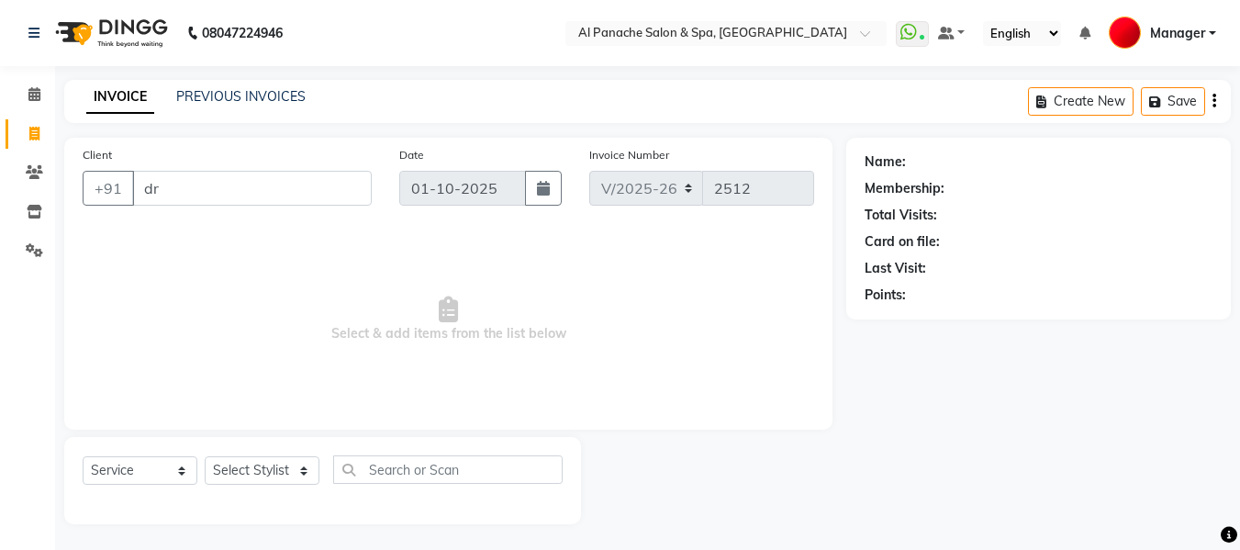
type input "d"
click at [248, 192] on input "Client" at bounding box center [252, 188] width 240 height 35
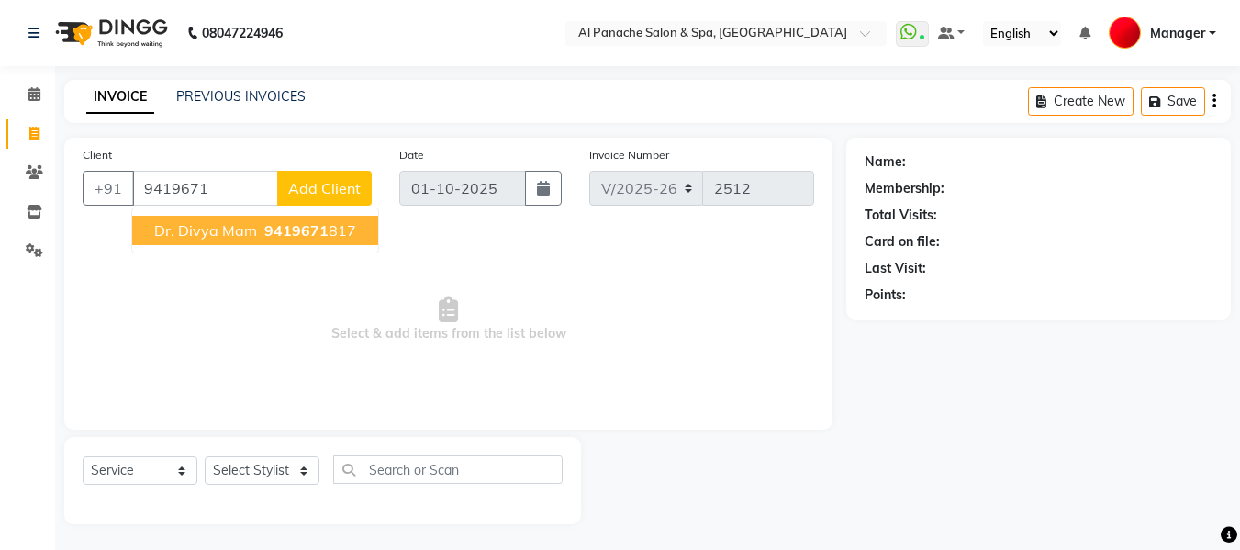
click at [335, 230] on ngb-highlight "9419671 817" at bounding box center [308, 230] width 95 height 18
type input "9419671817"
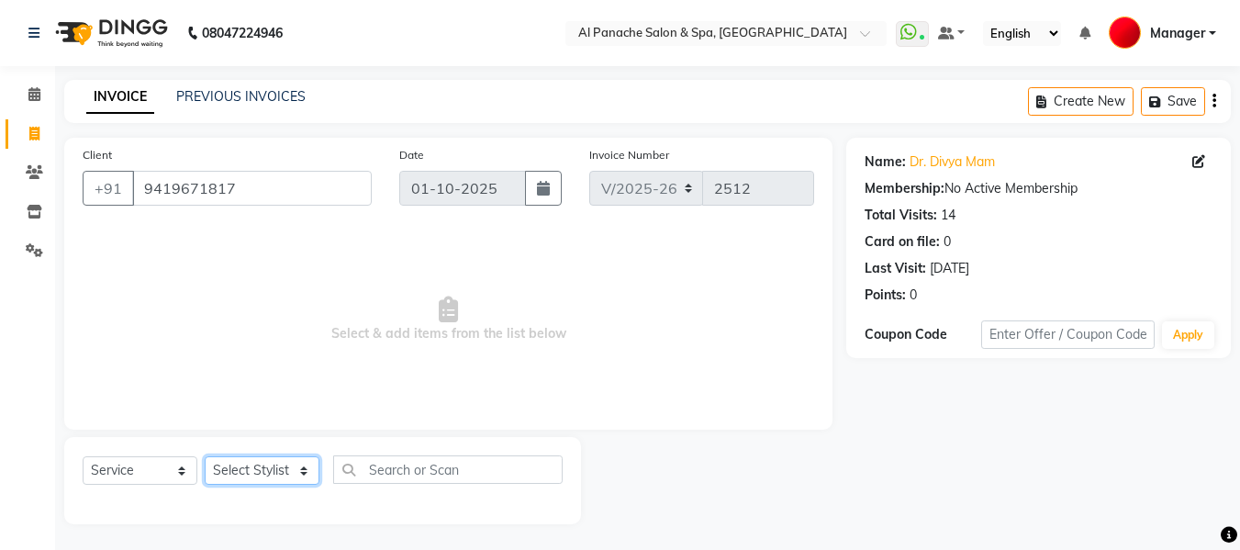
click at [253, 466] on select "Select Stylist [PERSON_NAME] [PERSON_NAME] Baby [PERSON_NAME] Makeup Manager [P…" at bounding box center [262, 470] width 115 height 28
select select "31034"
click at [205, 456] on select "Select Stylist [PERSON_NAME] [PERSON_NAME] Baby [PERSON_NAME] Makeup Manager [P…" at bounding box center [262, 470] width 115 height 28
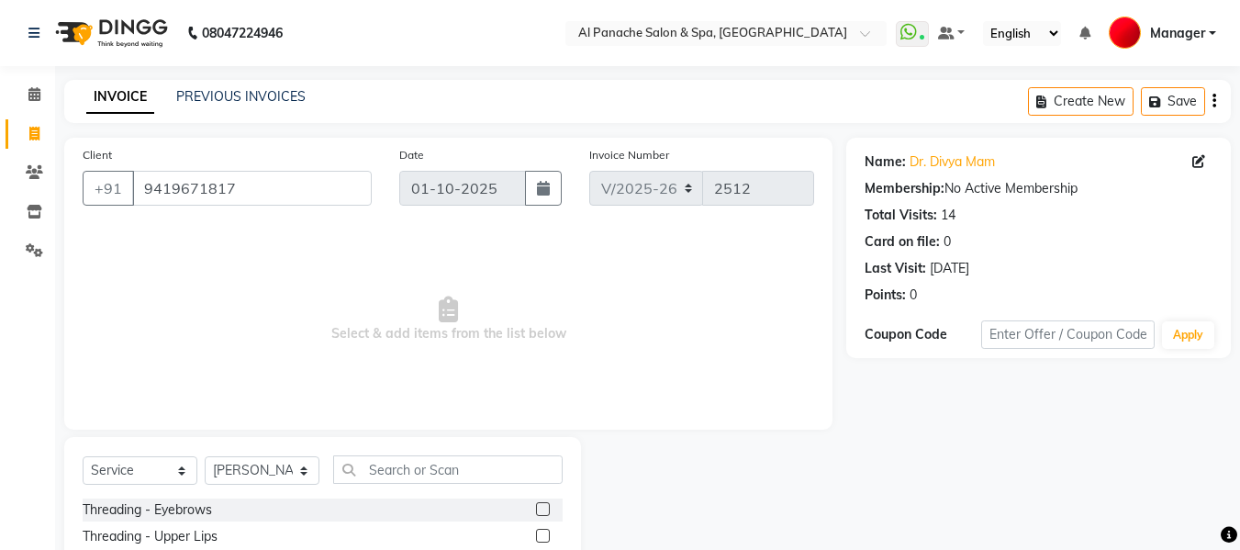
click at [536, 508] on label at bounding box center [543, 509] width 14 height 14
click at [536, 508] on input "checkbox" at bounding box center [542, 510] width 12 height 12
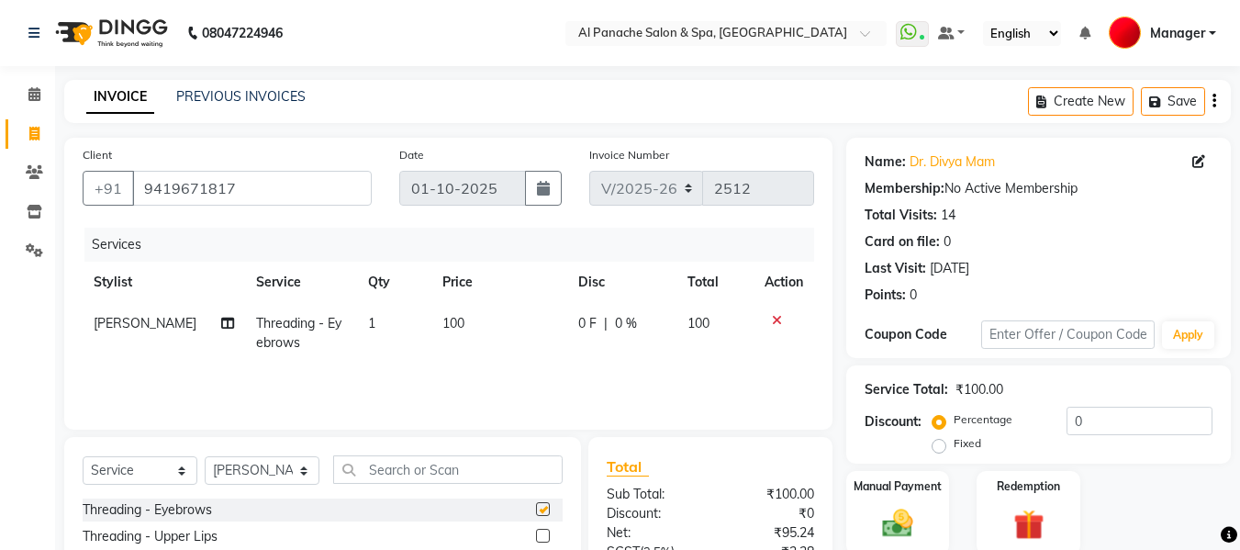
checkbox input "false"
click at [443, 469] on input "text" at bounding box center [448, 469] width 230 height 28
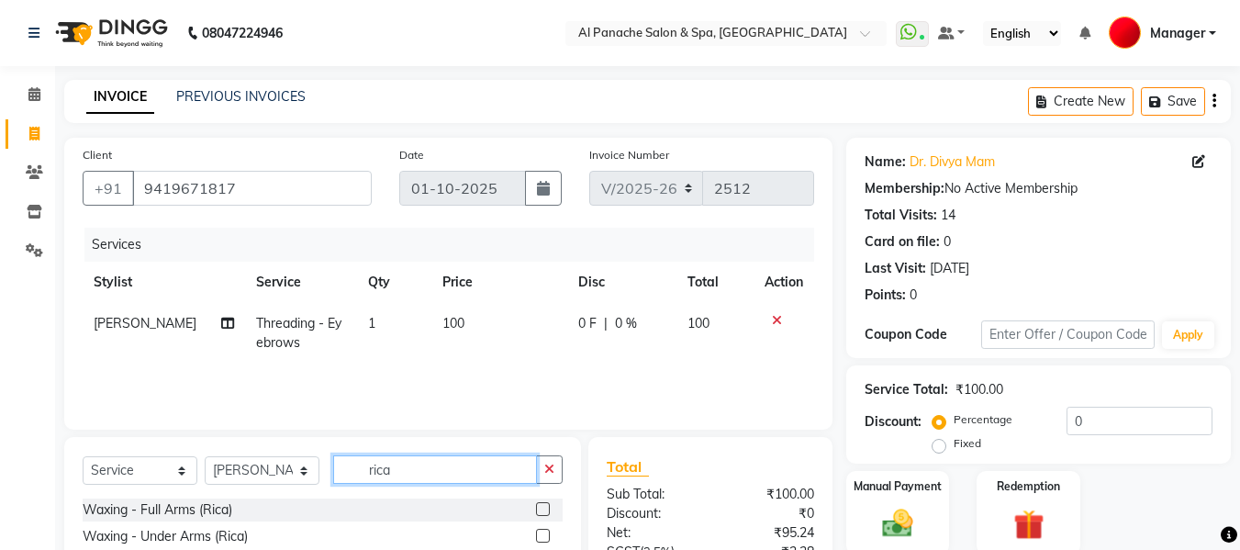
type input "rica"
click at [536, 511] on label at bounding box center [543, 509] width 14 height 14
click at [536, 511] on input "checkbox" at bounding box center [542, 510] width 12 height 12
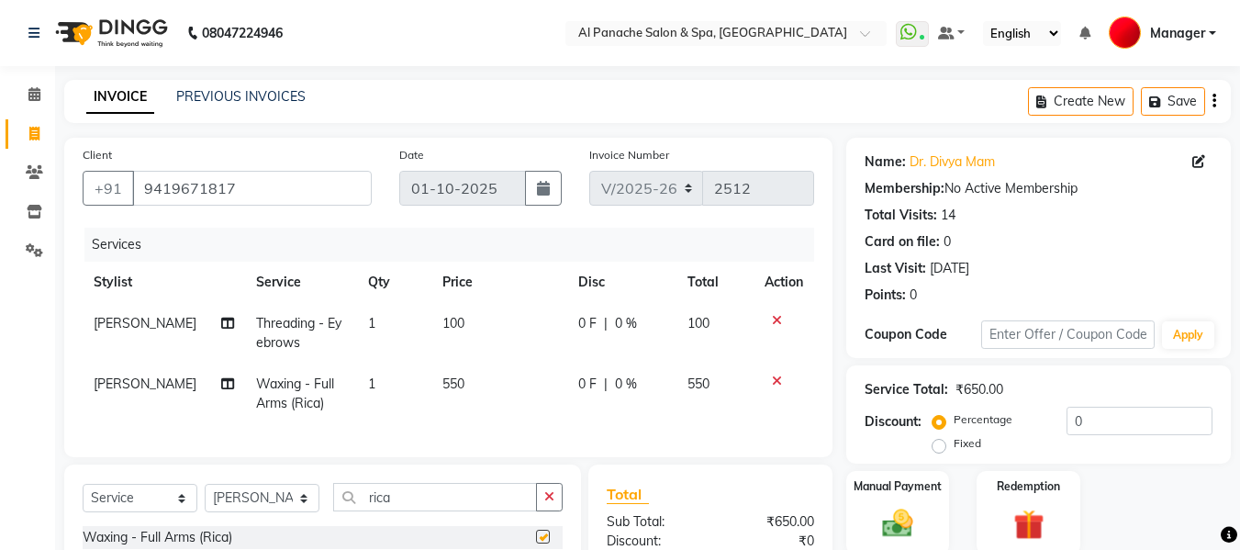
checkbox input "false"
click at [443, 378] on span "550" at bounding box center [454, 384] width 22 height 17
select select "31034"
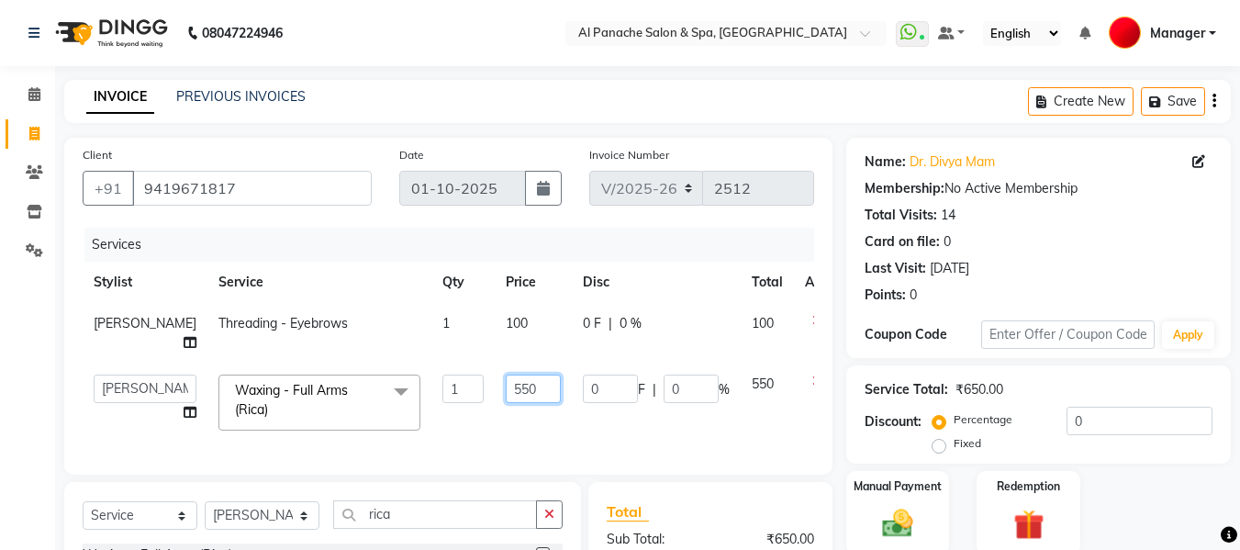
click at [506, 390] on input "550" at bounding box center [533, 389] width 55 height 28
type input "650"
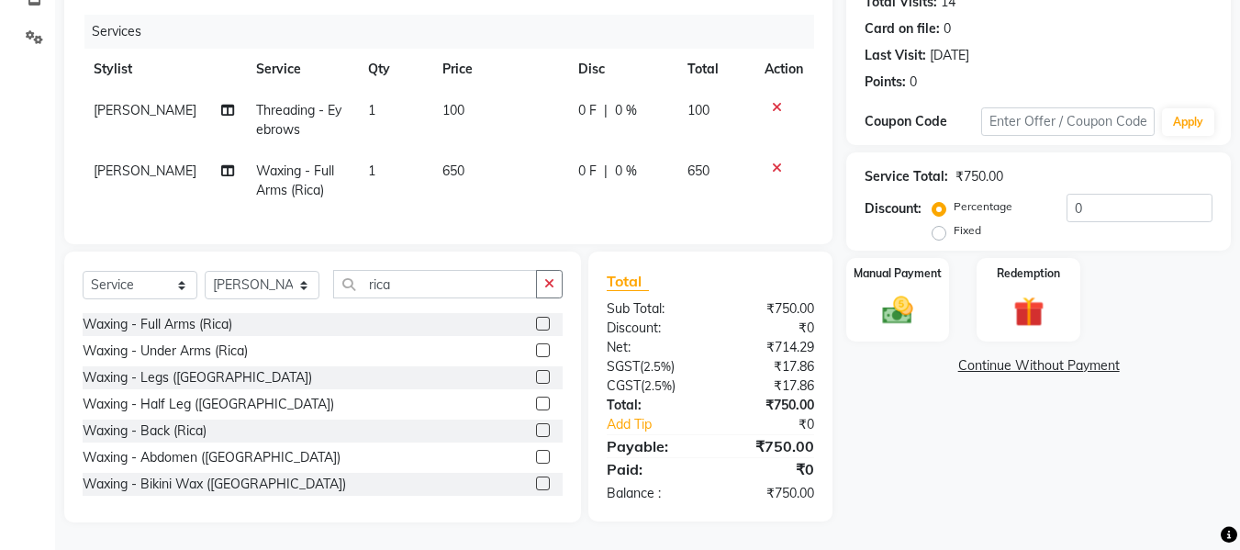
click at [536, 404] on label at bounding box center [543, 404] width 14 height 14
click at [536, 404] on input "checkbox" at bounding box center [542, 404] width 12 height 12
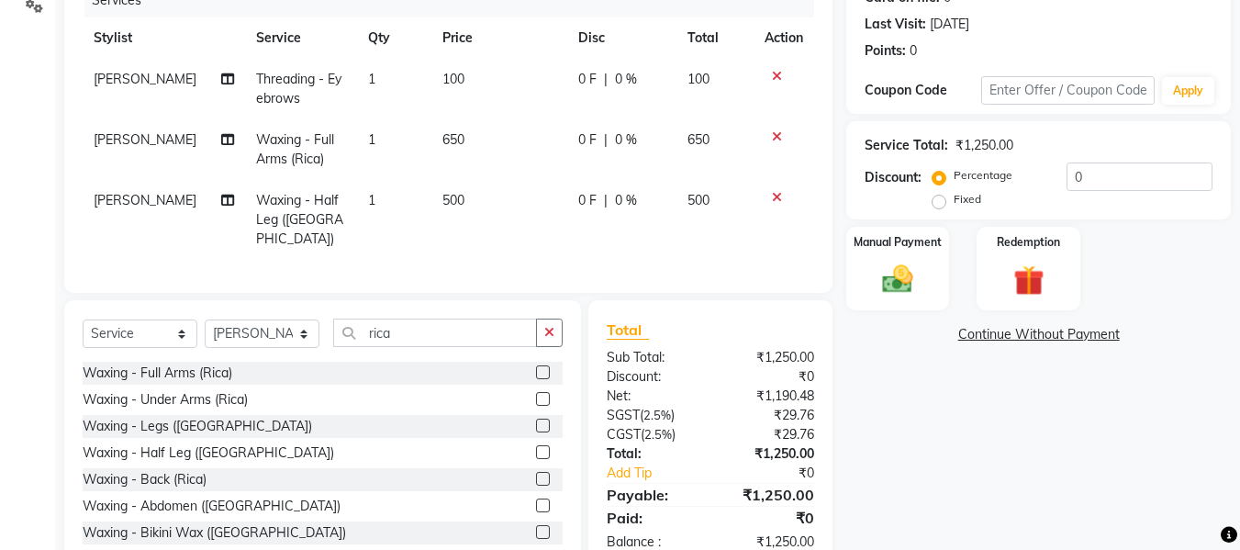
checkbox input "false"
click at [1105, 185] on input "0" at bounding box center [1140, 177] width 146 height 28
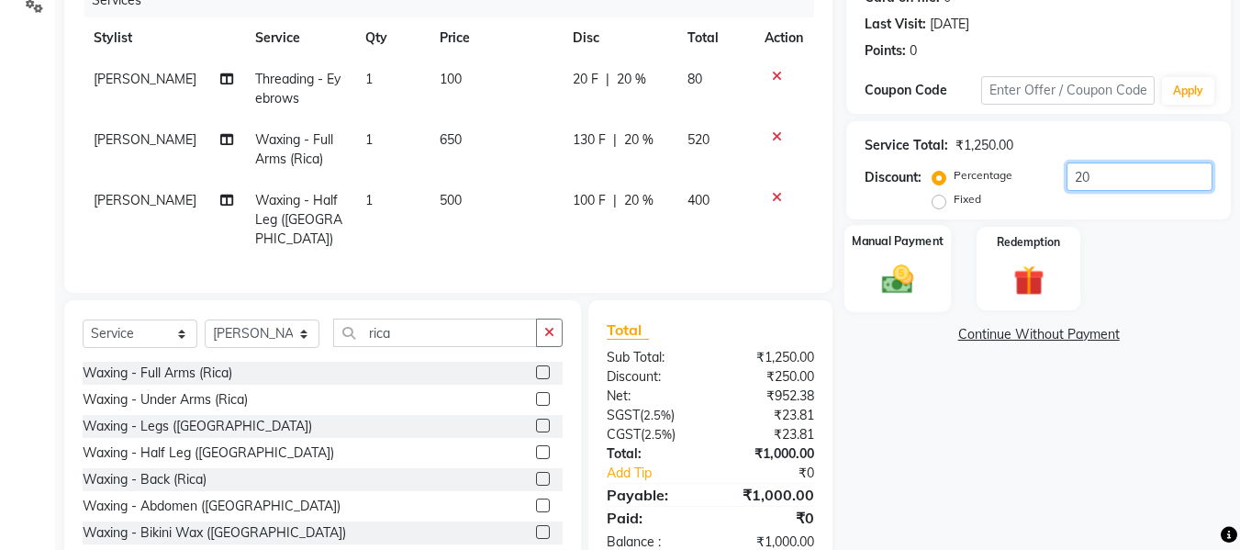
type input "20"
click at [890, 283] on img at bounding box center [897, 279] width 51 height 37
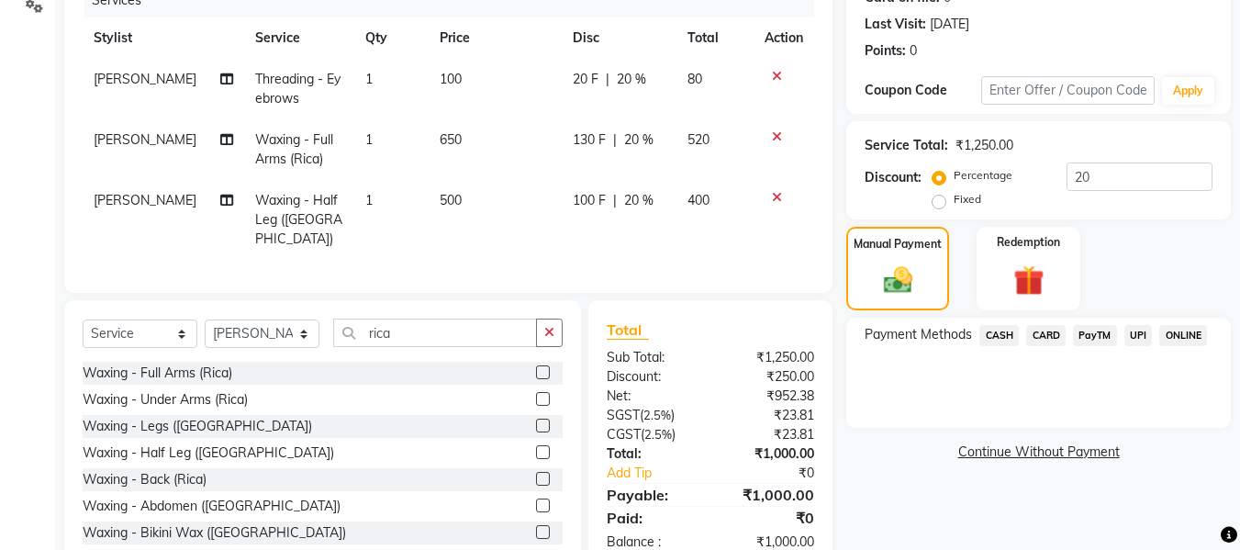
click at [1137, 340] on span "UPI" at bounding box center [1139, 335] width 28 height 21
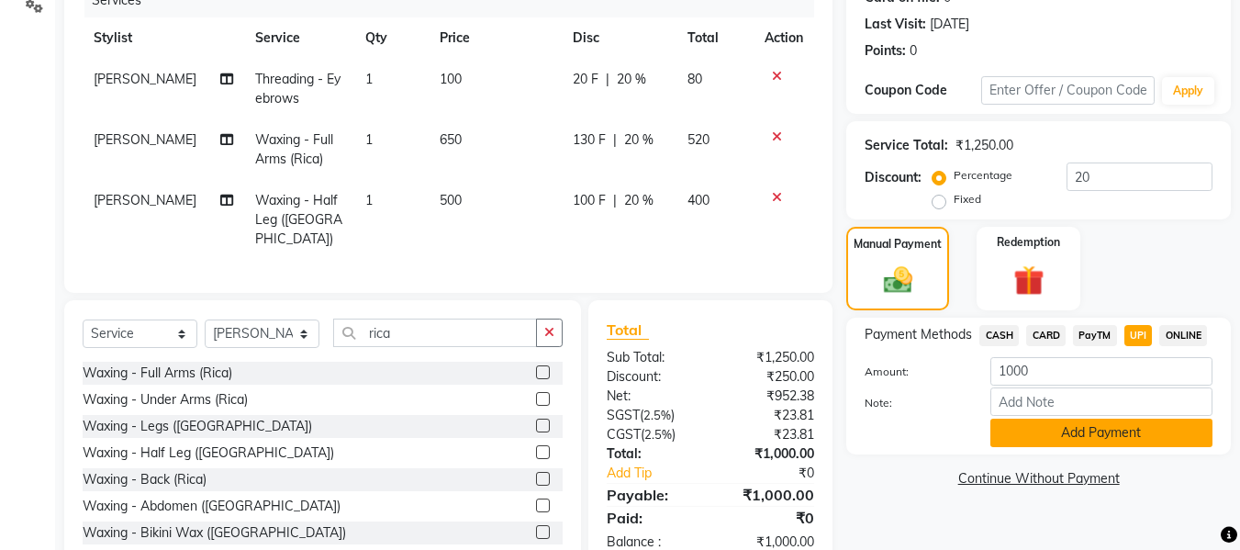
click at [1094, 442] on button "Add Payment" at bounding box center [1102, 433] width 222 height 28
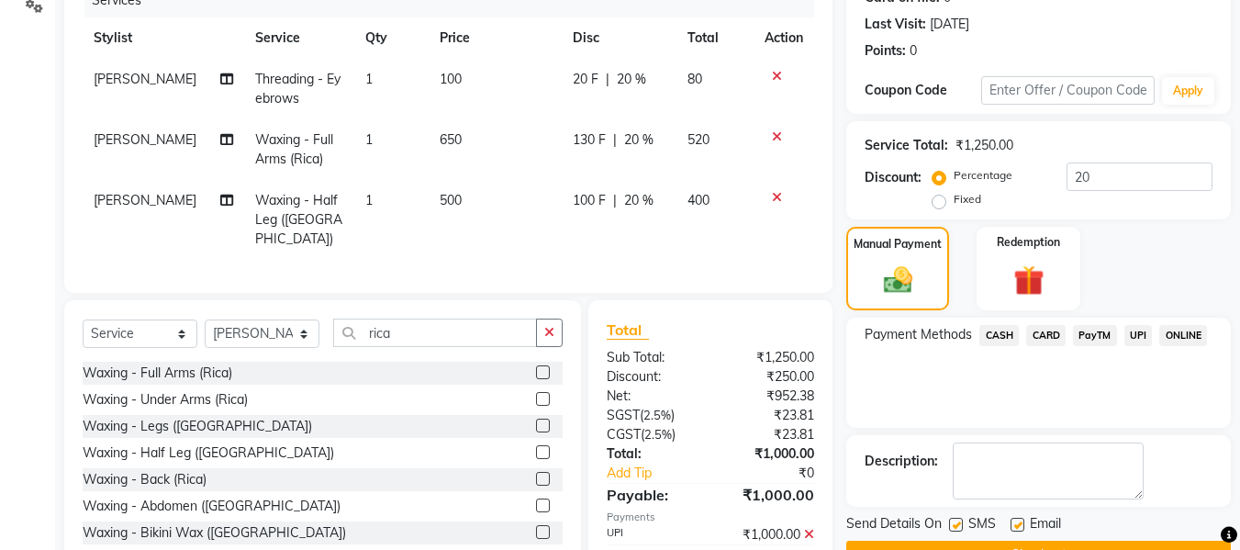
scroll to position [325, 0]
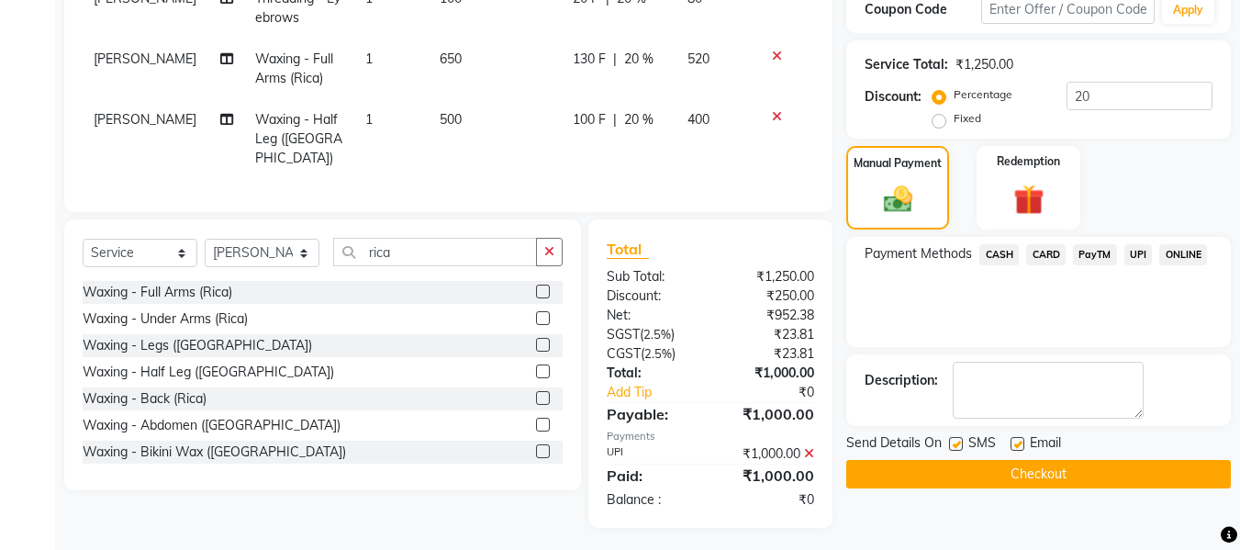
click at [1131, 469] on button "Checkout" at bounding box center [1039, 474] width 385 height 28
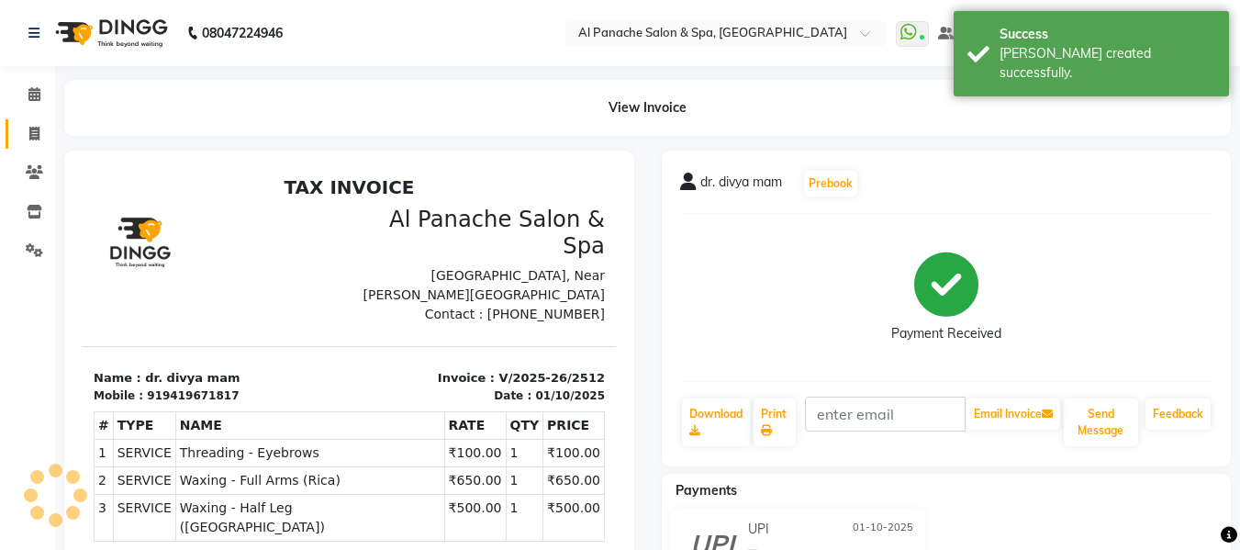
click at [7, 134] on link "Invoice" at bounding box center [28, 134] width 44 height 30
select select "service"
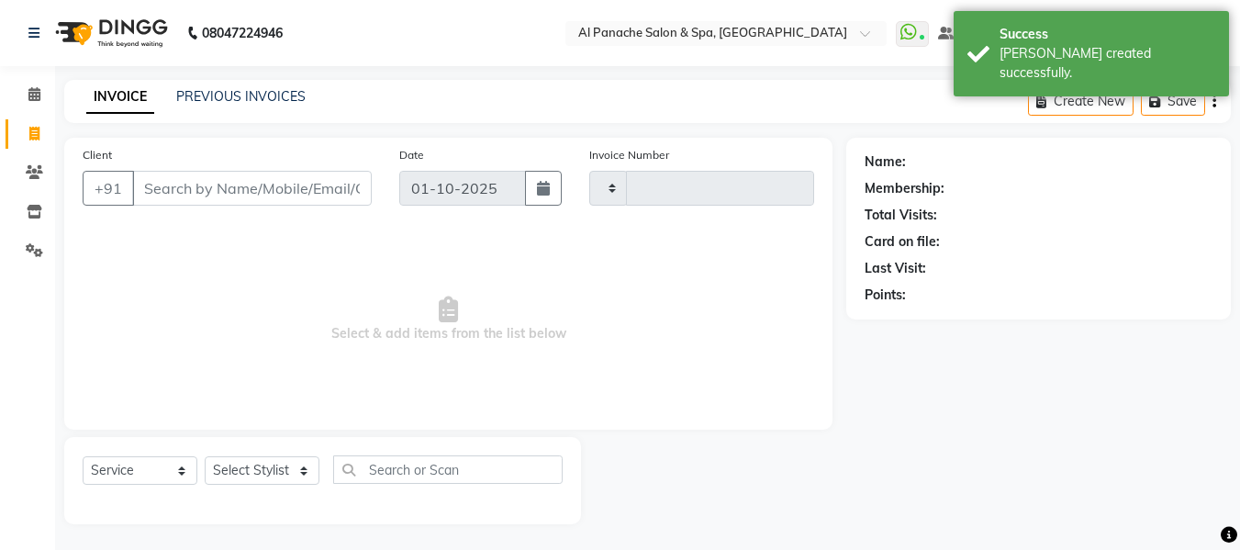
scroll to position [2, 0]
select select "751"
type input "2513"
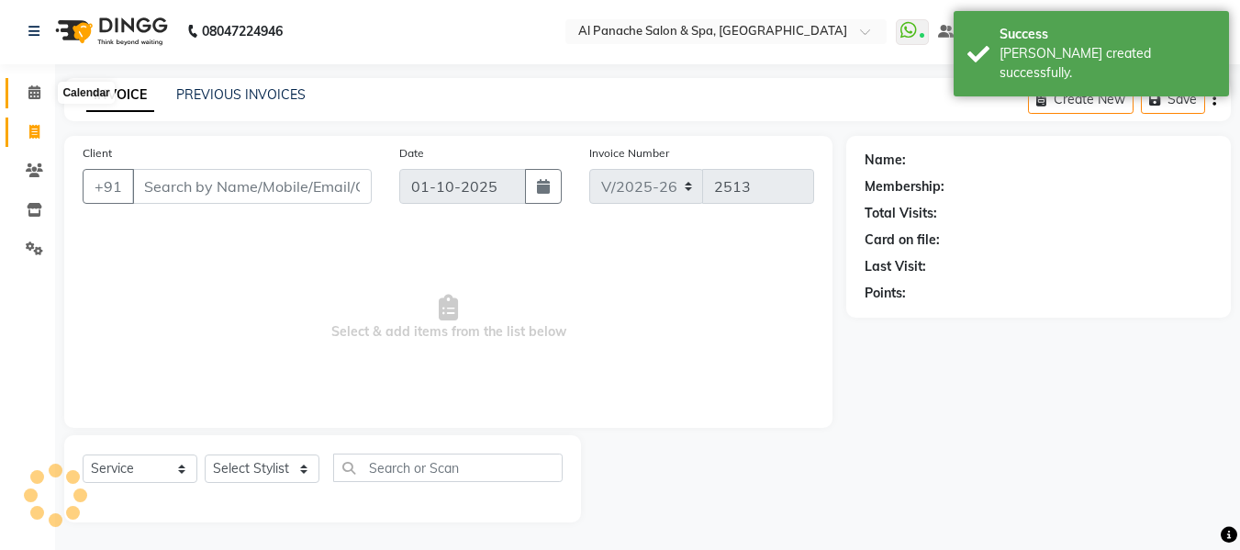
click at [28, 91] on icon at bounding box center [34, 92] width 12 height 14
